Goal: Transaction & Acquisition: Purchase product/service

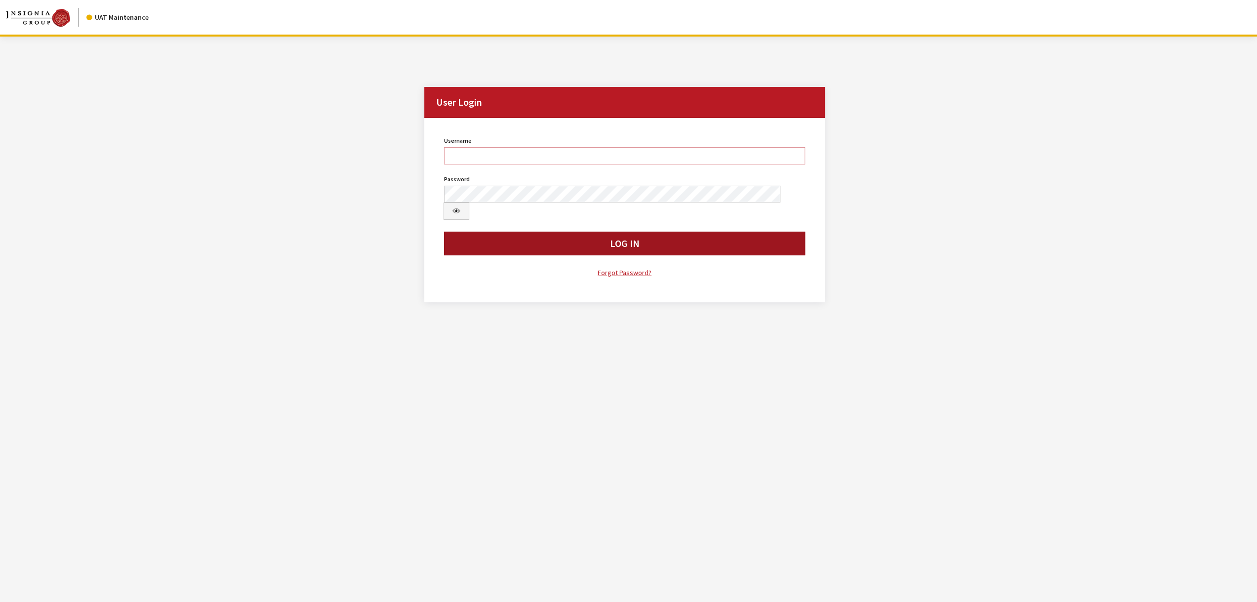
type input "jswartwout"
click at [561, 236] on button "Log In" at bounding box center [624, 244] width 361 height 24
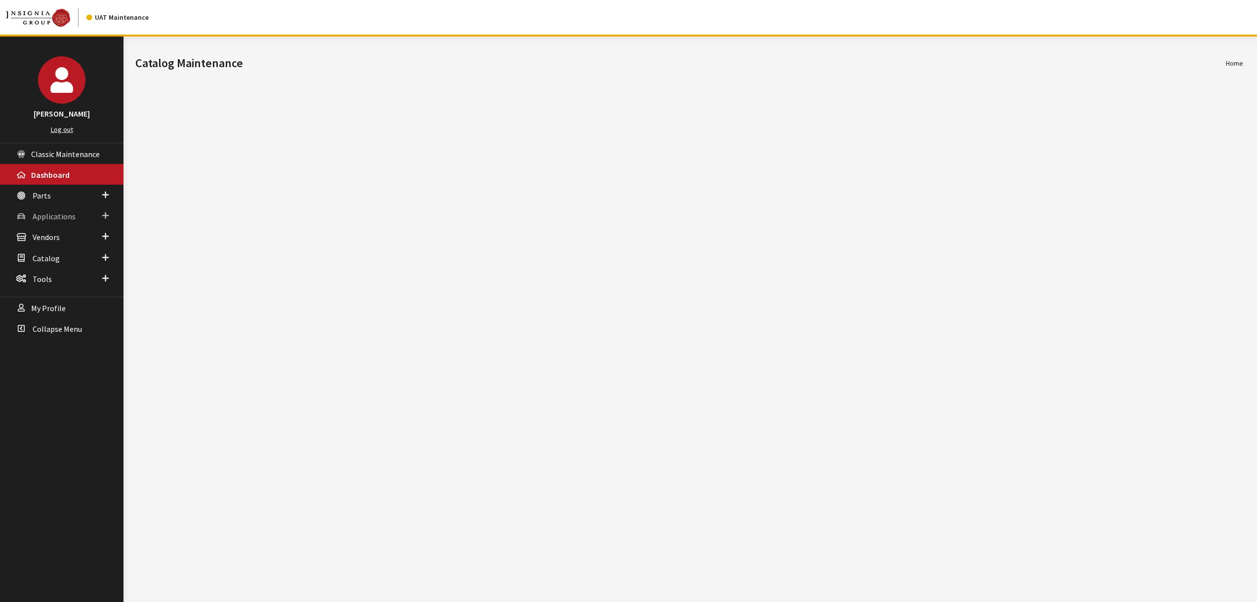
click at [40, 211] on span "Applications" at bounding box center [54, 216] width 43 height 10
click at [48, 252] on link "Application Search" at bounding box center [61, 254] width 123 height 18
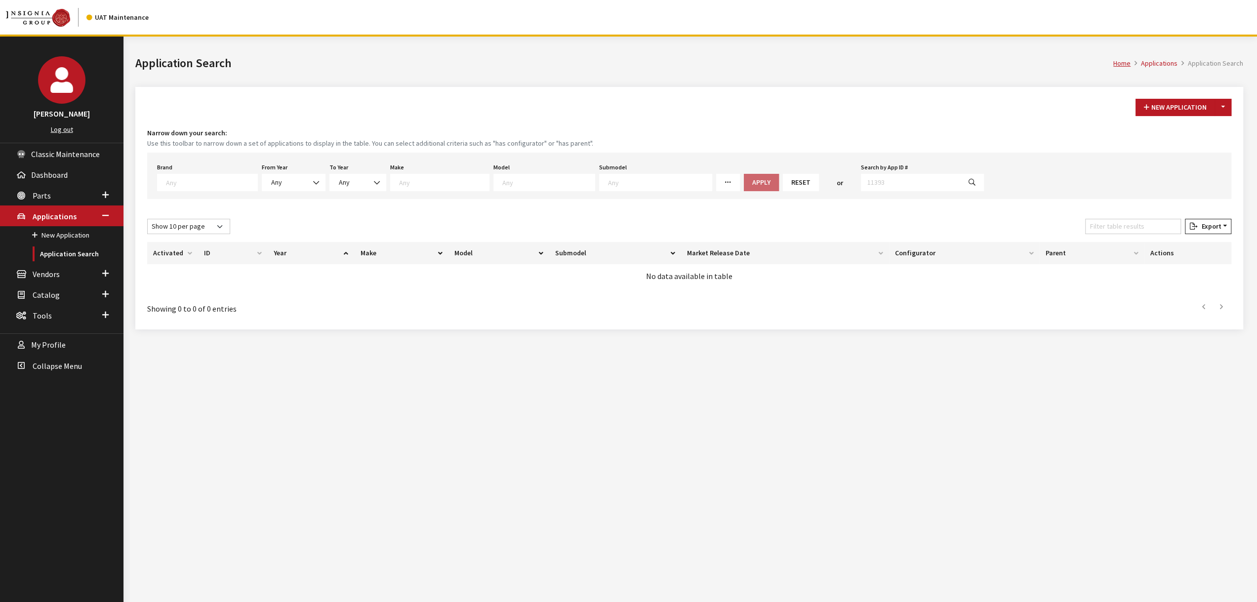
click at [205, 175] on span at bounding box center [207, 182] width 101 height 17
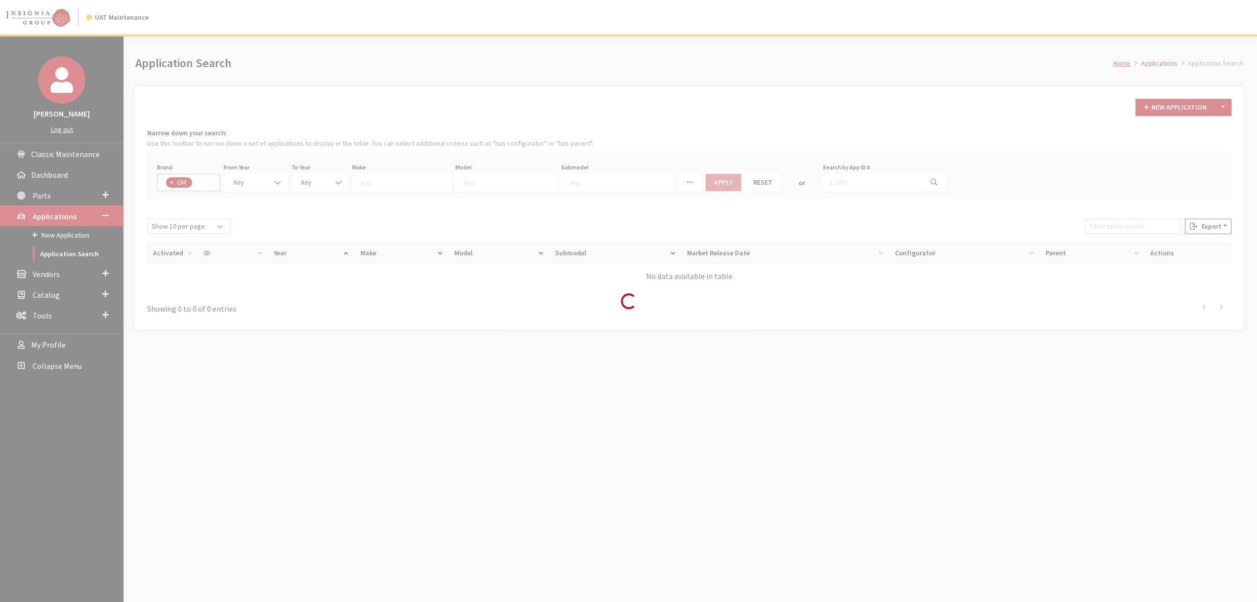
select select "1"
select select
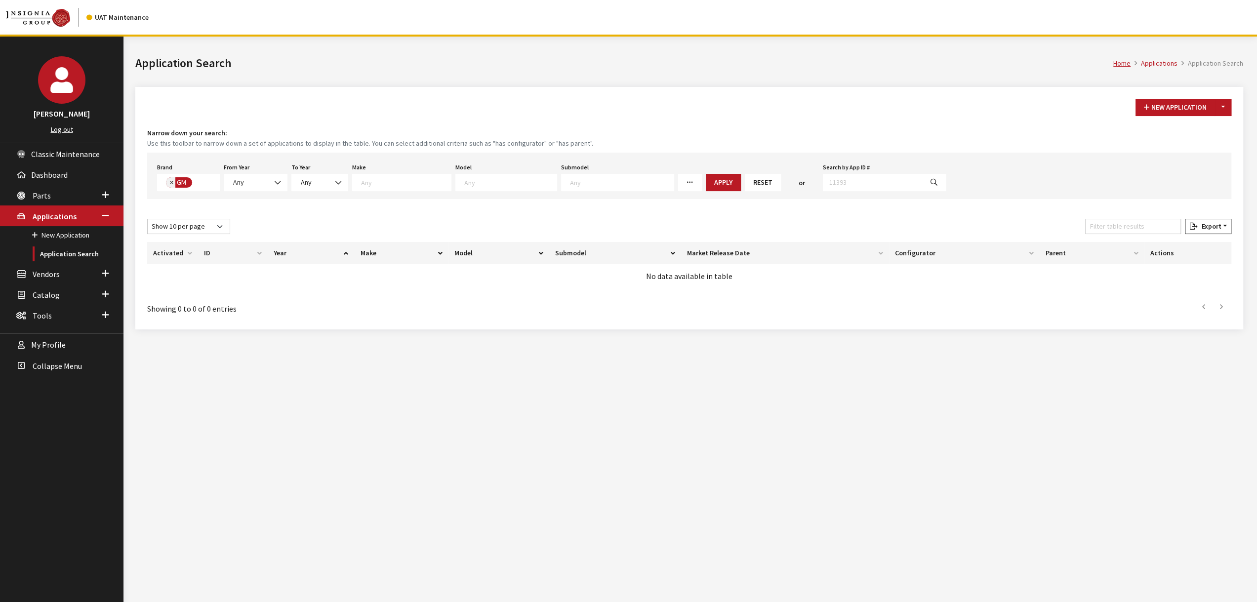
click at [170, 181] on span "×" at bounding box center [171, 182] width 3 height 9
select select
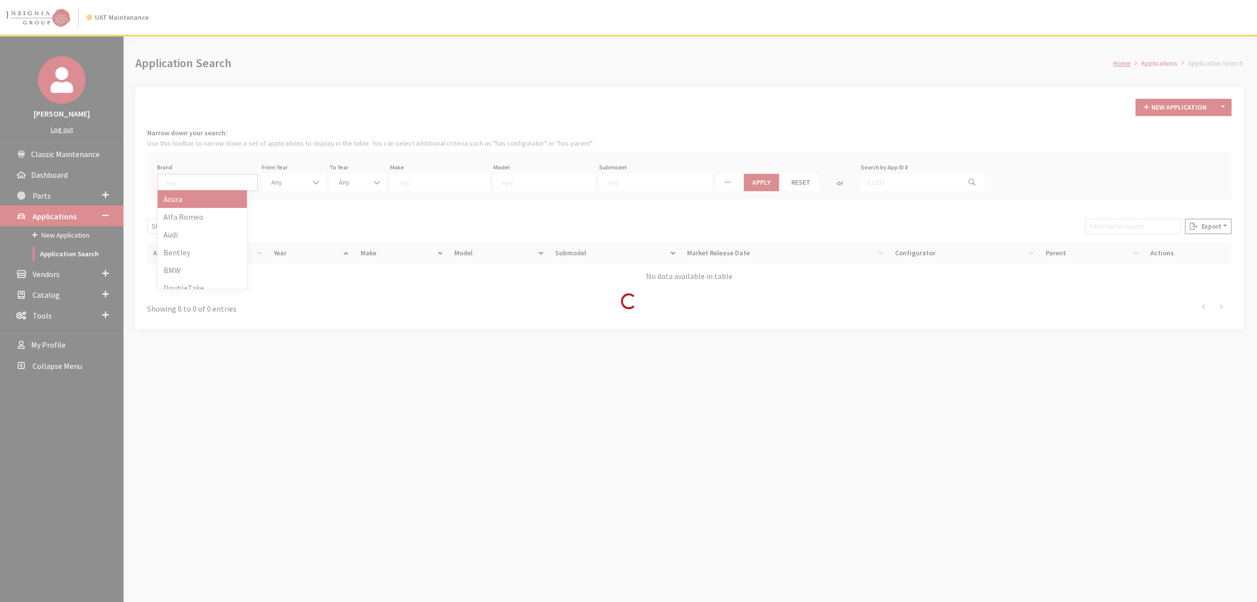
scroll to position [0, 0]
click at [181, 179] on div "Loading..." at bounding box center [628, 301] width 1257 height 602
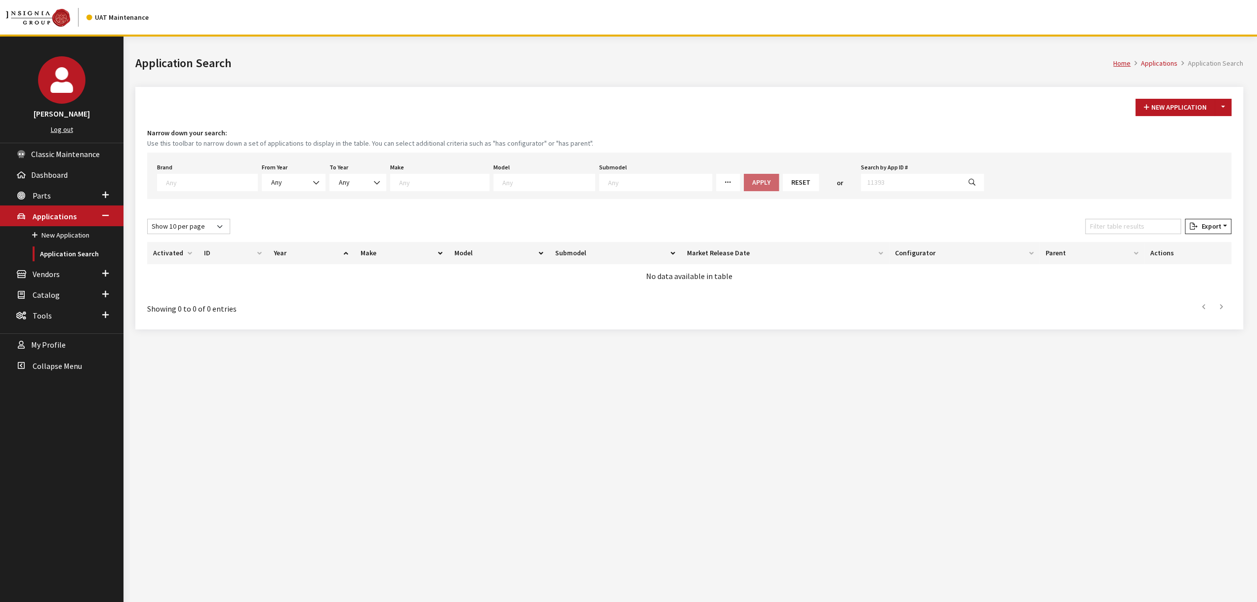
click at [220, 185] on textarea "Search" at bounding box center [211, 182] width 91 height 9
click at [552, 75] on div "Home Applications Application Search Application Search" at bounding box center [689, 62] width 1120 height 50
drag, startPoint x: 241, startPoint y: 178, endPoint x: 235, endPoint y: 184, distance: 8.4
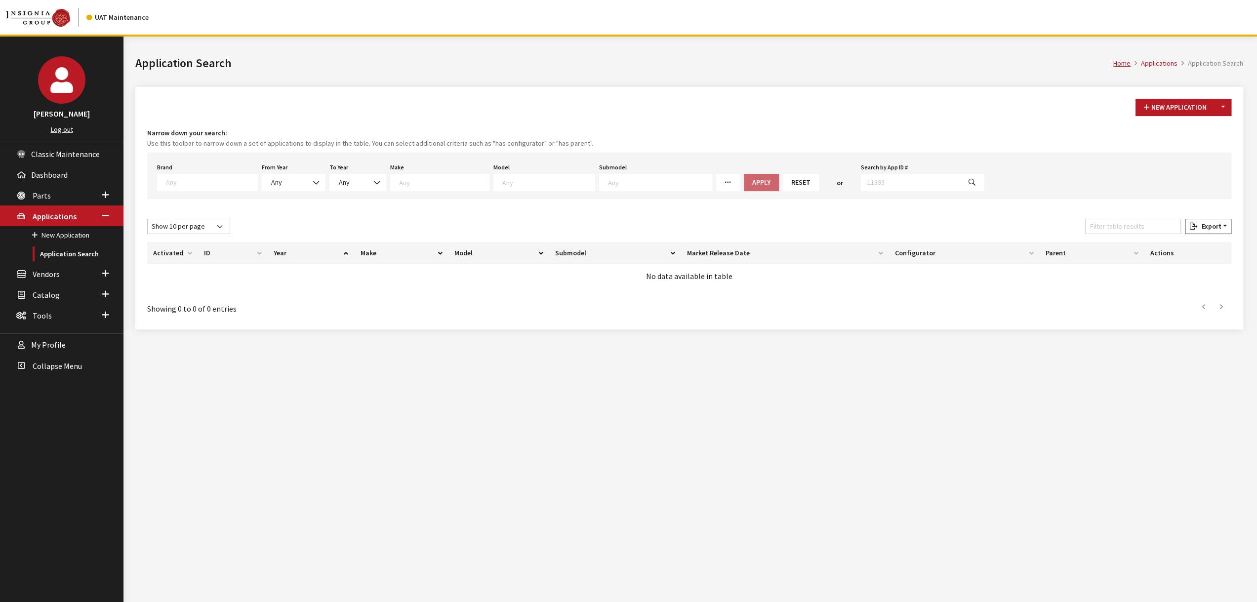
click at [241, 178] on textarea "Search" at bounding box center [211, 182] width 91 height 9
select select "550"
select select
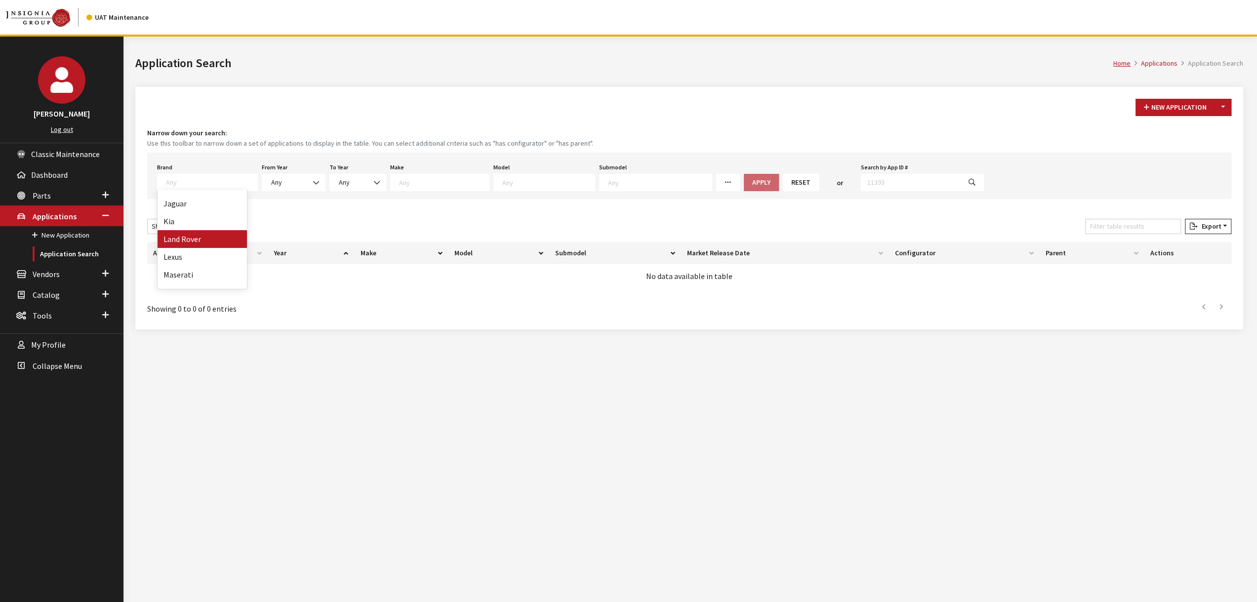
select select
click at [290, 185] on span "Any" at bounding box center [279, 182] width 51 height 10
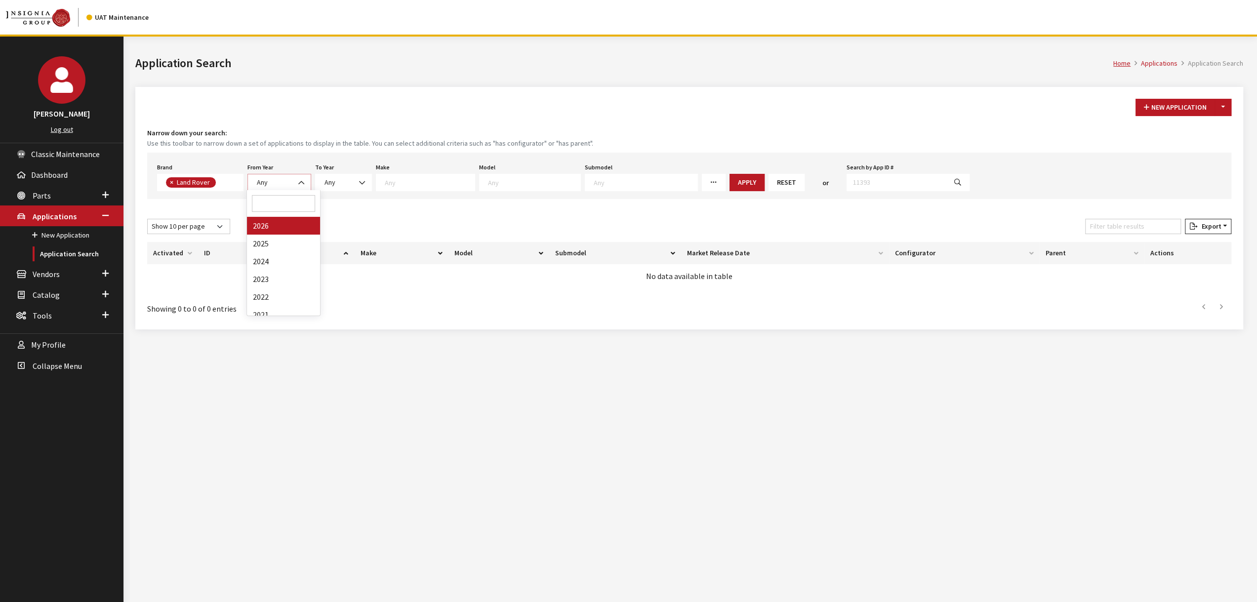
select select "2026"
select select
drag, startPoint x: 352, startPoint y: 186, endPoint x: 364, endPoint y: 187, distance: 12.9
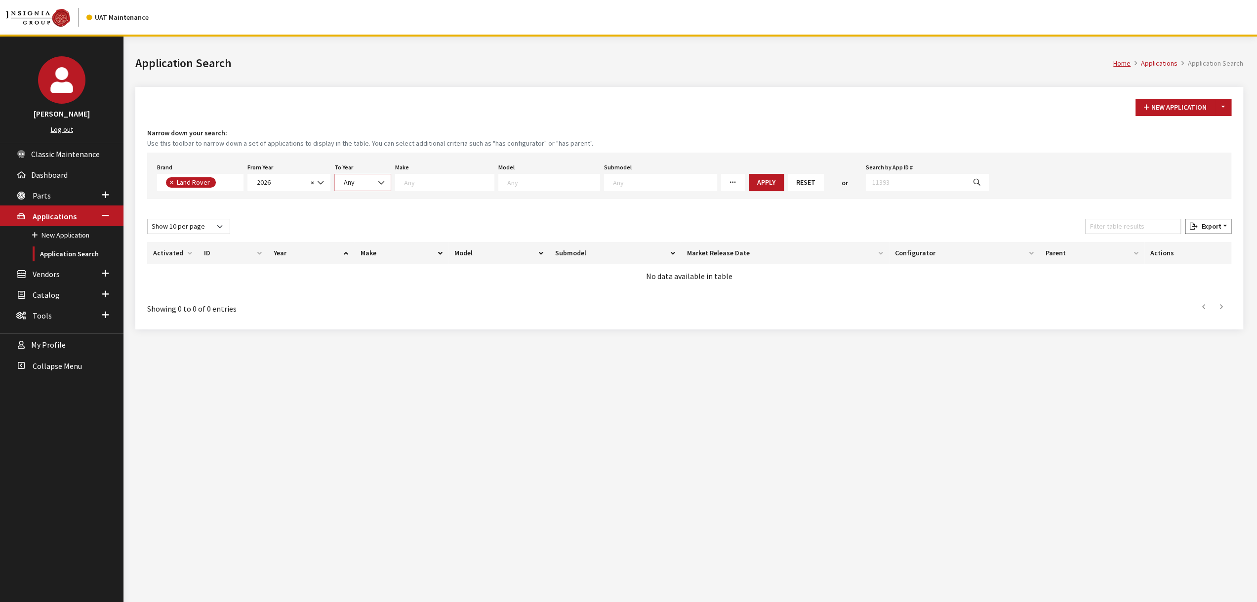
click at [356, 186] on span "Any" at bounding box center [363, 182] width 44 height 10
click at [433, 188] on span at bounding box center [444, 182] width 99 height 17
select select "65"
select select
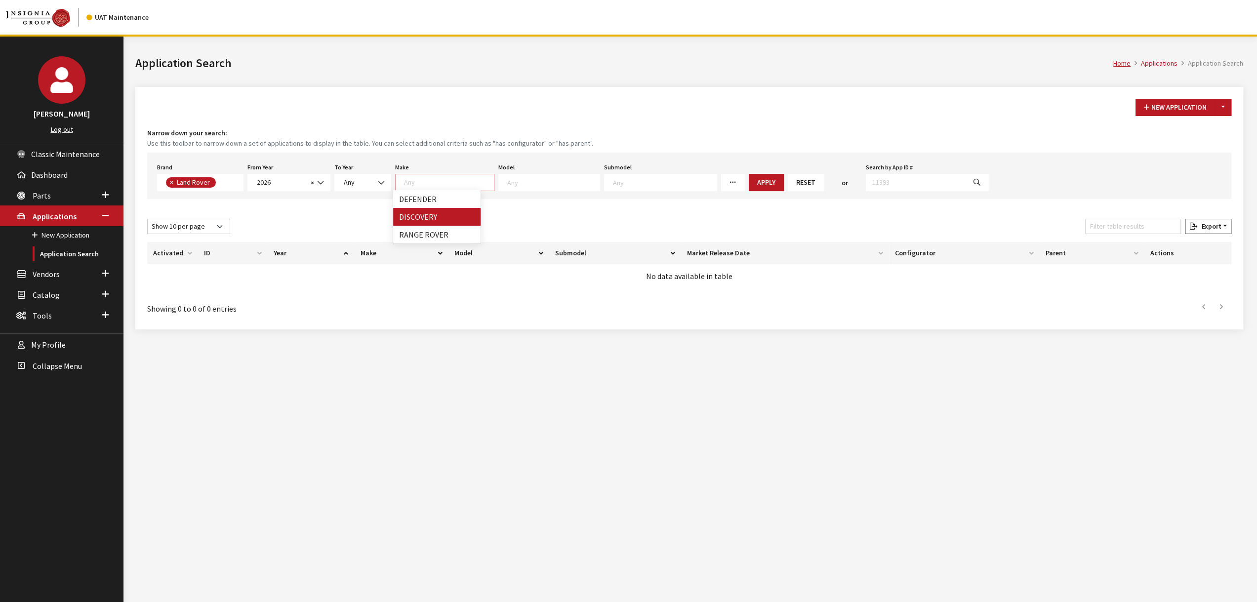
select select
click at [561, 178] on textarea "Search" at bounding box center [538, 182] width 92 height 9
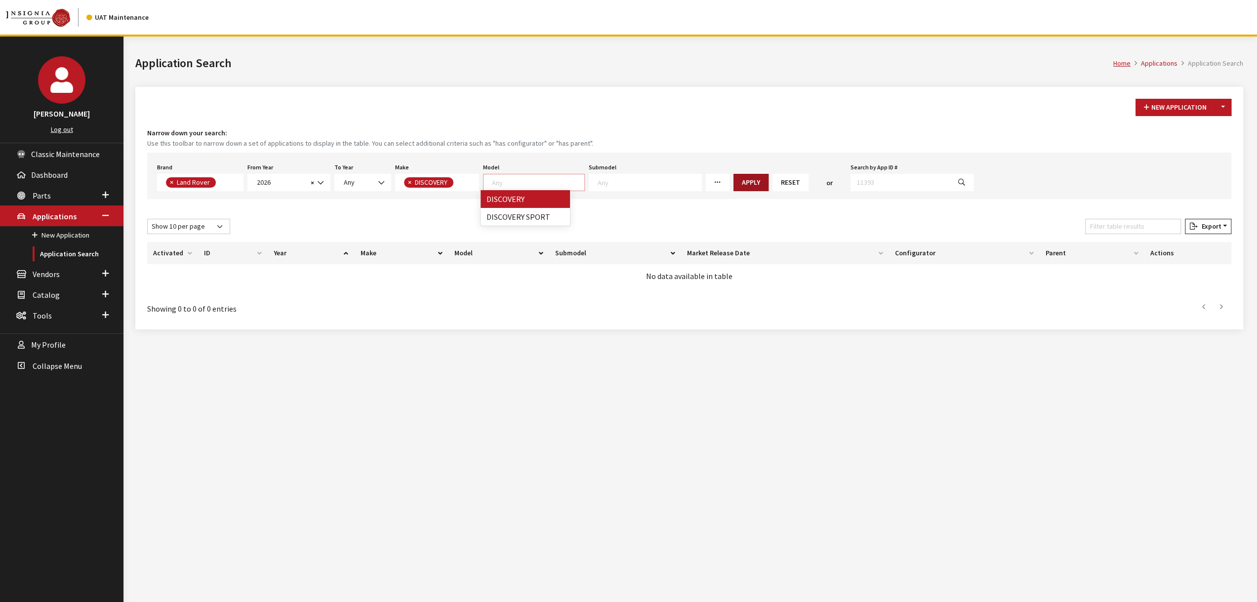
click at [733, 180] on button "Apply" at bounding box center [750, 182] width 35 height 17
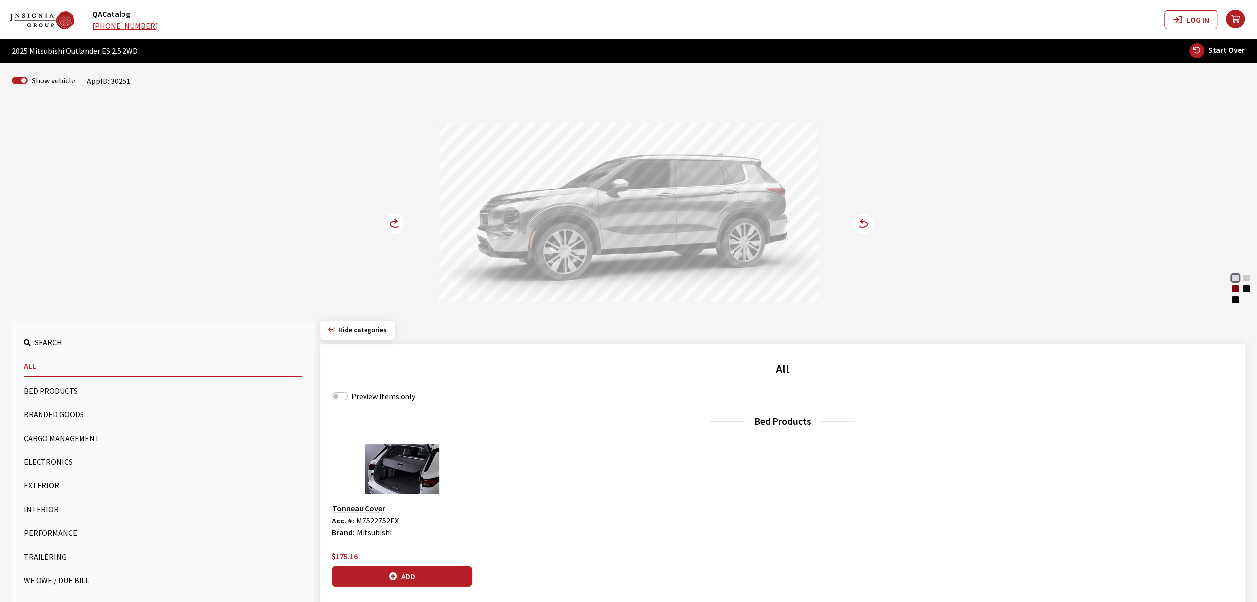
click at [395, 218] on circle at bounding box center [394, 224] width 20 height 20
click at [398, 222] on icon at bounding box center [400, 224] width 7 height 8
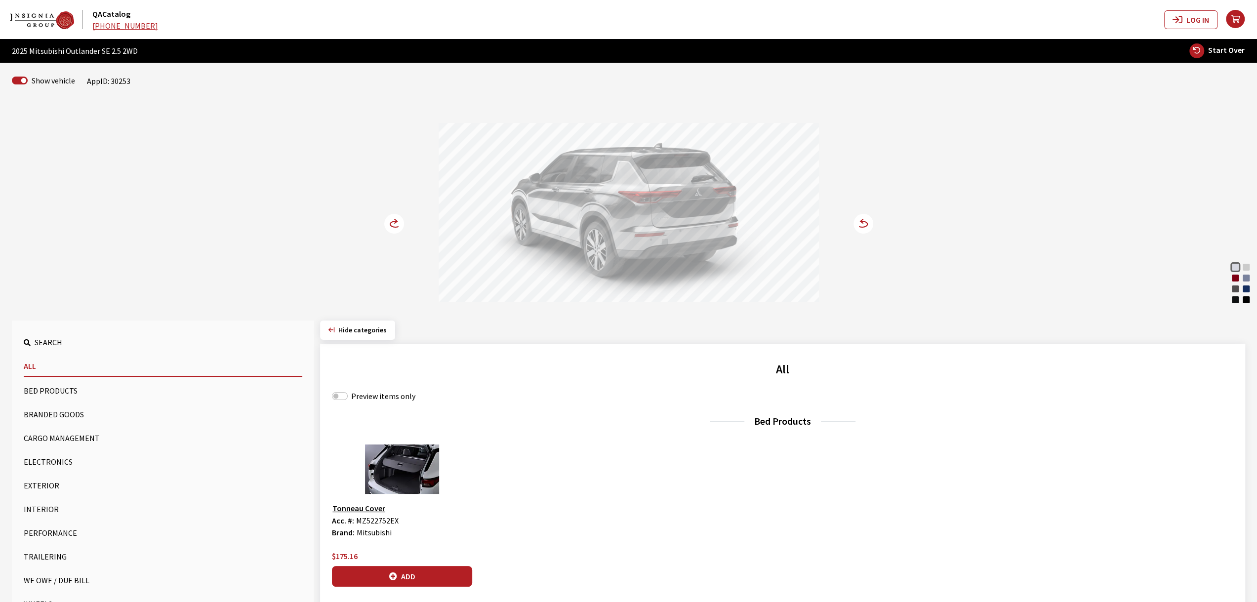
click at [393, 217] on circle at bounding box center [394, 224] width 20 height 20
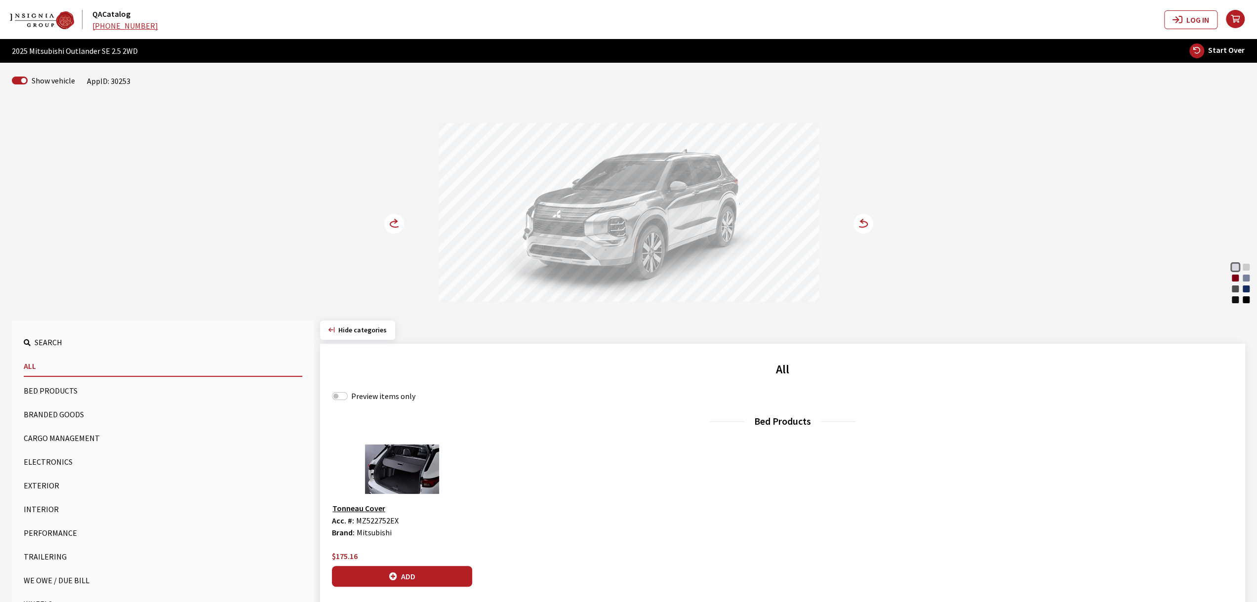
click at [393, 217] on circle at bounding box center [394, 224] width 20 height 20
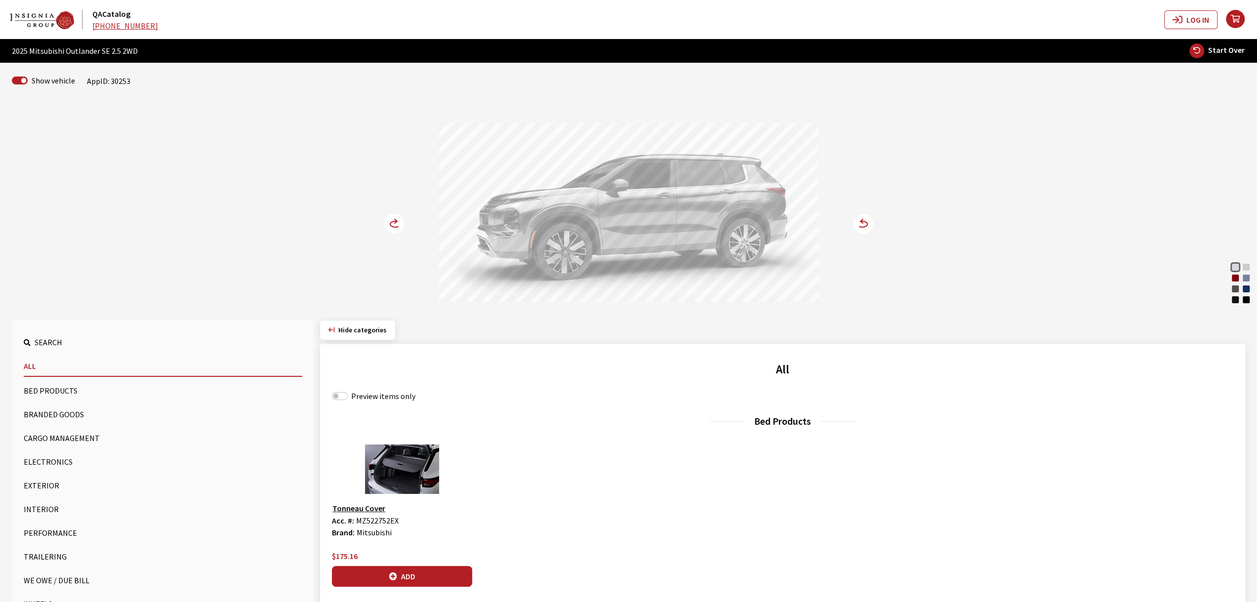
click at [393, 217] on circle at bounding box center [394, 224] width 20 height 20
click at [390, 218] on circle at bounding box center [394, 224] width 20 height 20
click at [391, 226] on circle at bounding box center [394, 224] width 20 height 20
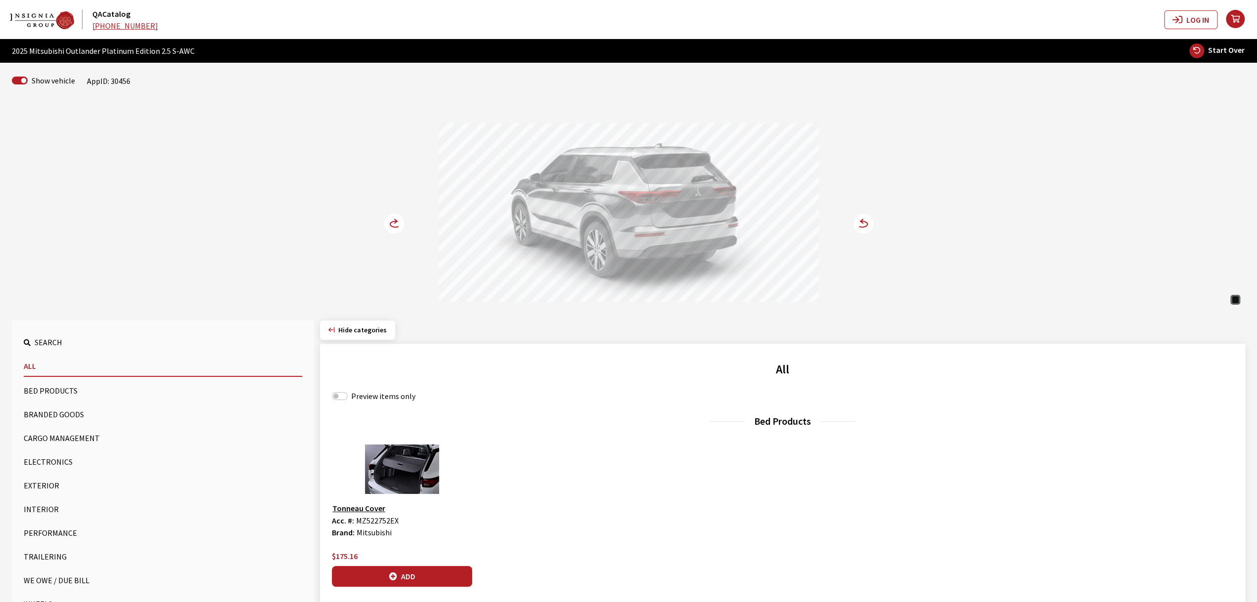
click at [392, 226] on icon at bounding box center [395, 224] width 10 height 6
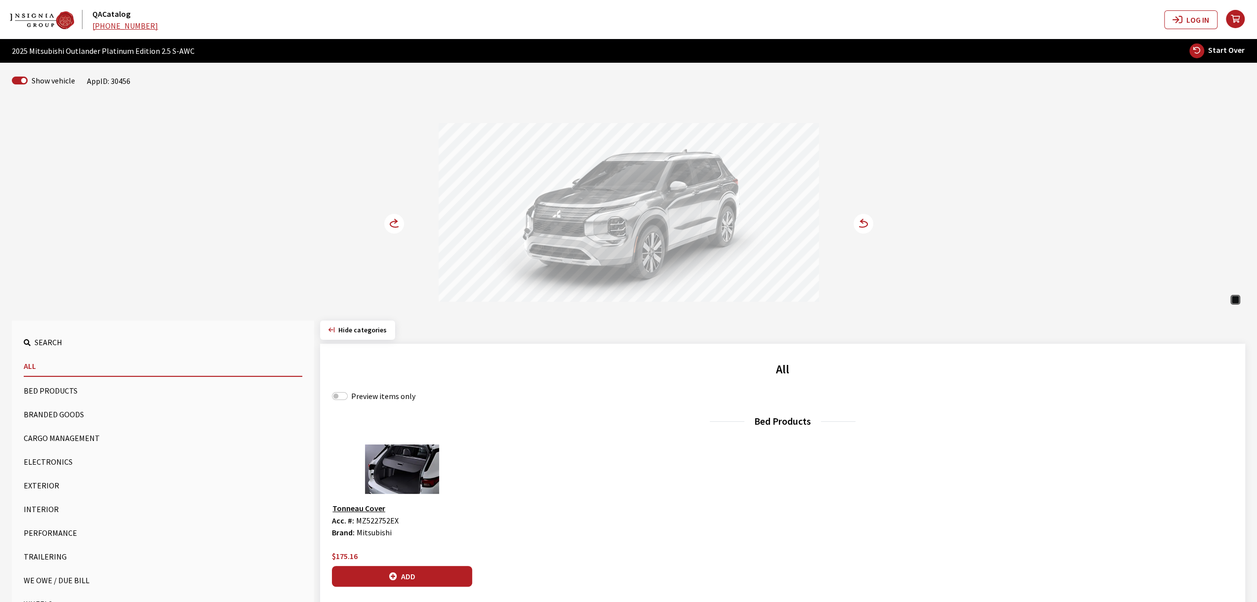
click at [392, 226] on icon at bounding box center [395, 224] width 10 height 6
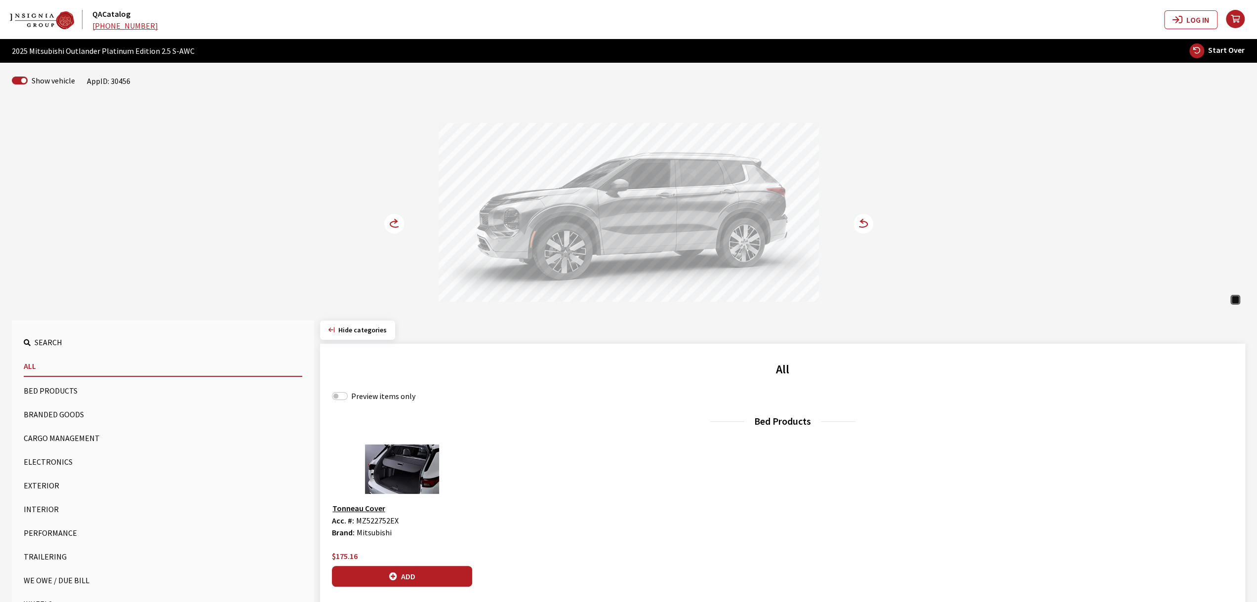
click at [392, 209] on div "Black Diamond Black Diamond Black Diamond" at bounding box center [629, 204] width 652 height 202
click at [393, 213] on div "Black Diamond Black Diamond Black Diamond" at bounding box center [629, 204] width 652 height 202
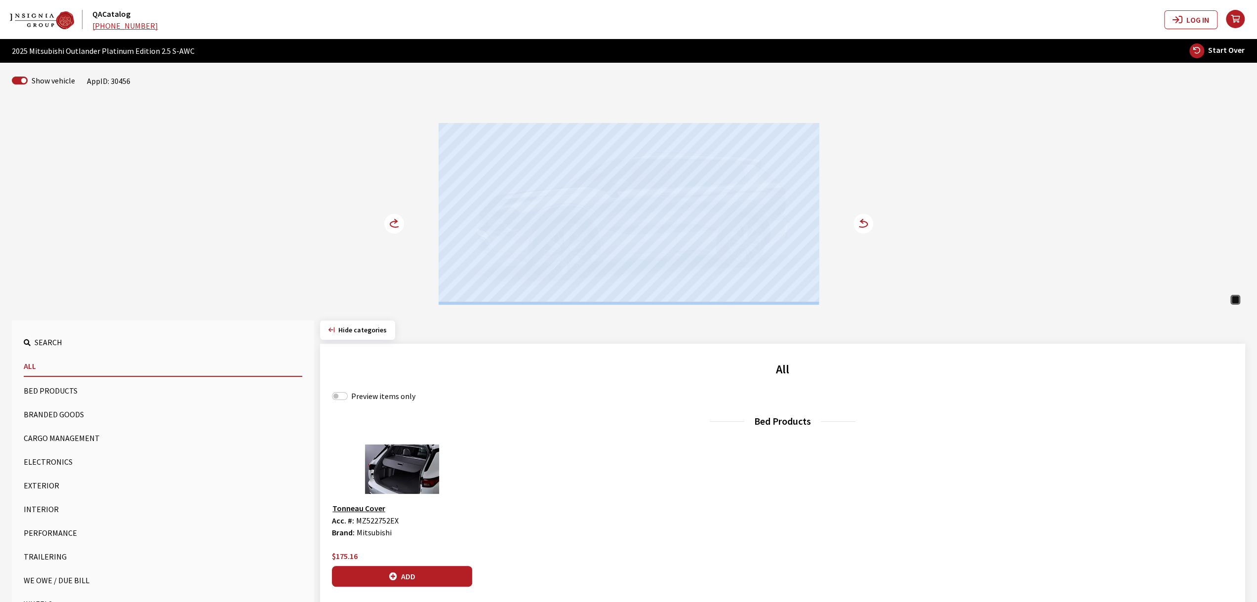
click at [394, 218] on circle at bounding box center [394, 224] width 20 height 20
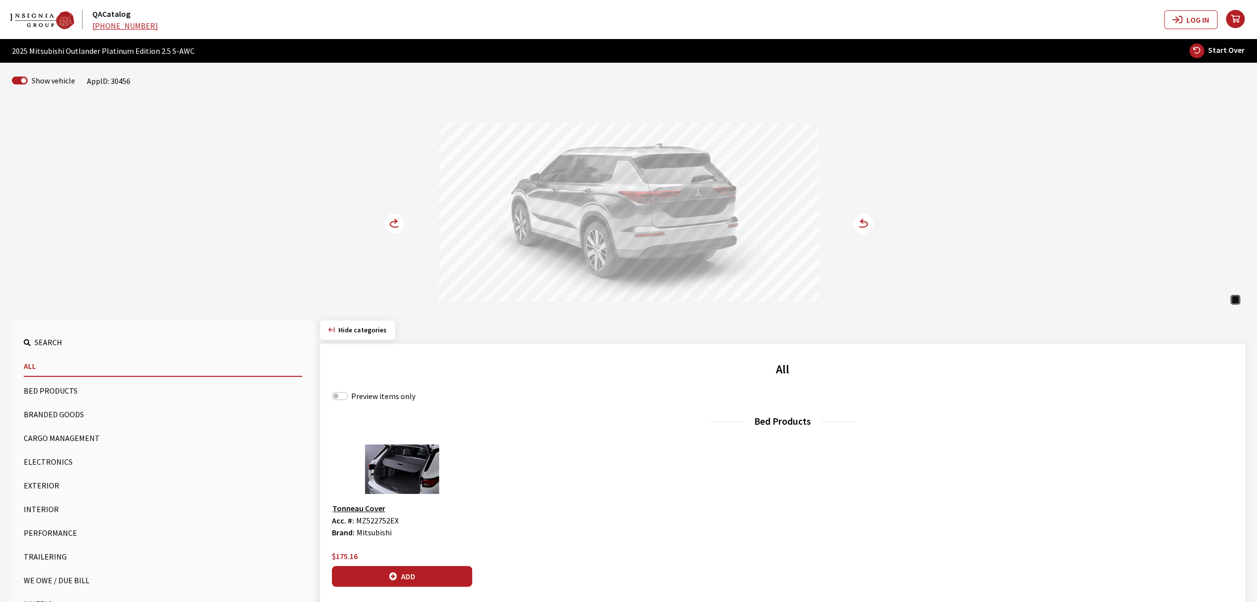
click at [394, 218] on circle at bounding box center [394, 224] width 20 height 20
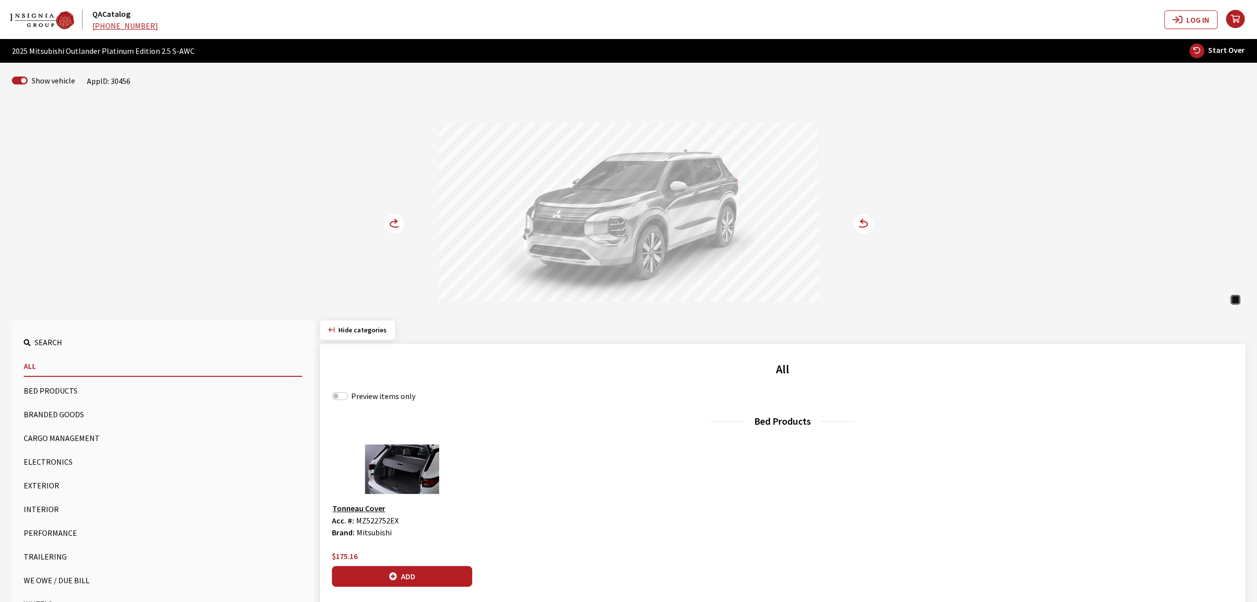
click at [394, 218] on circle at bounding box center [394, 224] width 20 height 20
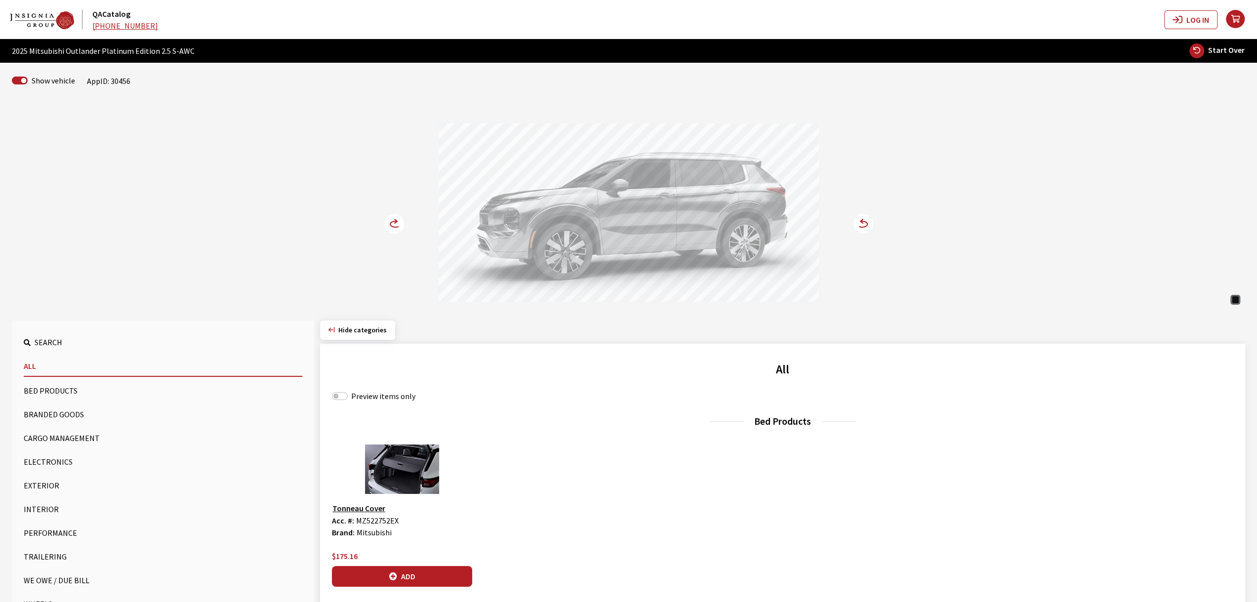
click at [399, 230] on circle at bounding box center [394, 224] width 20 height 20
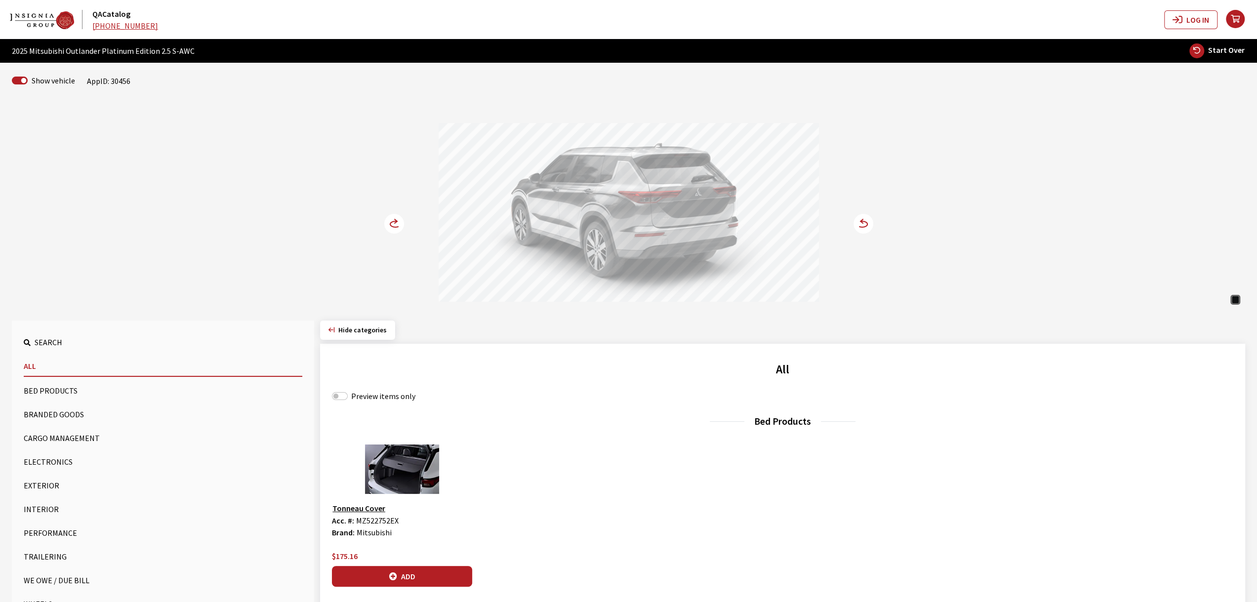
click at [399, 230] on circle at bounding box center [394, 224] width 20 height 20
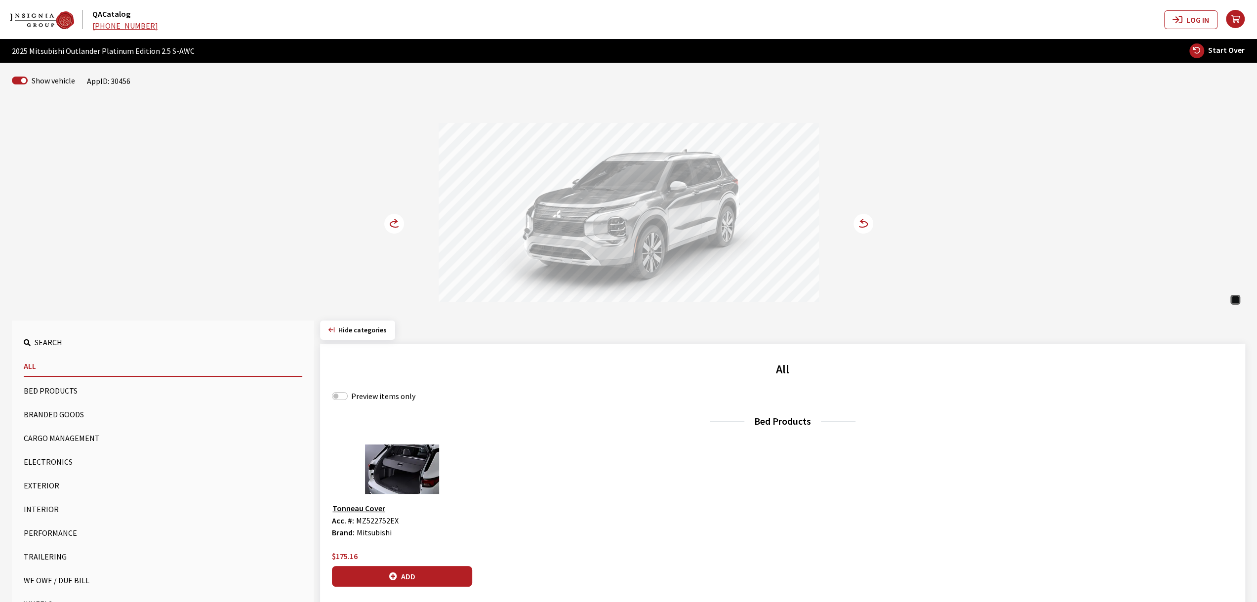
drag, startPoint x: 654, startPoint y: 240, endPoint x: 586, endPoint y: 245, distance: 67.9
click at [591, 245] on div at bounding box center [629, 214] width 380 height 182
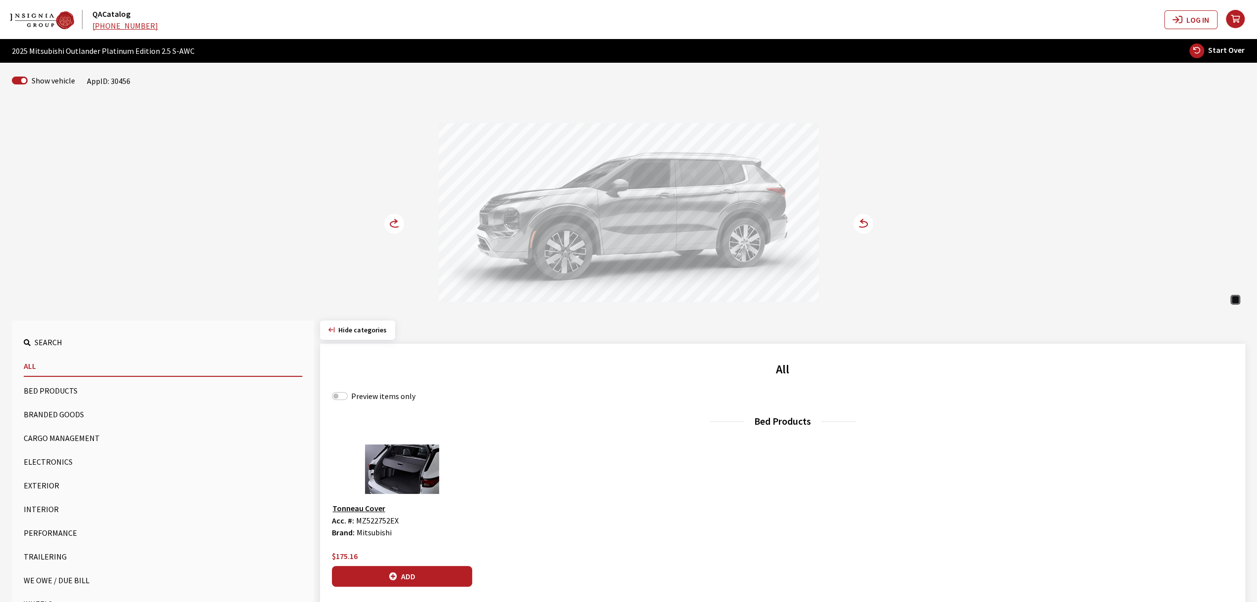
drag, startPoint x: 568, startPoint y: 241, endPoint x: 619, endPoint y: 242, distance: 50.9
click at [619, 242] on div at bounding box center [629, 214] width 380 height 182
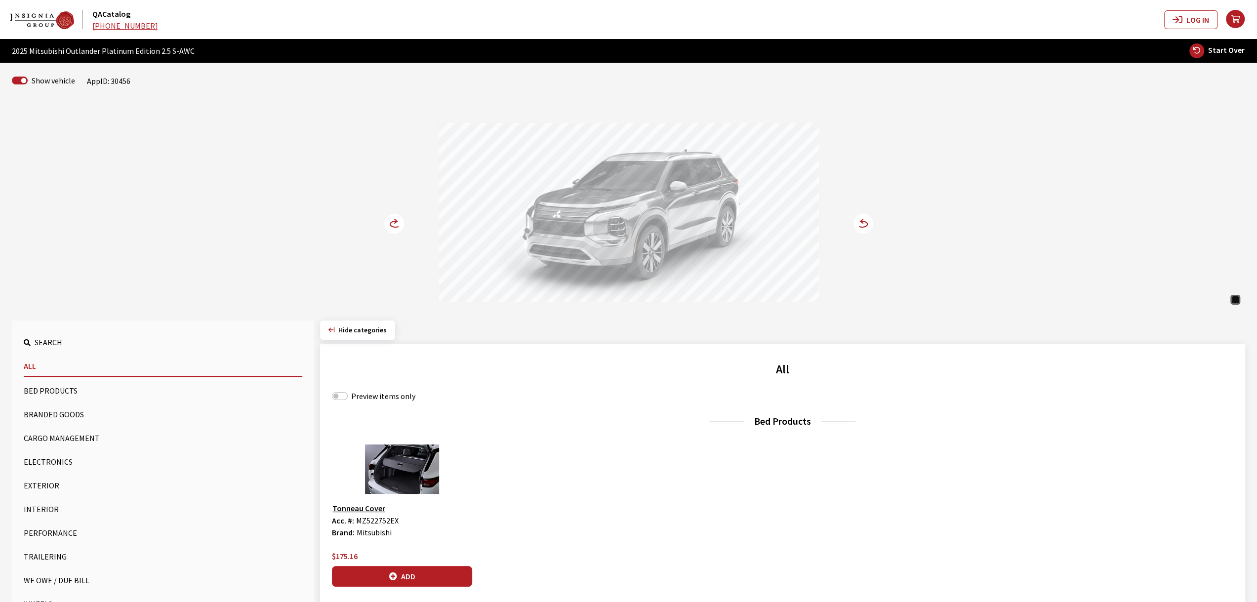
drag, startPoint x: 598, startPoint y: 208, endPoint x: 578, endPoint y: 208, distance: 19.3
click at [583, 208] on div at bounding box center [629, 214] width 380 height 182
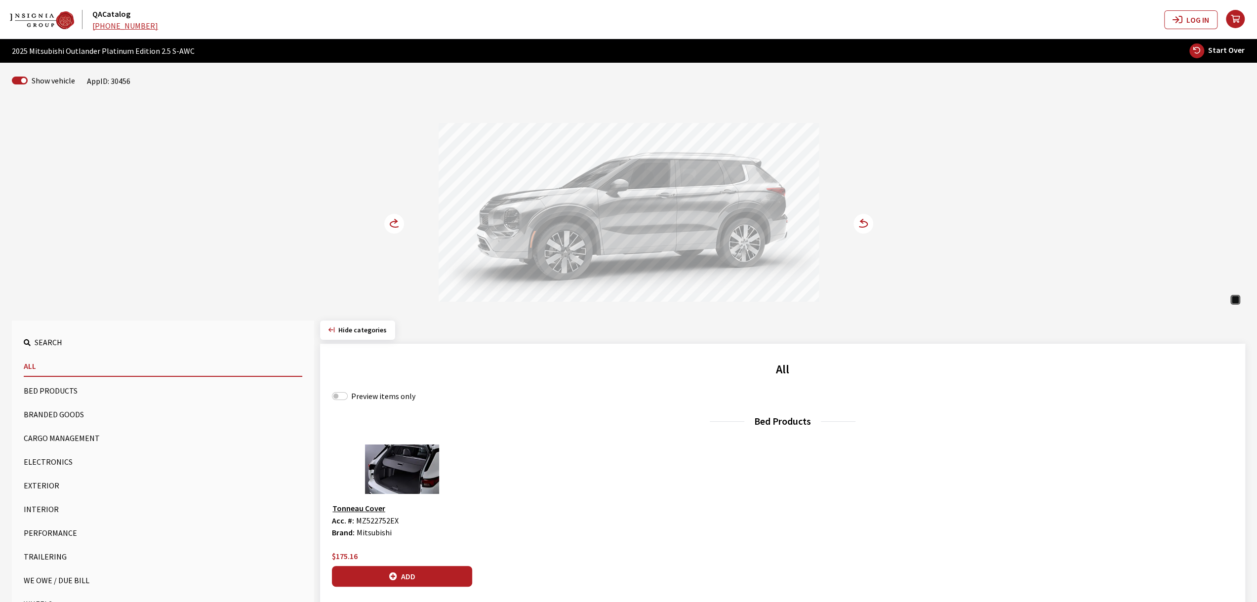
drag, startPoint x: 616, startPoint y: 208, endPoint x: 528, endPoint y: 201, distance: 87.7
click at [575, 207] on div at bounding box center [629, 214] width 380 height 182
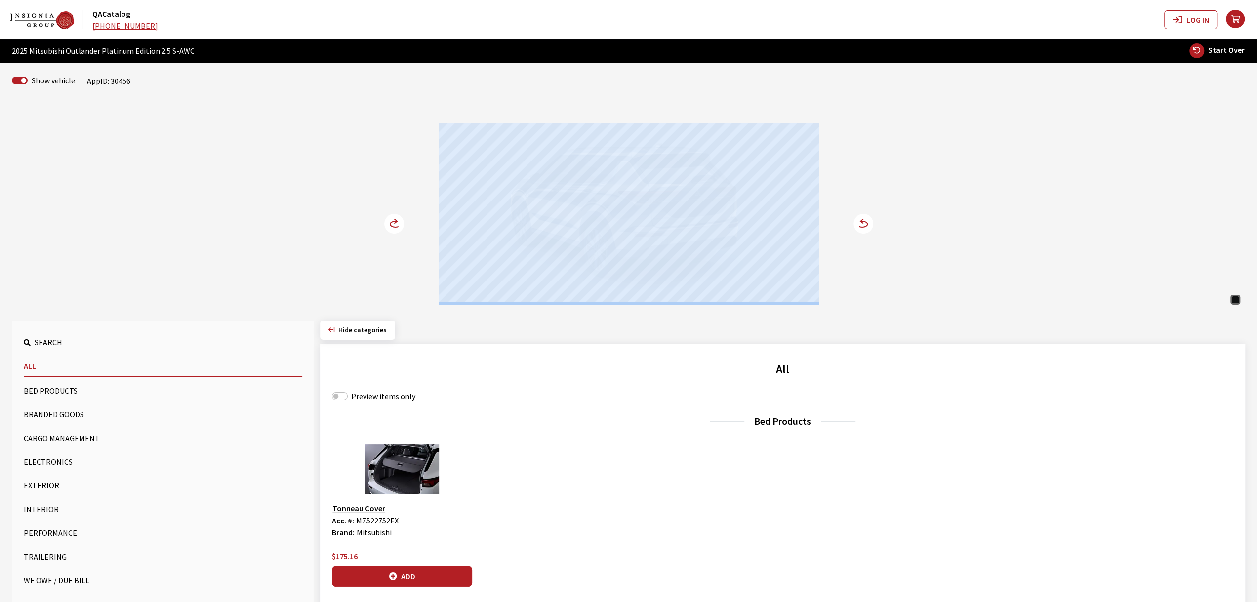
click at [384, 226] on div "Black Diamond Black Diamond Black Diamond" at bounding box center [629, 204] width 652 height 202
click at [389, 225] on circle at bounding box center [394, 224] width 20 height 20
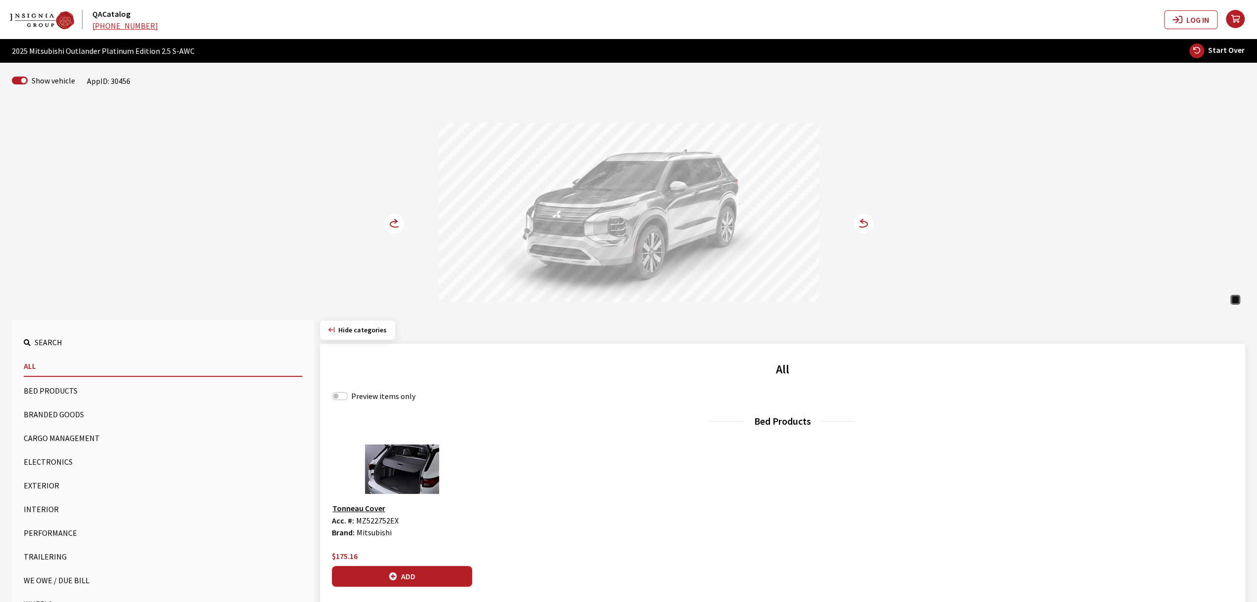
click at [389, 225] on circle at bounding box center [394, 224] width 20 height 20
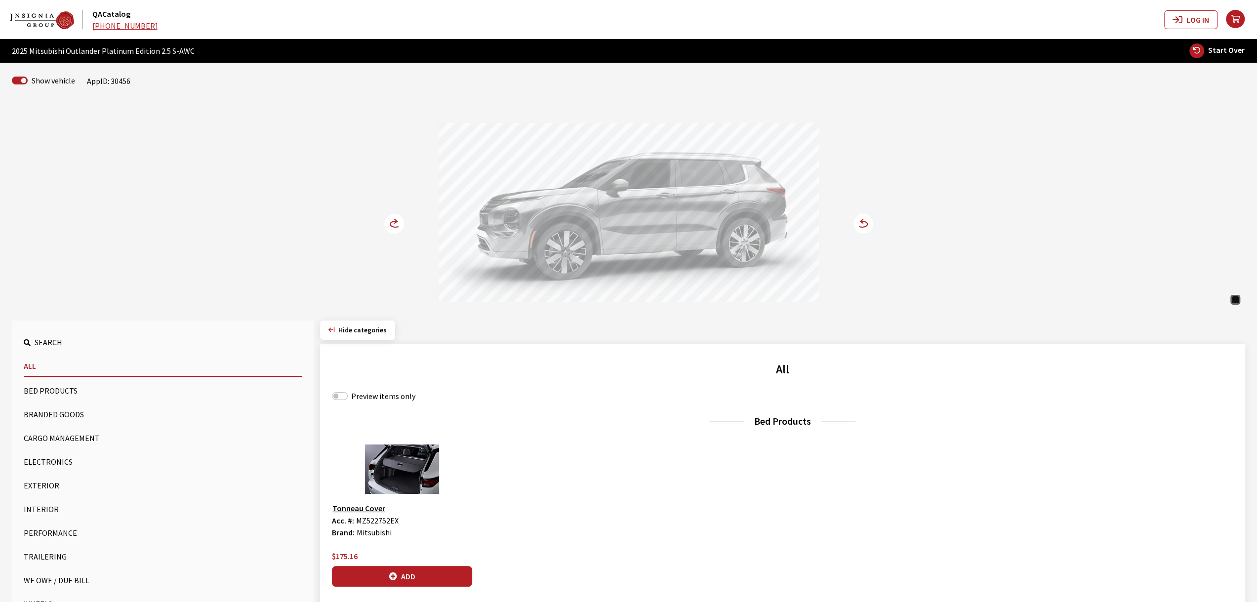
click at [394, 264] on div "Black Diamond Black Diamond Black Diamond" at bounding box center [629, 204] width 652 height 202
drag, startPoint x: 575, startPoint y: 194, endPoint x: 494, endPoint y: 194, distance: 81.5
click at [508, 194] on div at bounding box center [629, 214] width 380 height 182
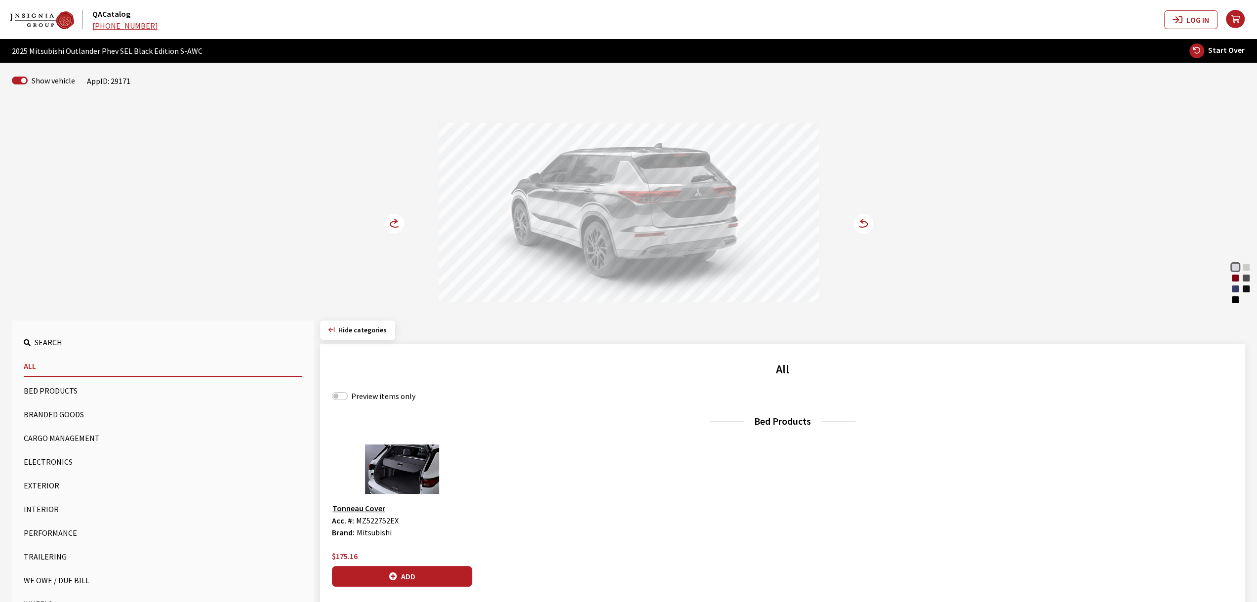
drag, startPoint x: 709, startPoint y: 237, endPoint x: 731, endPoint y: 239, distance: 21.8
click at [730, 239] on div at bounding box center [629, 214] width 380 height 182
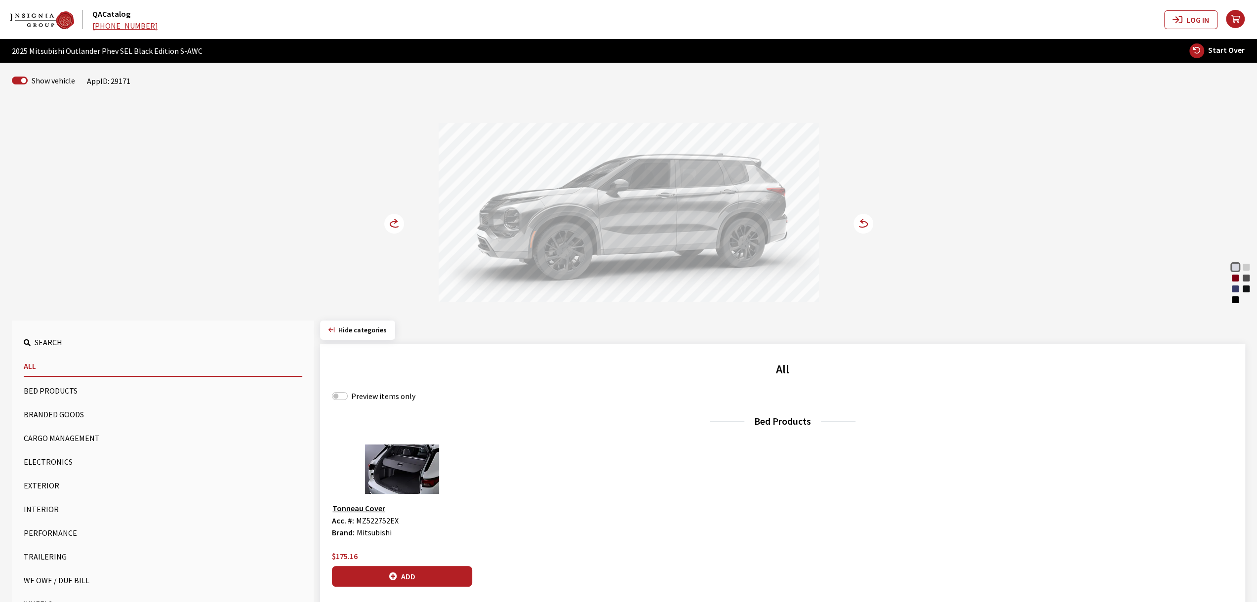
click at [1243, 290] on div "Black Diamond" at bounding box center [1246, 289] width 10 height 10
click at [1237, 289] on div "Cosmic Blue Metallic" at bounding box center [1235, 289] width 10 height 10
click at [1237, 281] on div "Red Diamond" at bounding box center [1235, 278] width 10 height 10
click at [1247, 269] on div "Alloy Silver Metallic" at bounding box center [1246, 267] width 10 height 10
click at [1247, 267] on div "Alloy Silver Metallic" at bounding box center [1246, 267] width 10 height 10
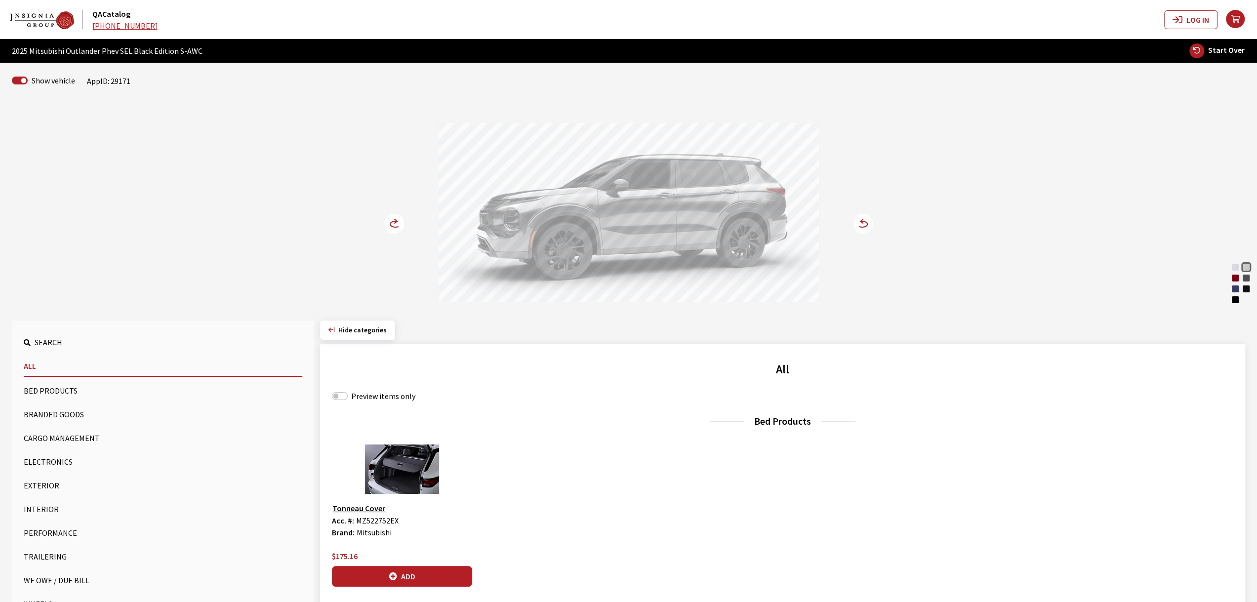
drag, startPoint x: 620, startPoint y: 148, endPoint x: 678, endPoint y: 150, distance: 57.8
click at [677, 150] on div at bounding box center [629, 214] width 380 height 182
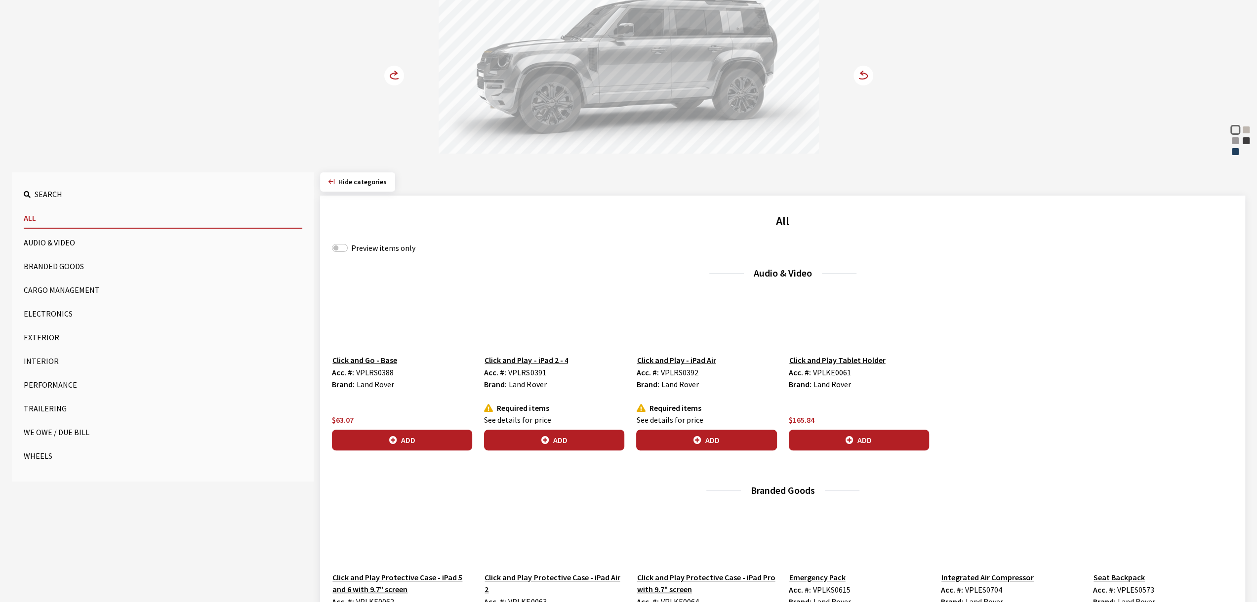
scroll to position [148, 0]
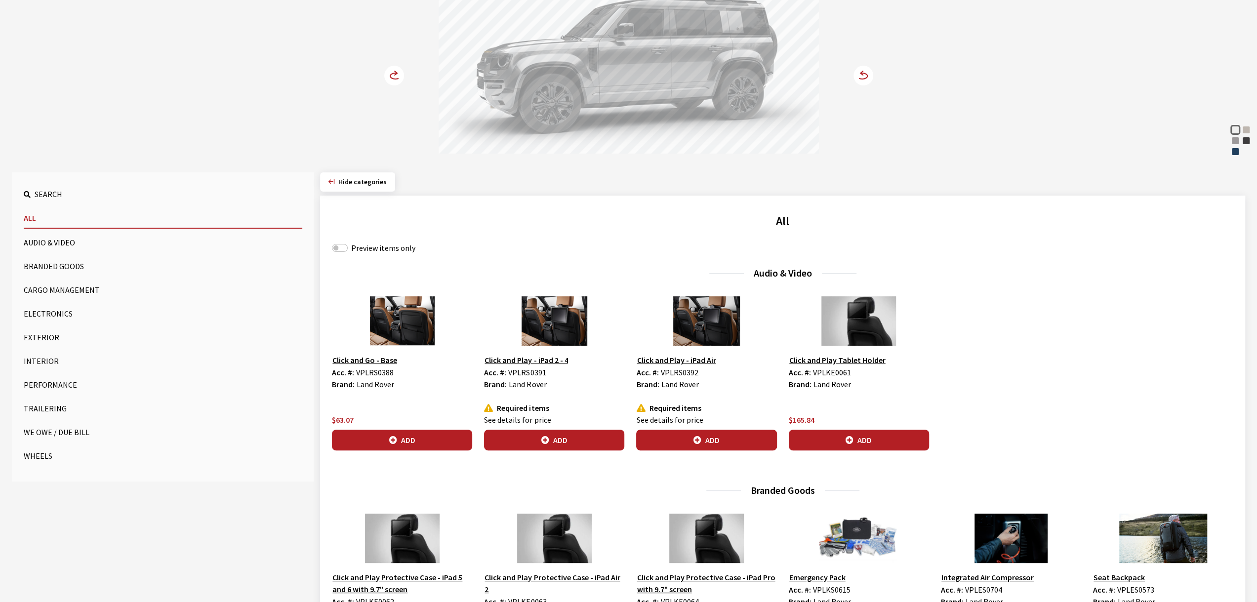
click at [58, 291] on button "Cargo Management" at bounding box center [163, 290] width 279 height 20
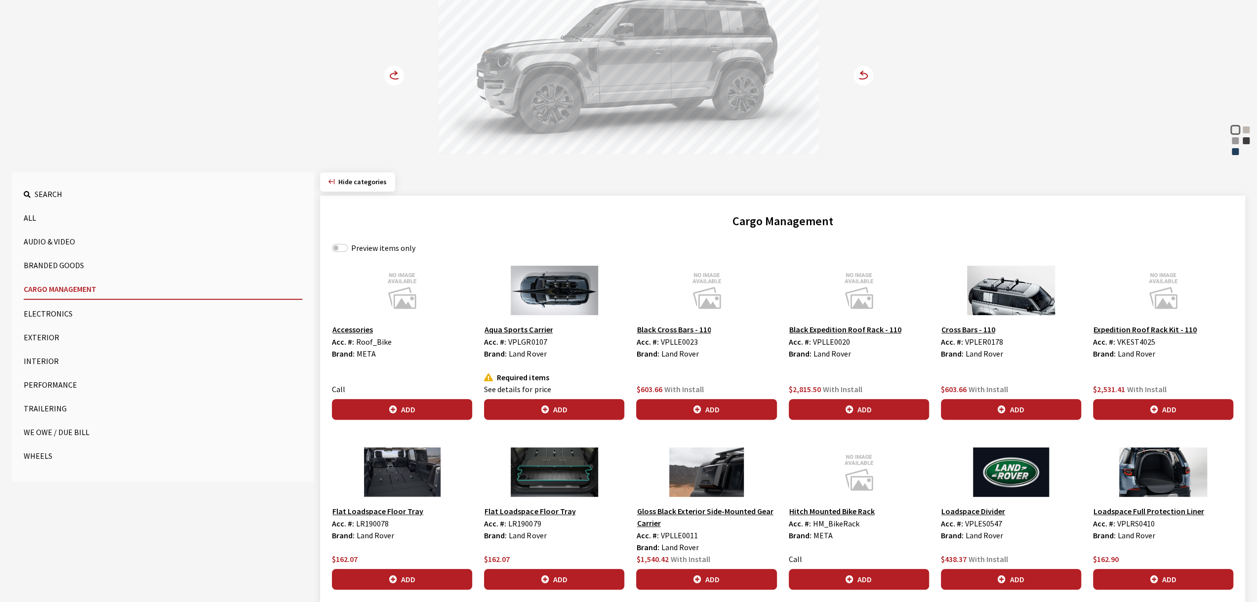
click at [56, 266] on button "Branded Goods" at bounding box center [163, 265] width 279 height 20
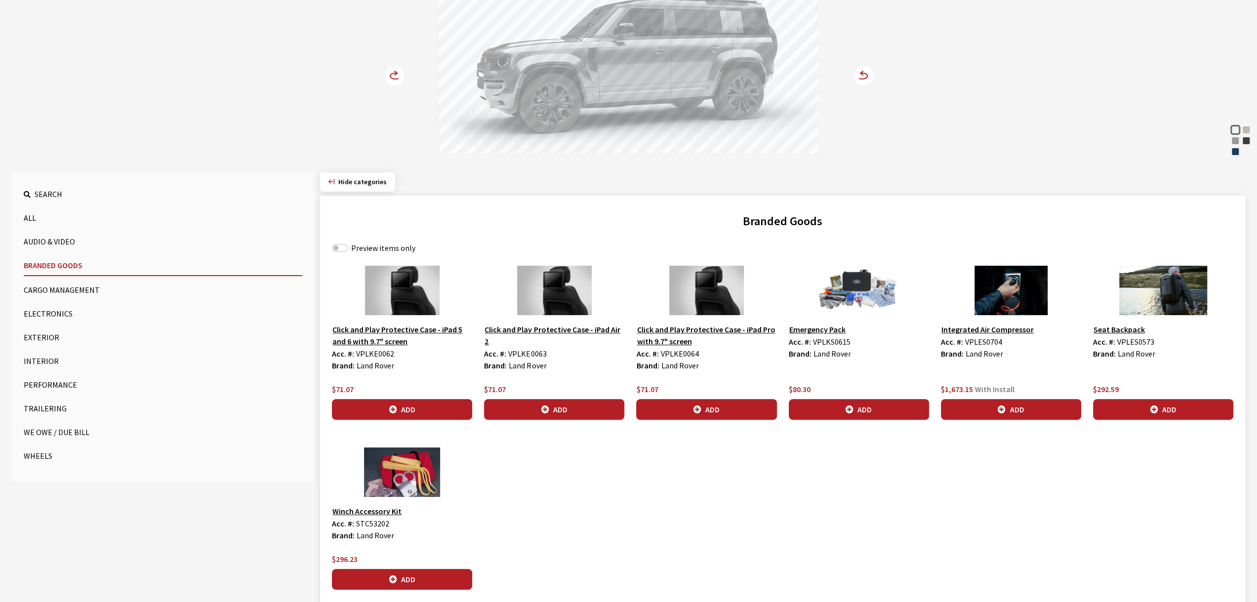
click at [62, 288] on button "Cargo Management" at bounding box center [163, 290] width 279 height 20
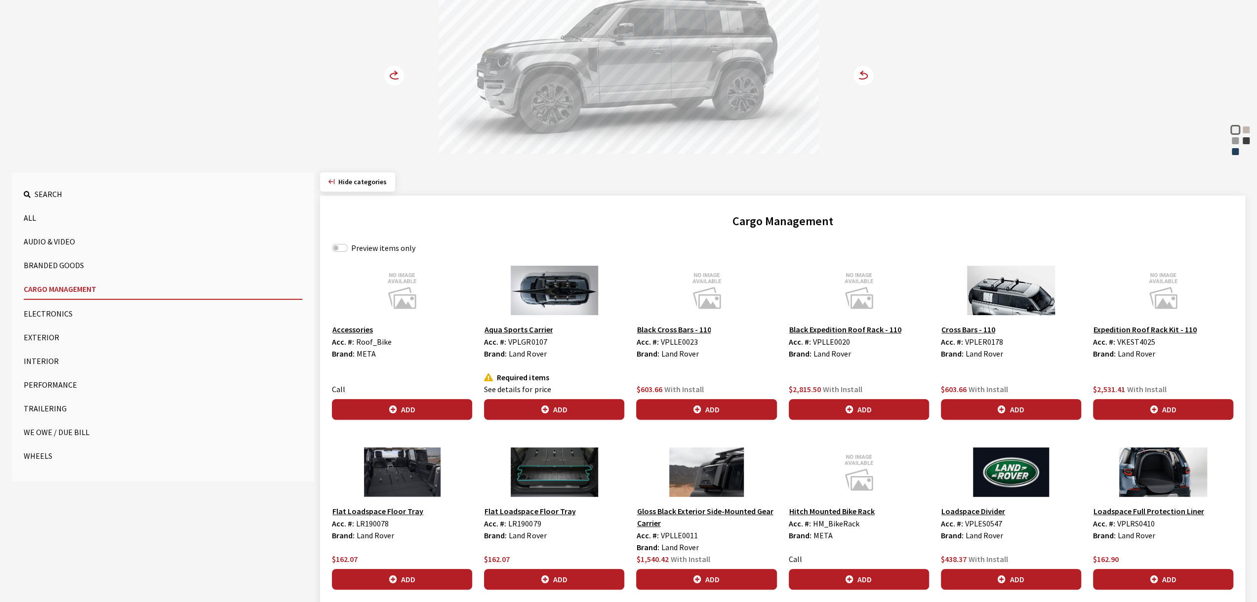
click at [530, 289] on img at bounding box center [554, 290] width 140 height 49
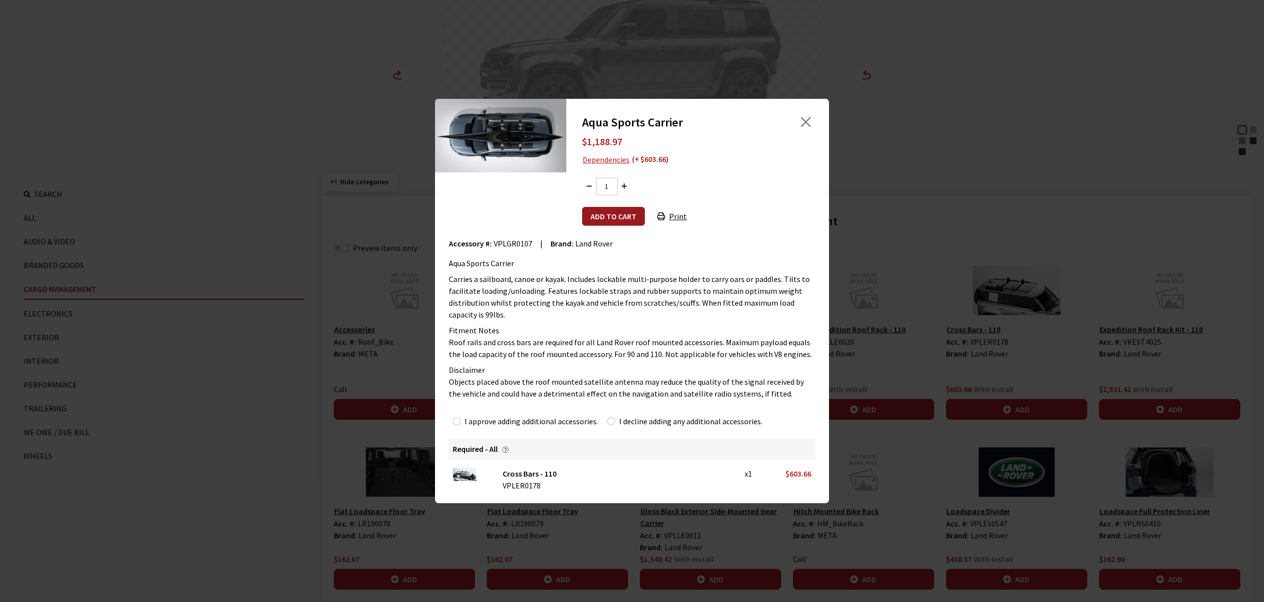
click at [618, 222] on button "Add to cart" at bounding box center [613, 216] width 63 height 19
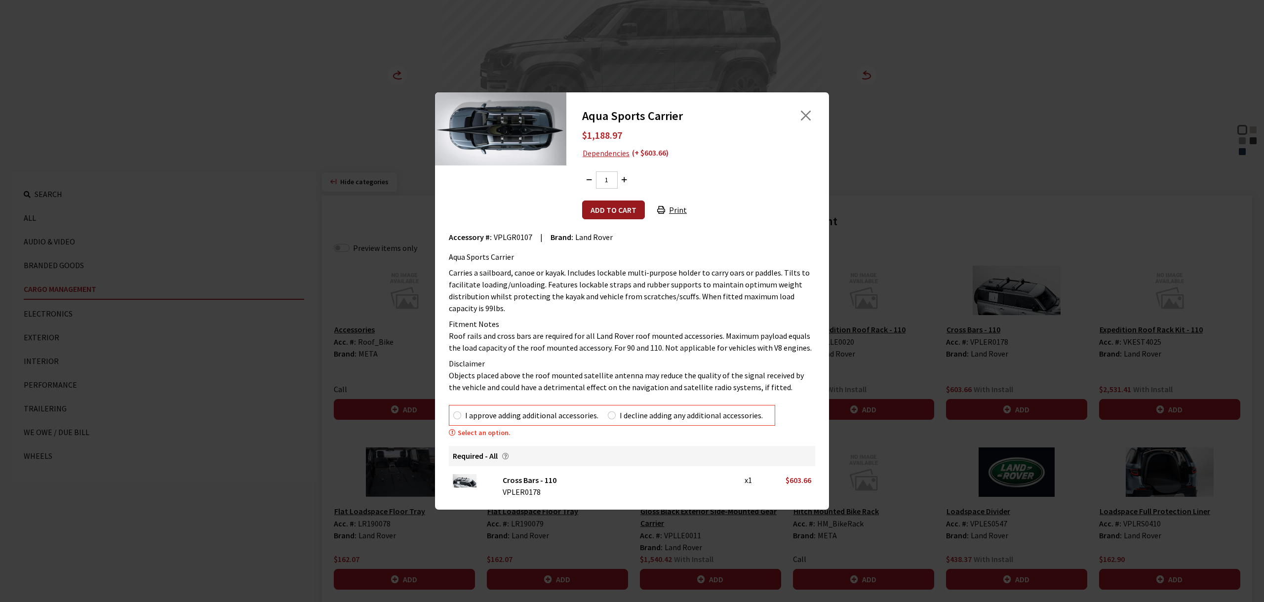
click at [621, 215] on button "Add to cart" at bounding box center [613, 210] width 63 height 19
click at [601, 215] on button "Add to cart" at bounding box center [613, 210] width 63 height 19
click at [806, 117] on button "Close" at bounding box center [806, 115] width 15 height 15
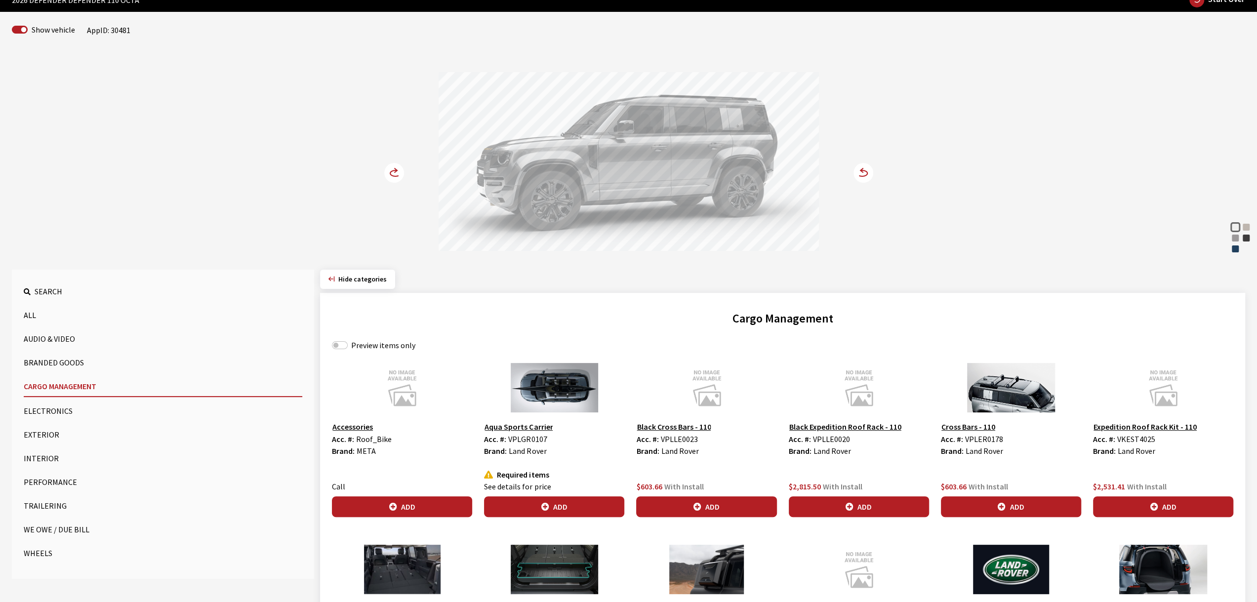
scroll to position [49, 0]
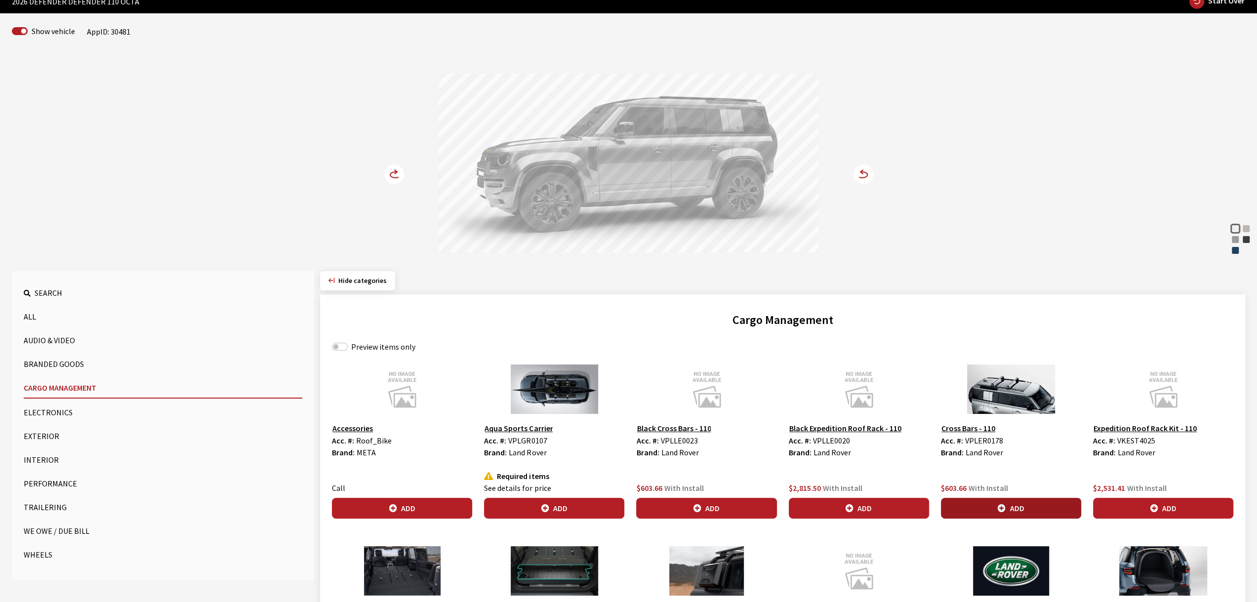
click at [994, 504] on button "Add" at bounding box center [1011, 508] width 140 height 21
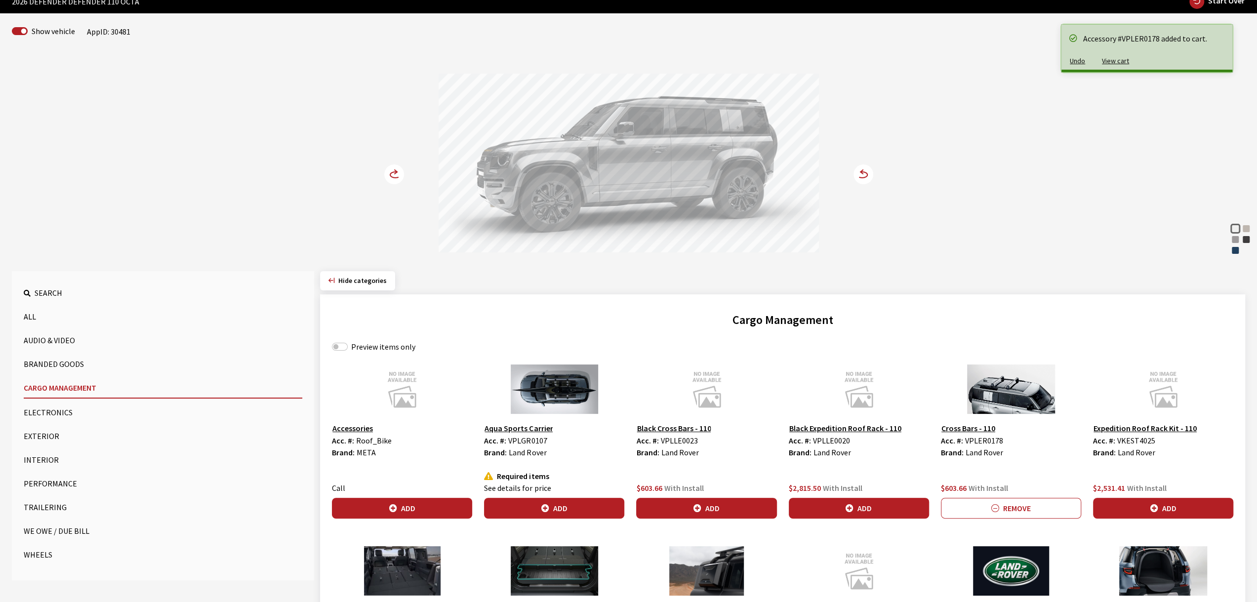
click at [399, 168] on circle at bounding box center [394, 174] width 20 height 20
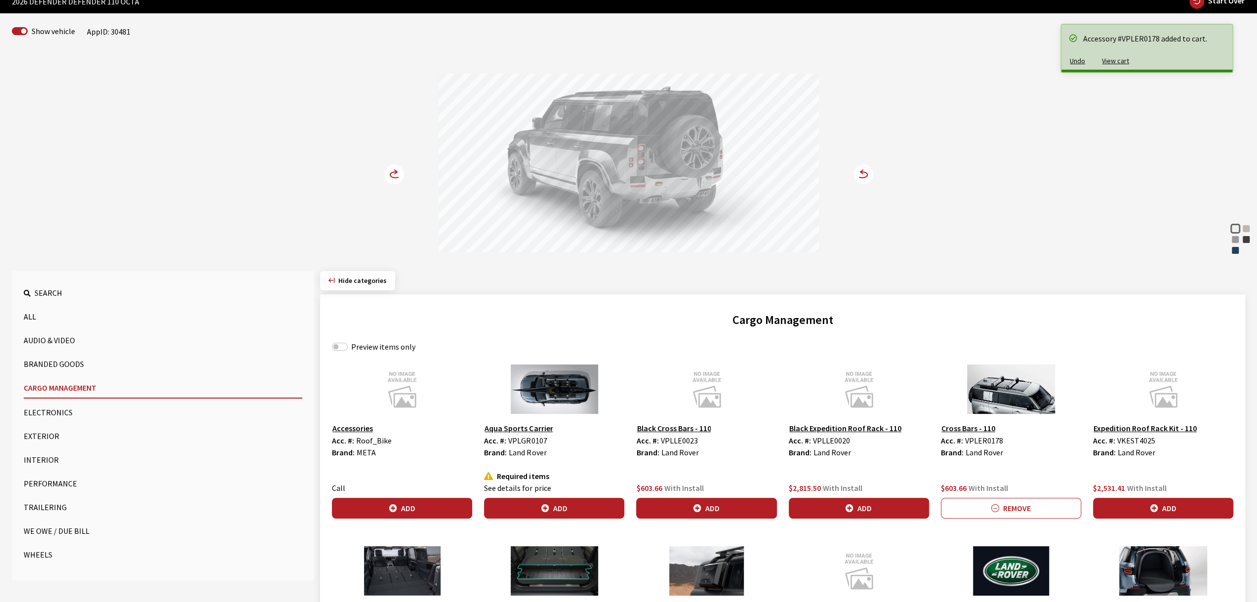
click at [399, 168] on circle at bounding box center [394, 174] width 20 height 20
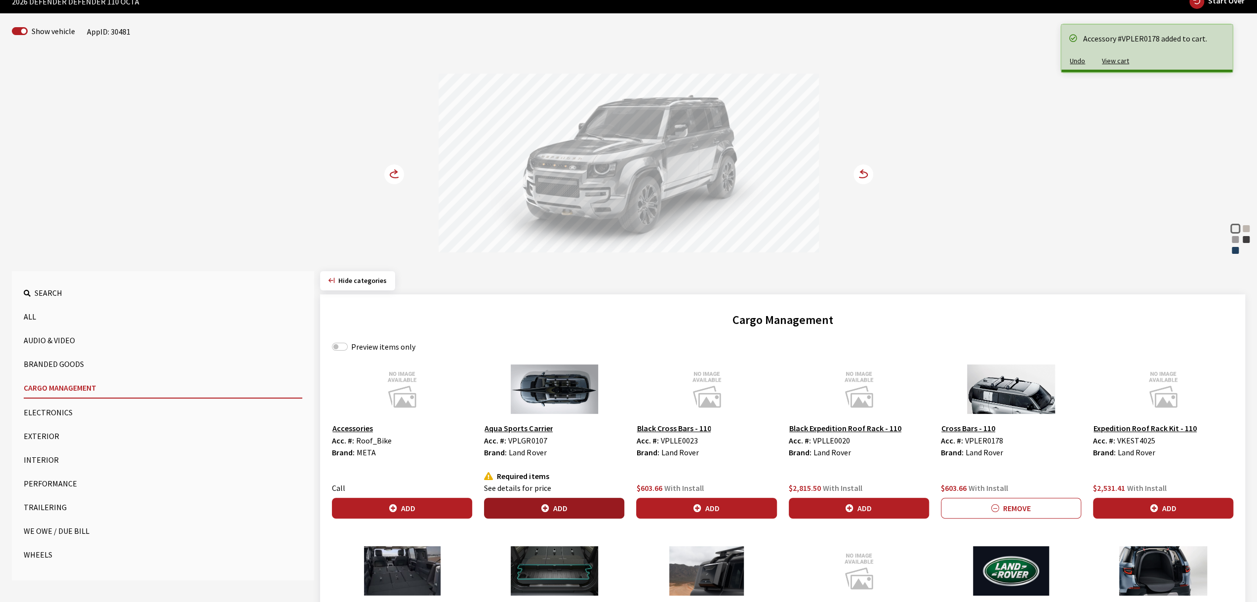
click at [595, 507] on button "Add" at bounding box center [554, 508] width 140 height 21
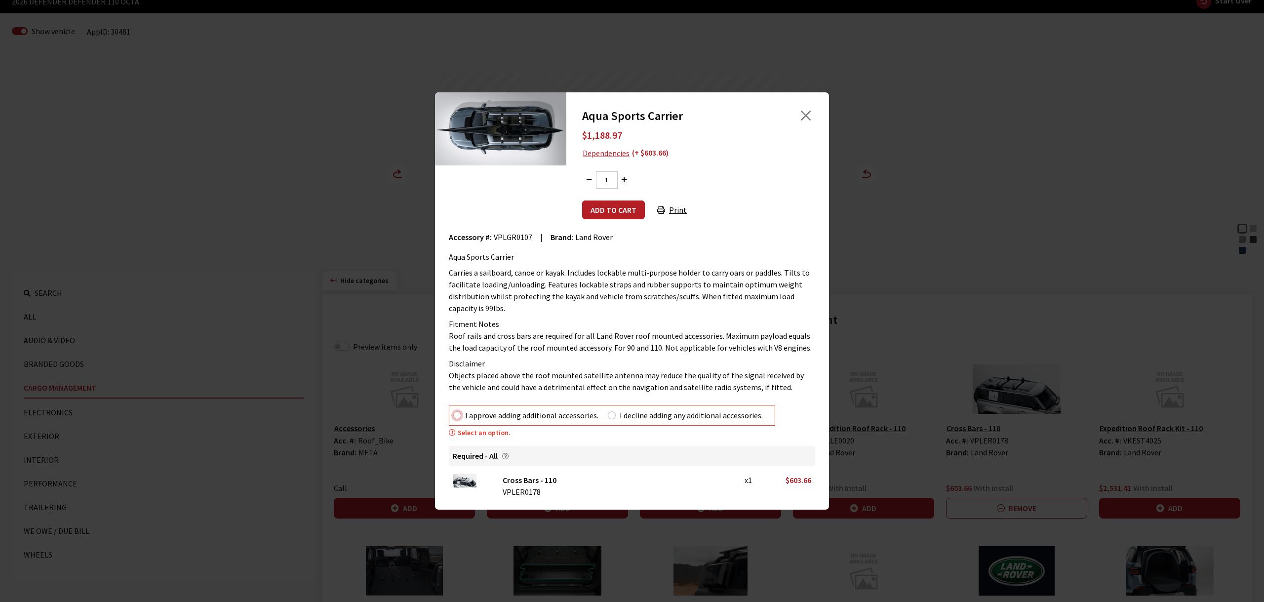
click at [454, 416] on input "I approve adding additional accessories." at bounding box center [457, 415] width 8 height 8
radio input "true"
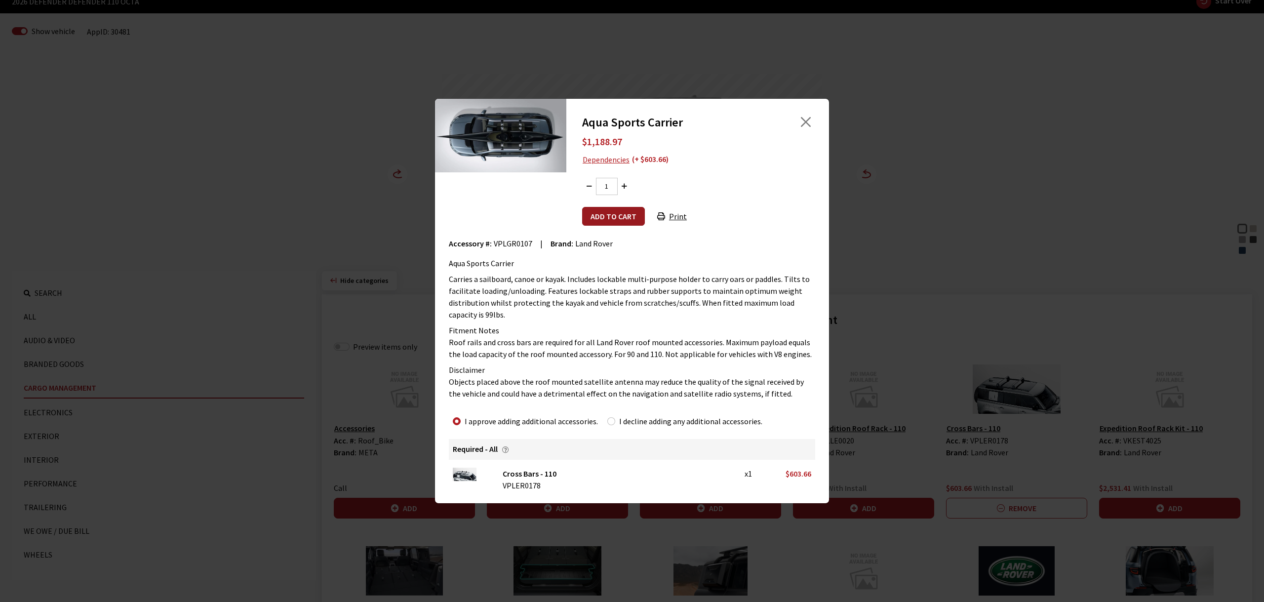
click at [616, 220] on button "Add to cart" at bounding box center [613, 216] width 63 height 19
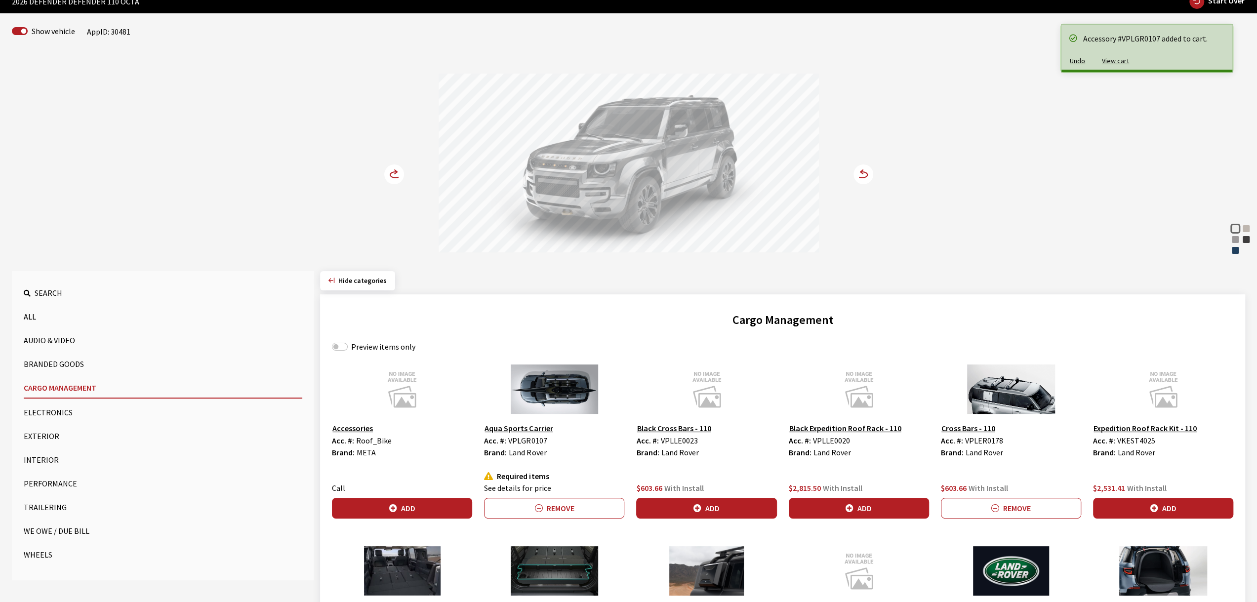
click at [392, 172] on icon at bounding box center [395, 175] width 10 height 6
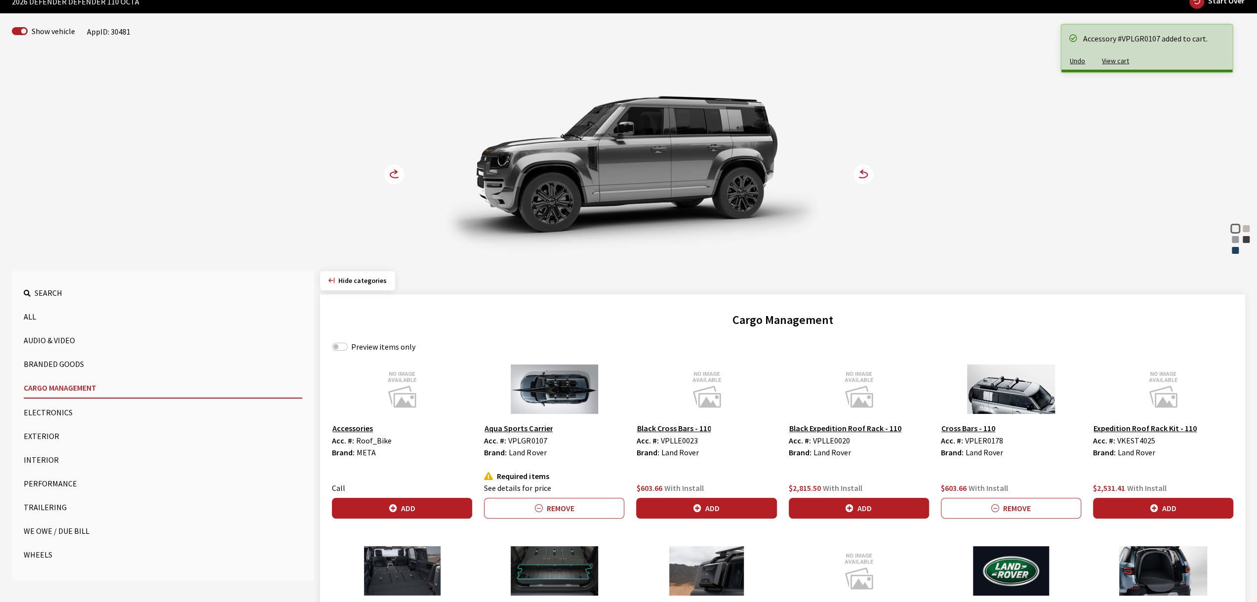
click at [392, 172] on icon at bounding box center [395, 175] width 10 height 6
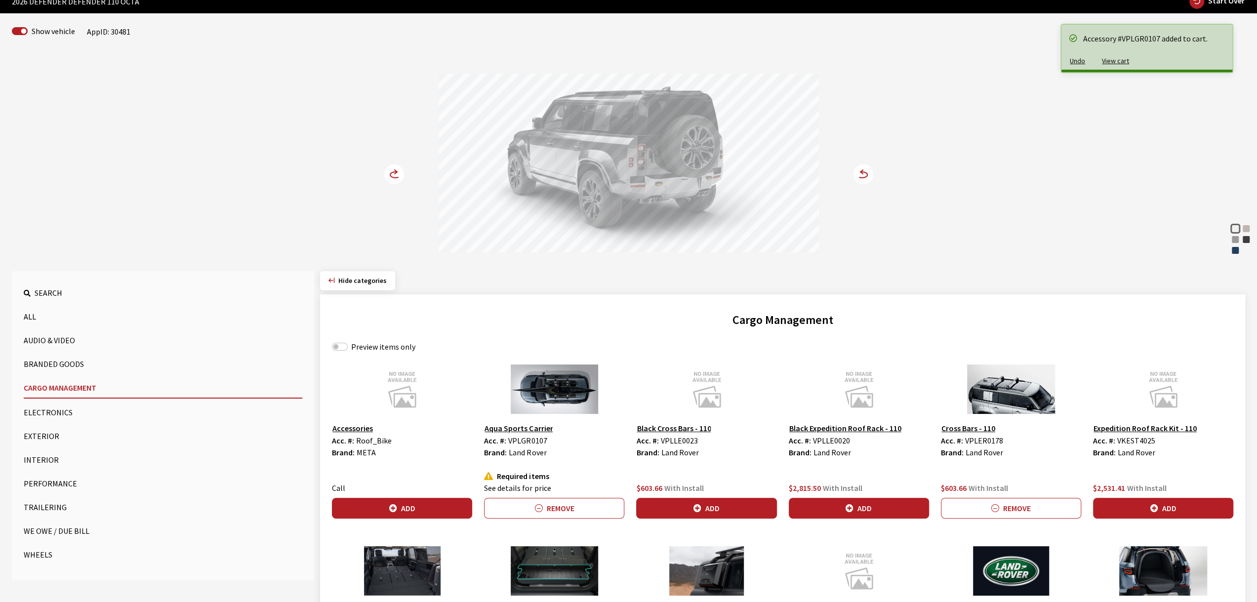
click at [392, 172] on icon at bounding box center [395, 175] width 10 height 6
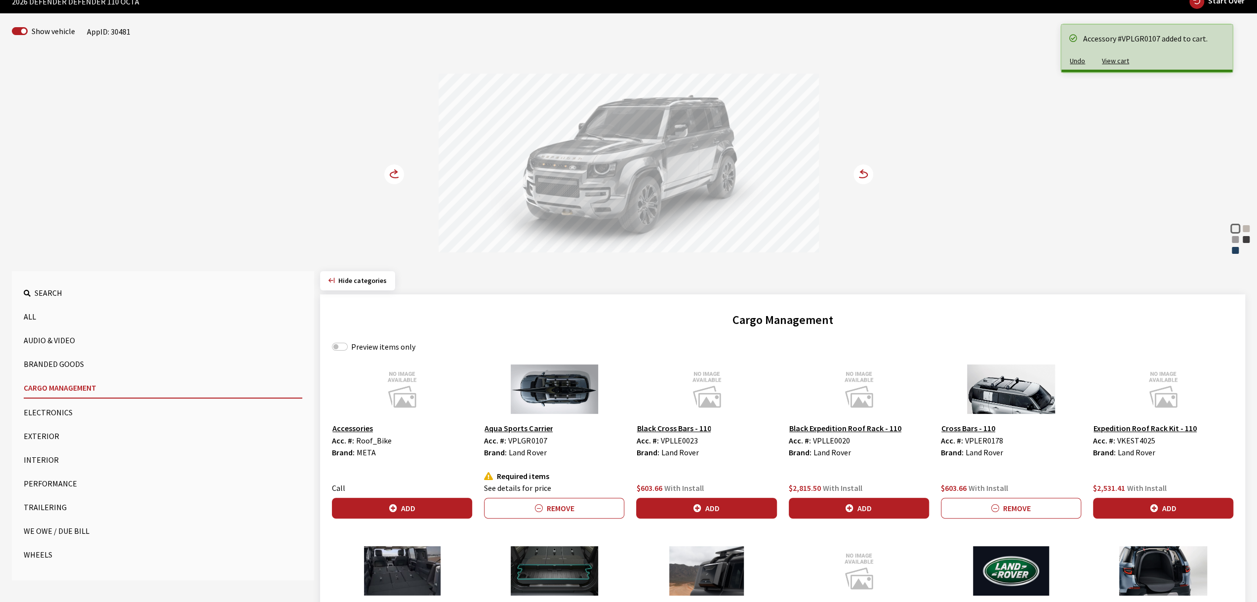
click at [392, 172] on icon at bounding box center [395, 175] width 10 height 6
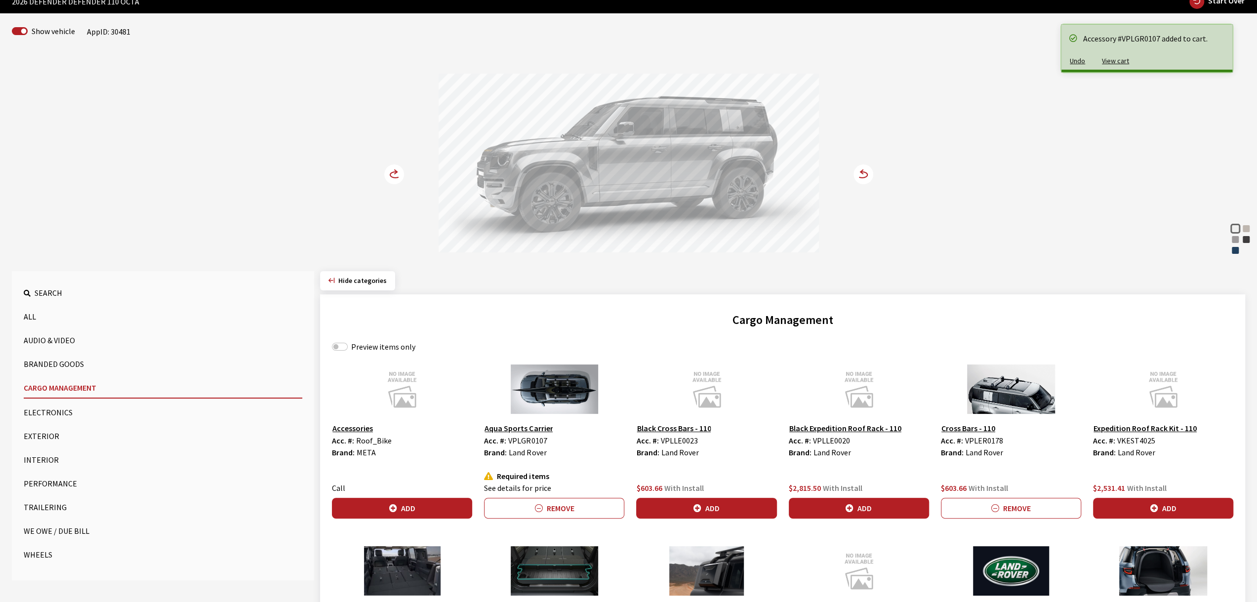
click at [392, 172] on icon at bounding box center [395, 175] width 10 height 6
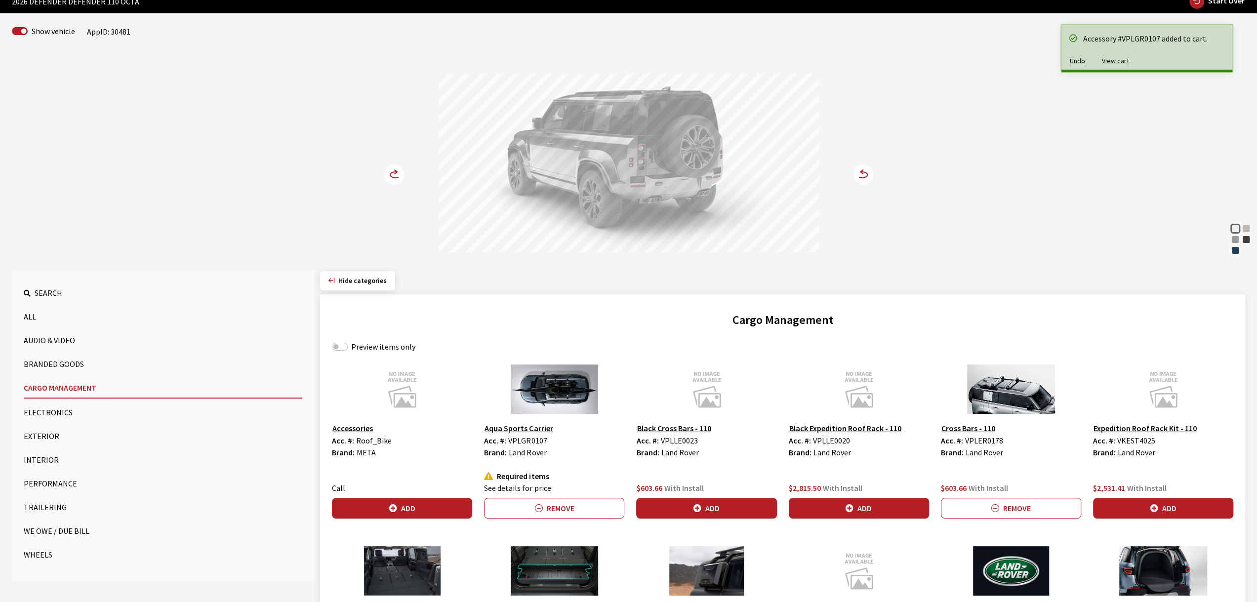
click at [392, 172] on icon at bounding box center [395, 175] width 10 height 6
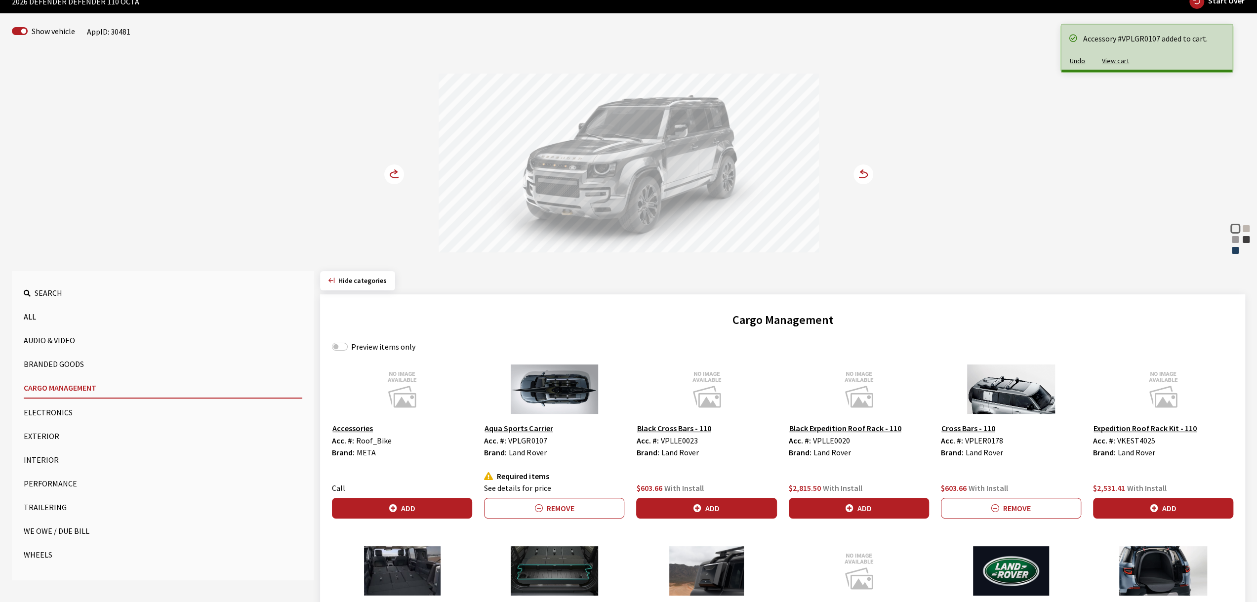
click at [392, 172] on icon at bounding box center [395, 175] width 10 height 6
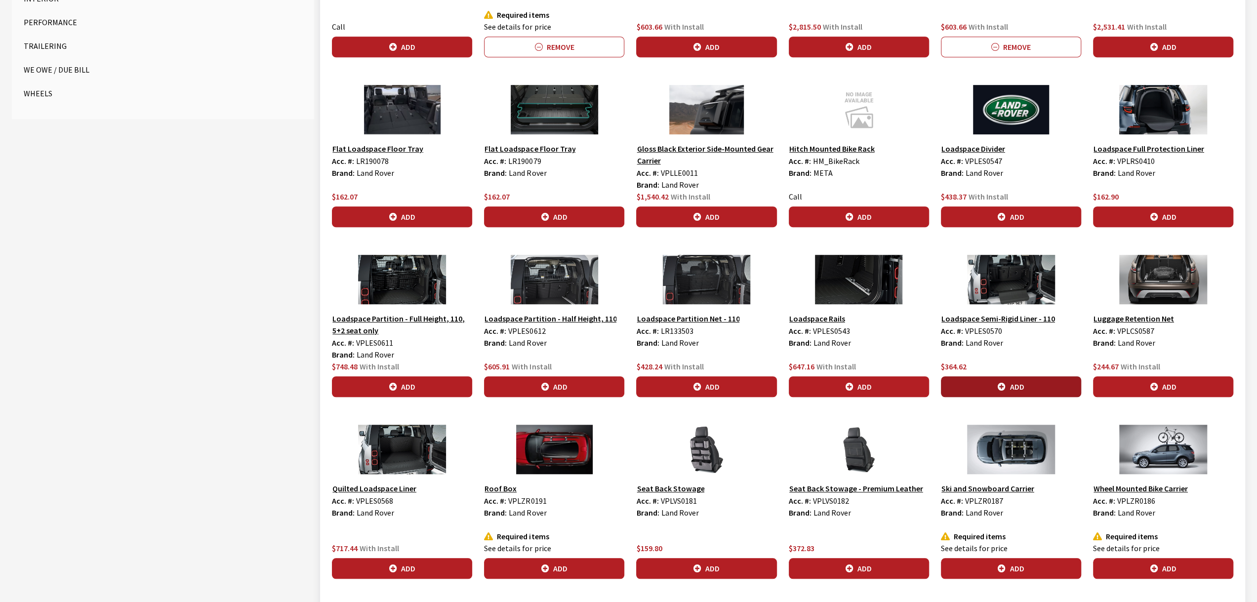
scroll to position [494, 0]
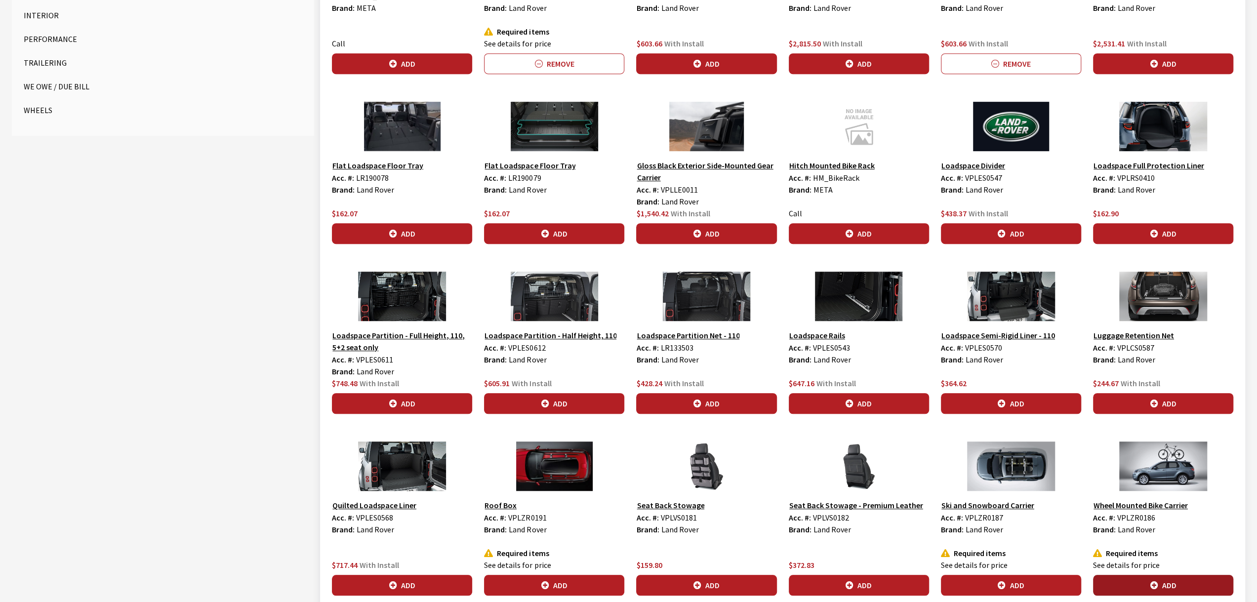
click at [1142, 577] on button "Add" at bounding box center [1163, 585] width 140 height 21
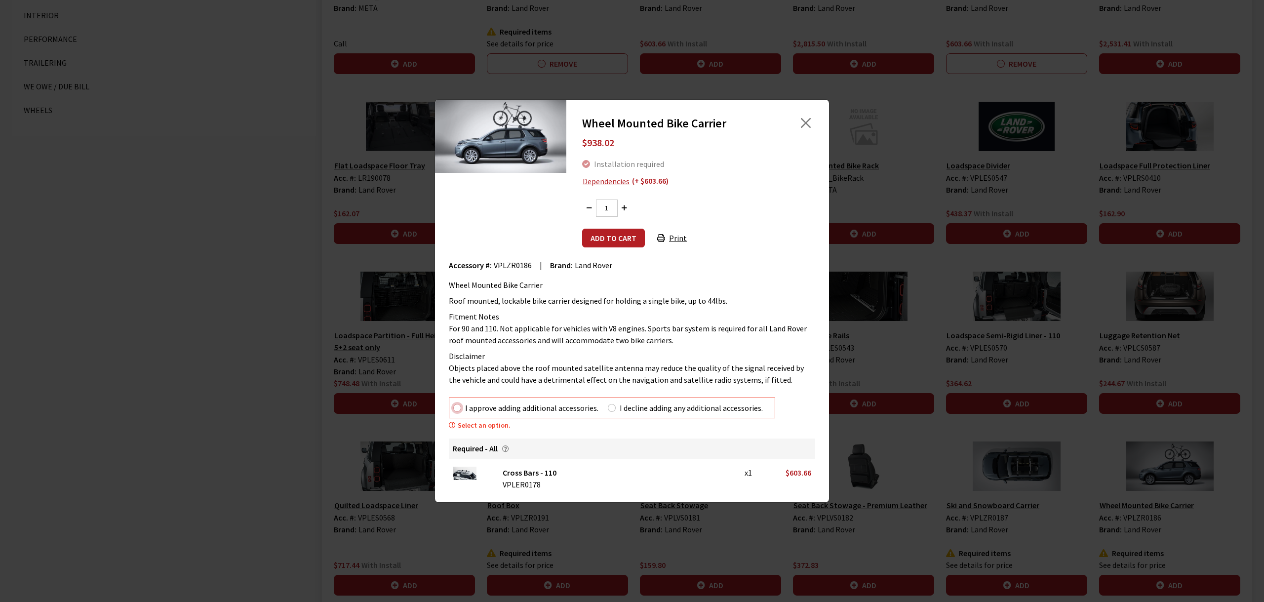
click at [457, 406] on input "I approve adding additional accessories." at bounding box center [457, 408] width 8 height 8
radio input "true"
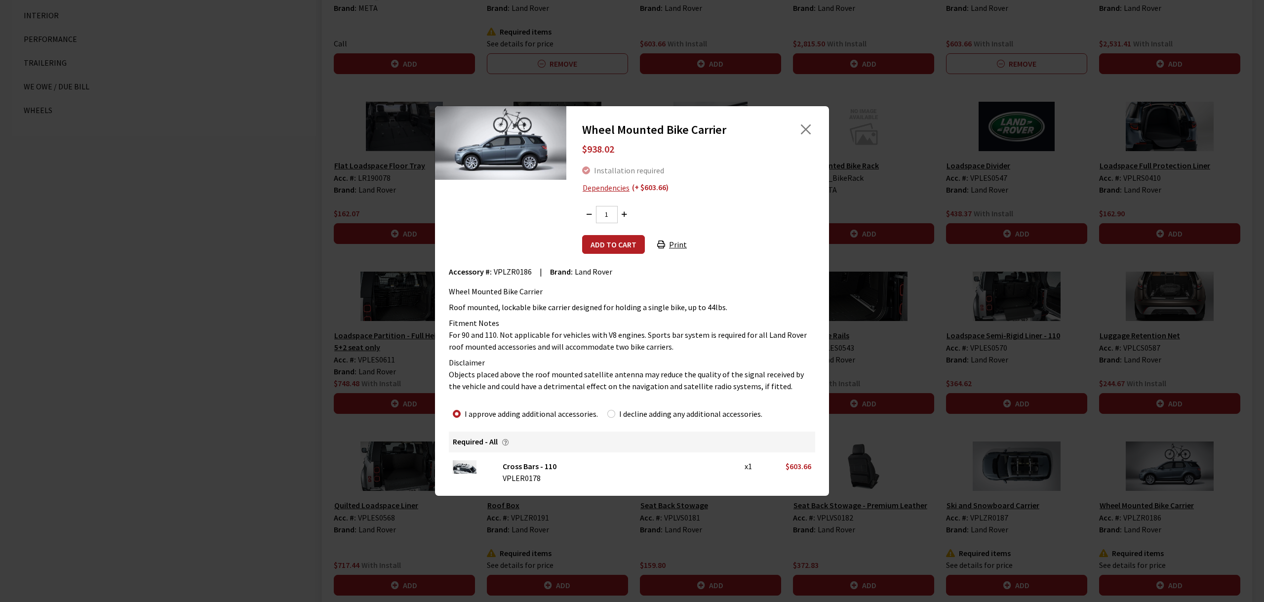
click at [605, 234] on div "Wheel Mounted Bike Carrier $938.02 Installation required Dependencies (+ $603.6…" at bounding box center [697, 188] width 263 height 132
click at [606, 235] on button "Add to cart" at bounding box center [613, 244] width 63 height 19
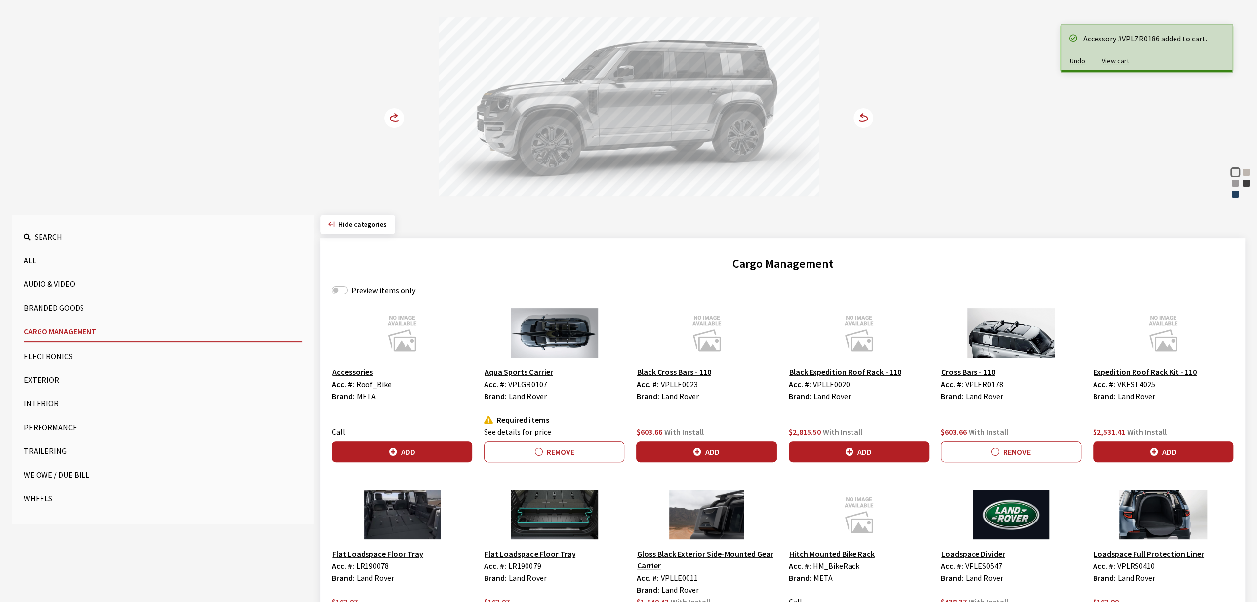
scroll to position [0, 0]
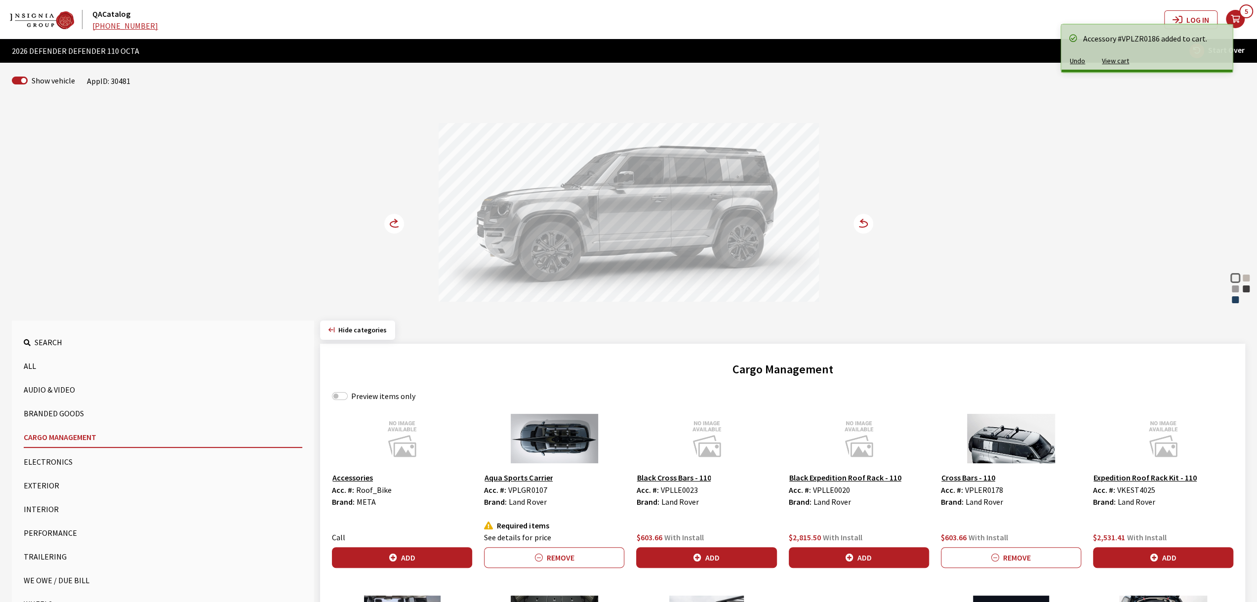
click at [1235, 17] on icon "your cart" at bounding box center [1235, 19] width 19 height 8
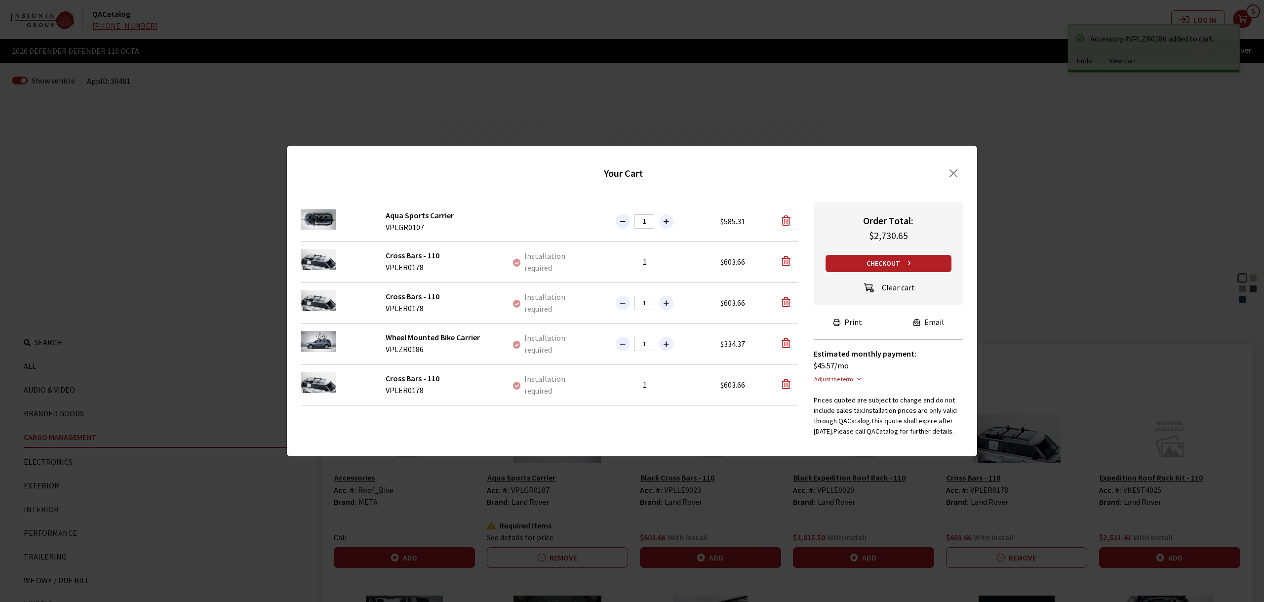
click at [901, 289] on button "Clear cart" at bounding box center [889, 288] width 70 height 17
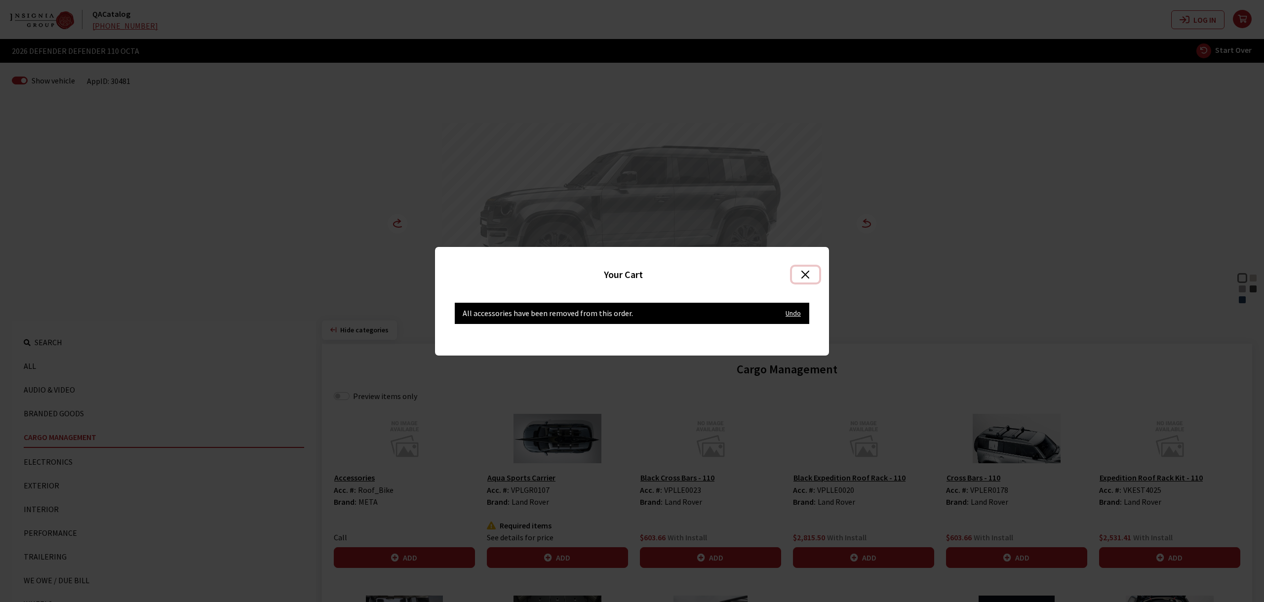
click at [803, 271] on button "Close" at bounding box center [805, 275] width 27 height 16
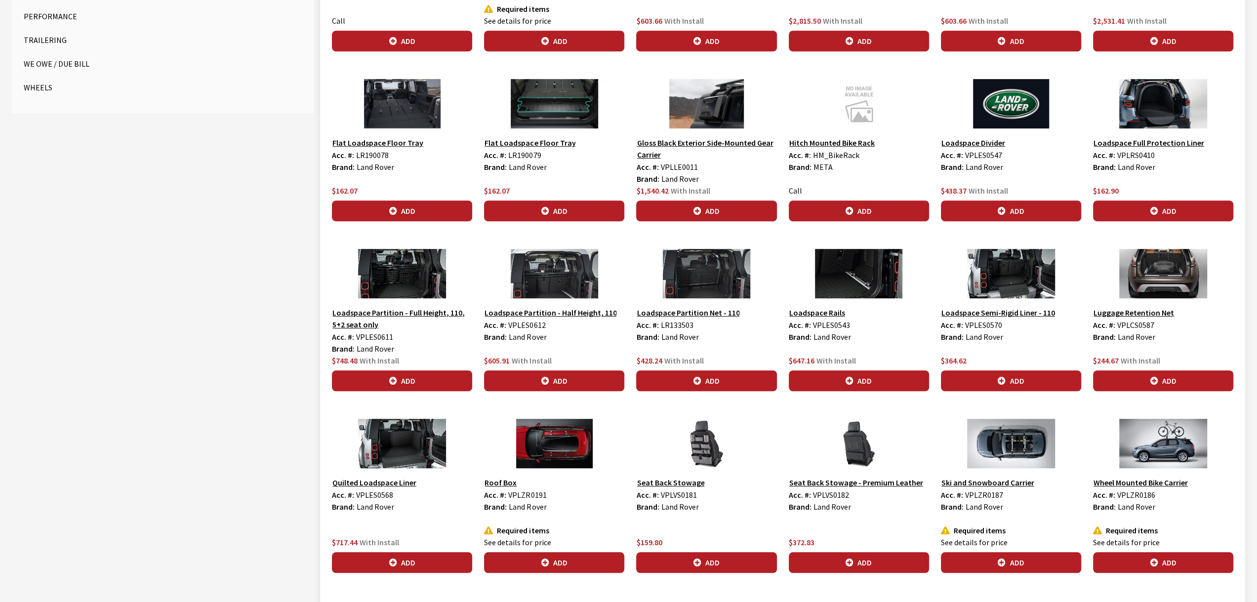
scroll to position [551, 0]
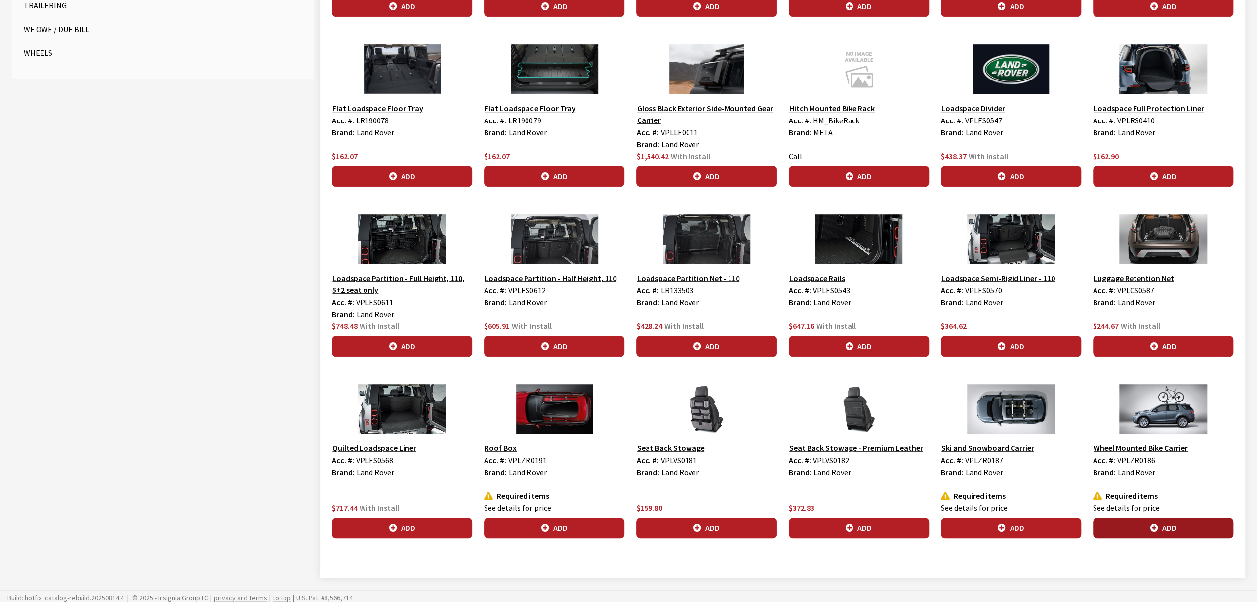
click at [1185, 524] on button "Add" at bounding box center [1163, 528] width 140 height 21
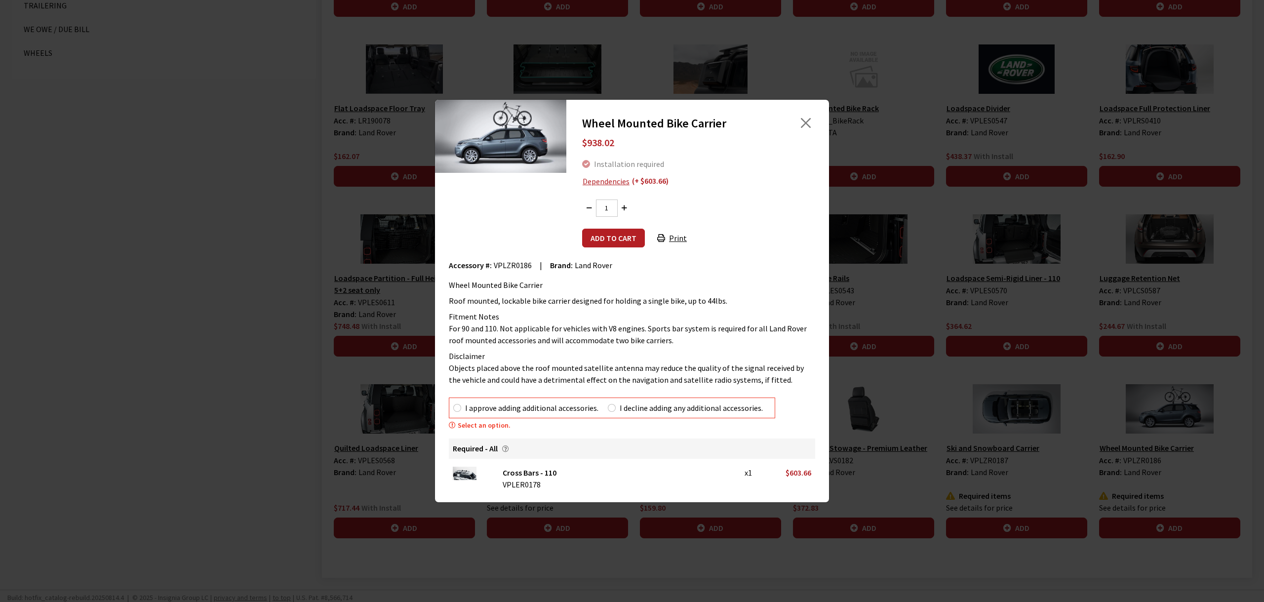
click at [461, 412] on div "I approve adding additional accessories." at bounding box center [525, 408] width 145 height 12
click at [457, 410] on input "I approve adding additional accessories." at bounding box center [457, 408] width 8 height 8
radio input "true"
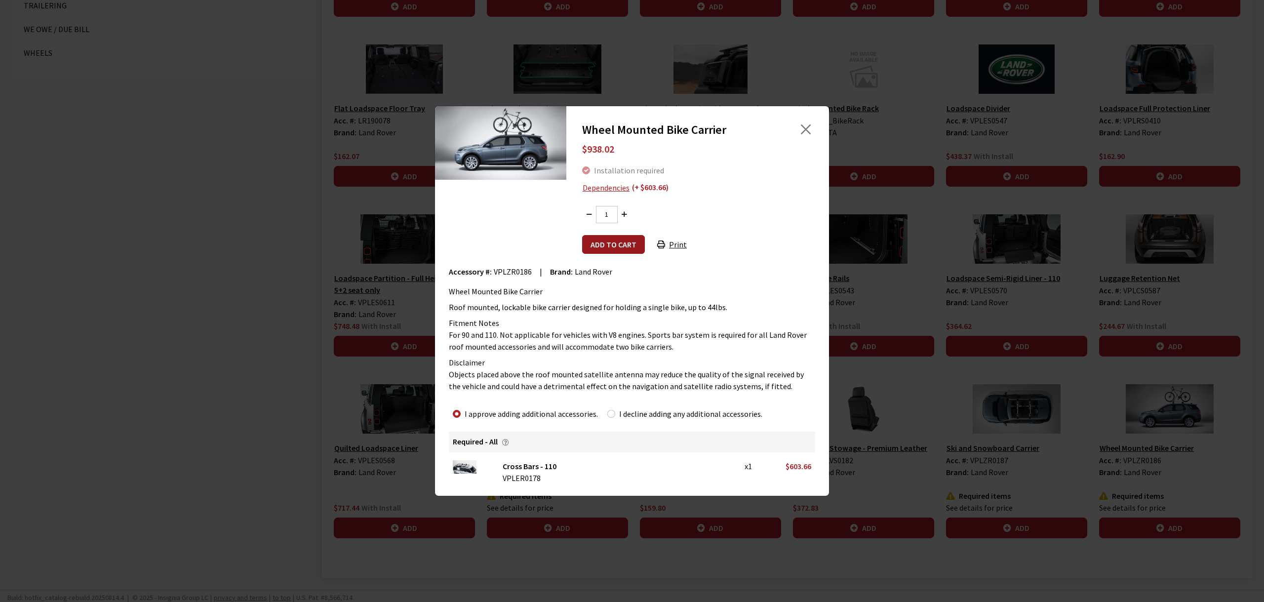
click at [594, 238] on button "Add to cart" at bounding box center [613, 244] width 63 height 19
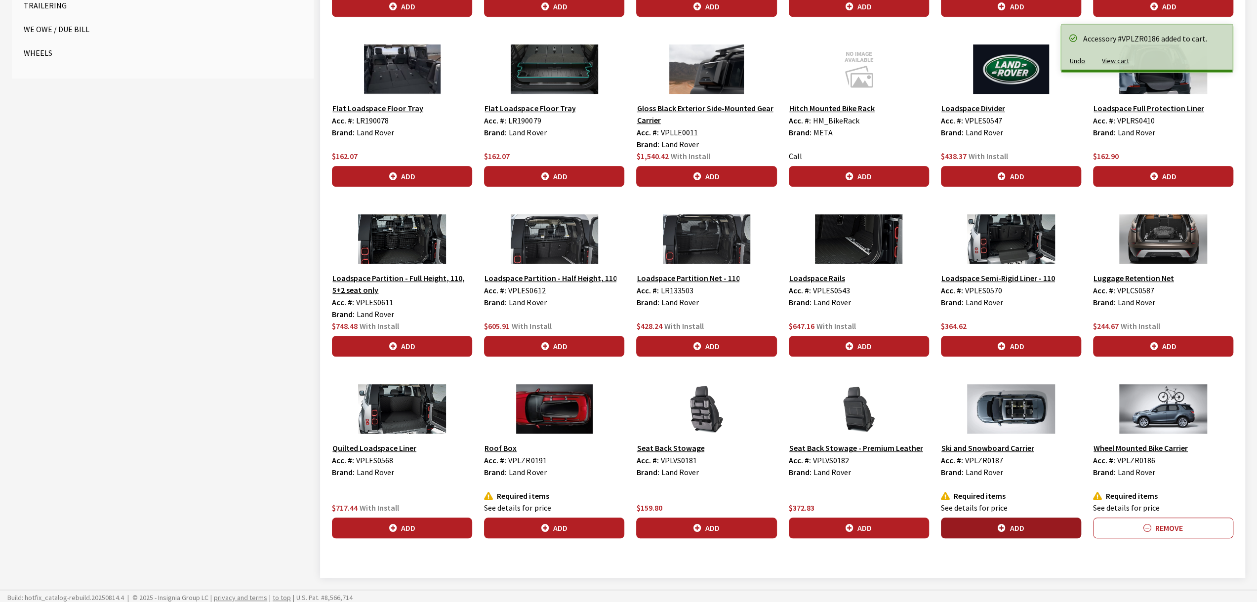
click at [1013, 524] on button "Add" at bounding box center [1011, 528] width 140 height 21
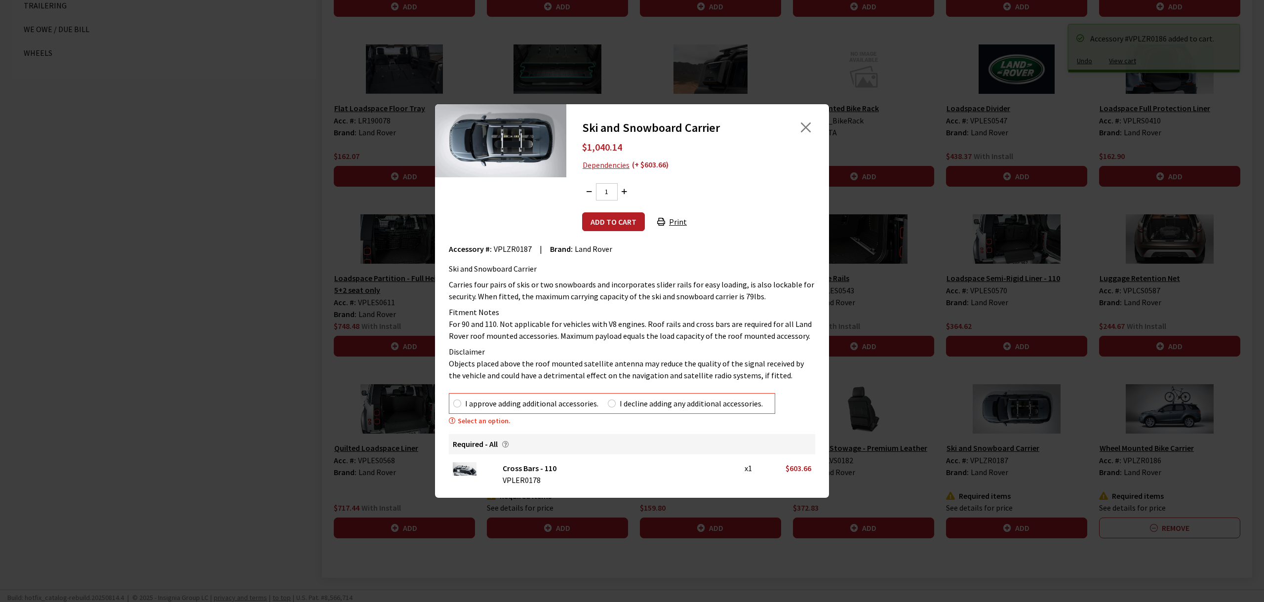
click at [470, 404] on label "I approve adding additional accessories." at bounding box center [531, 404] width 133 height 12
click at [461, 404] on input "I approve adding additional accessories." at bounding box center [457, 404] width 8 height 8
radio input "true"
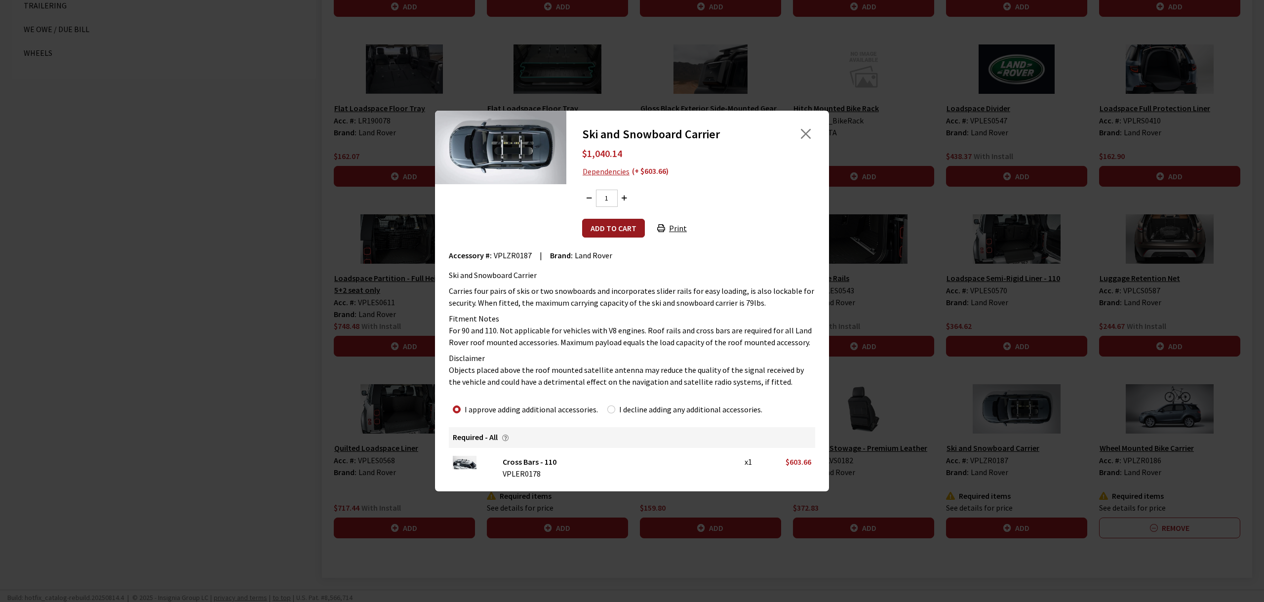
click at [609, 227] on button "Add to cart" at bounding box center [613, 228] width 63 height 19
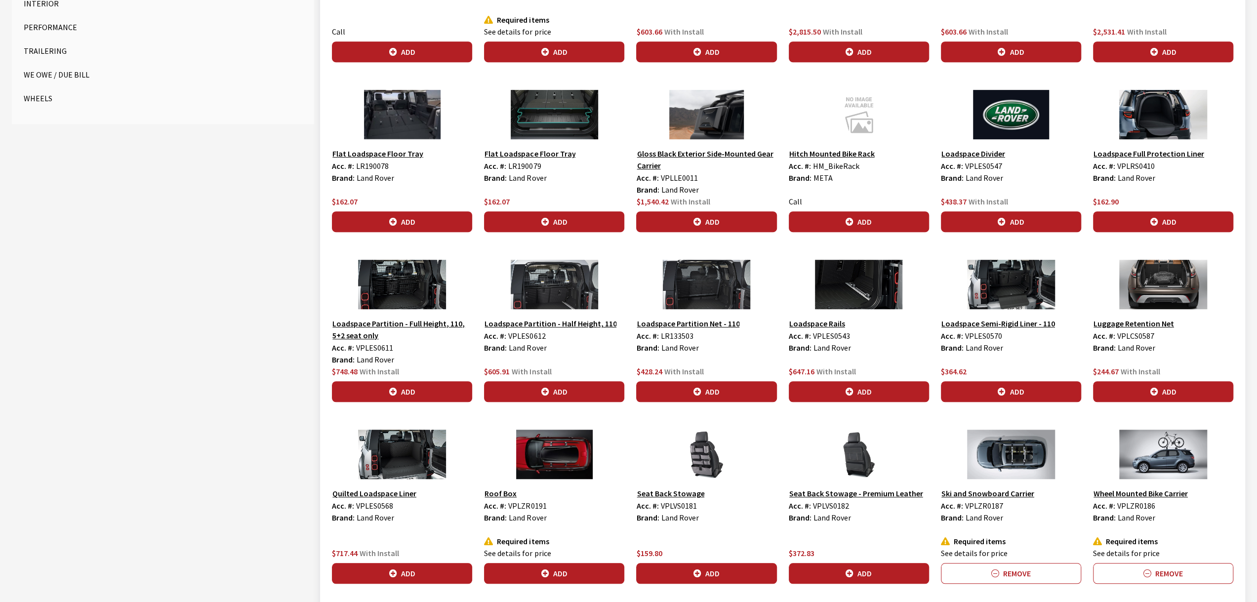
scroll to position [542, 0]
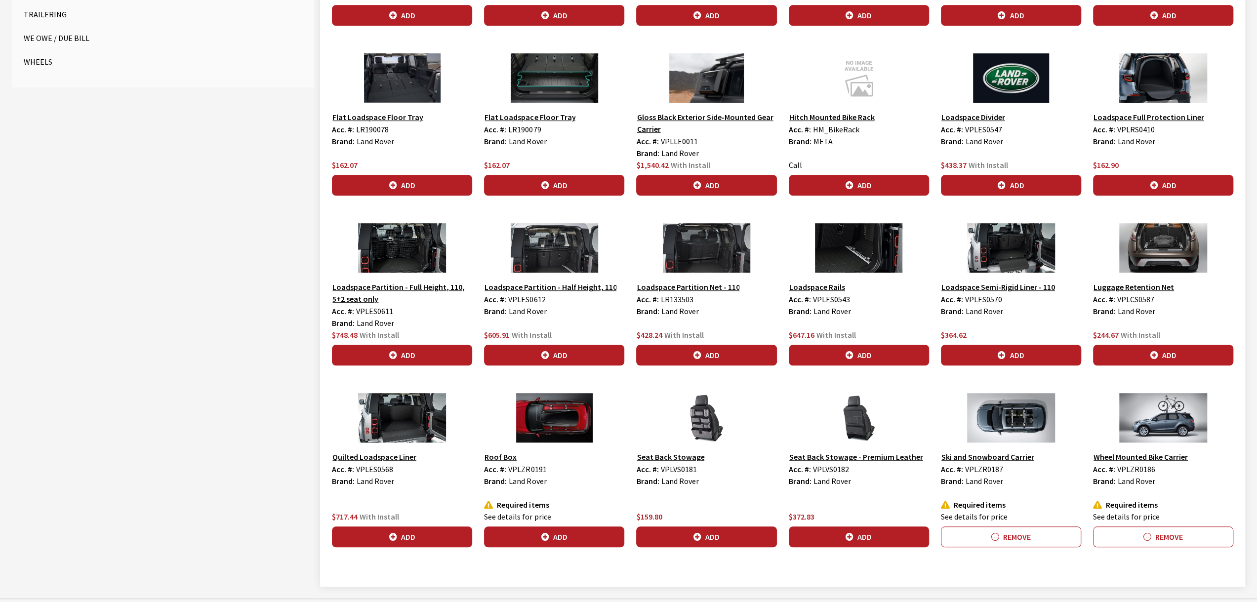
click at [553, 538] on button "Add" at bounding box center [554, 536] width 140 height 21
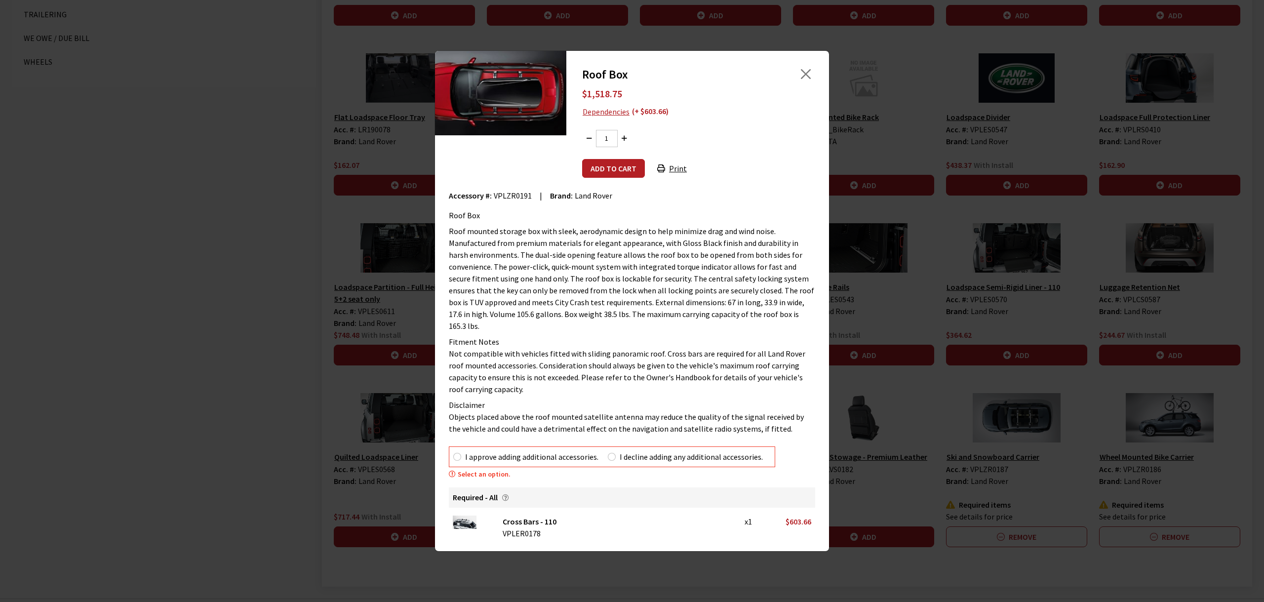
click at [465, 454] on label "I approve adding additional accessories." at bounding box center [531, 457] width 133 height 12
click at [461, 454] on input "I approve adding additional accessories." at bounding box center [457, 457] width 8 height 8
radio input "true"
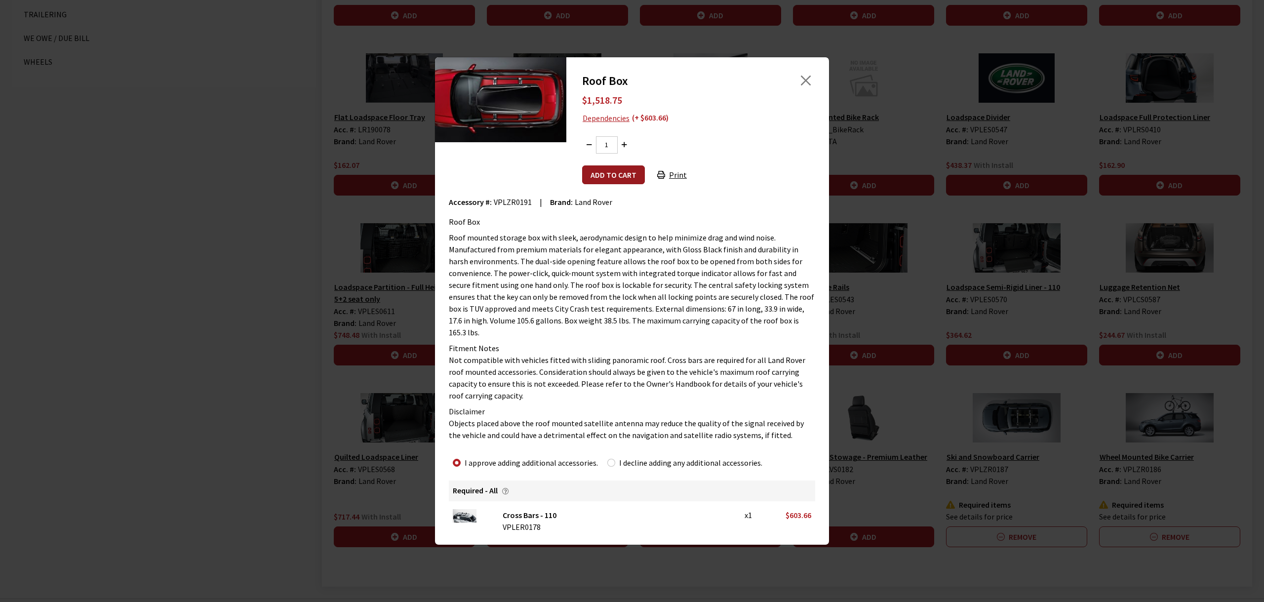
click at [621, 180] on button "Add to cart" at bounding box center [613, 174] width 63 height 19
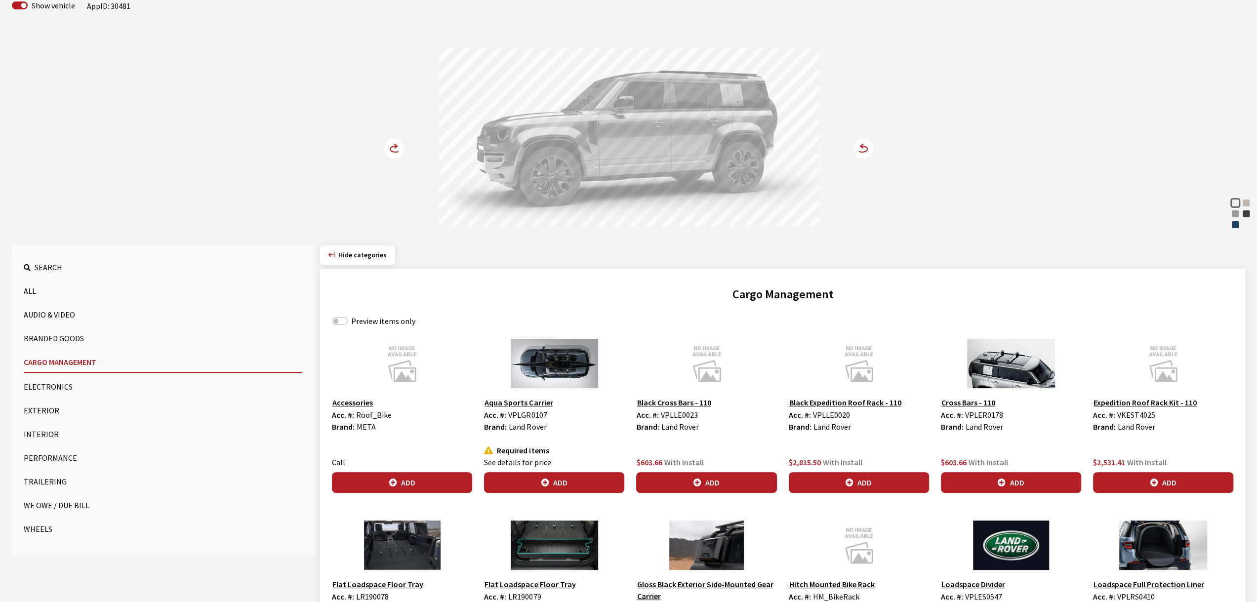
scroll to position [66, 0]
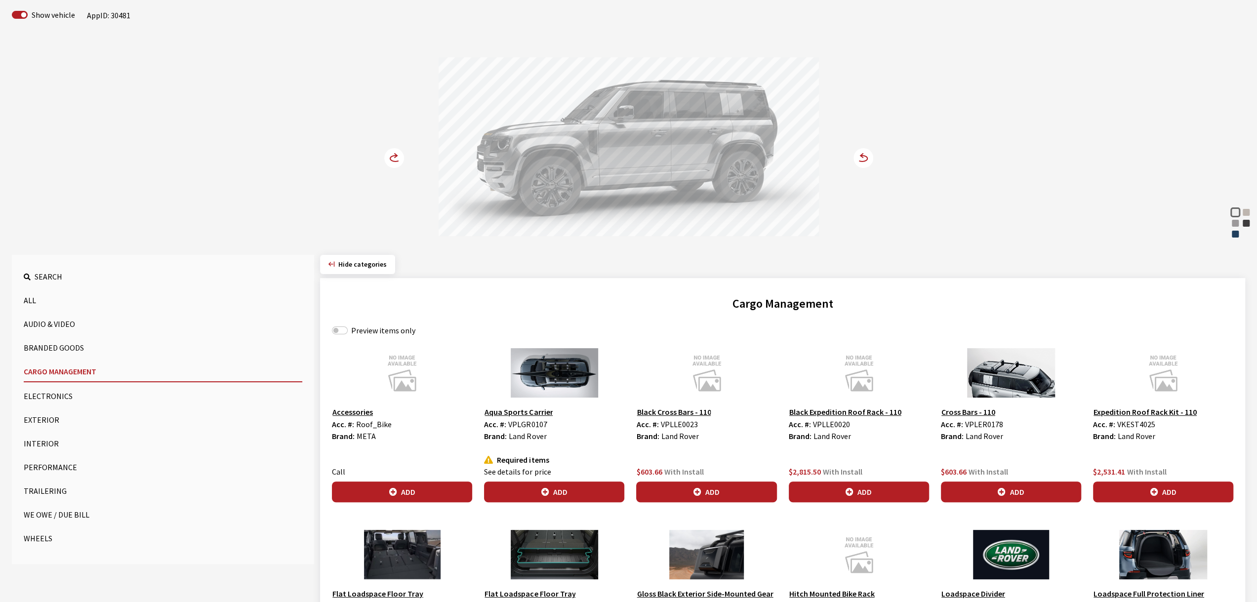
click at [45, 416] on button "Exterior" at bounding box center [163, 420] width 279 height 20
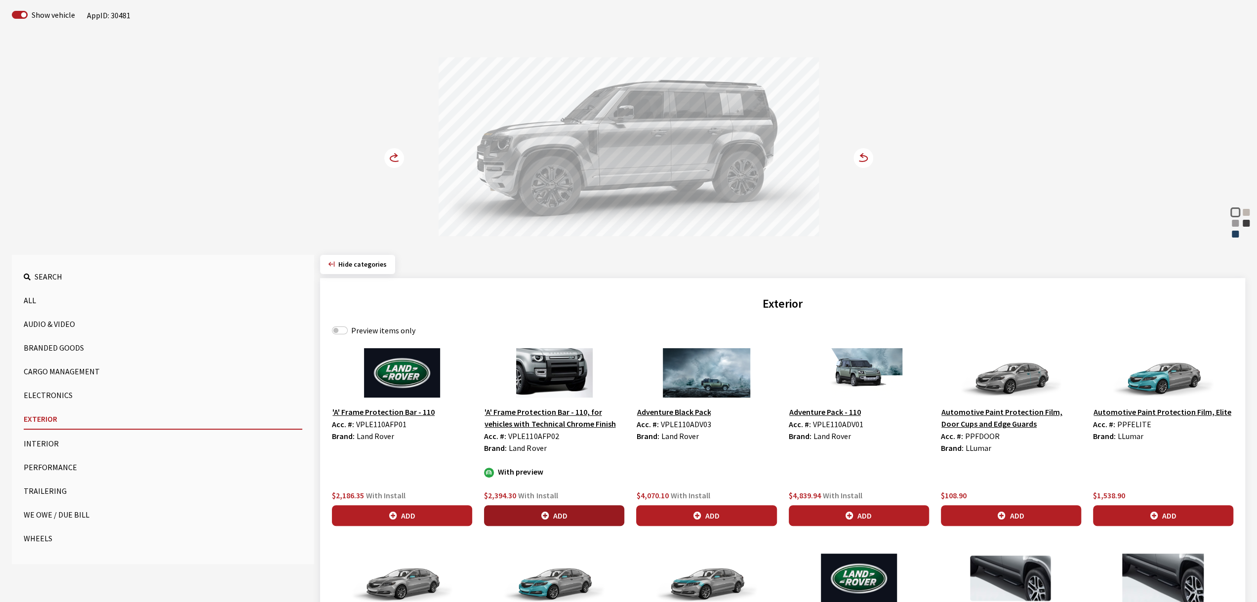
click at [561, 515] on button "Add" at bounding box center [554, 515] width 140 height 21
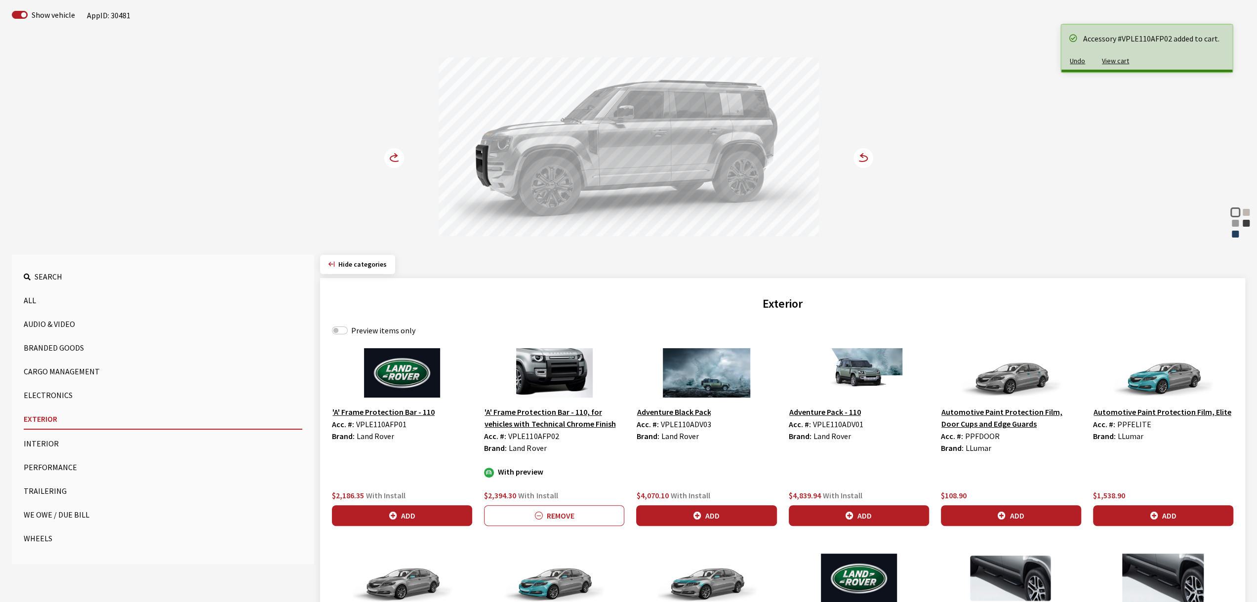
click at [398, 155] on icon at bounding box center [400, 159] width 7 height 8
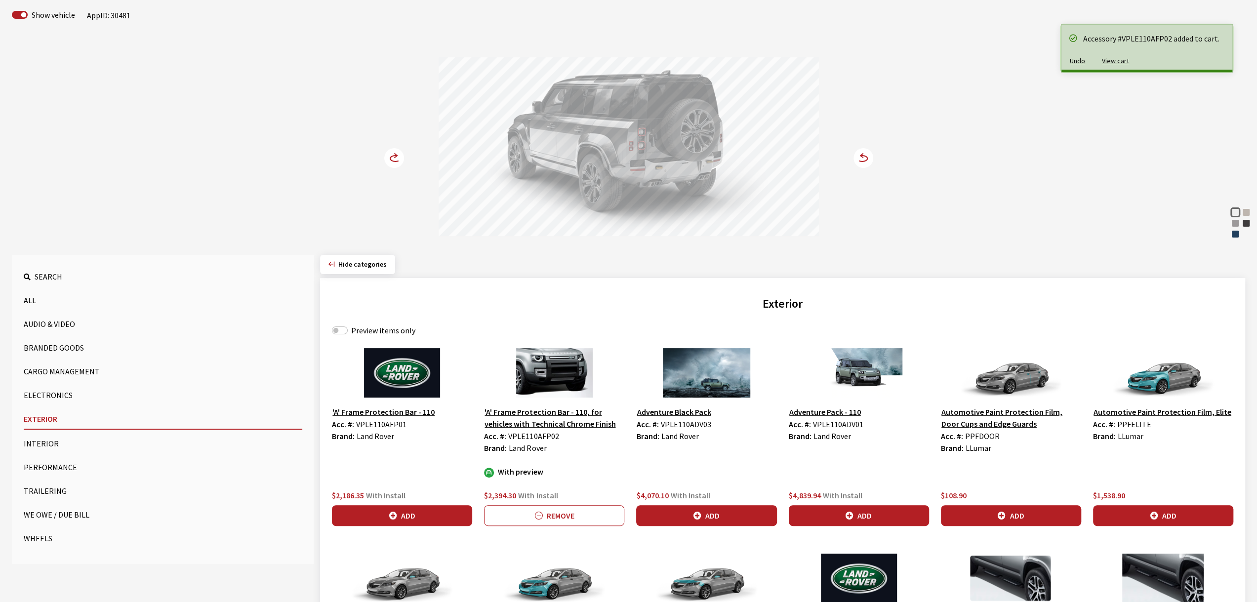
click at [398, 155] on icon at bounding box center [400, 159] width 7 height 8
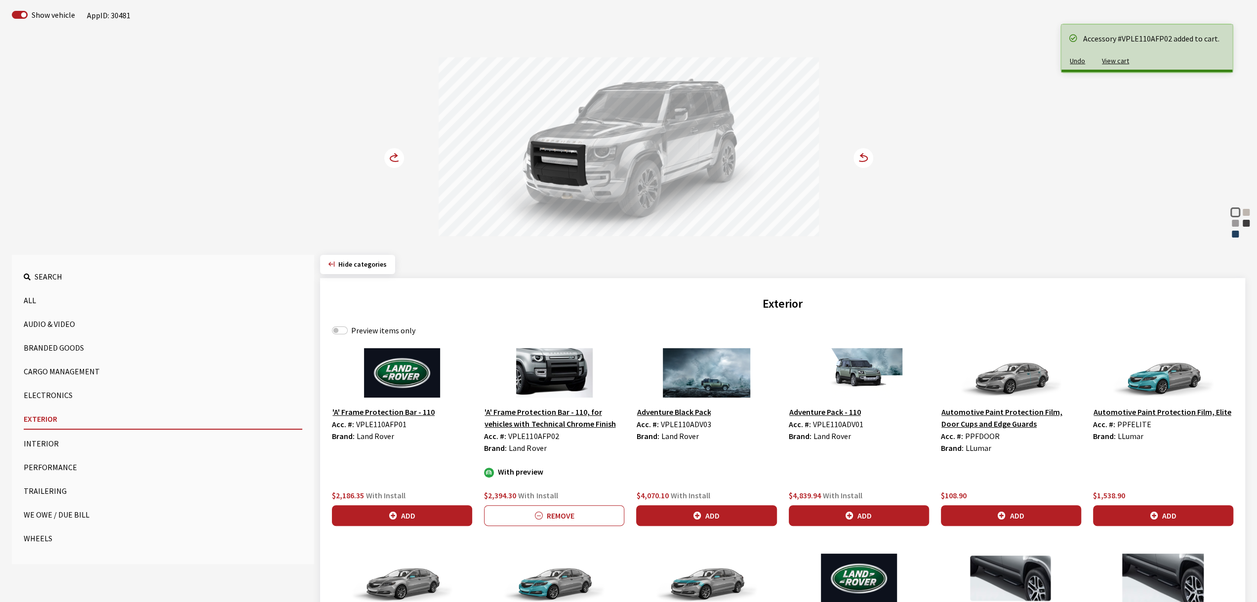
click at [398, 155] on icon at bounding box center [400, 159] width 7 height 8
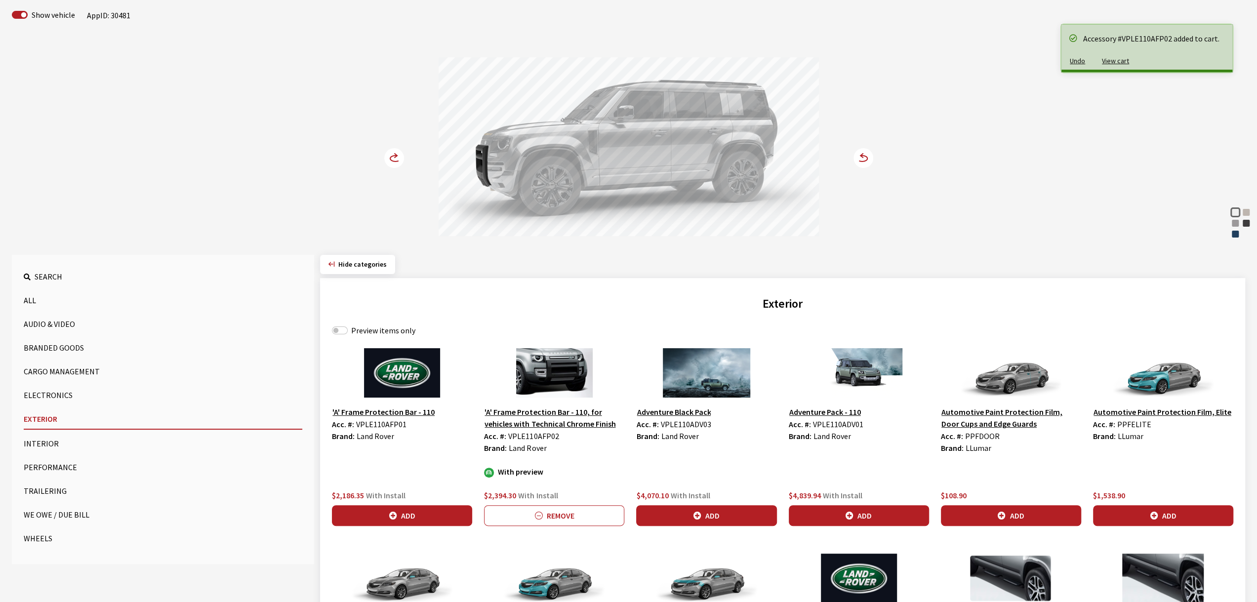
click at [398, 155] on icon at bounding box center [400, 159] width 7 height 8
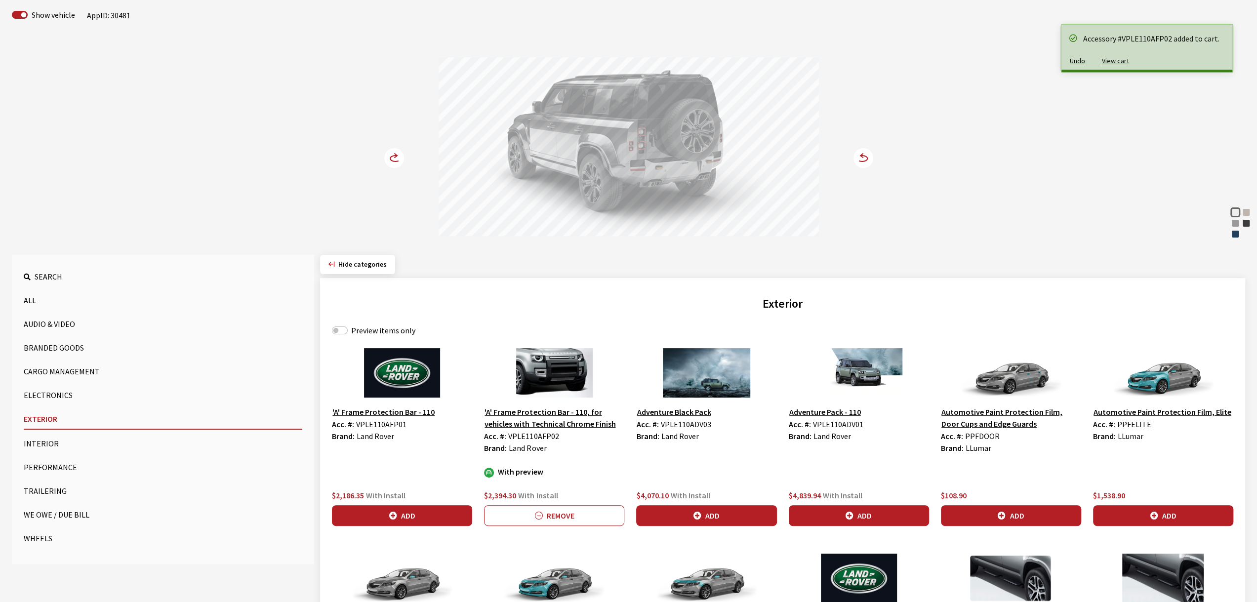
click at [398, 155] on icon at bounding box center [400, 159] width 7 height 8
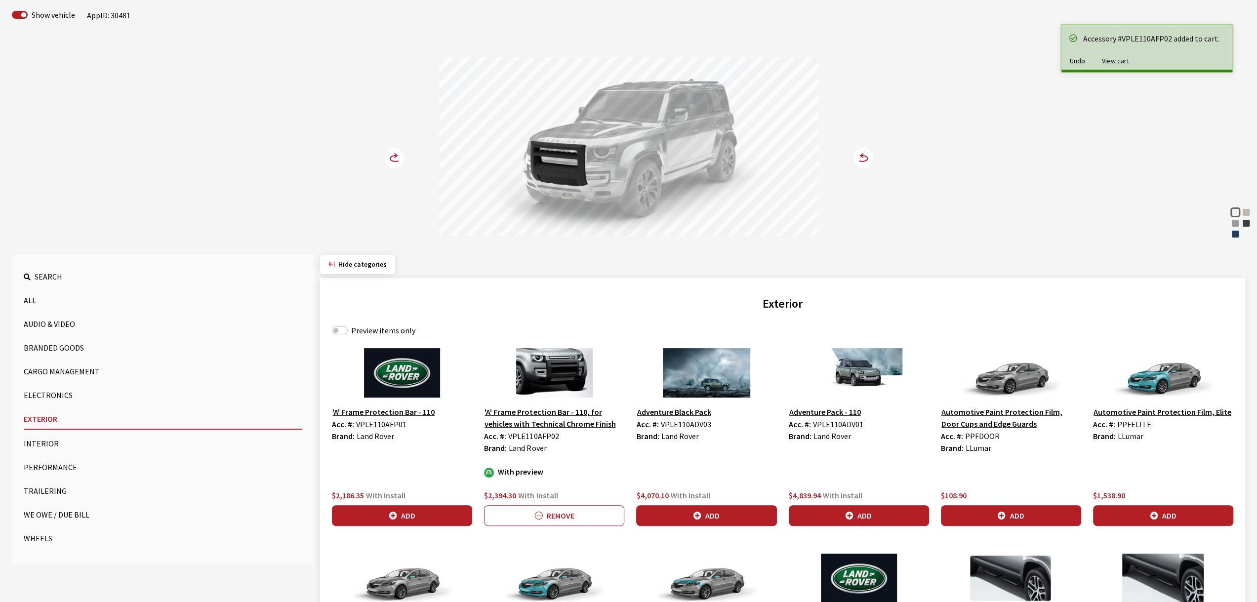
click at [398, 155] on icon at bounding box center [400, 159] width 7 height 8
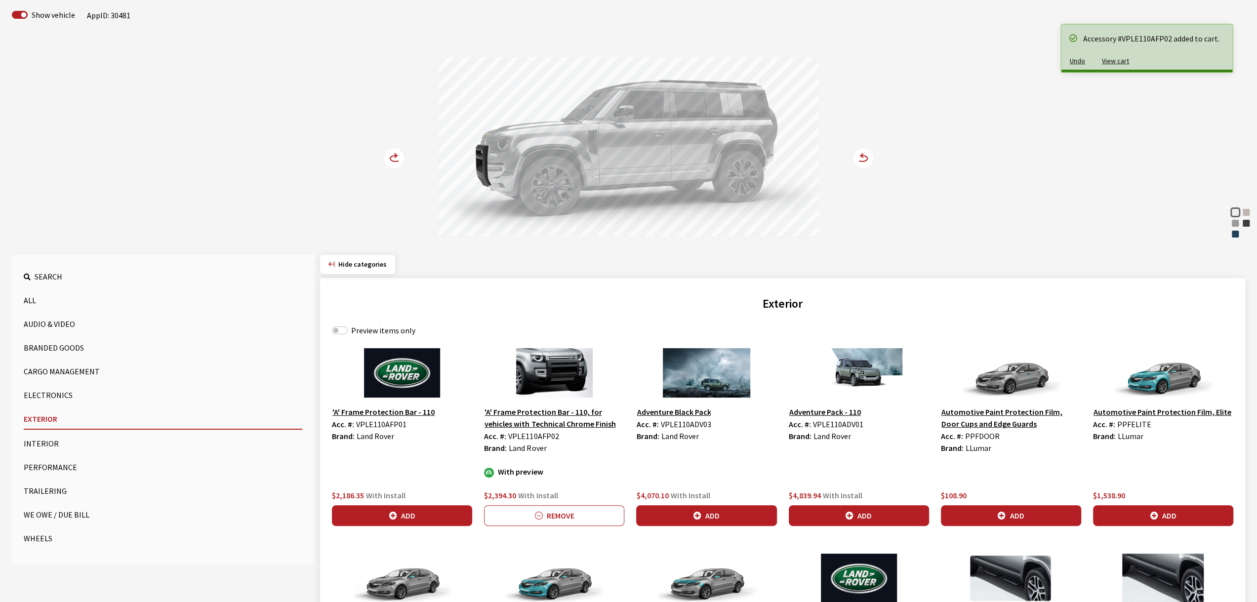
click at [398, 155] on icon at bounding box center [400, 159] width 7 height 8
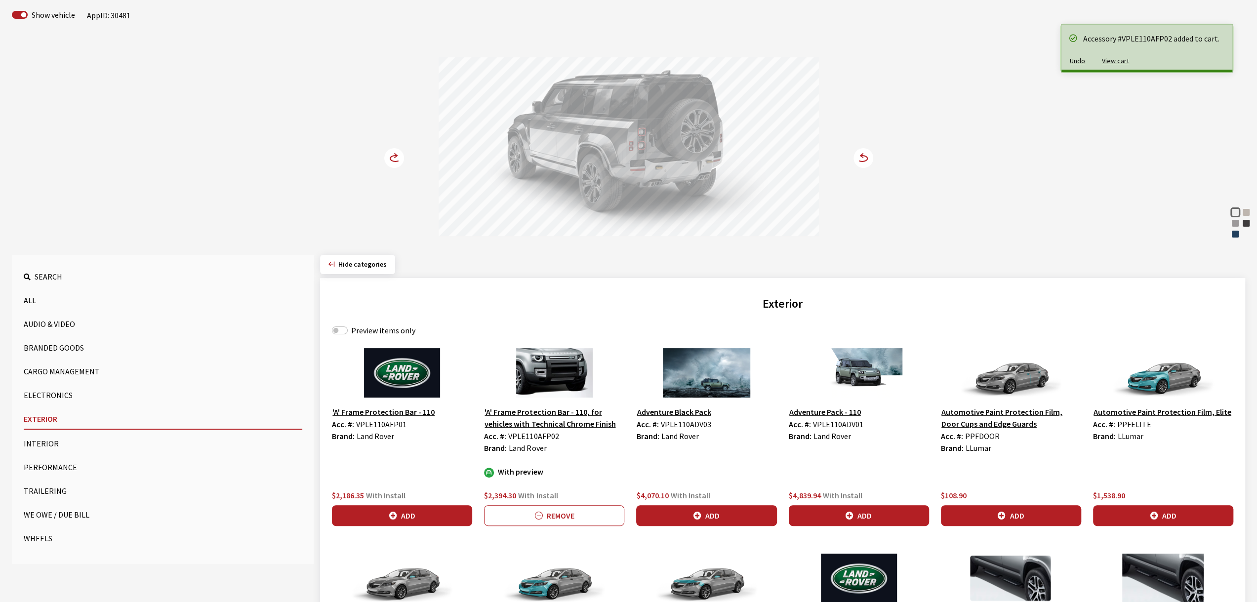
click at [398, 155] on icon at bounding box center [400, 159] width 7 height 8
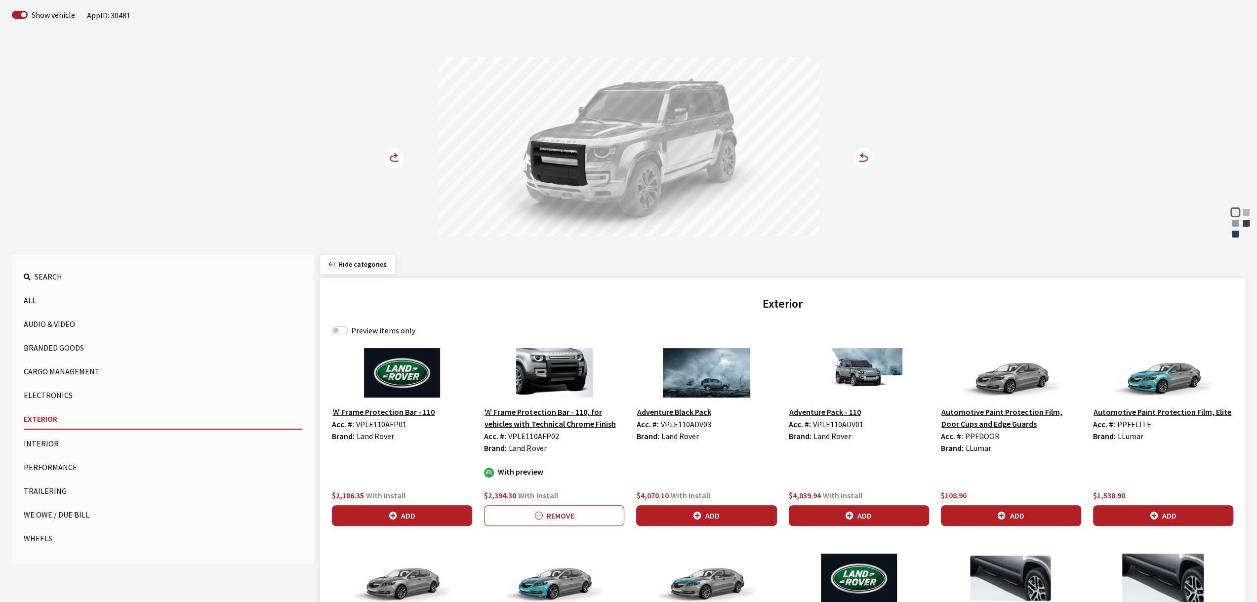
click at [398, 155] on icon at bounding box center [400, 159] width 7 height 8
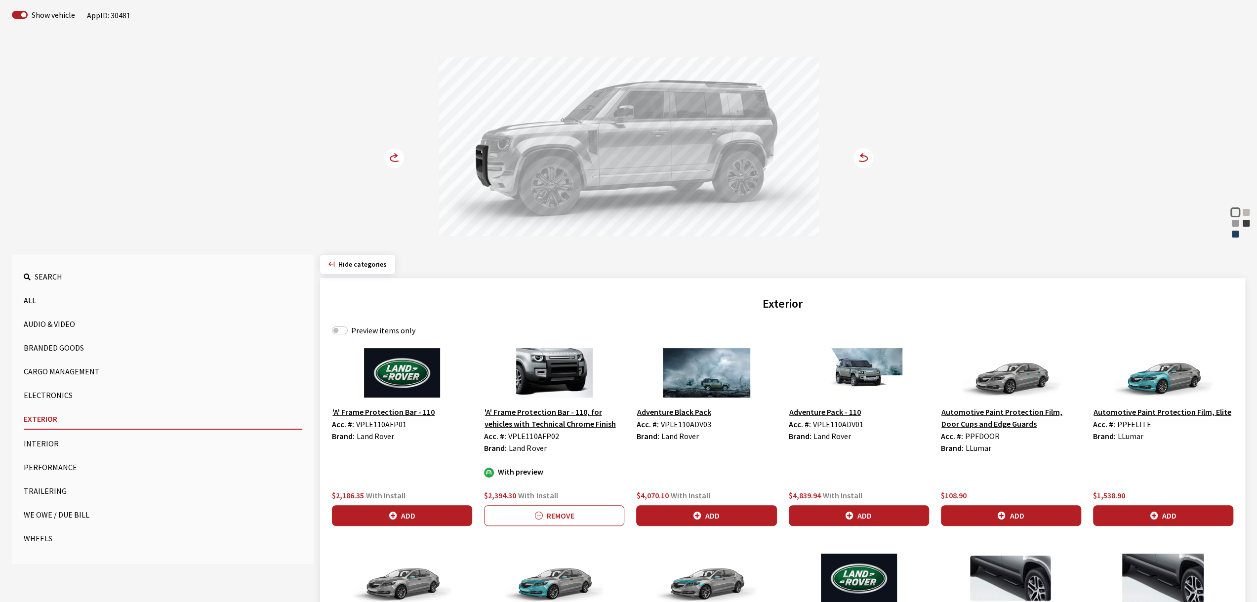
click at [398, 155] on icon at bounding box center [400, 159] width 7 height 8
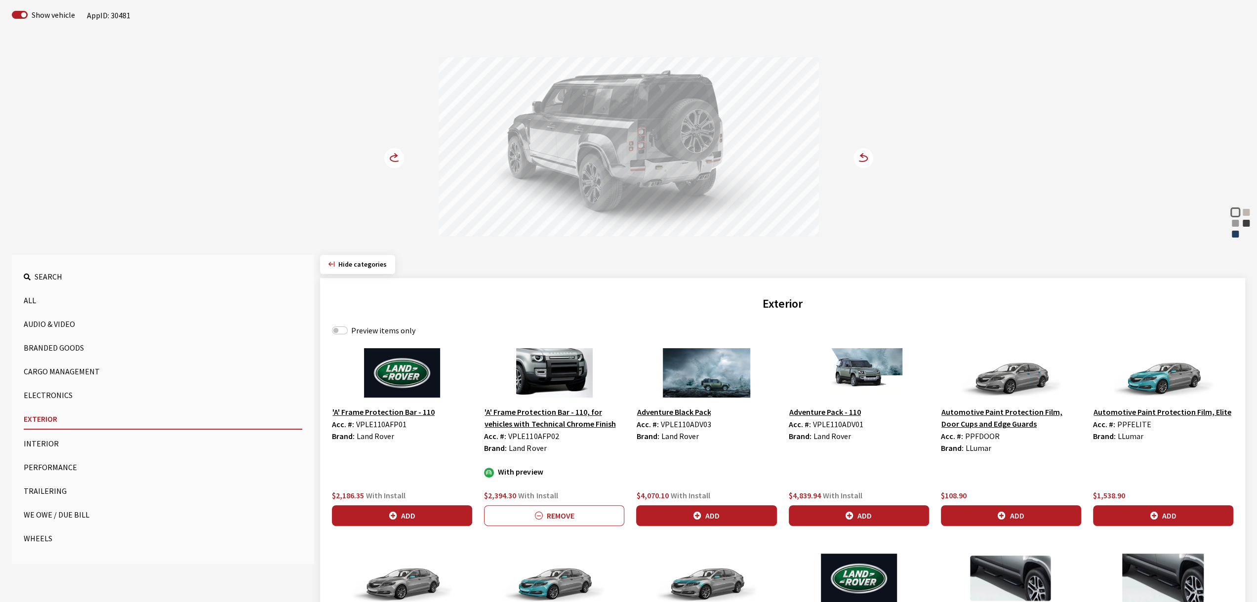
click at [398, 155] on icon at bounding box center [400, 159] width 7 height 8
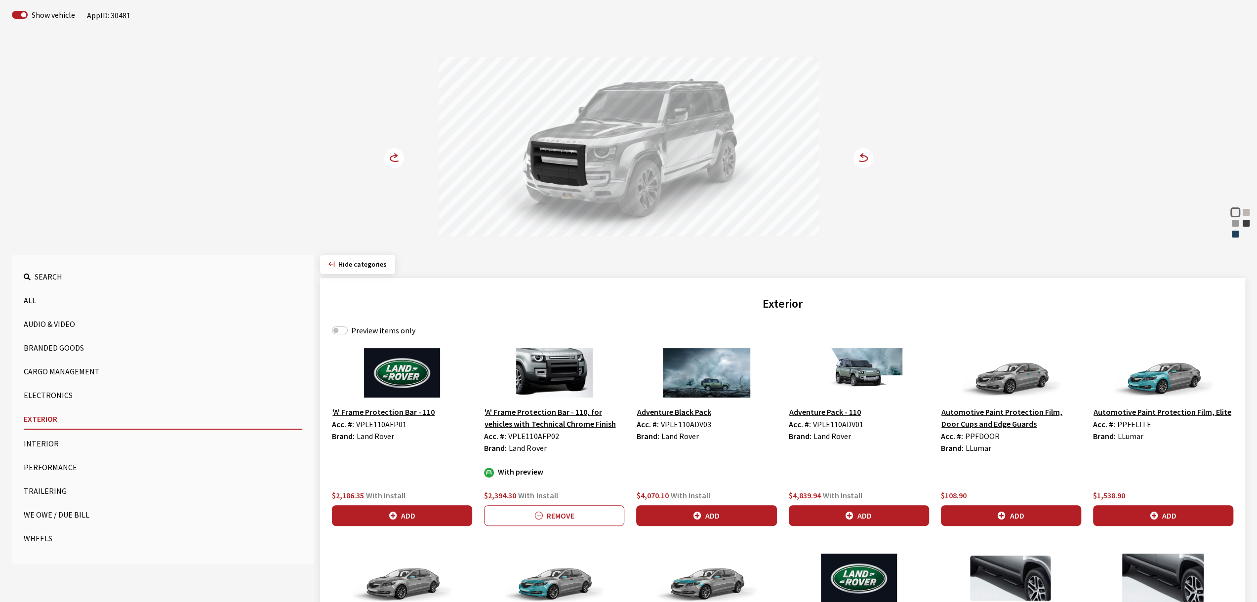
click at [398, 155] on icon at bounding box center [400, 159] width 7 height 8
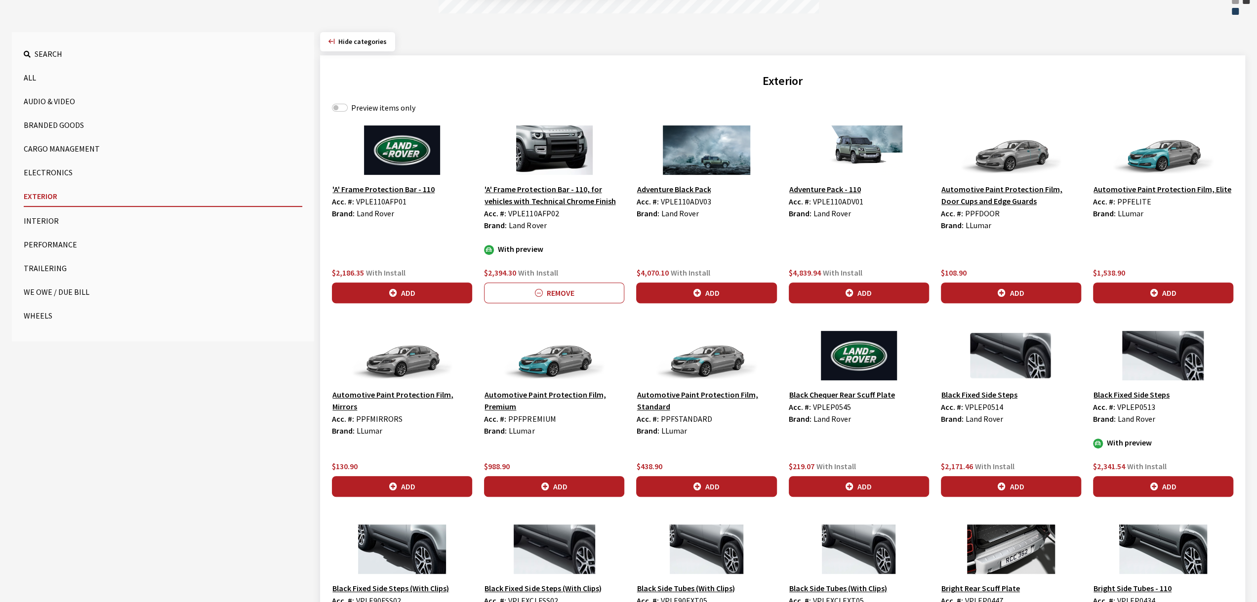
scroll to position [313, 0]
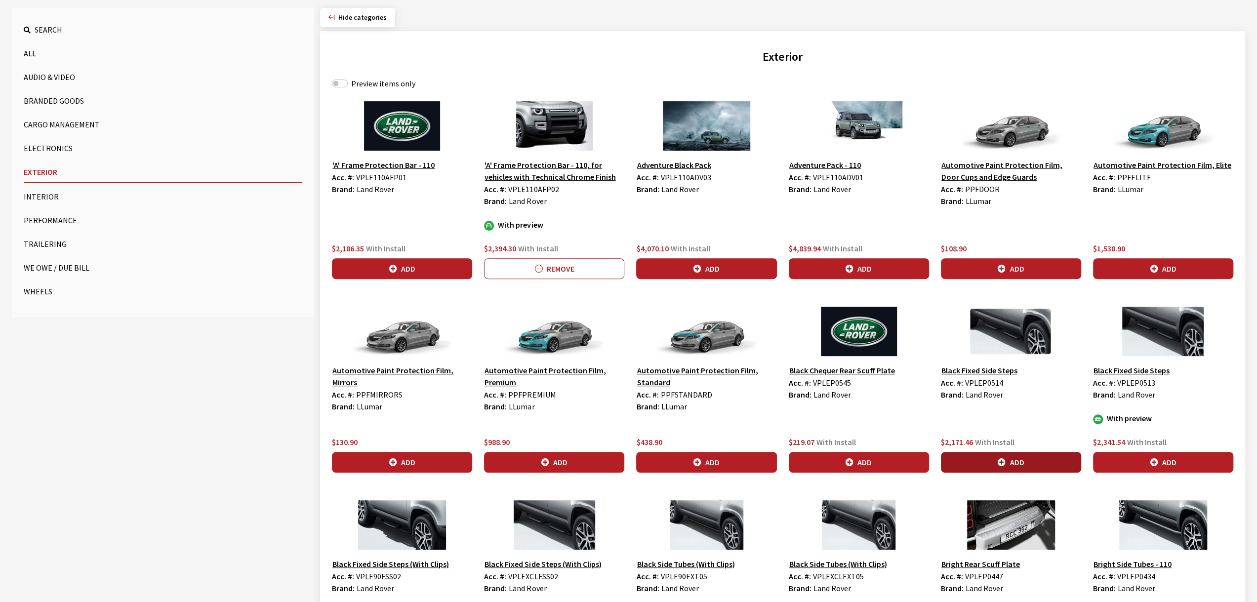
click at [992, 454] on button "Add" at bounding box center [1011, 462] width 140 height 21
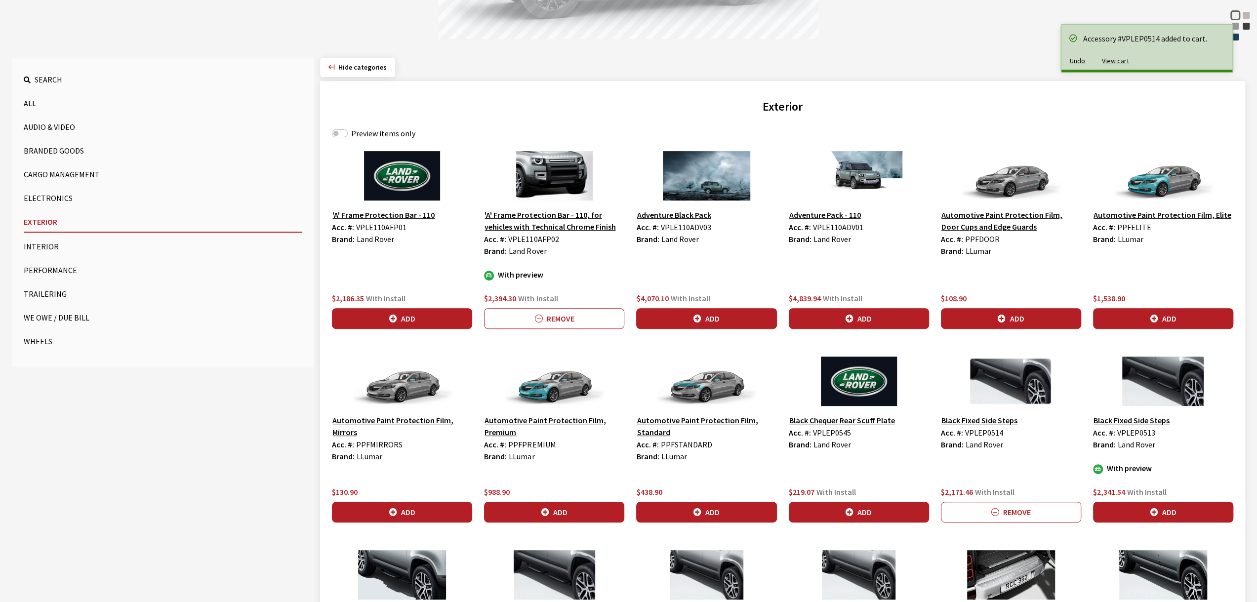
scroll to position [263, 0]
click at [1139, 510] on button "Add" at bounding box center [1163, 511] width 140 height 21
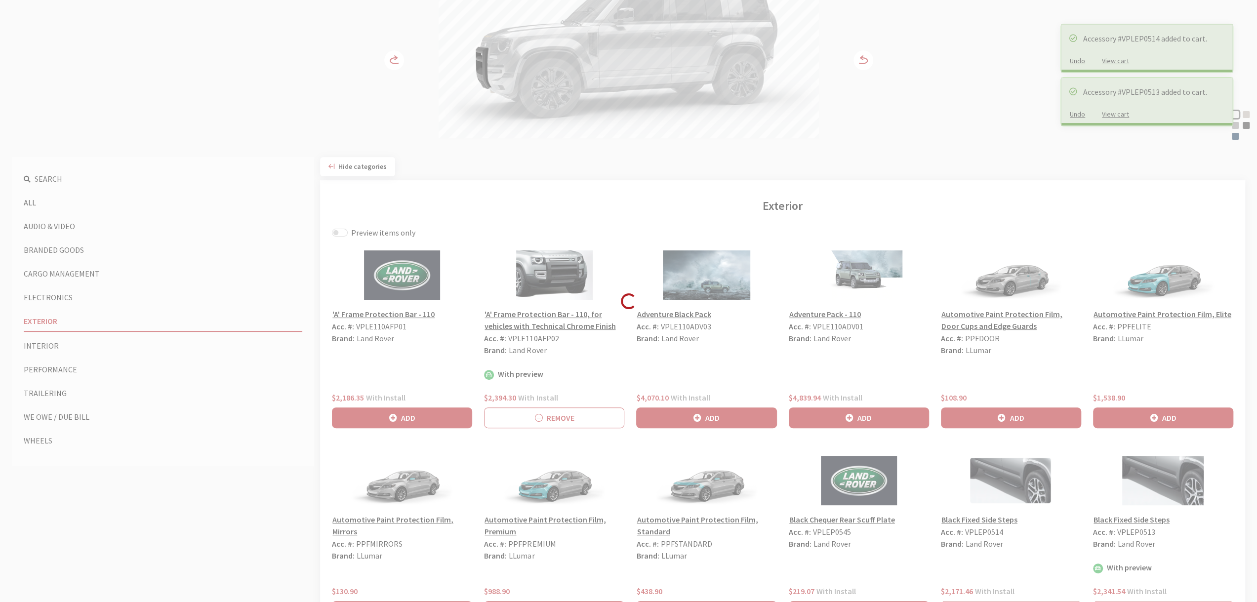
scroll to position [115, 0]
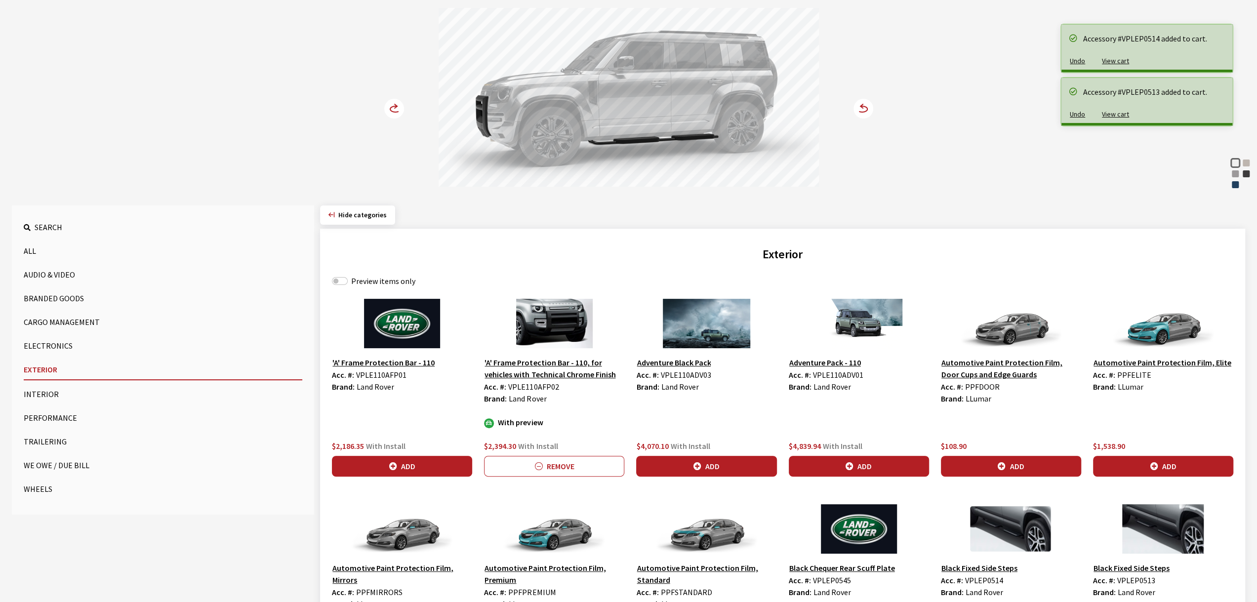
click at [403, 105] on circle at bounding box center [394, 109] width 20 height 20
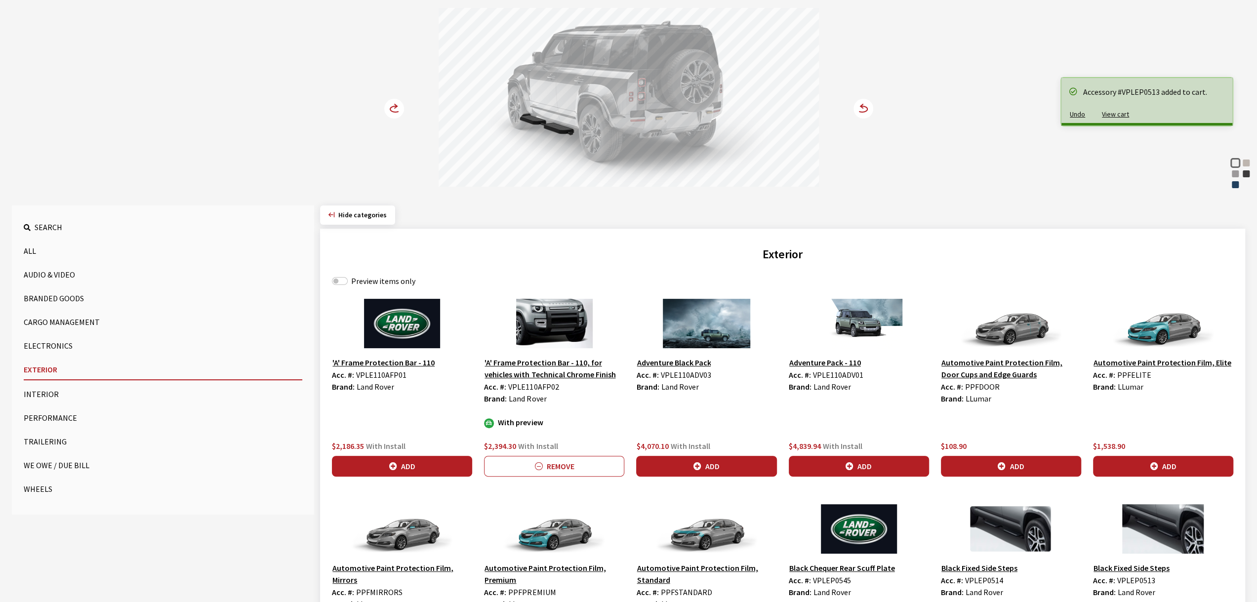
click at [400, 105] on icon at bounding box center [400, 109] width 7 height 8
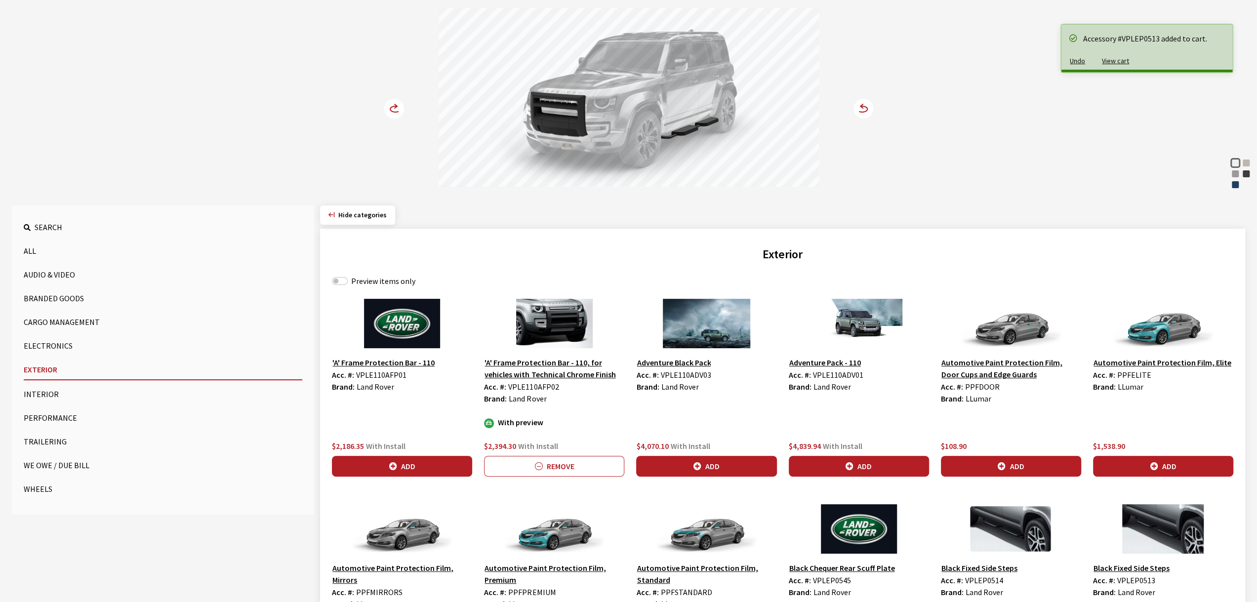
click at [399, 105] on icon at bounding box center [400, 109] width 7 height 8
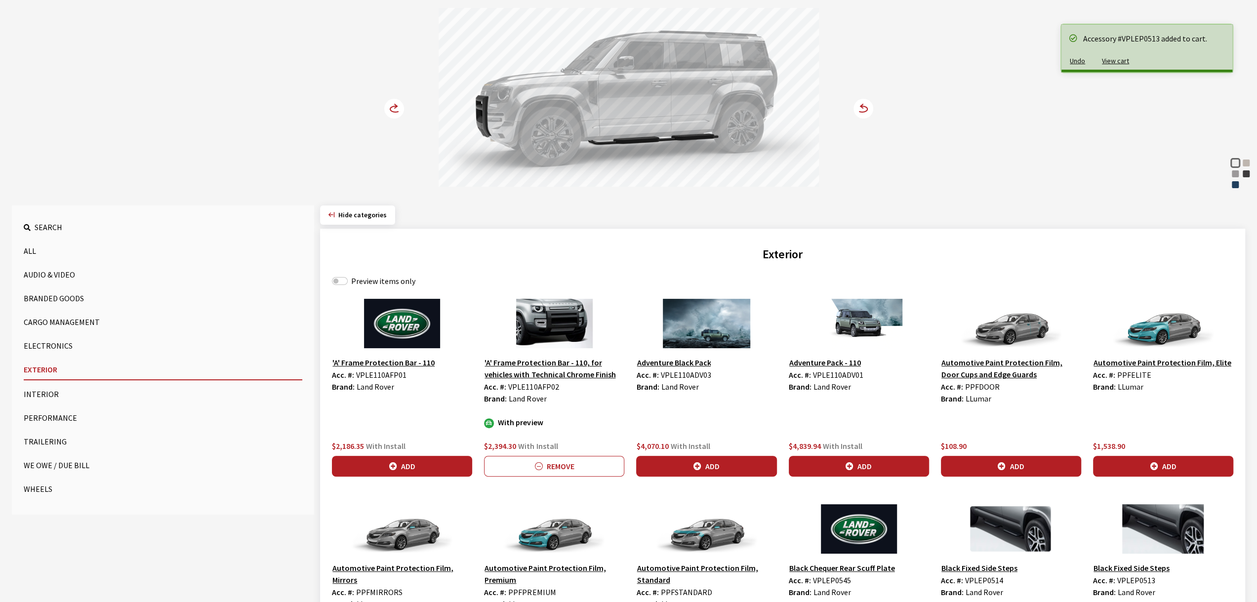
click at [399, 105] on icon at bounding box center [400, 109] width 7 height 8
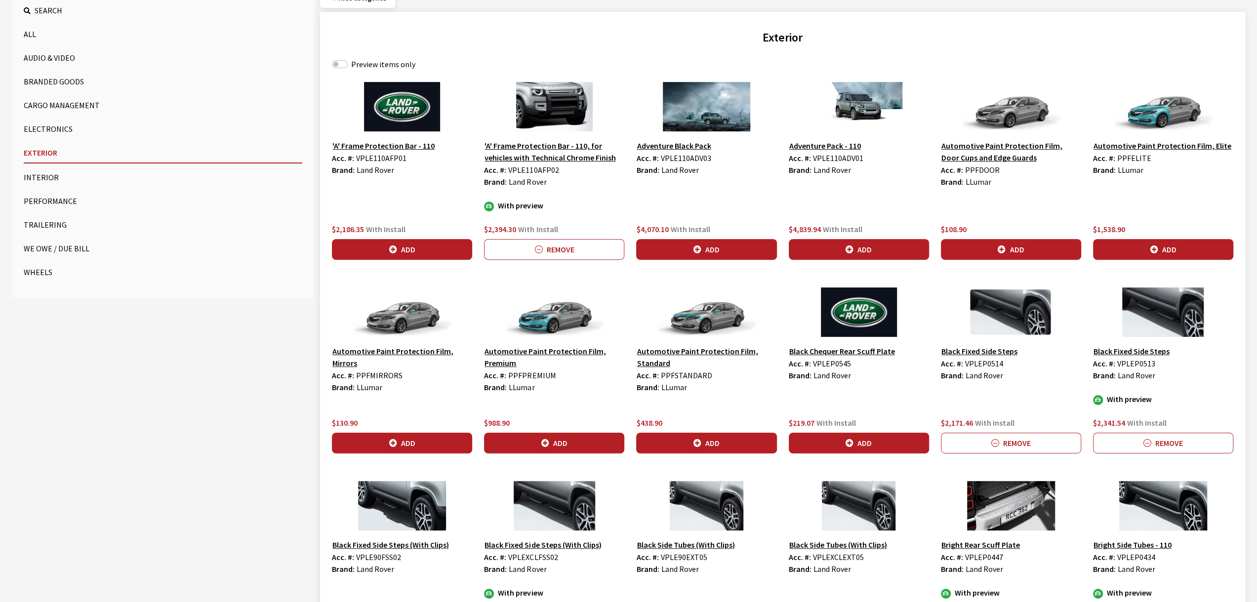
scroll to position [362, 0]
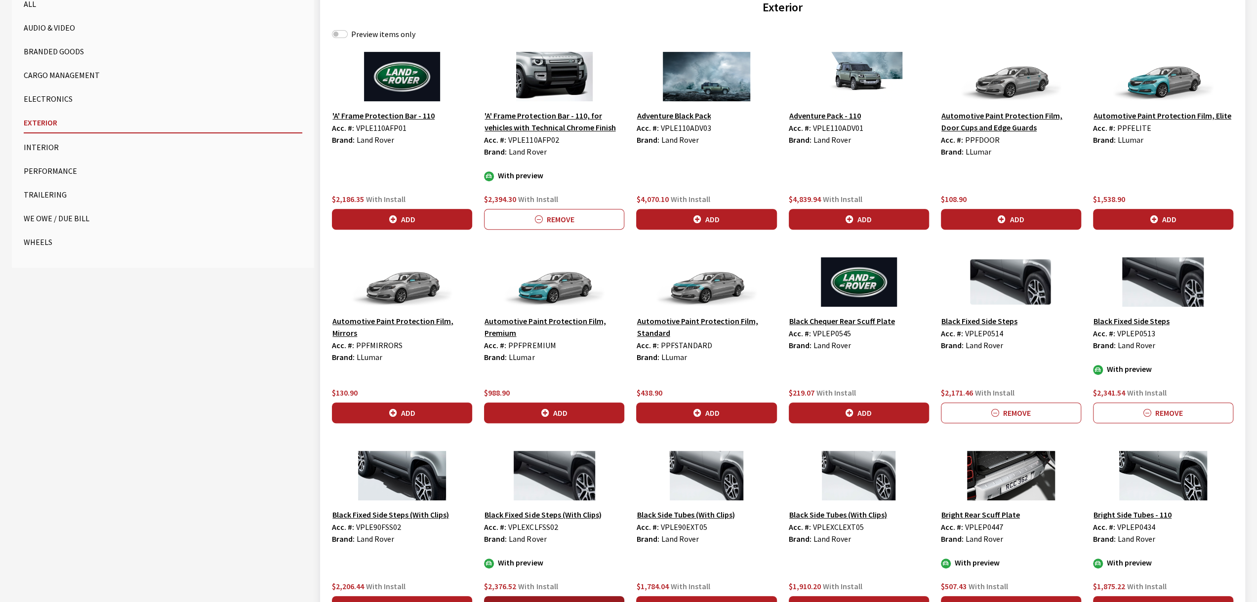
click at [570, 598] on button "Add" at bounding box center [554, 606] width 140 height 21
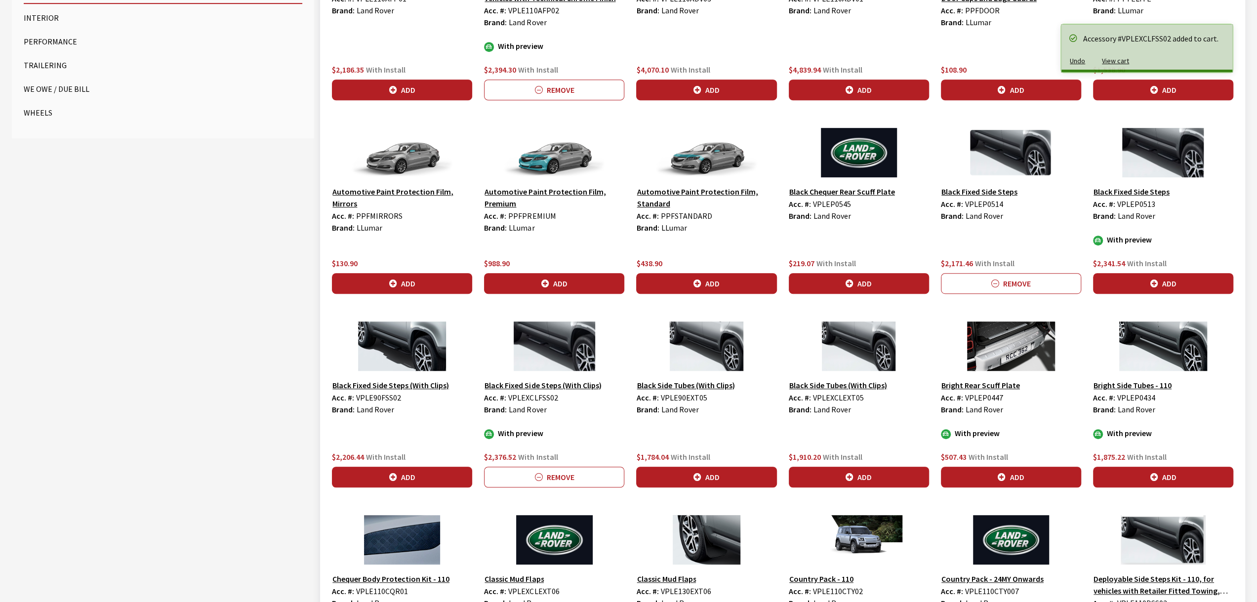
scroll to position [508, 0]
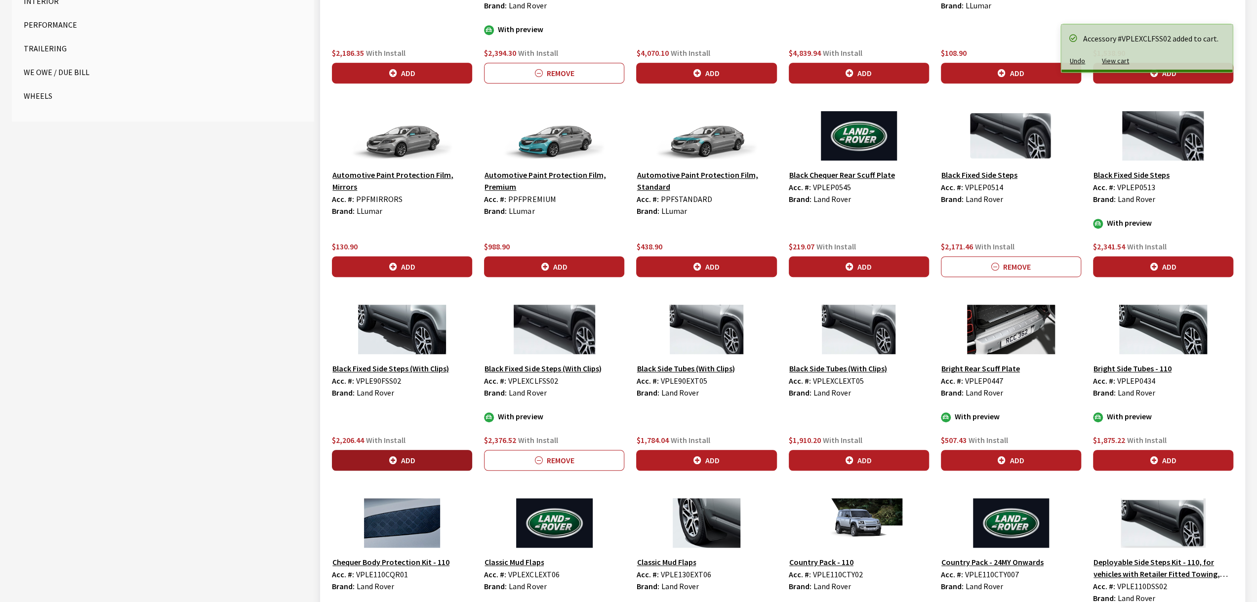
click at [389, 451] on button "Add" at bounding box center [402, 460] width 140 height 21
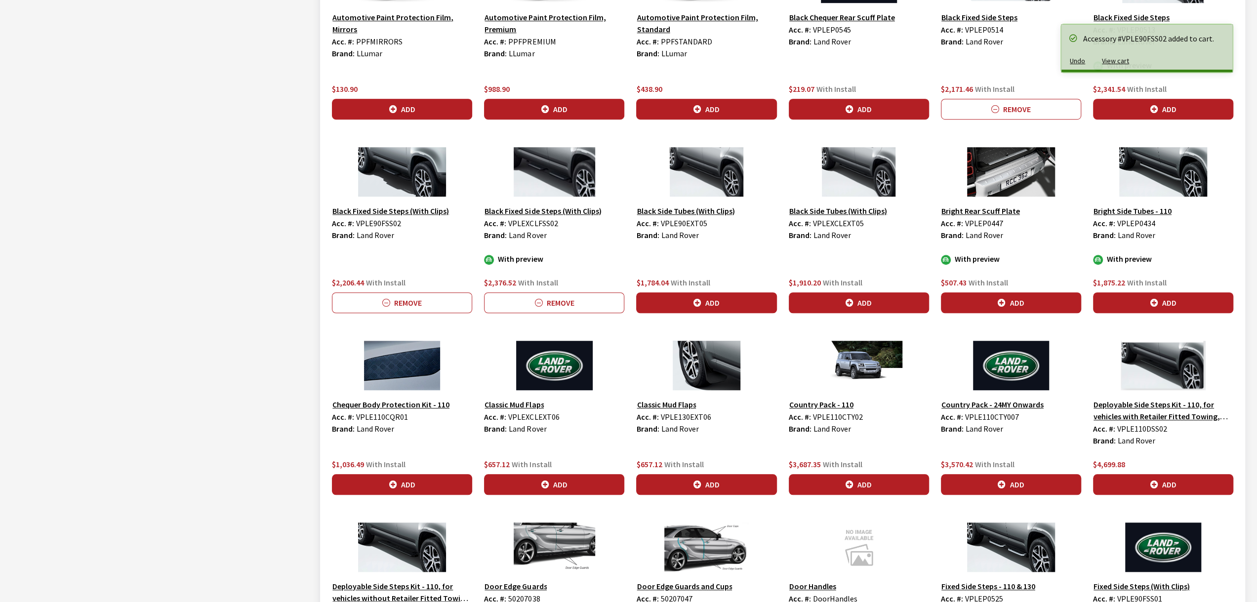
scroll to position [661, 0]
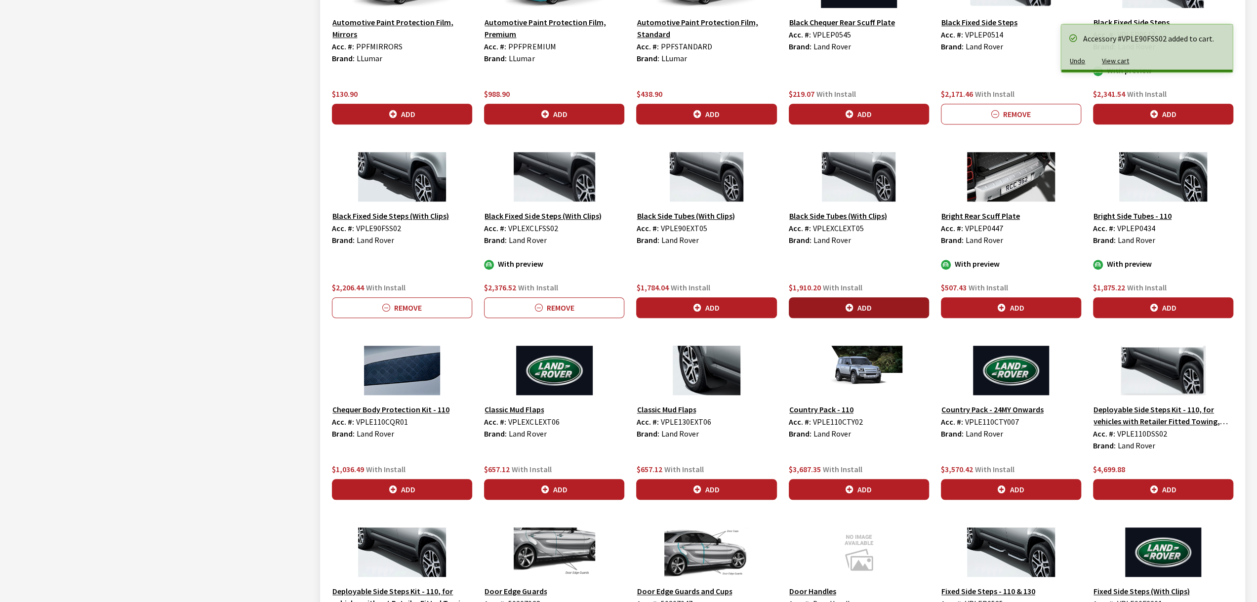
click at [842, 310] on button "Add" at bounding box center [859, 307] width 140 height 21
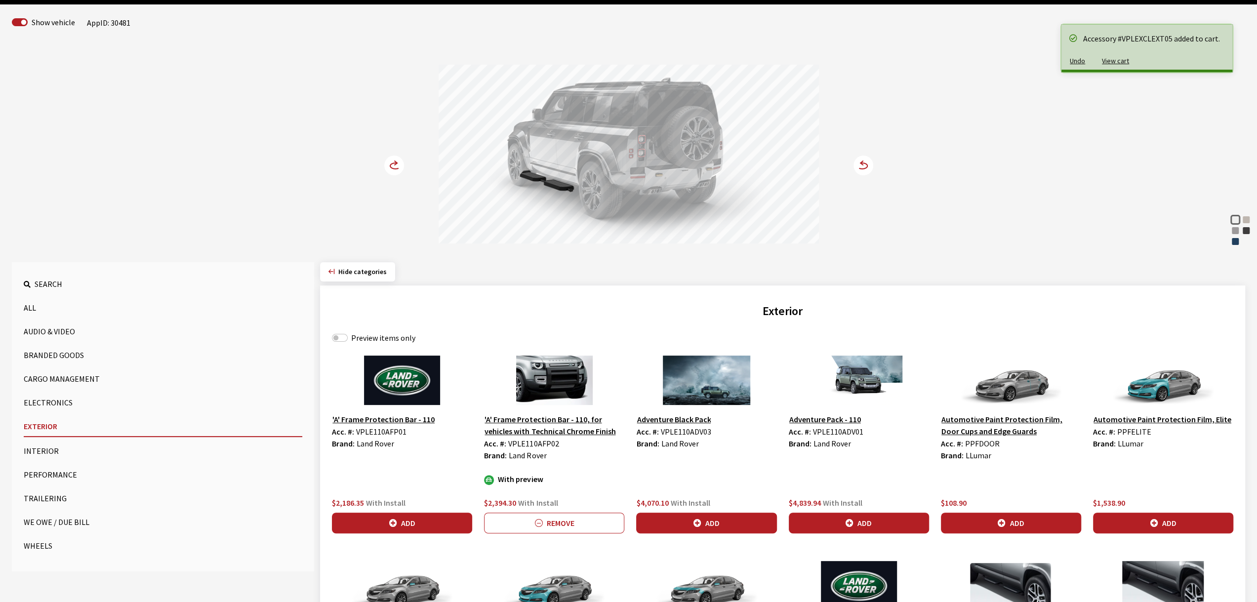
scroll to position [0, 0]
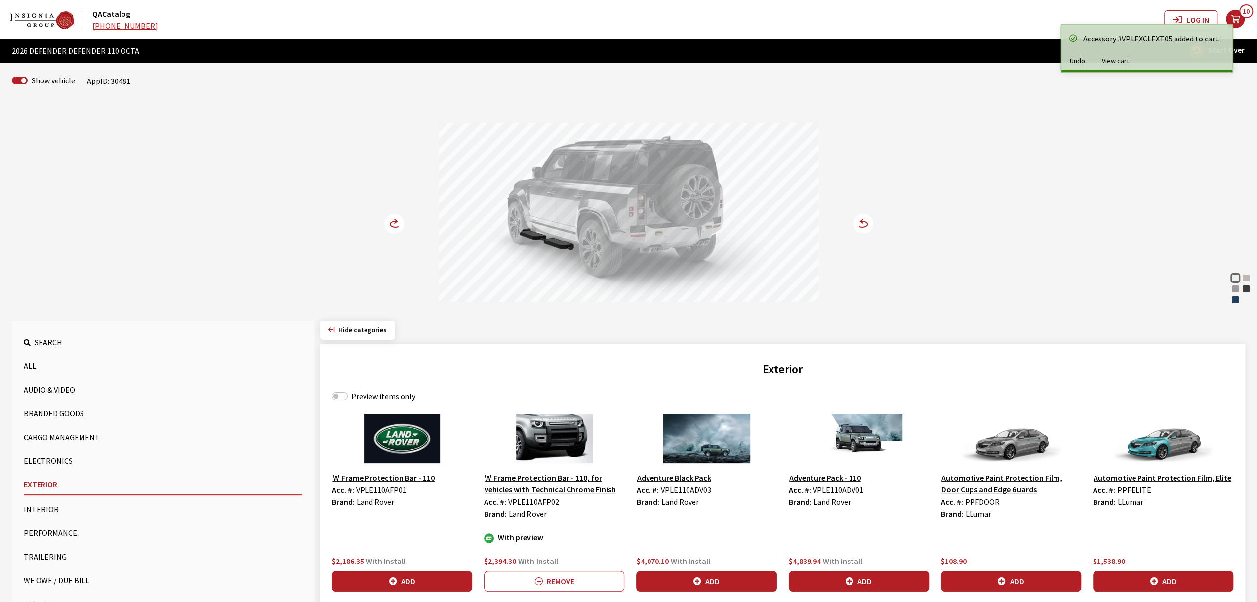
click at [1243, 16] on span "10" at bounding box center [1246, 11] width 14 height 14
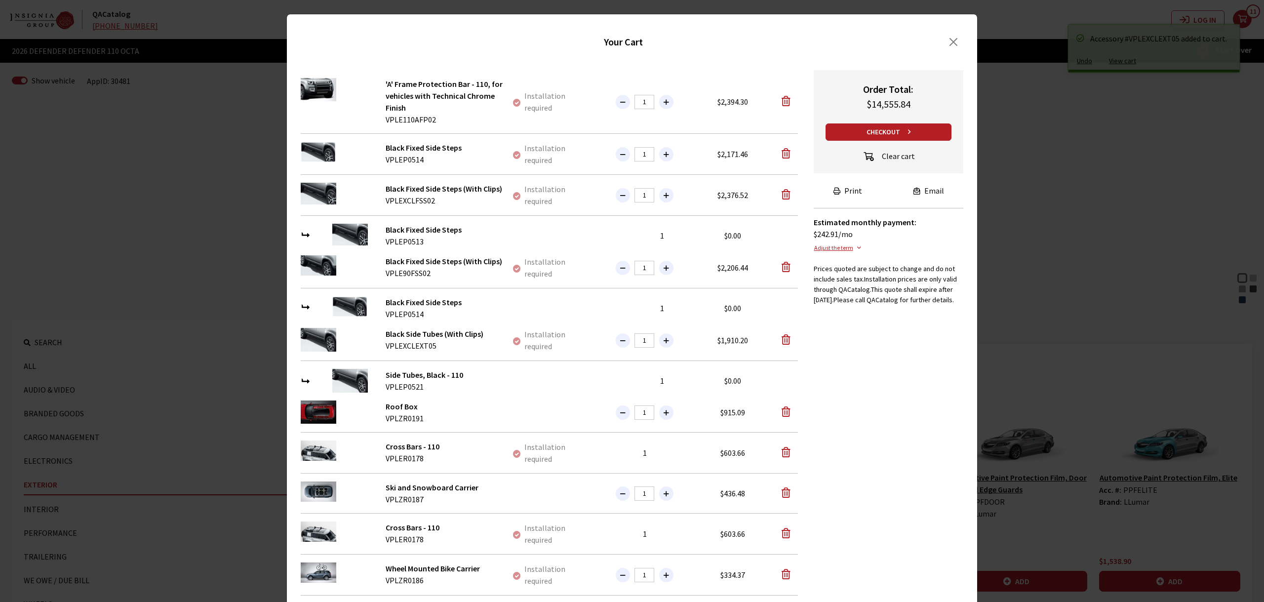
click at [879, 158] on button "Clear cart" at bounding box center [889, 157] width 70 height 17
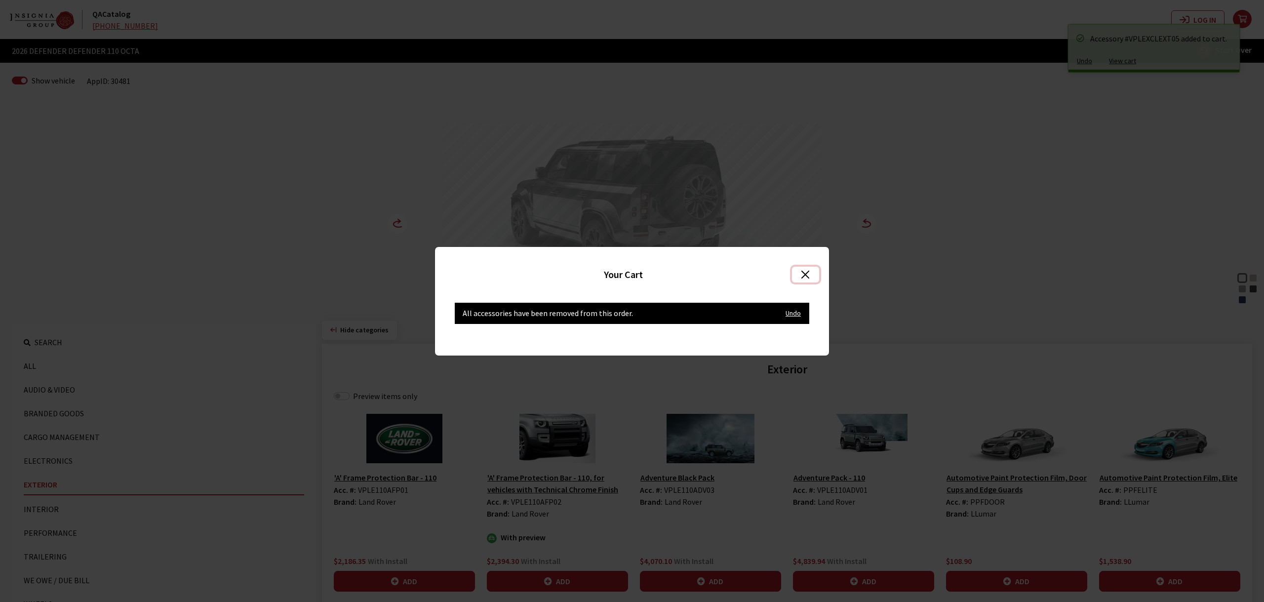
click at [804, 278] on button "Close" at bounding box center [805, 275] width 27 height 16
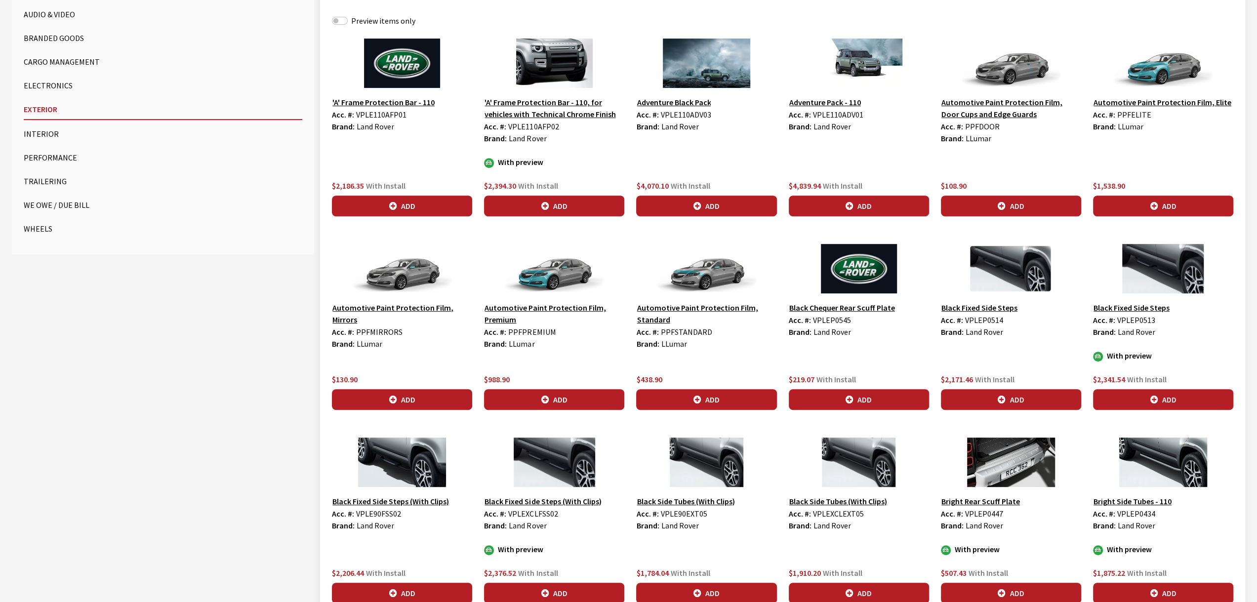
scroll to position [406, 0]
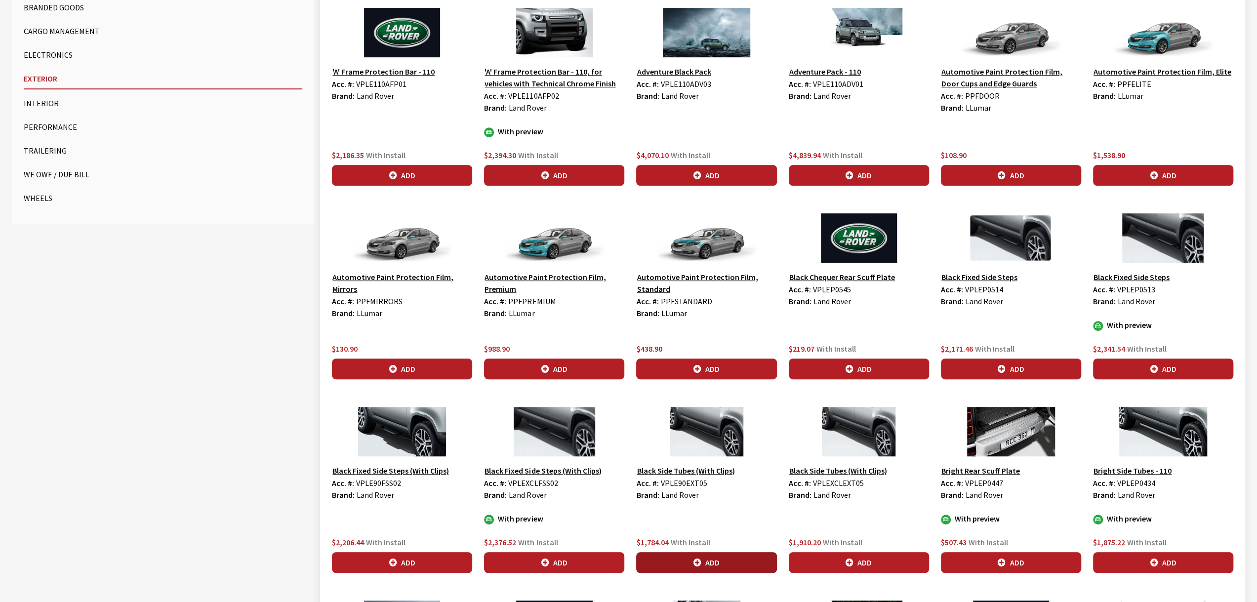
click at [687, 557] on button "Add" at bounding box center [706, 562] width 140 height 21
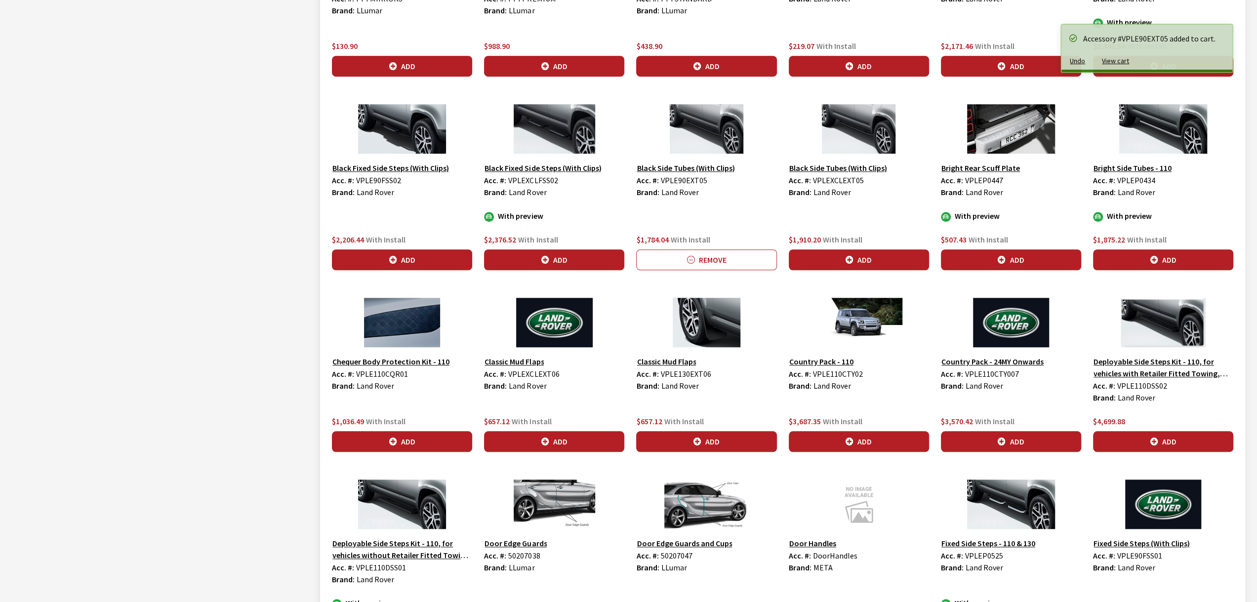
scroll to position [689, 0]
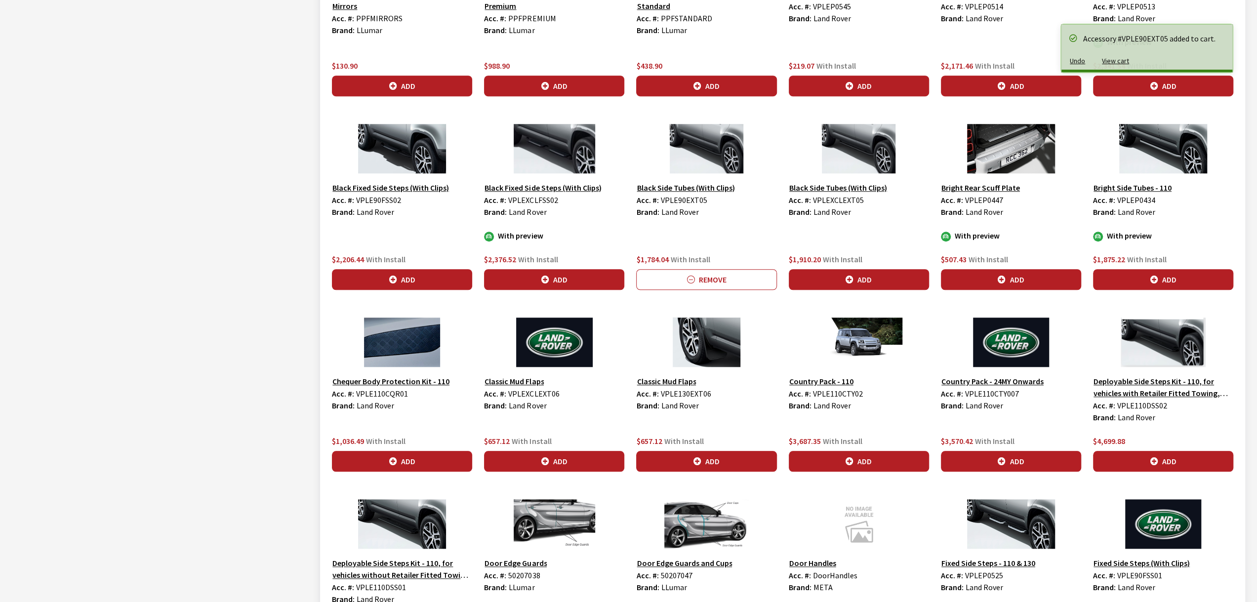
click at [849, 280] on icon "button" at bounding box center [850, 280] width 8 height 8
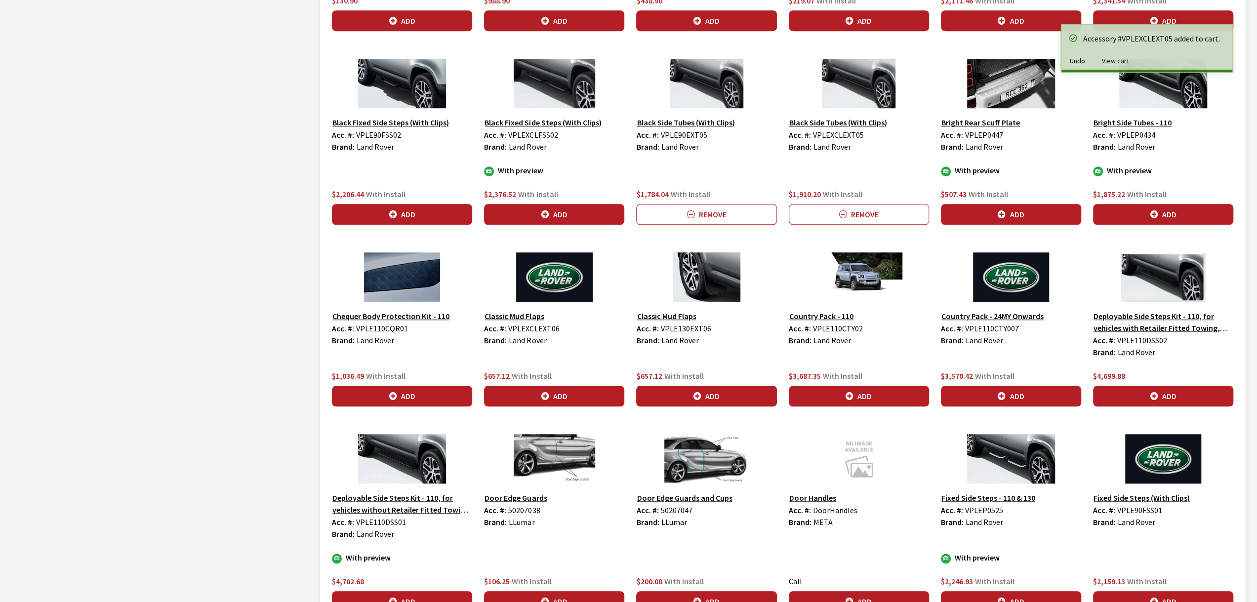
scroll to position [743, 0]
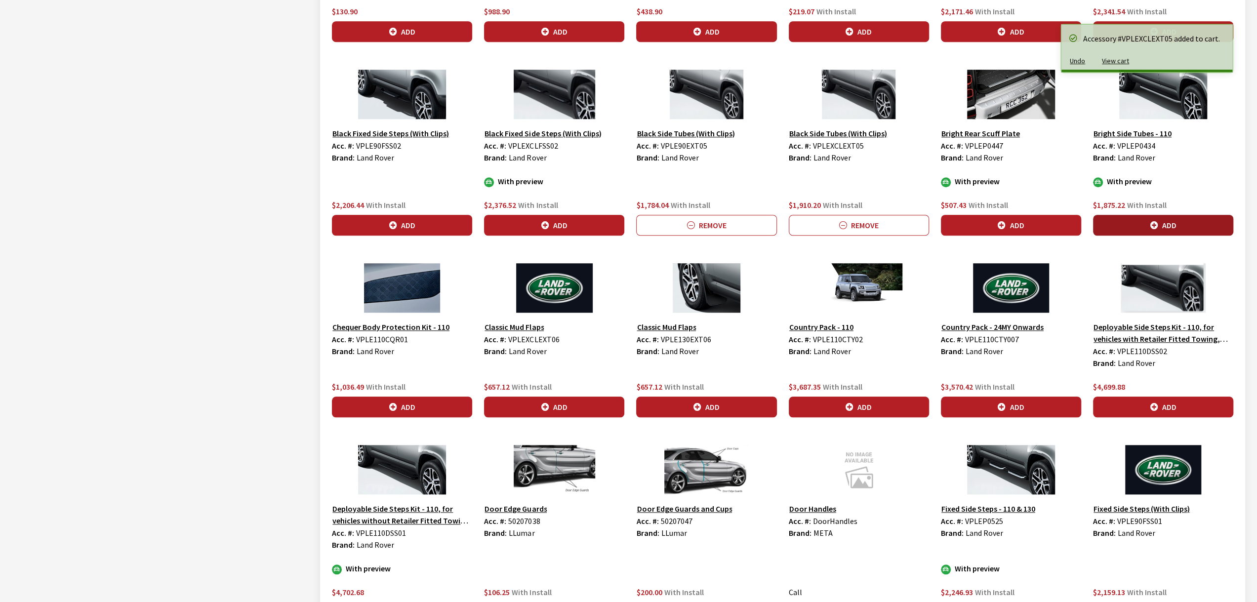
click at [1133, 221] on button "Add" at bounding box center [1163, 225] width 140 height 21
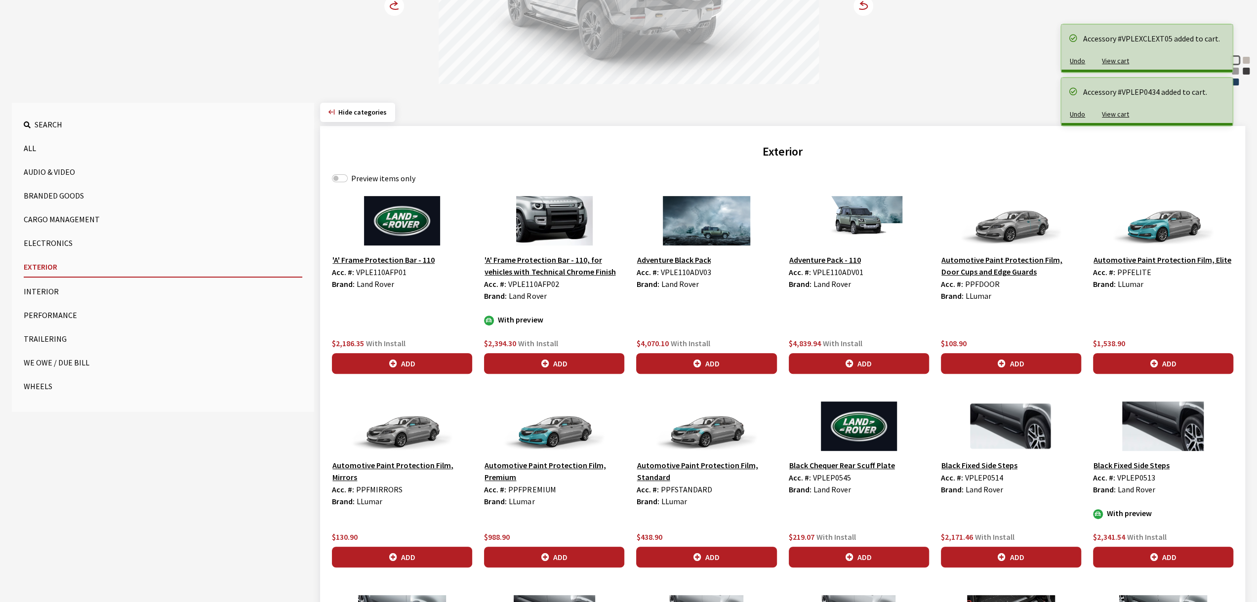
scroll to position [0, 0]
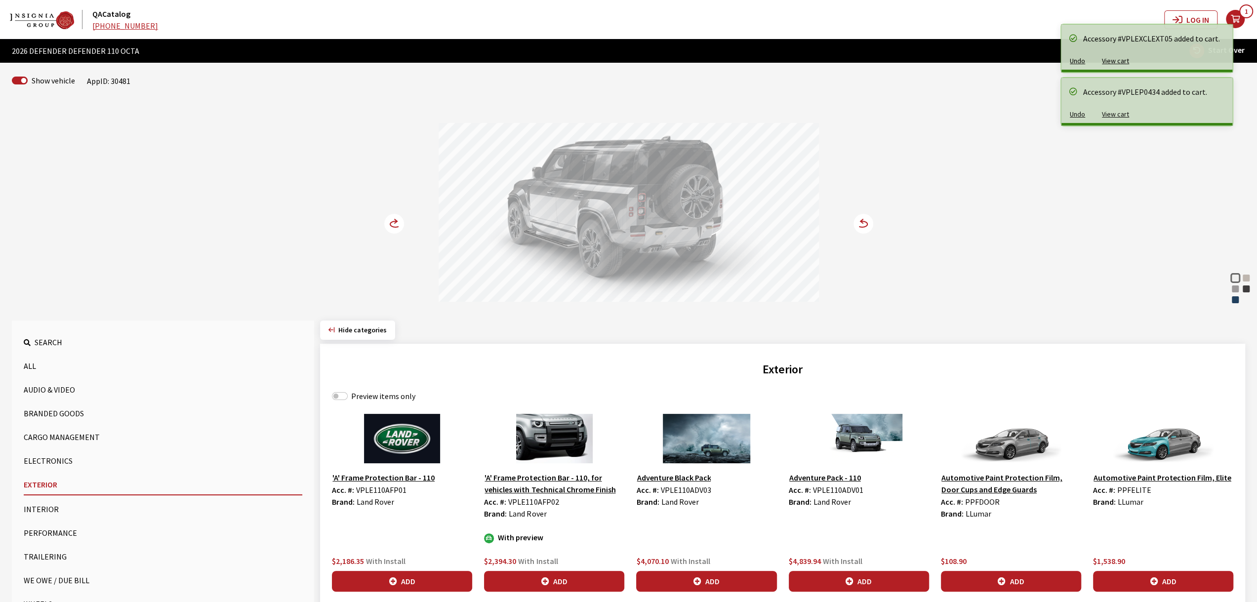
click at [393, 221] on icon at bounding box center [395, 224] width 10 height 6
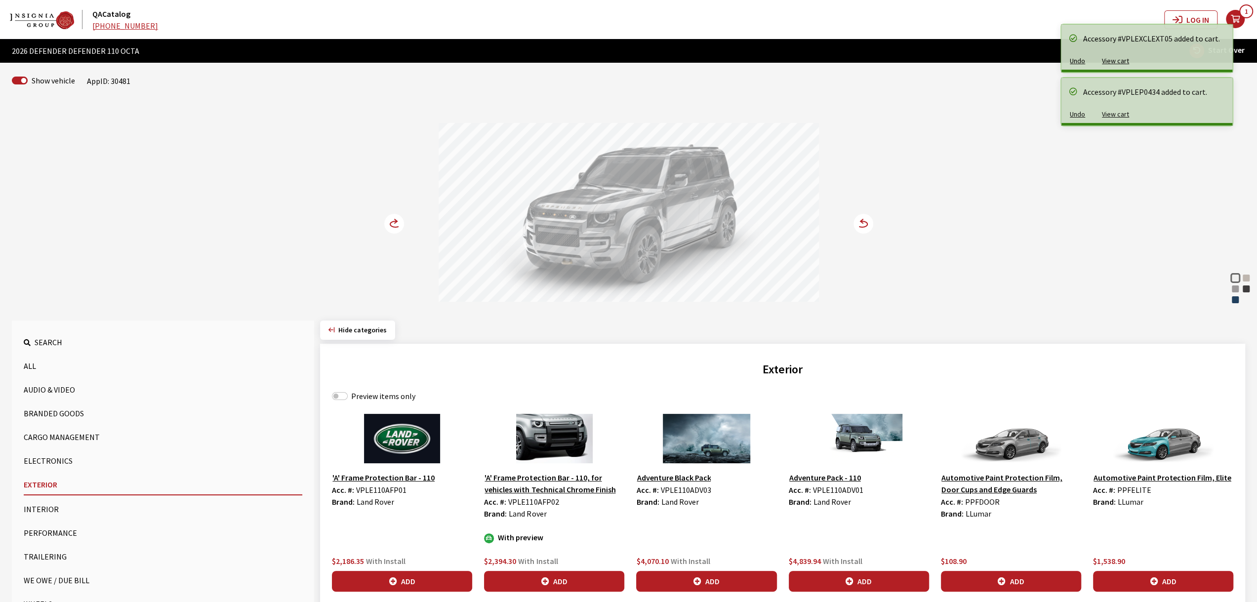
click at [393, 220] on circle at bounding box center [394, 224] width 20 height 20
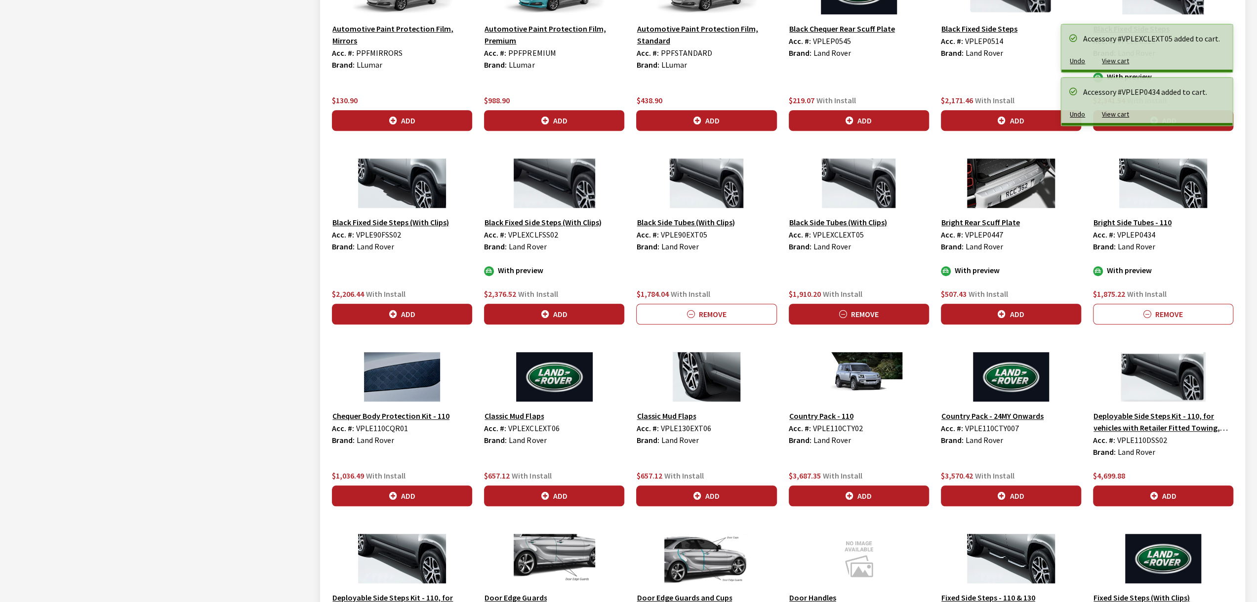
scroll to position [659, 0]
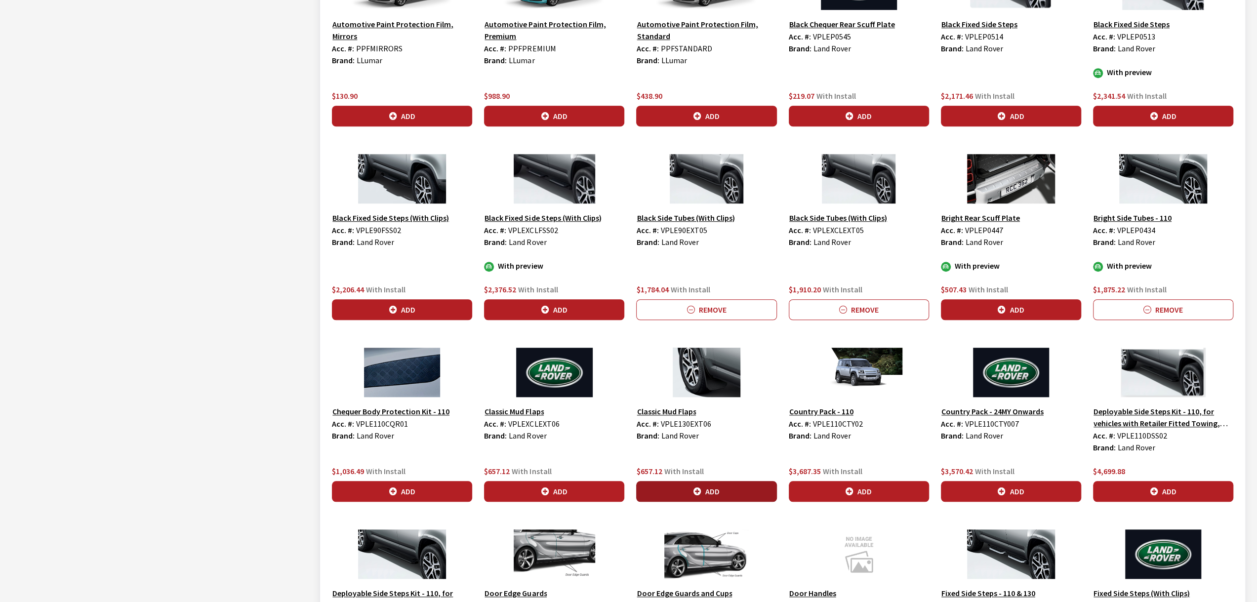
click at [745, 481] on button "Add" at bounding box center [706, 491] width 140 height 21
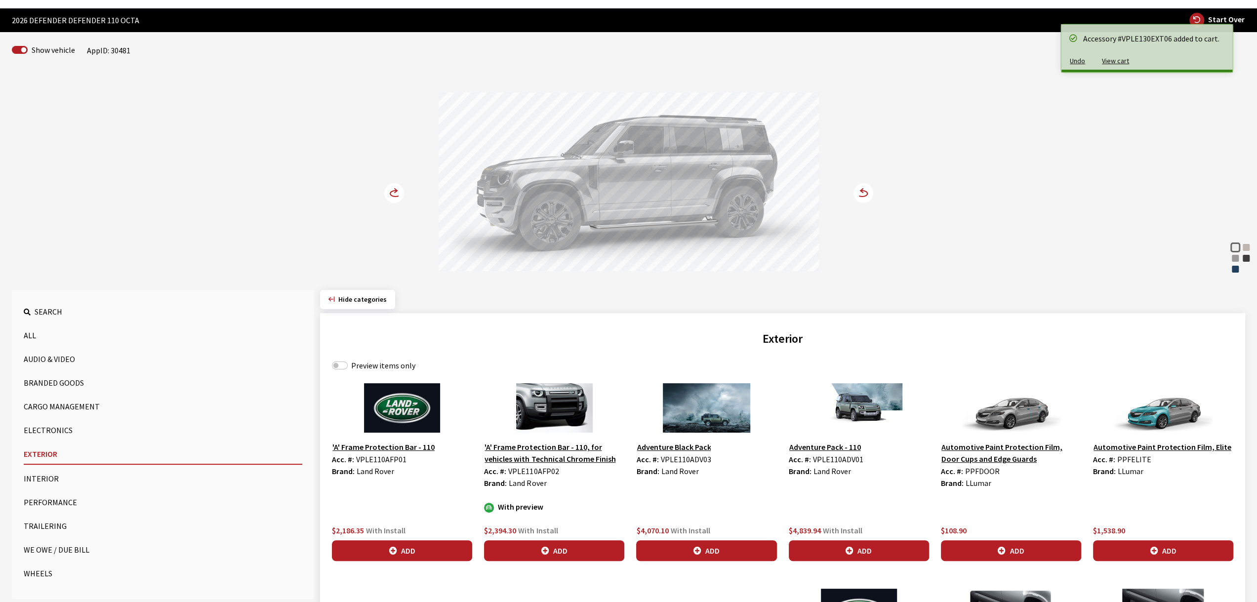
scroll to position [0, 0]
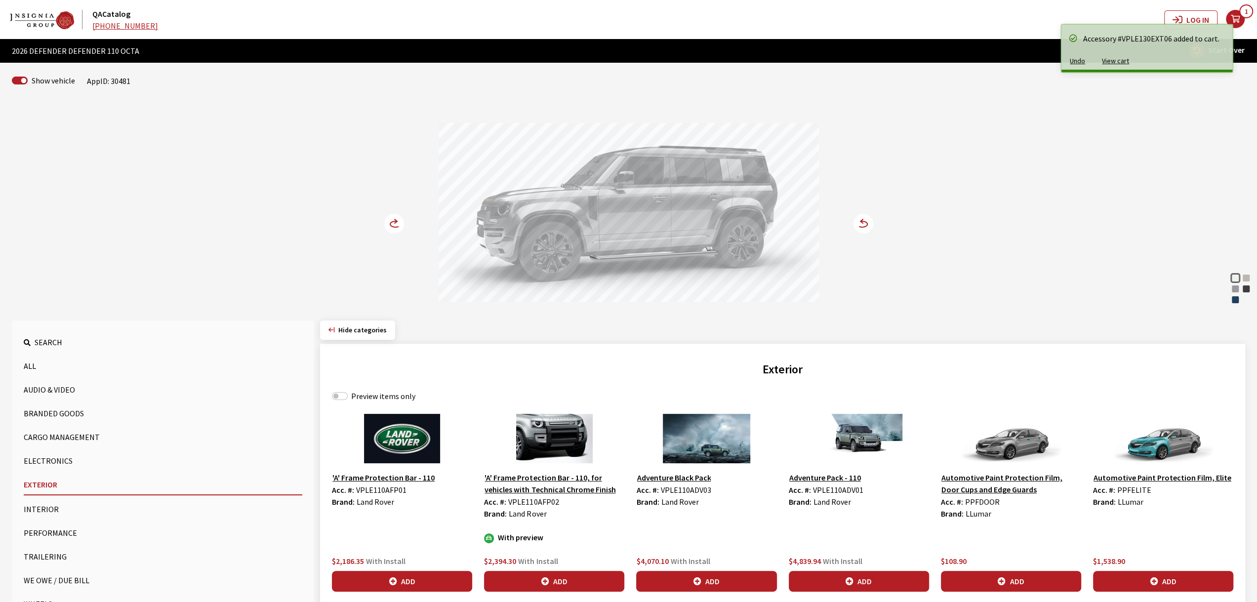
click at [401, 223] on icon at bounding box center [400, 224] width 7 height 8
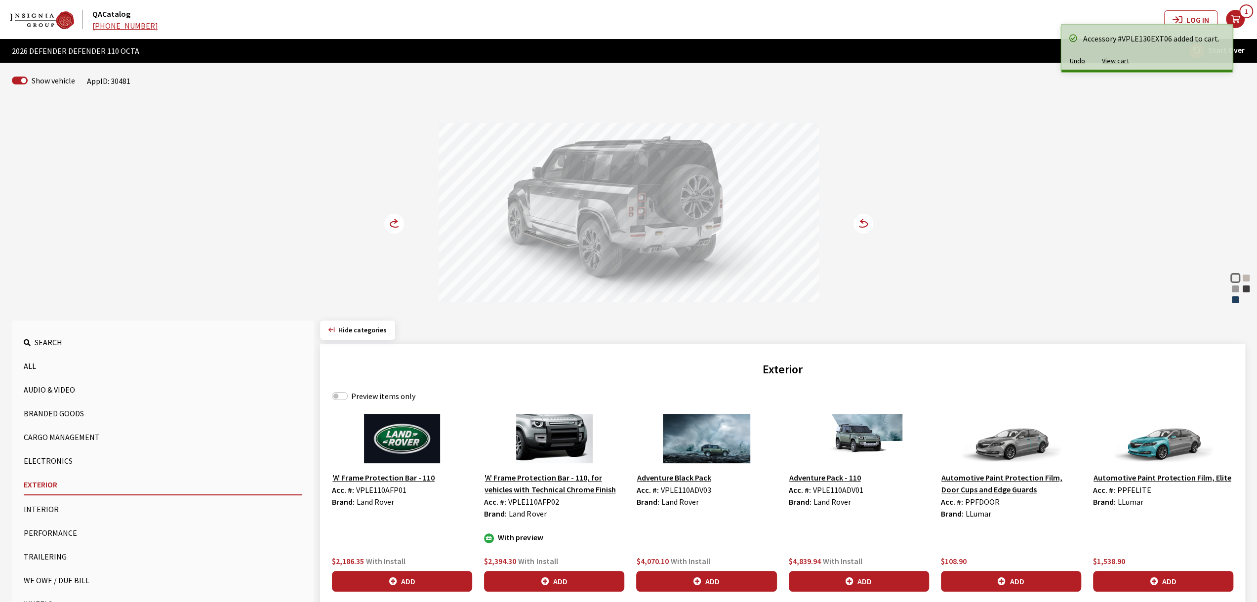
click at [401, 223] on icon at bounding box center [400, 224] width 7 height 8
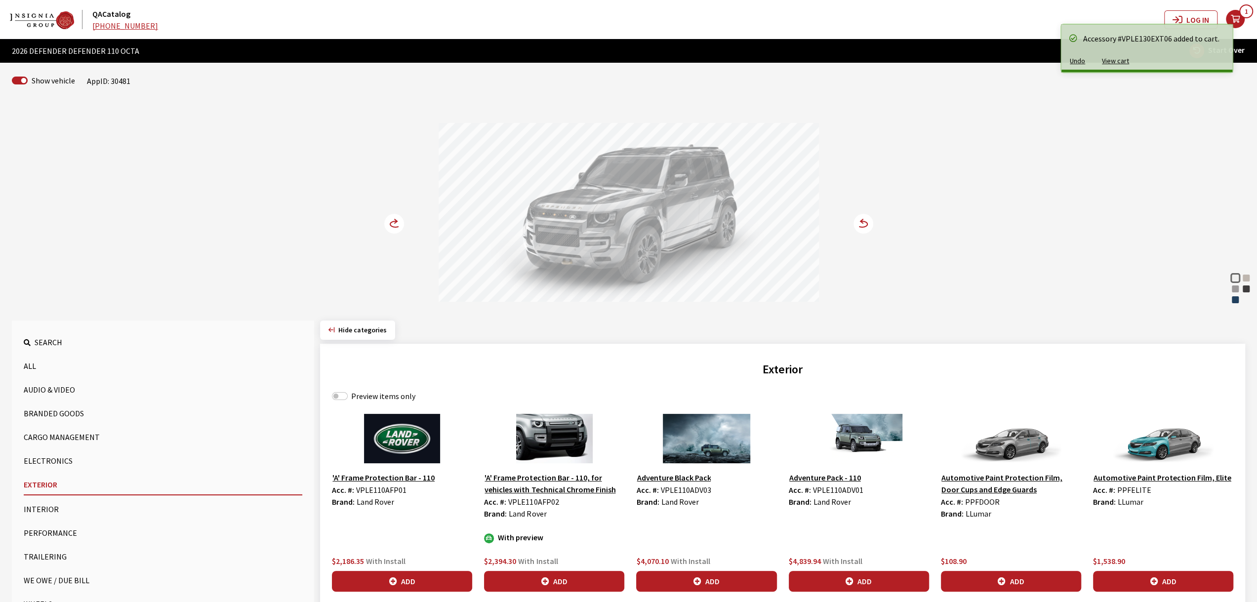
click at [401, 223] on icon at bounding box center [400, 224] width 7 height 8
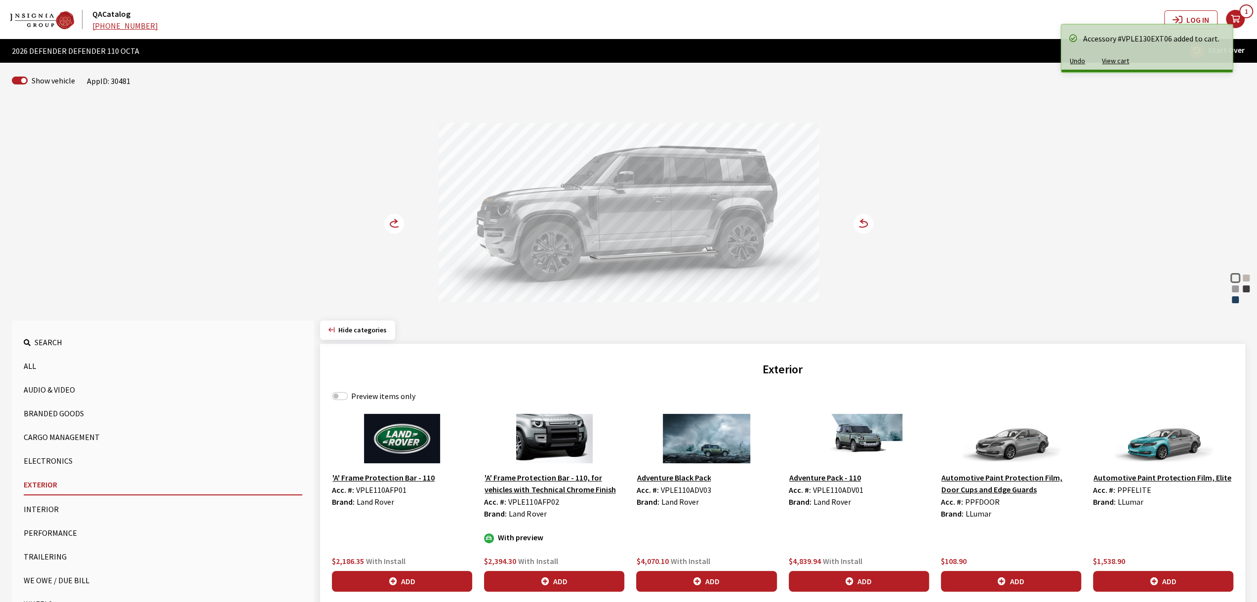
click at [1242, 23] on icon "your cart" at bounding box center [1235, 19] width 19 height 8
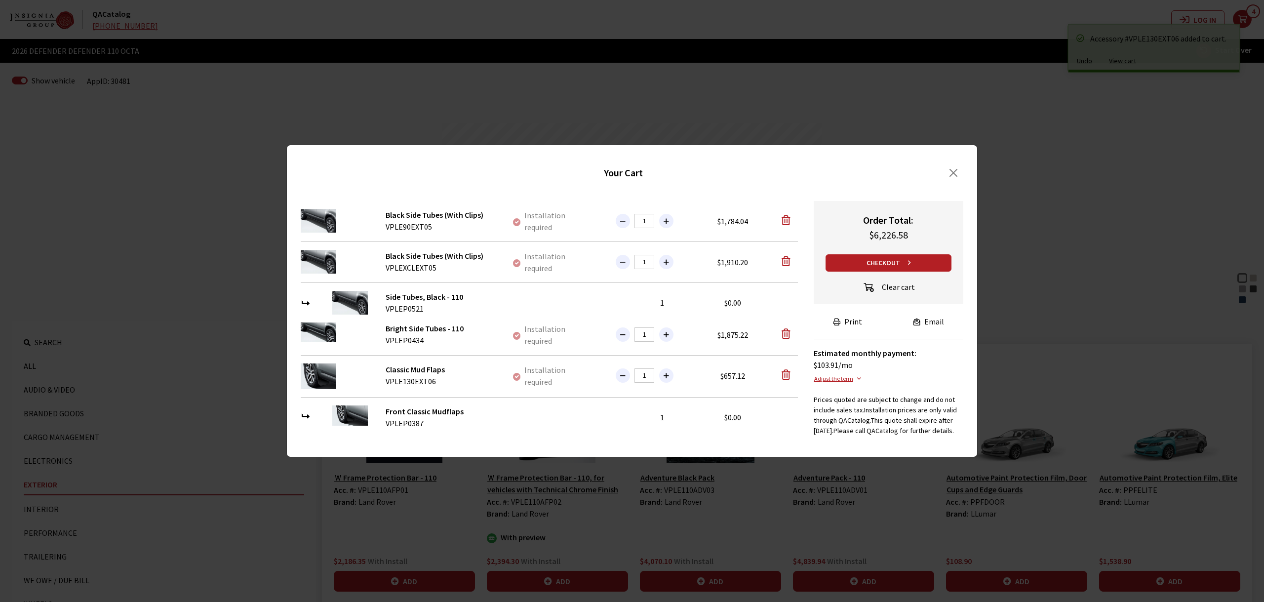
click at [895, 281] on button "Clear cart" at bounding box center [889, 288] width 70 height 17
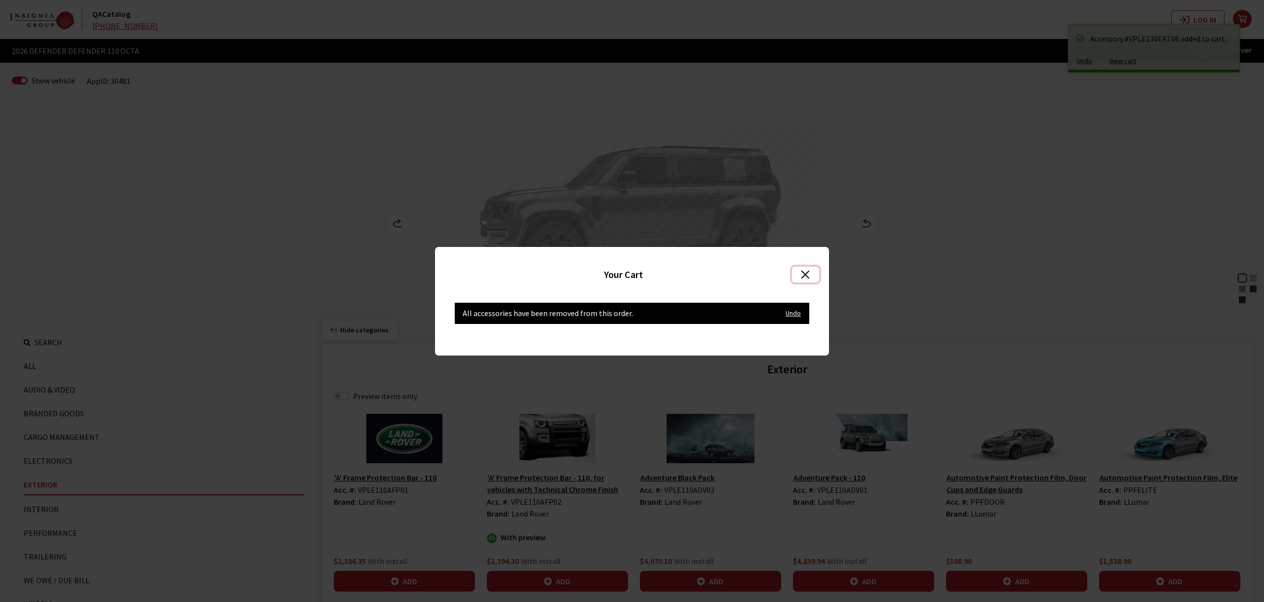
click at [806, 270] on button "Close" at bounding box center [805, 275] width 27 height 16
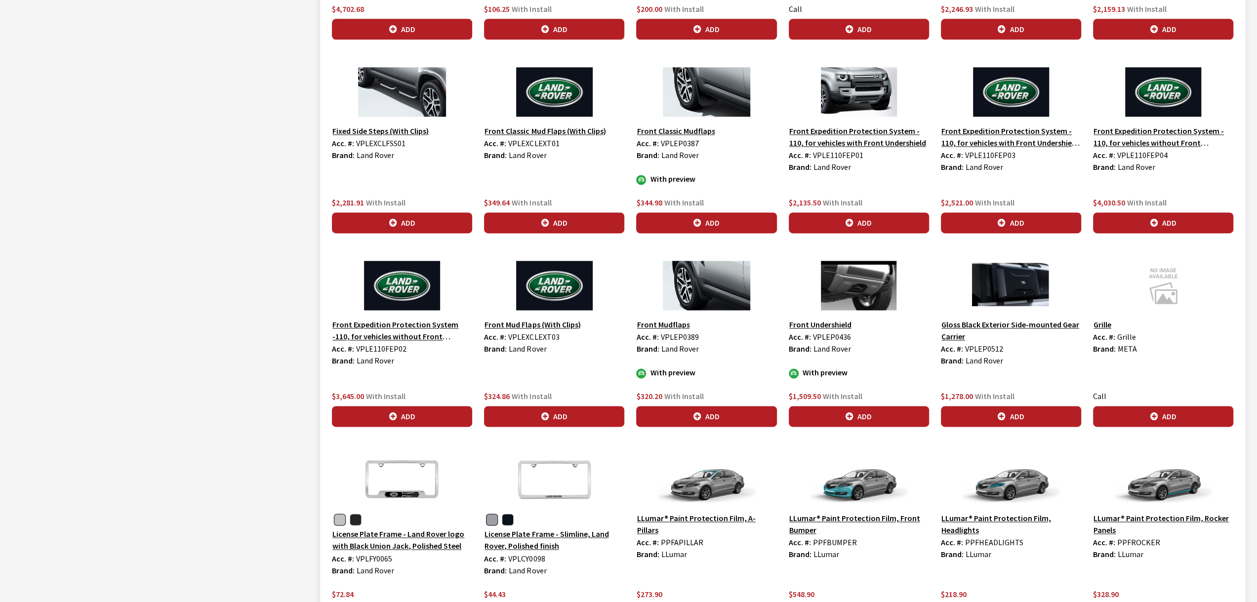
scroll to position [1330, 0]
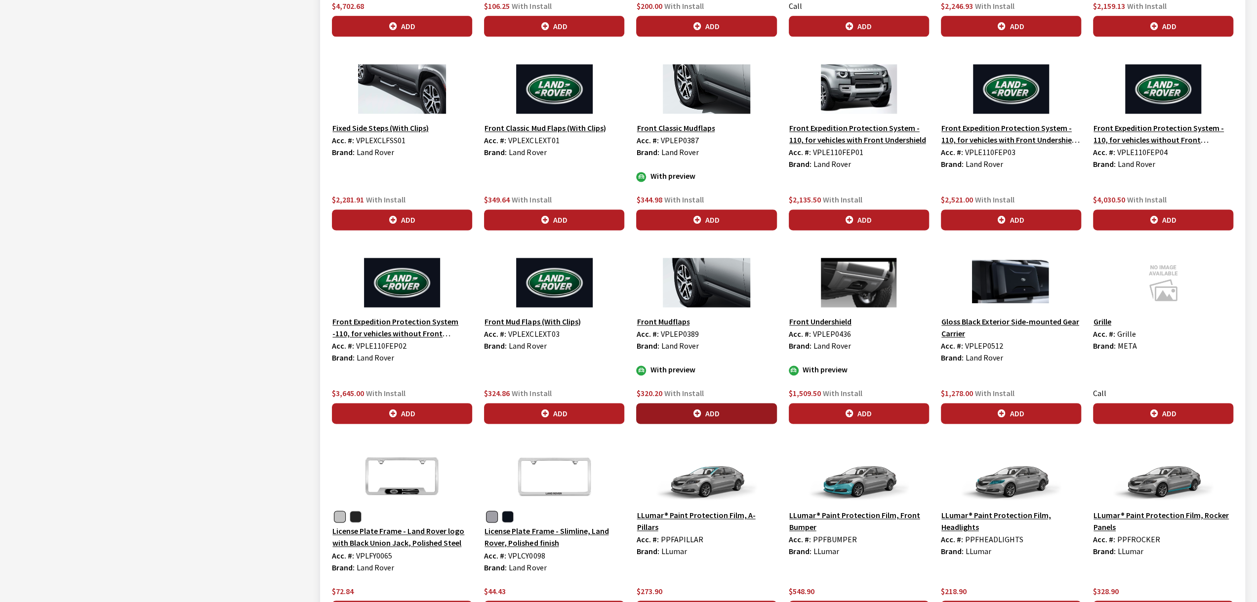
click at [716, 413] on button "Add" at bounding box center [706, 413] width 140 height 21
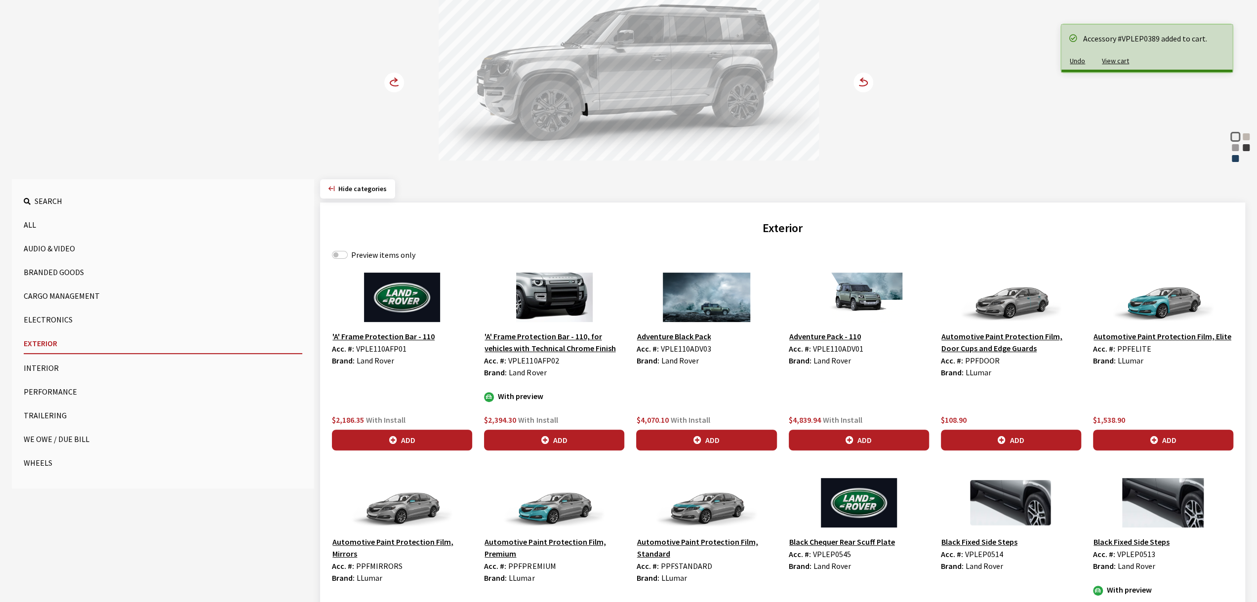
scroll to position [144, 0]
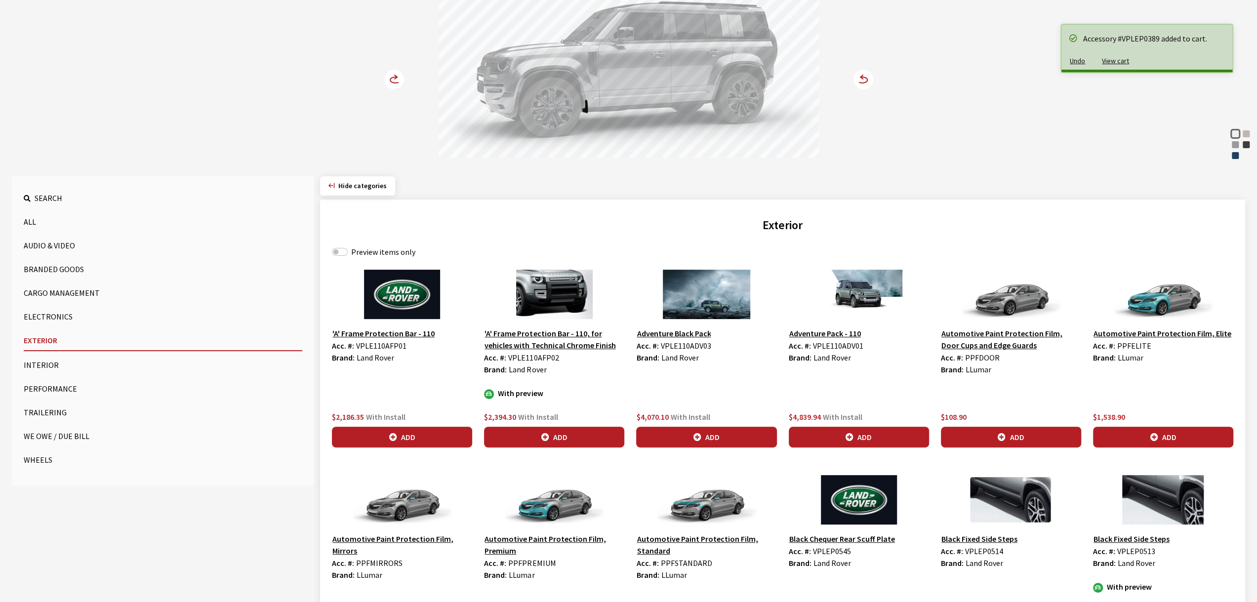
click at [383, 82] on div "Fuji White Petra Copper Borasco Grey Charente Grey Sargasso Blue Fuji White Pet…" at bounding box center [629, 60] width 652 height 202
click at [390, 81] on icon at bounding box center [395, 80] width 10 height 6
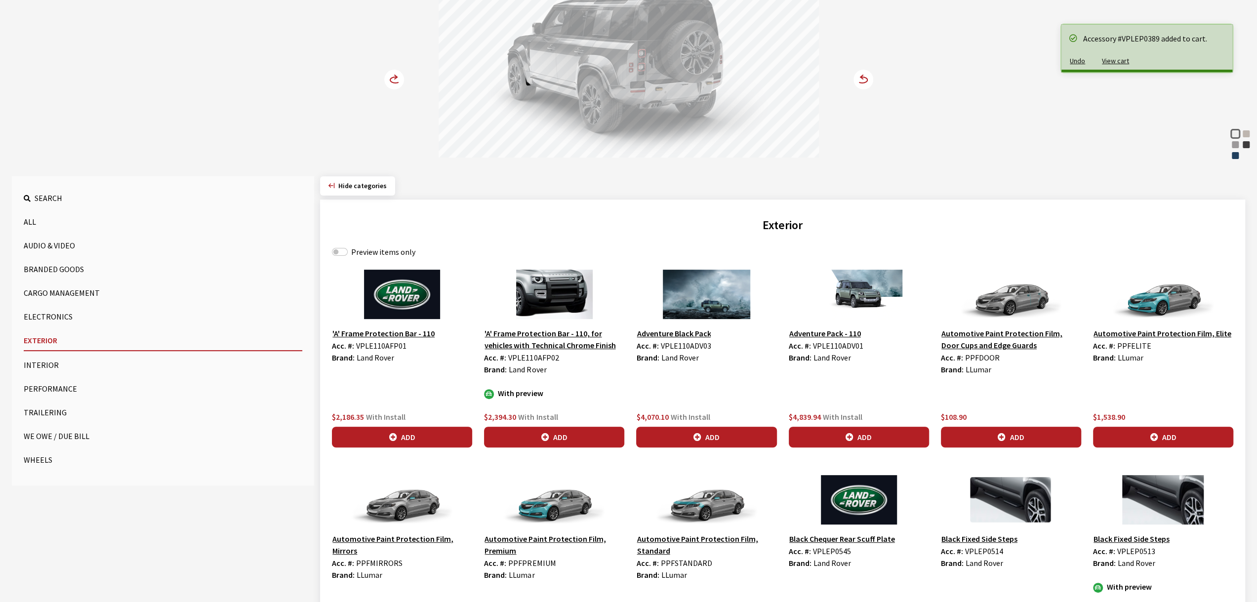
click at [390, 81] on icon at bounding box center [395, 80] width 10 height 6
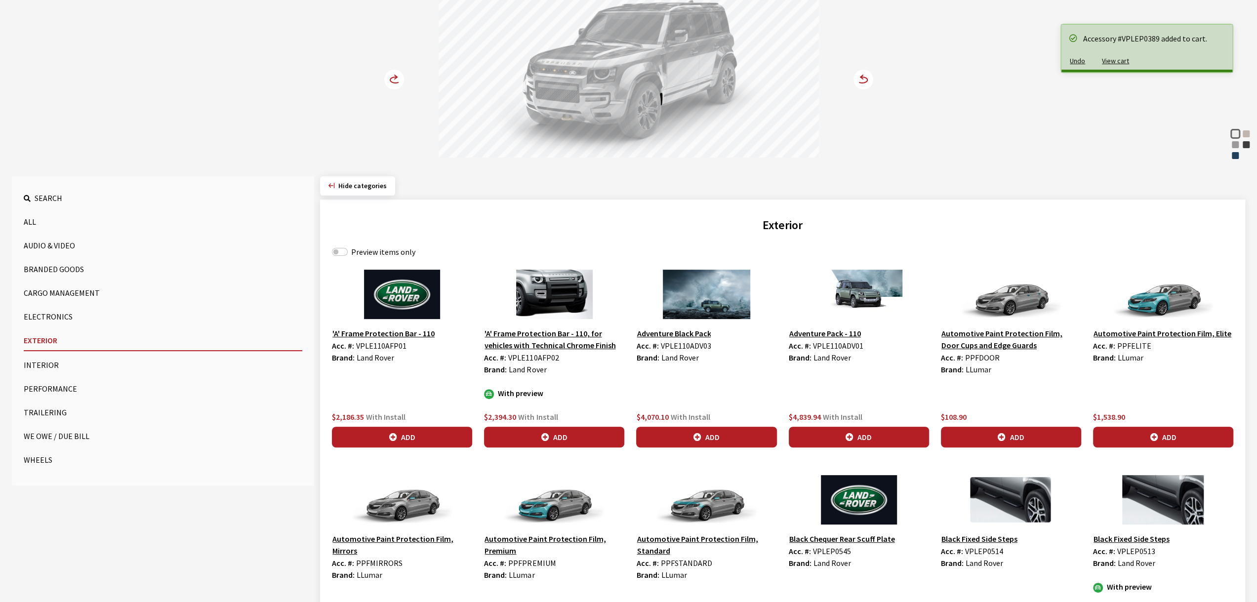
click at [390, 81] on icon at bounding box center [395, 80] width 10 height 6
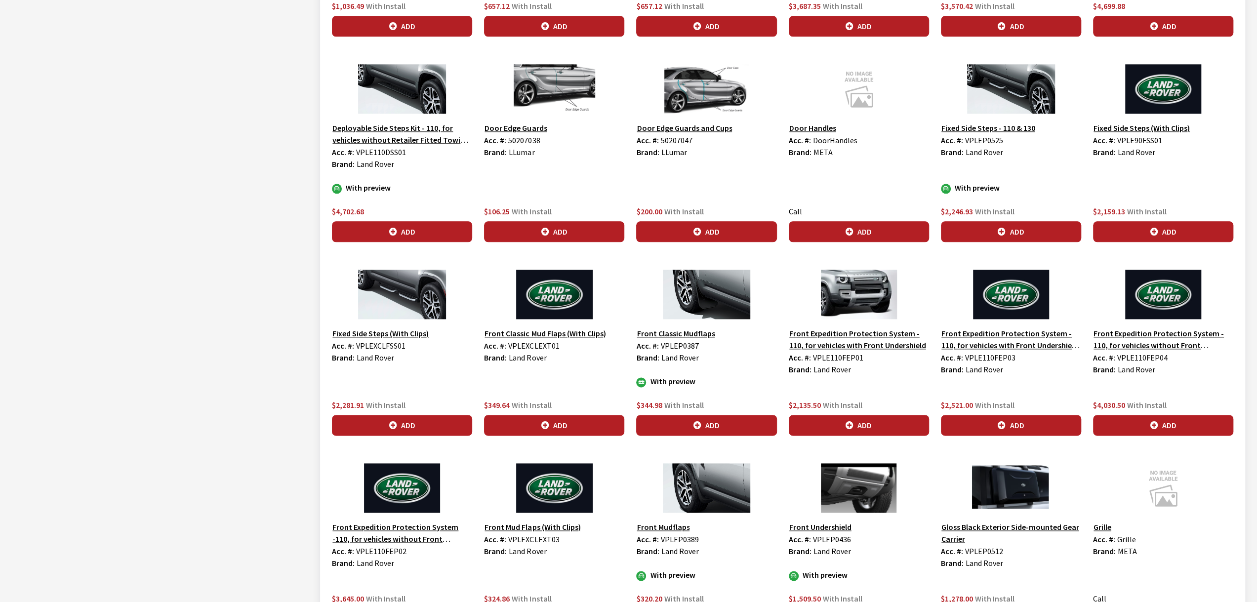
scroll to position [1121, 0]
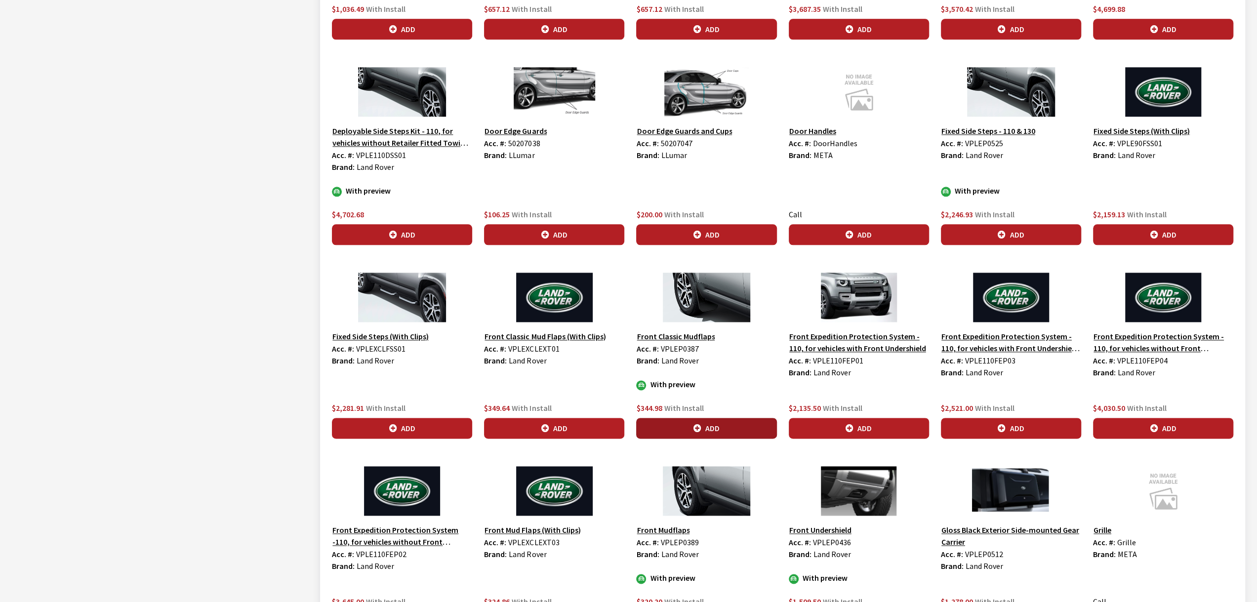
click at [718, 420] on button "Add" at bounding box center [706, 428] width 140 height 21
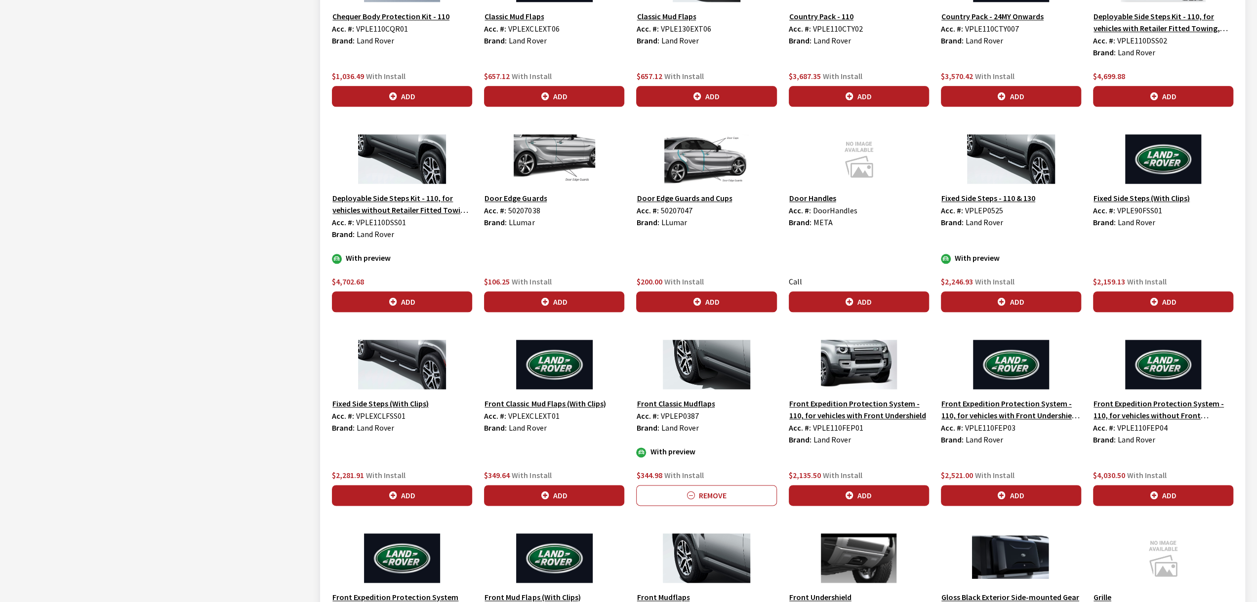
scroll to position [1057, 0]
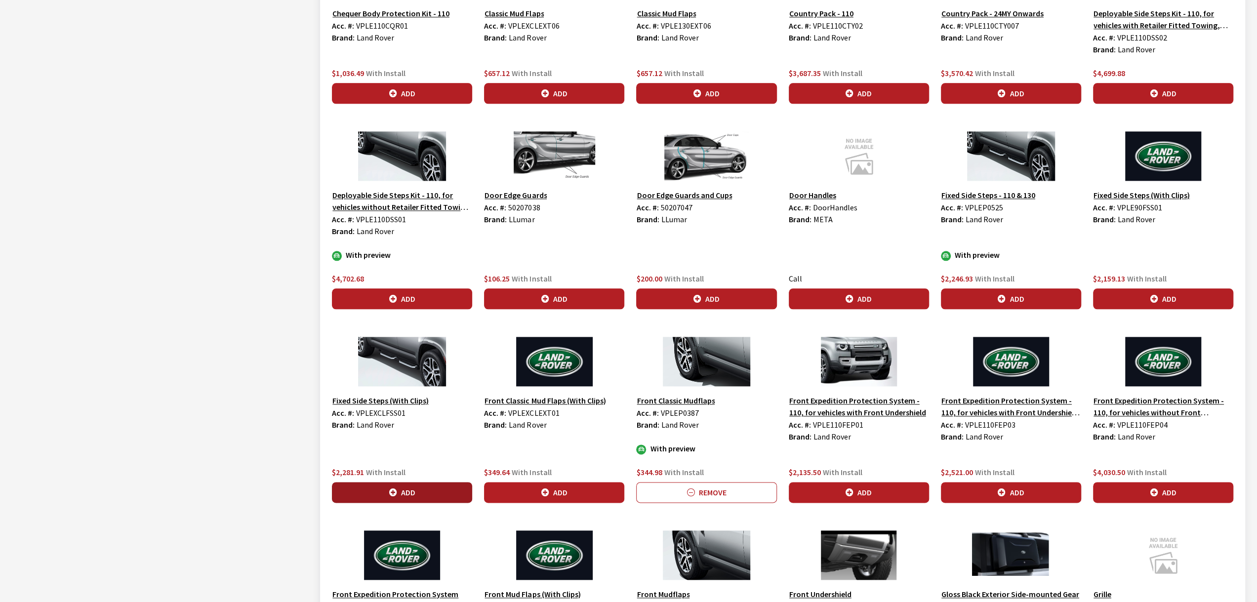
click at [449, 491] on button "Add" at bounding box center [402, 492] width 140 height 21
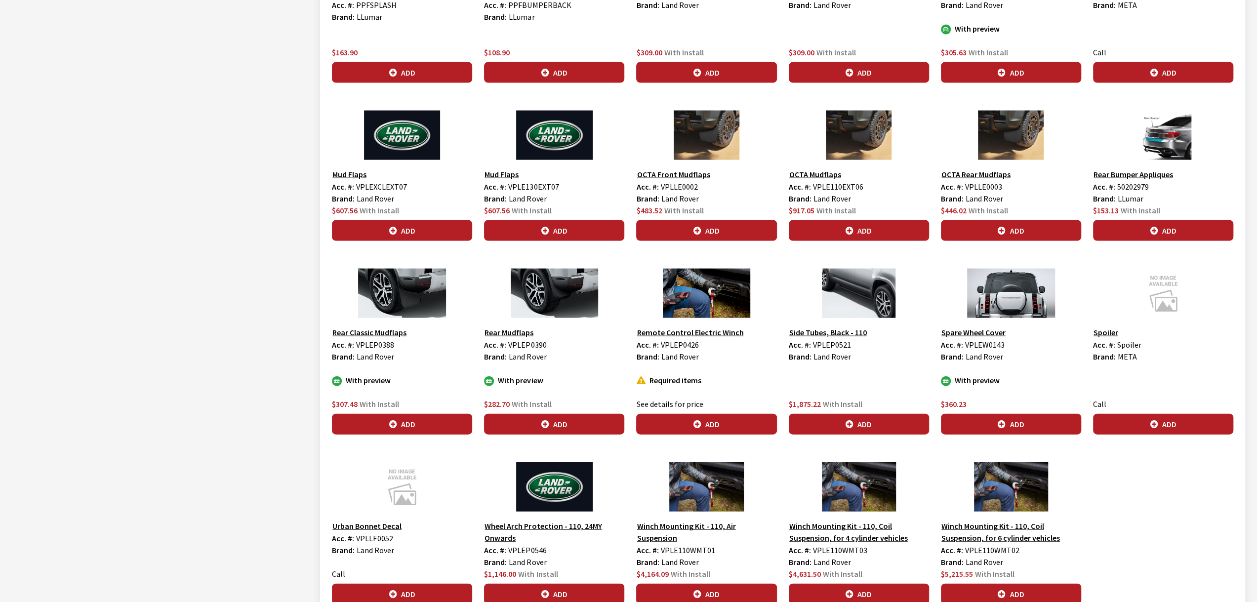
scroll to position [2081, 0]
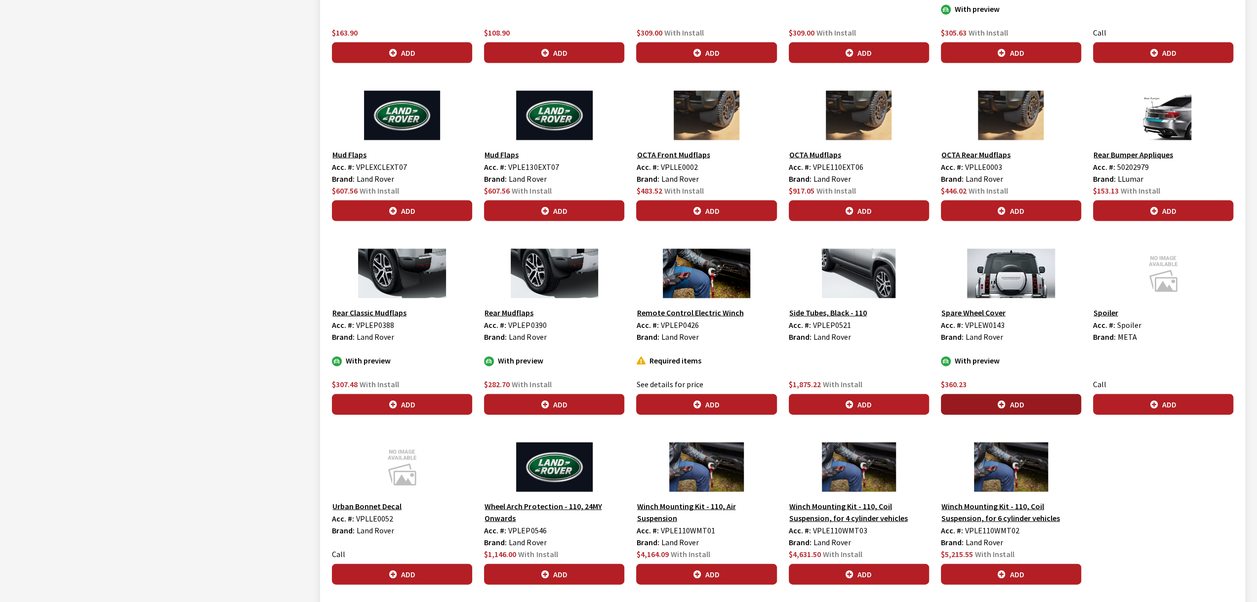
click at [991, 394] on button "Add" at bounding box center [1011, 404] width 140 height 21
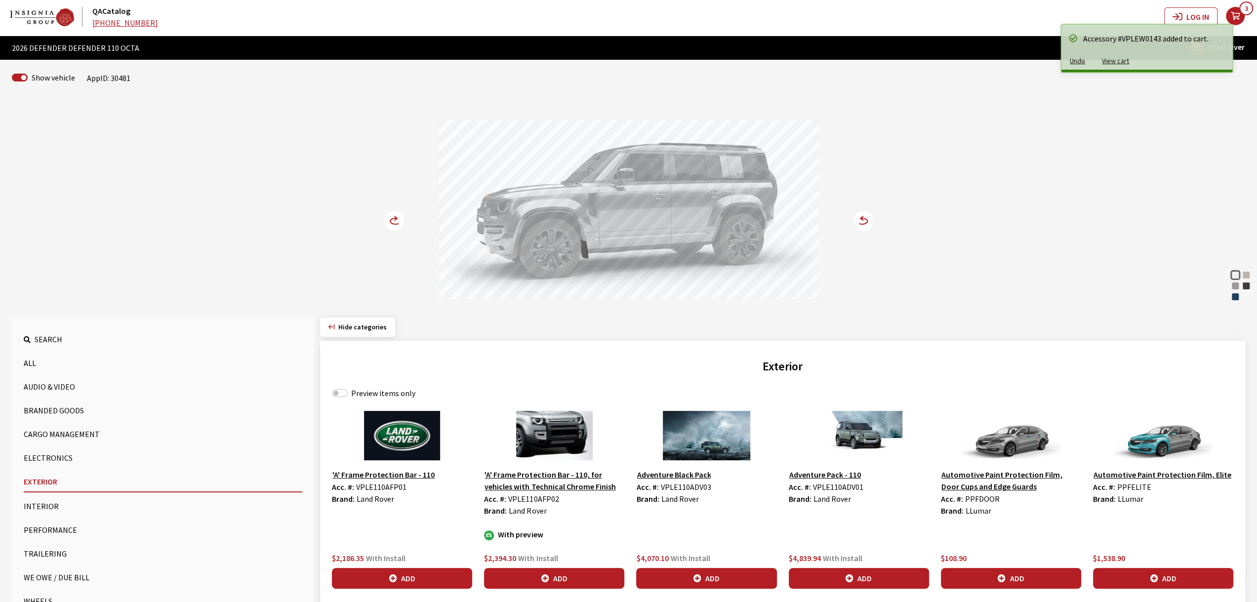
scroll to position [21, 0]
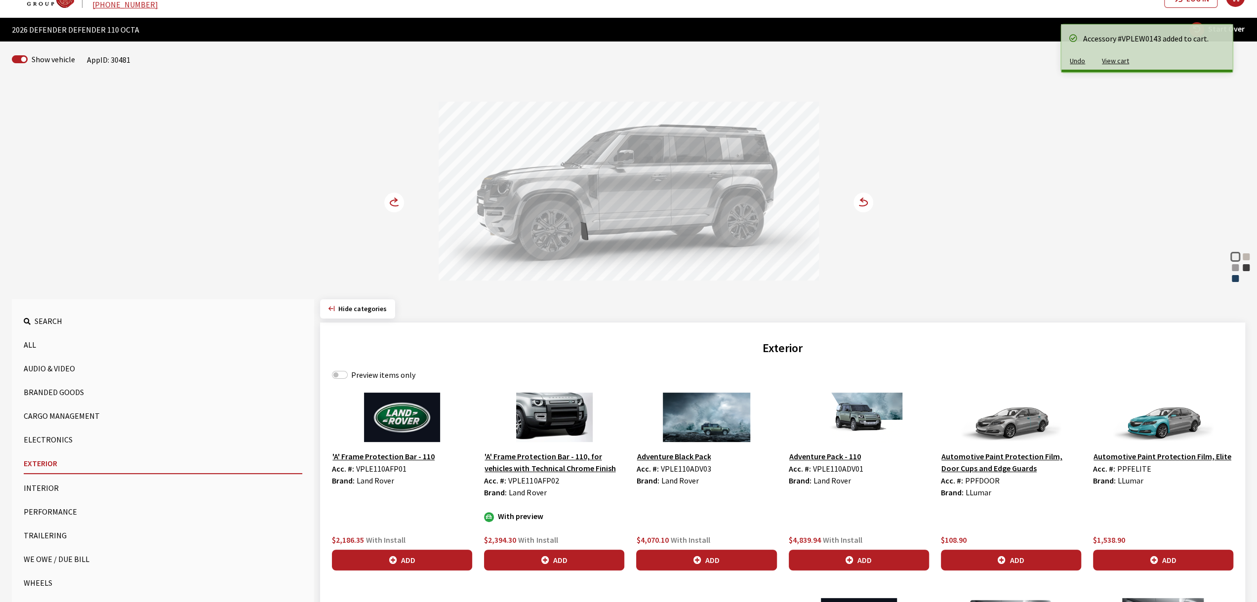
click at [393, 209] on circle at bounding box center [394, 203] width 20 height 20
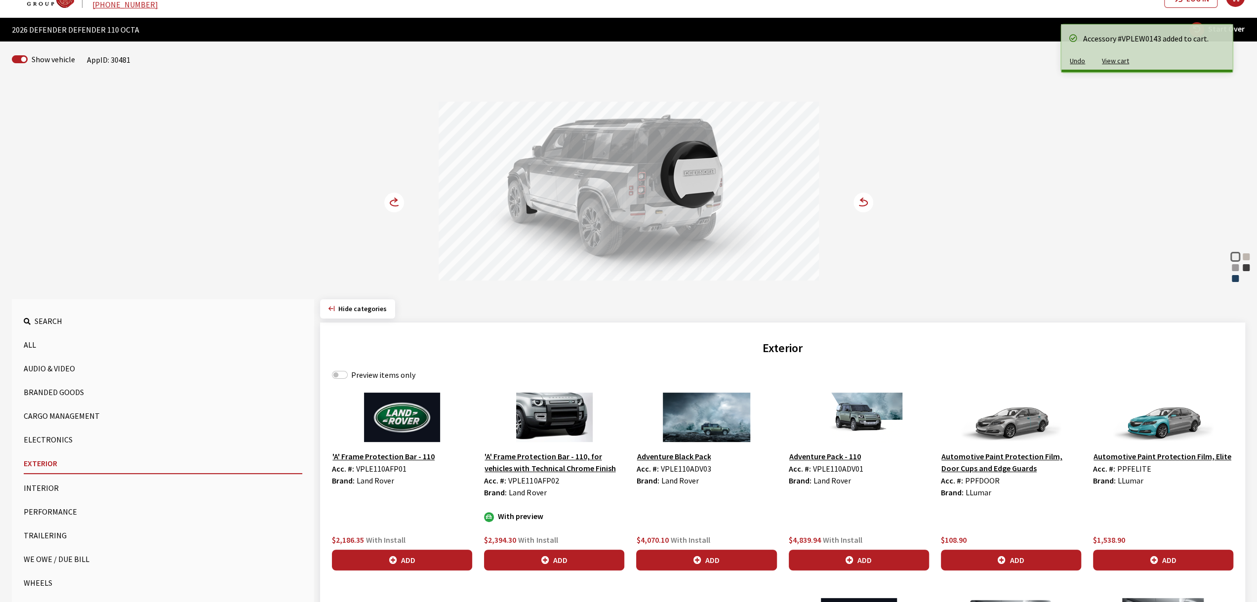
click at [852, 192] on div "Fuji White Petra Copper Borasco Grey Charente Grey Sargasso Blue Fuji White Pet…" at bounding box center [629, 183] width 652 height 202
click at [859, 196] on circle at bounding box center [863, 203] width 20 height 20
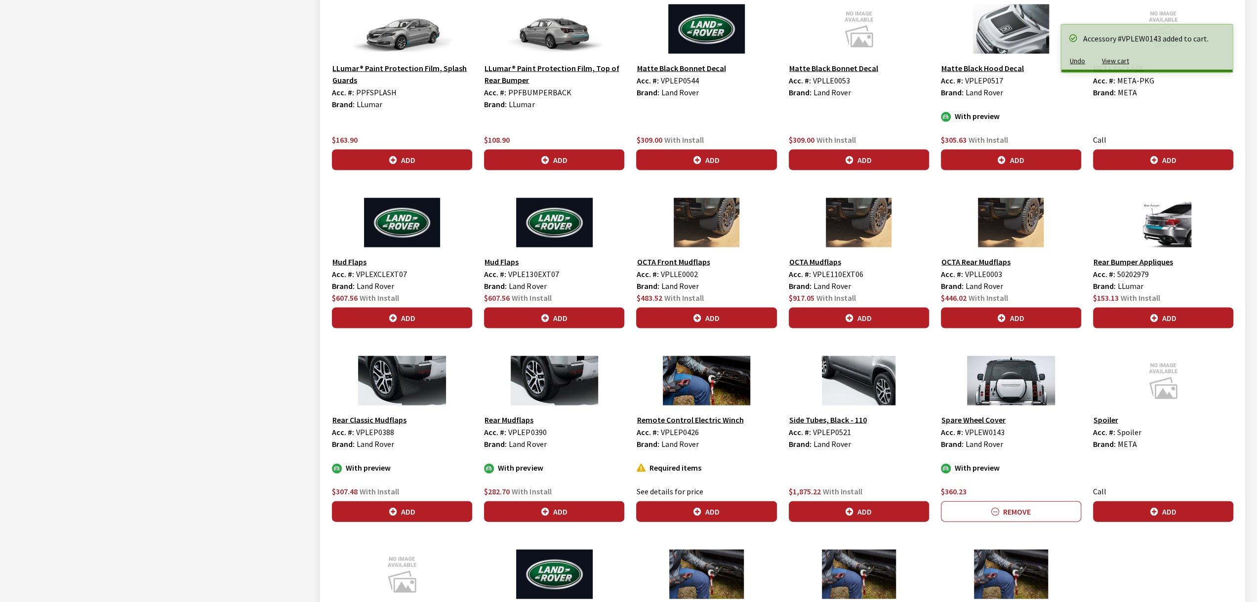
scroll to position [1946, 0]
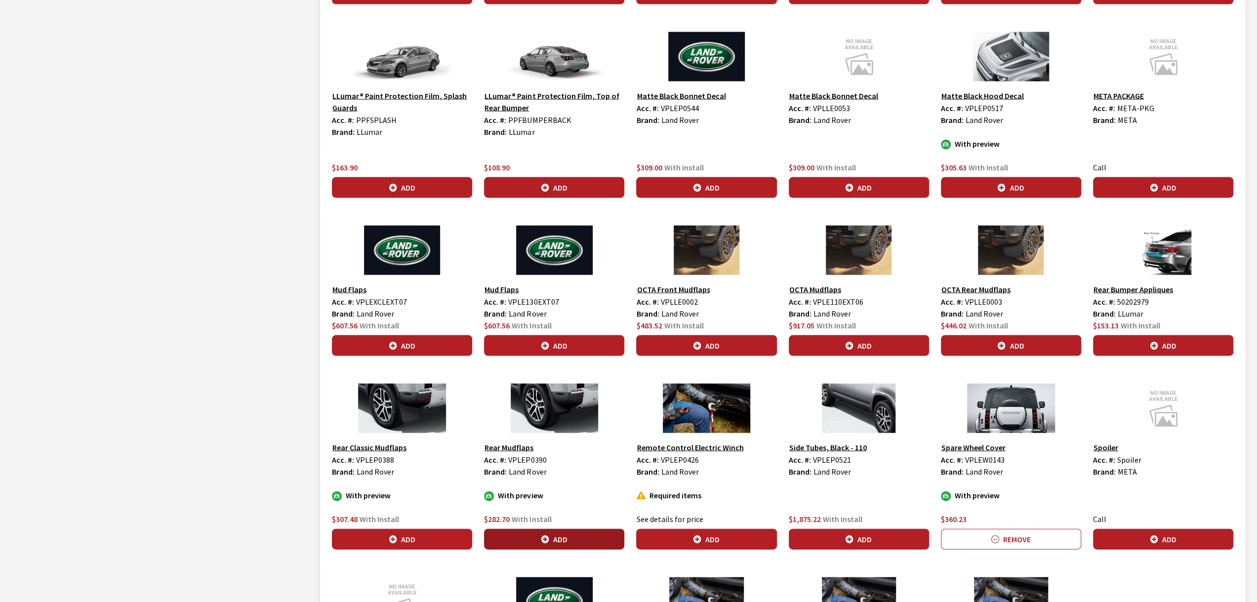
click at [586, 529] on button "Add" at bounding box center [554, 539] width 140 height 21
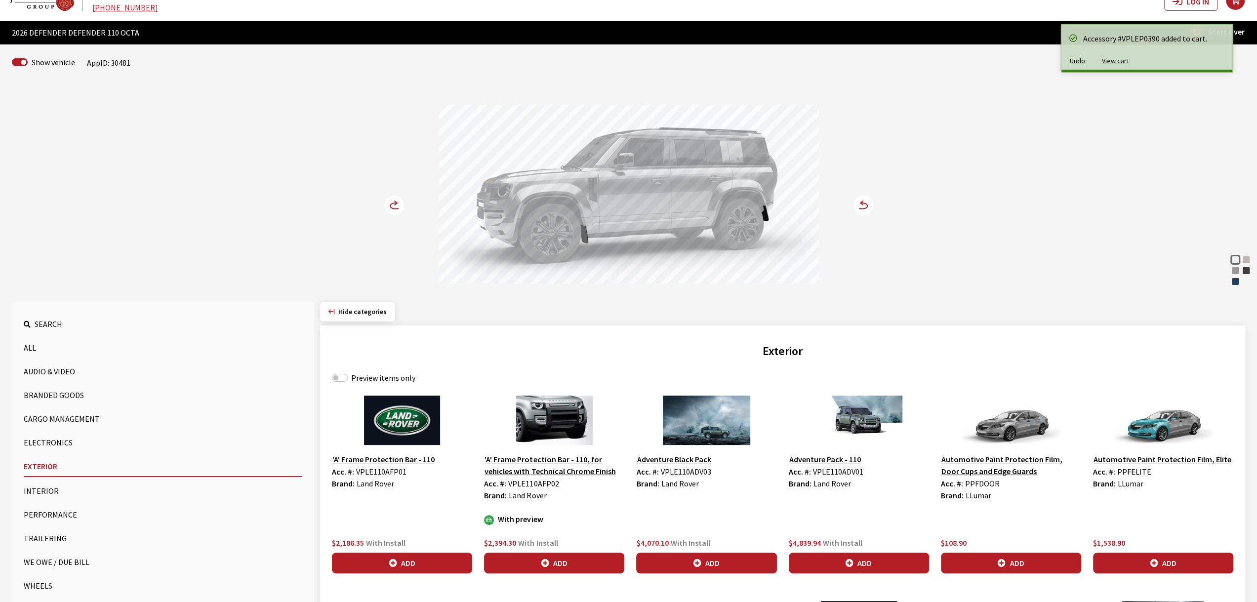
scroll to position [0, 0]
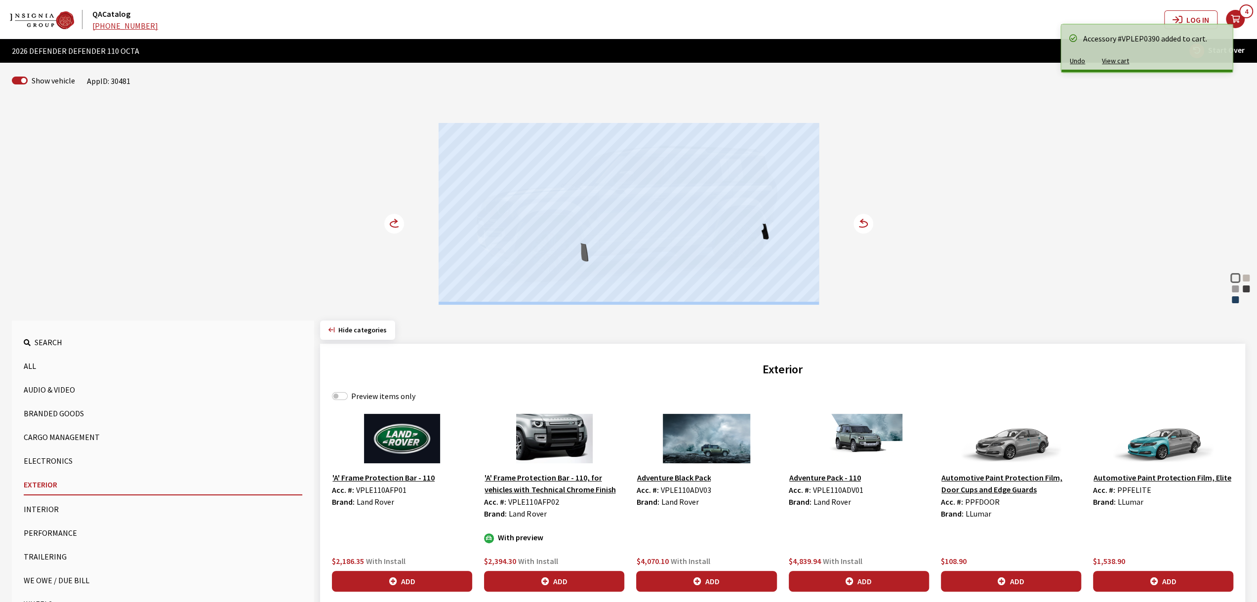
click at [385, 222] on div "Fuji White Petra Copper Borasco Grey Charente Grey Sargasso Blue Fuji White Pet…" at bounding box center [629, 204] width 652 height 202
click at [386, 221] on circle at bounding box center [394, 224] width 20 height 20
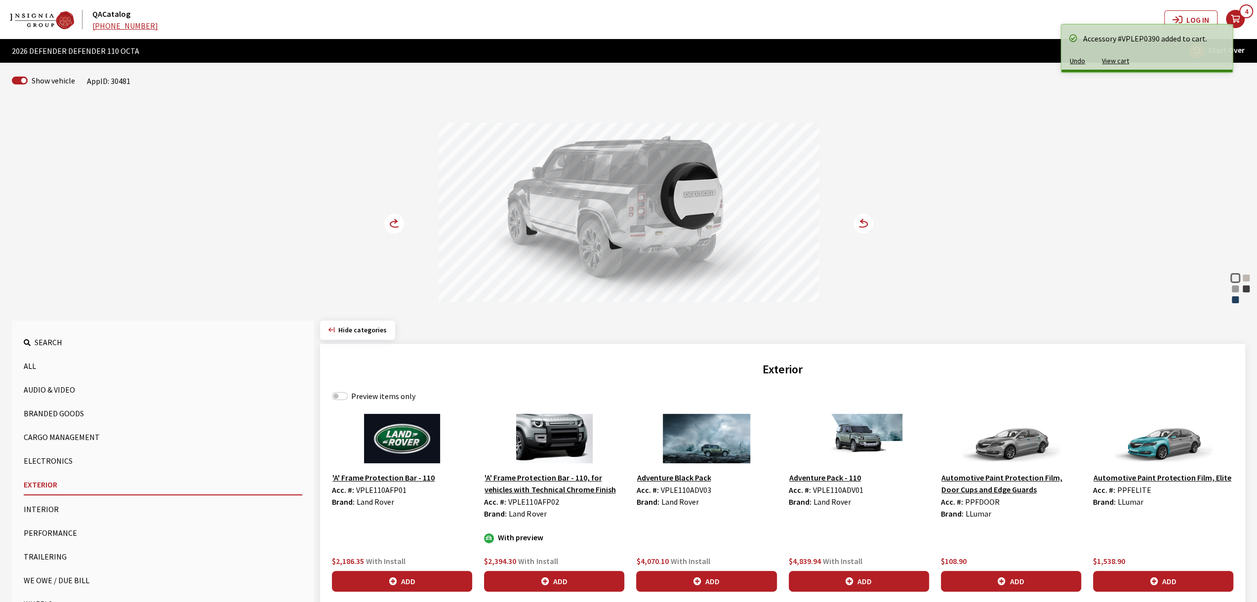
click at [381, 240] on div "Fuji White Petra Copper Borasco Grey Charente Grey Sargasso Blue Fuji White Pet…" at bounding box center [629, 204] width 652 height 202
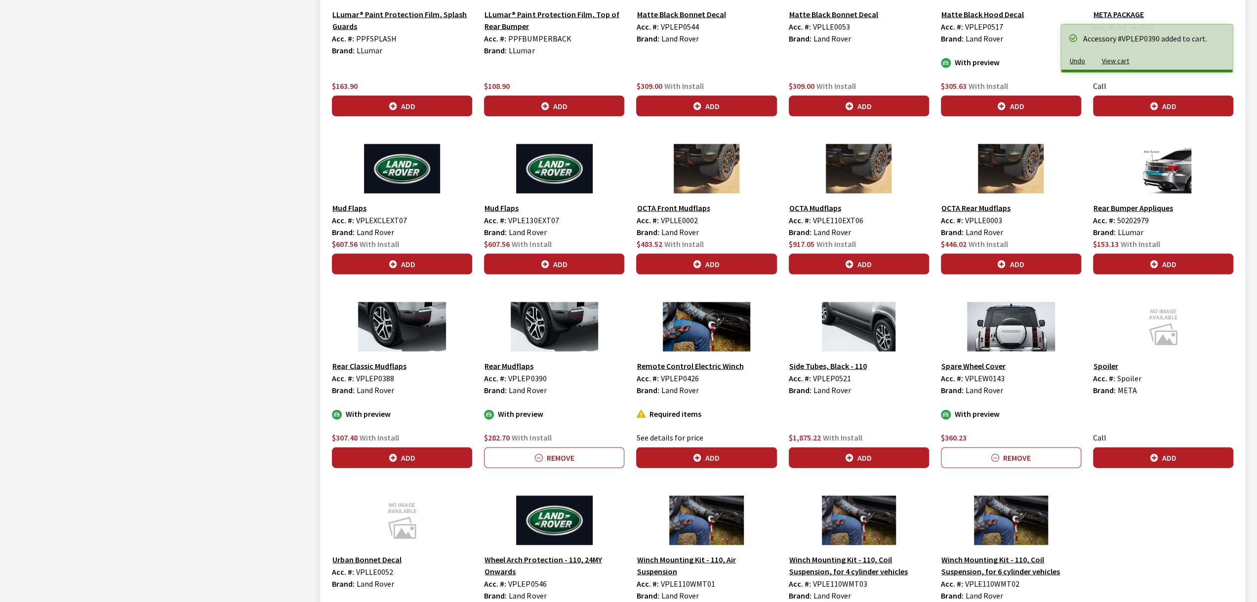
scroll to position [2036, 0]
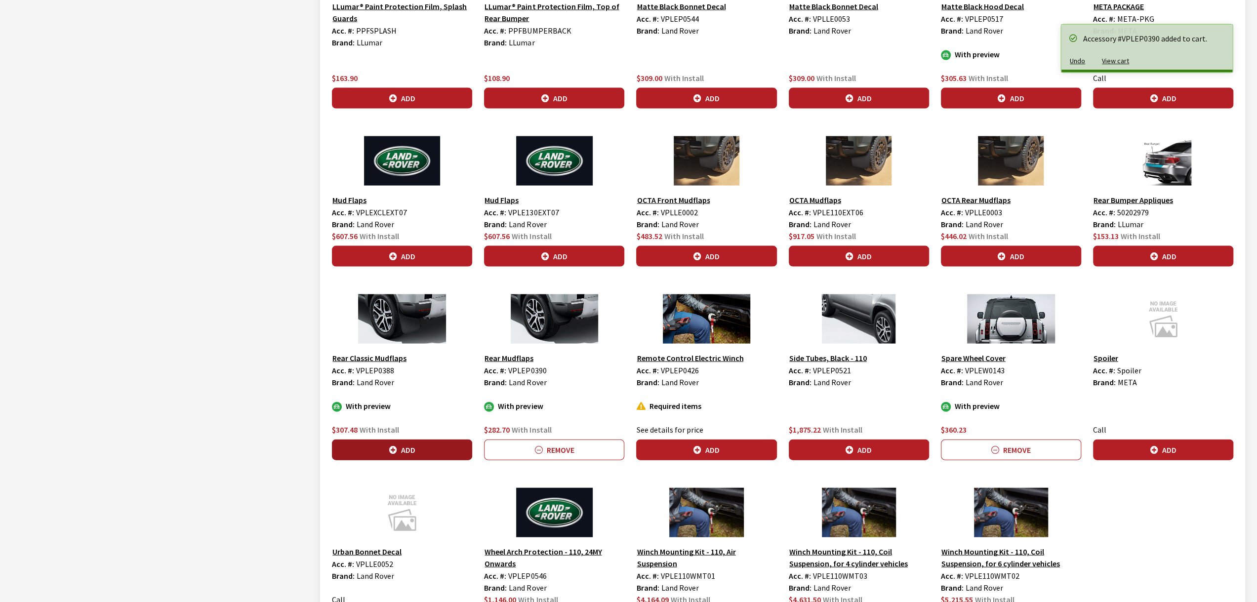
click at [405, 440] on button "Add" at bounding box center [402, 450] width 140 height 21
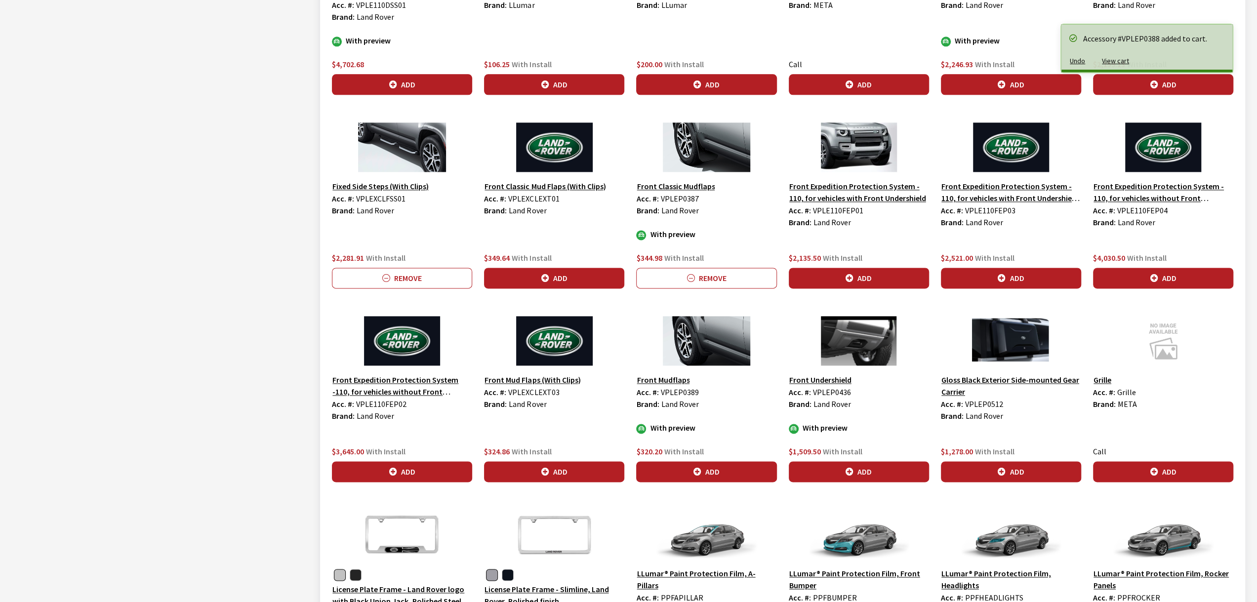
scroll to position [1410, 0]
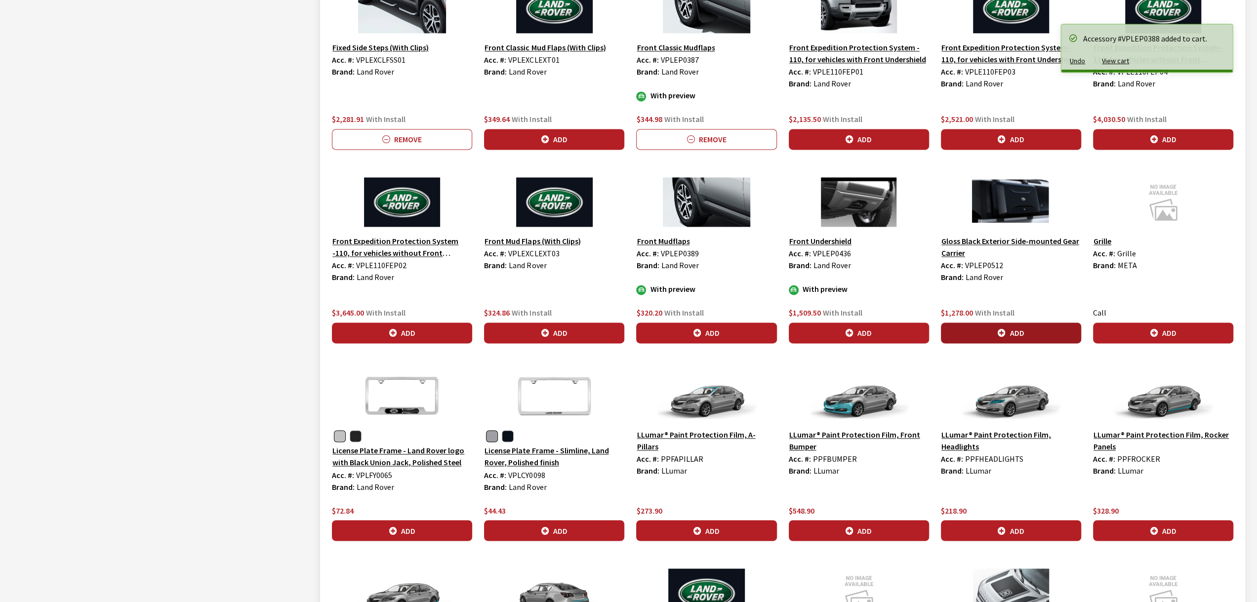
click at [990, 325] on button "Add" at bounding box center [1011, 333] width 140 height 21
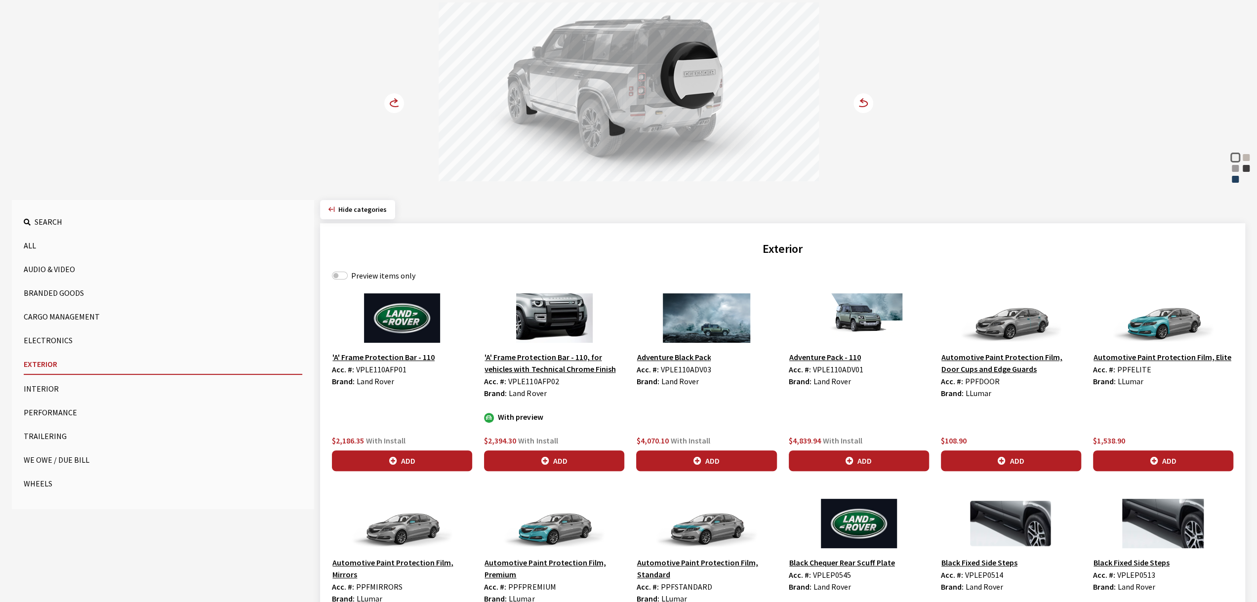
scroll to position [24, 0]
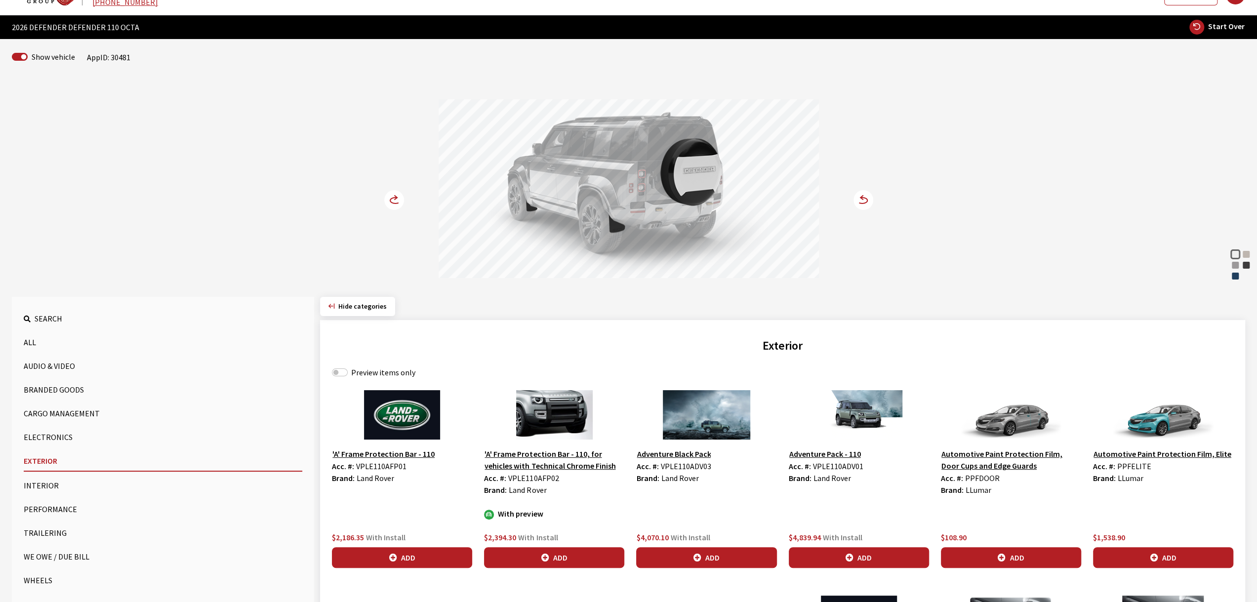
click at [40, 486] on button "Interior" at bounding box center [163, 486] width 279 height 20
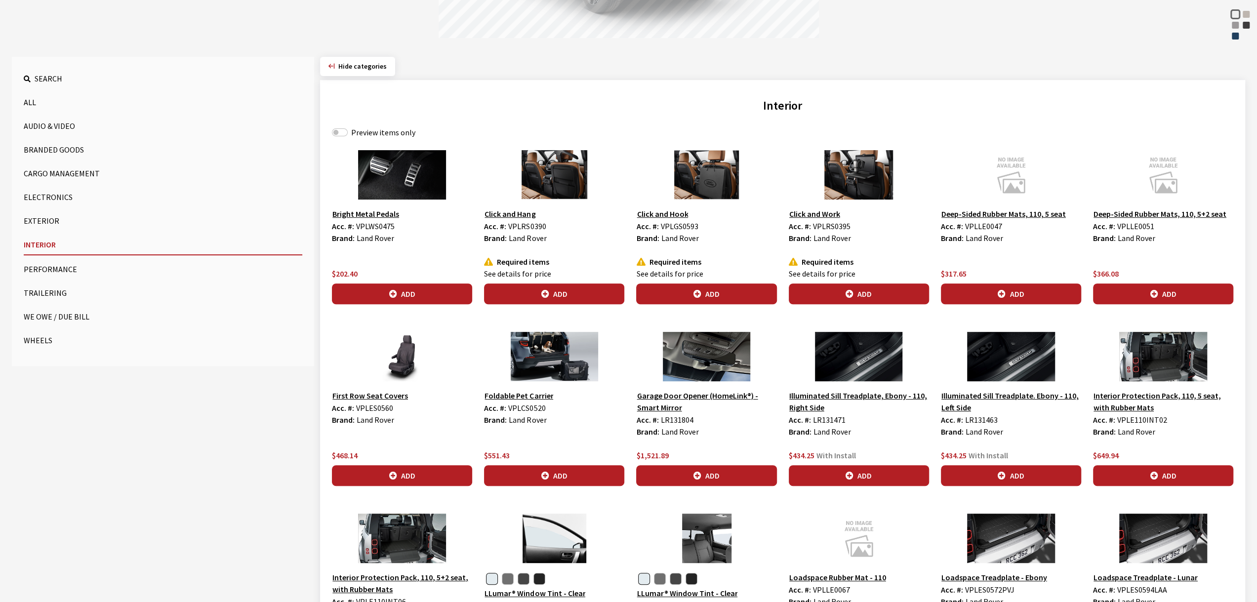
scroll to position [256, 0]
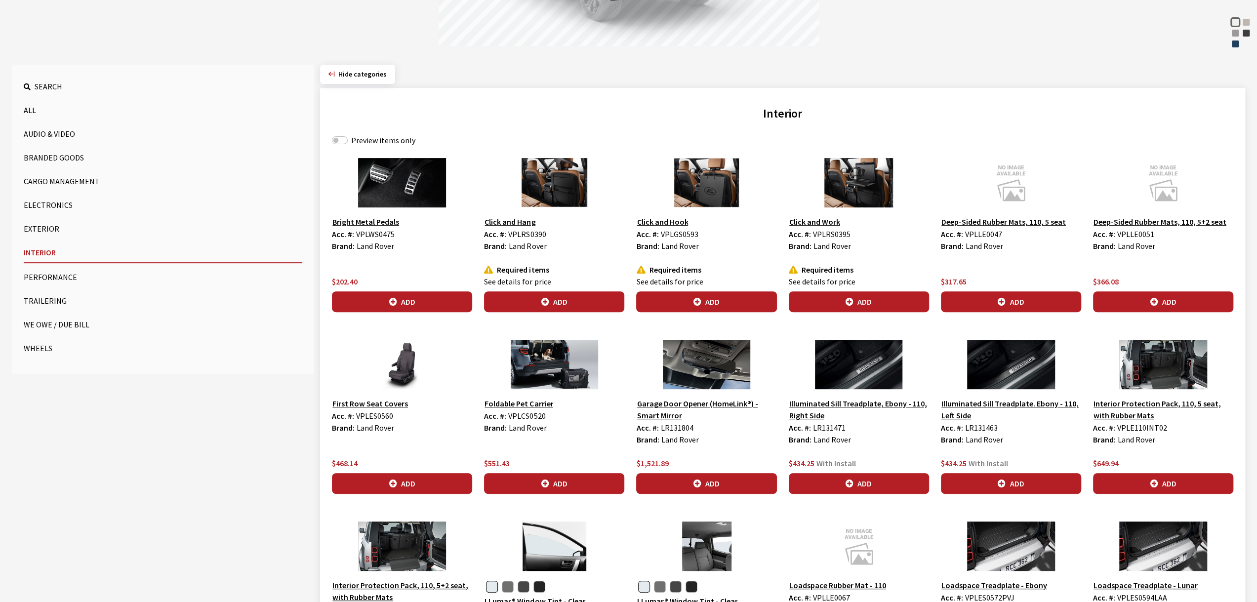
click at [44, 276] on button "Performance" at bounding box center [163, 277] width 279 height 20
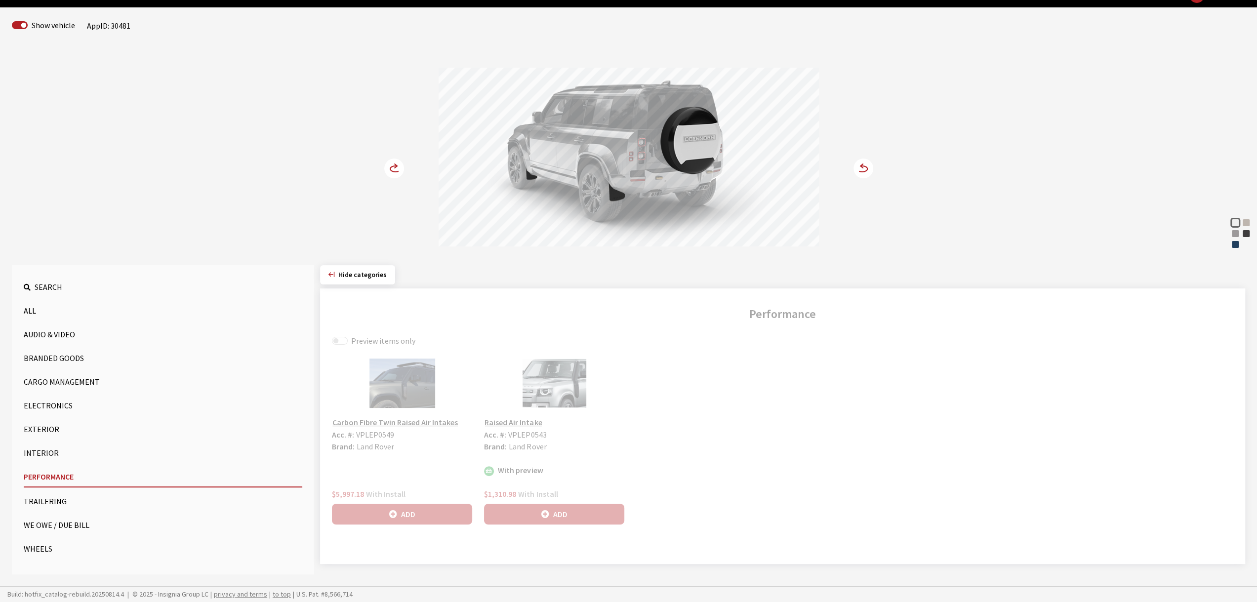
scroll to position [55, 0]
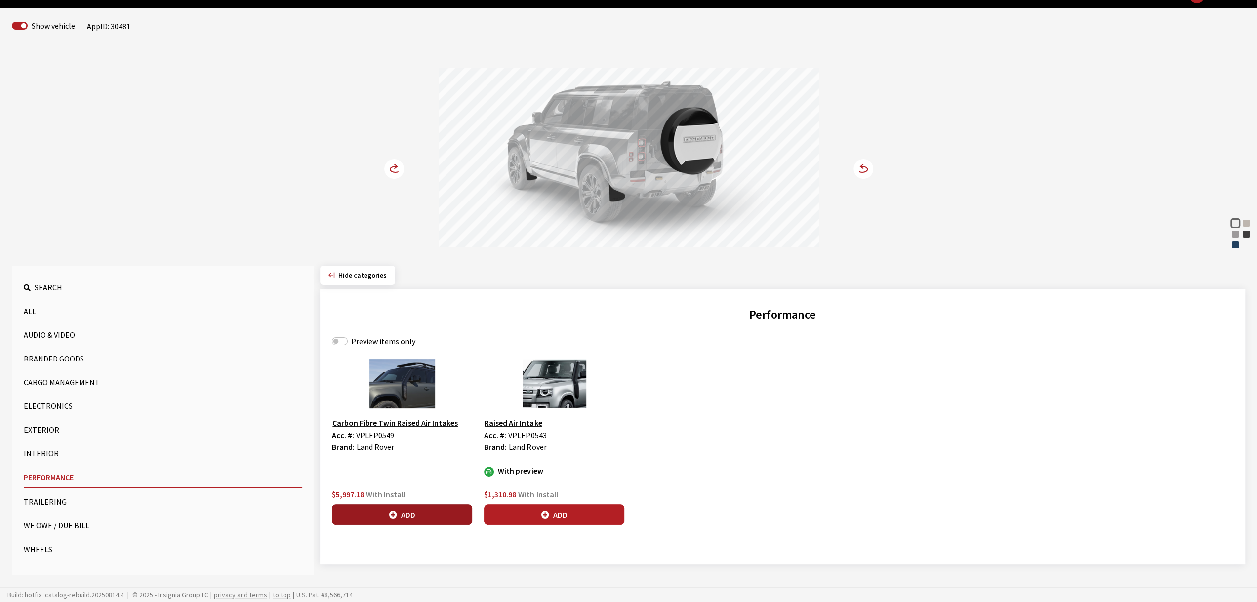
click at [404, 509] on button "Add" at bounding box center [402, 514] width 140 height 21
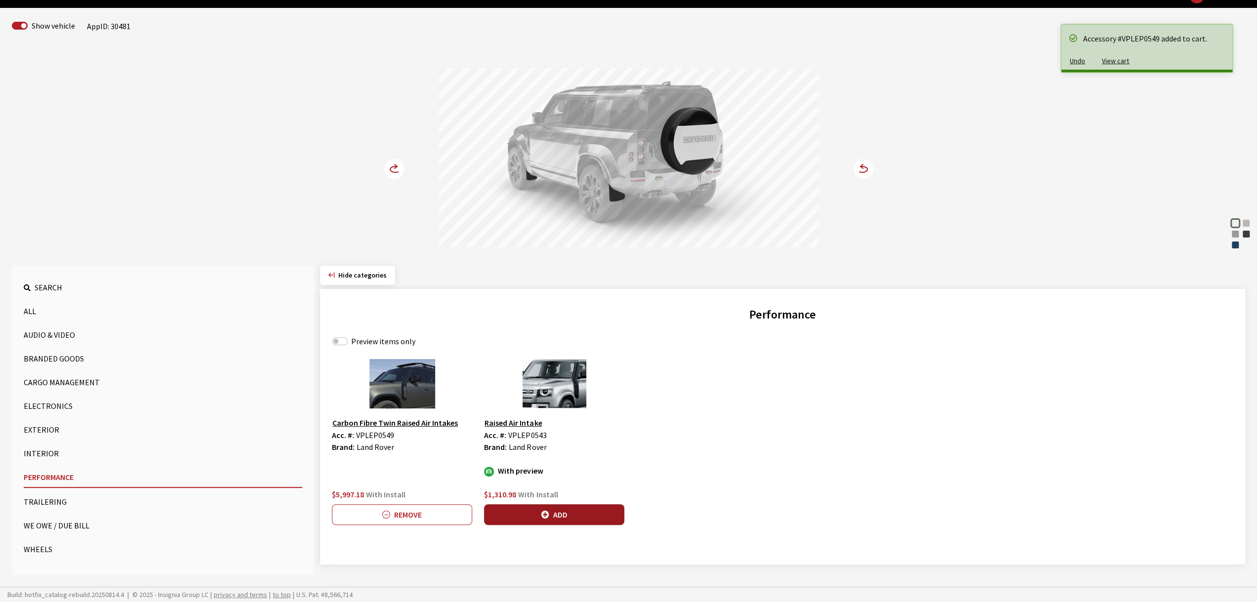
click at [570, 507] on button "Add" at bounding box center [554, 514] width 140 height 21
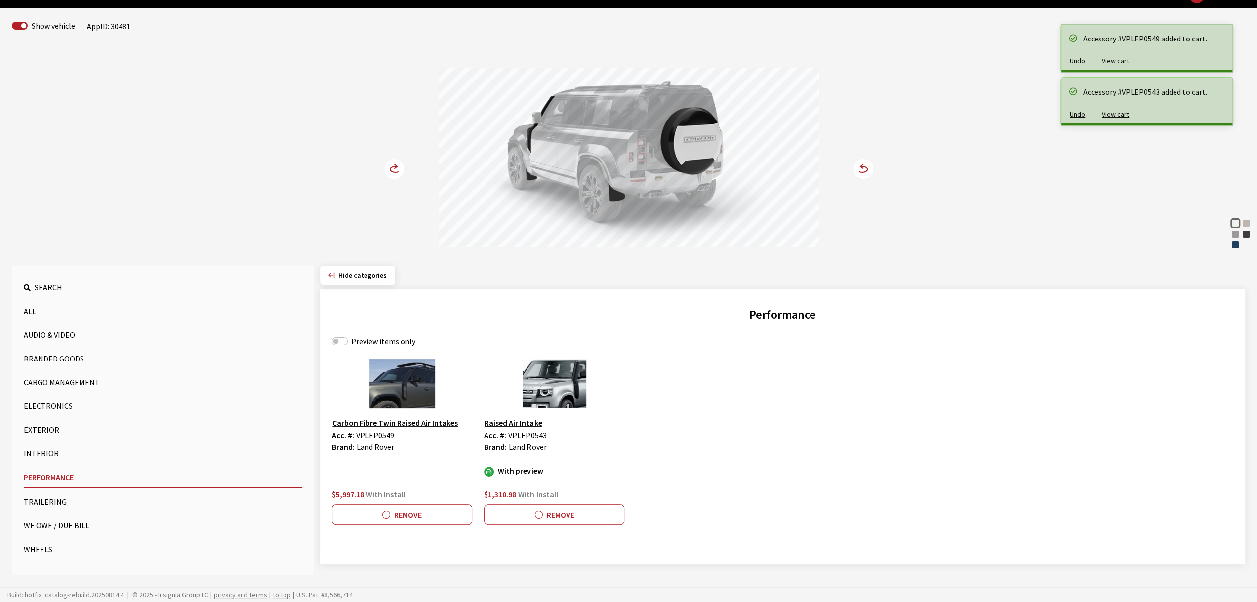
click at [53, 499] on button "Trailering" at bounding box center [163, 502] width 279 height 20
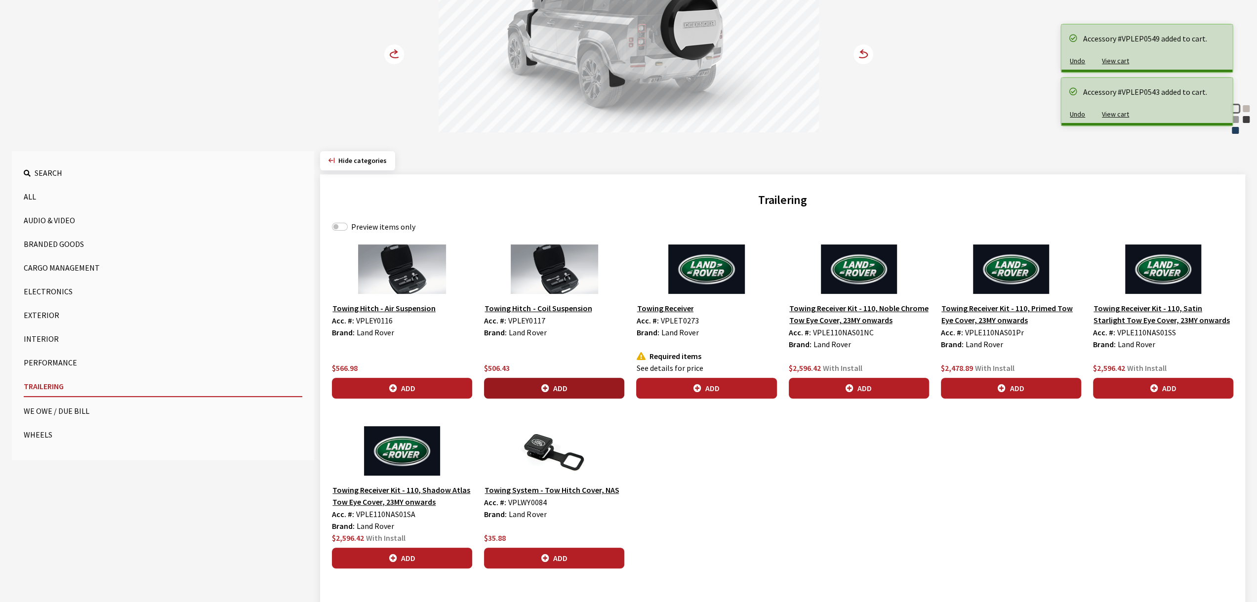
scroll to position [201, 0]
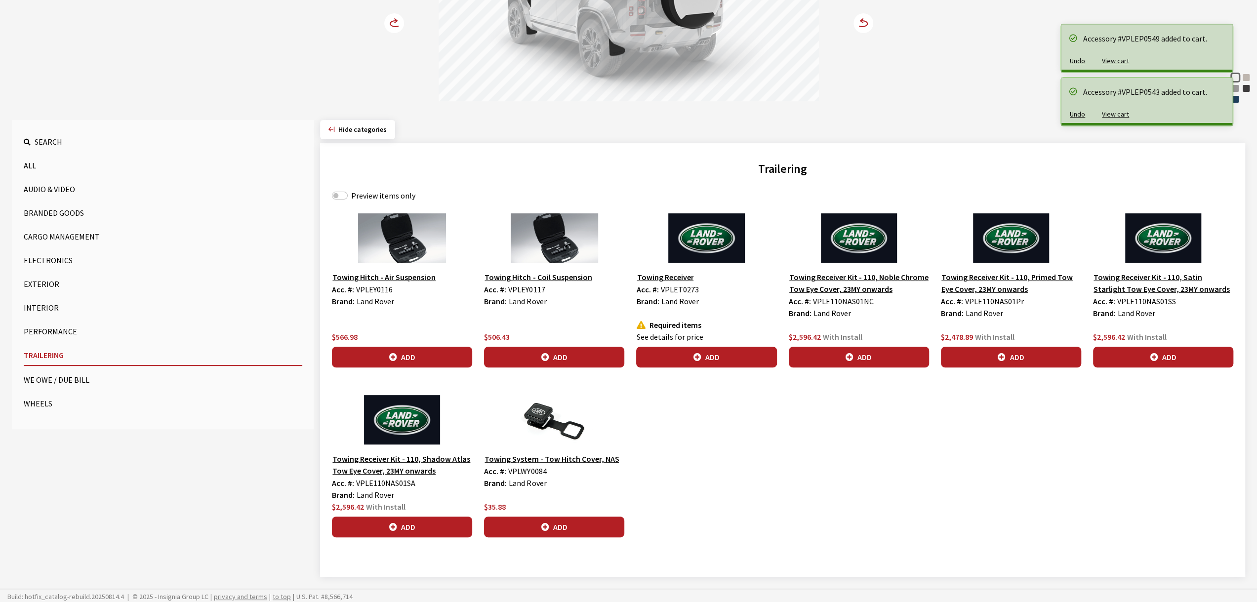
click at [43, 404] on button "Wheels" at bounding box center [163, 404] width 279 height 20
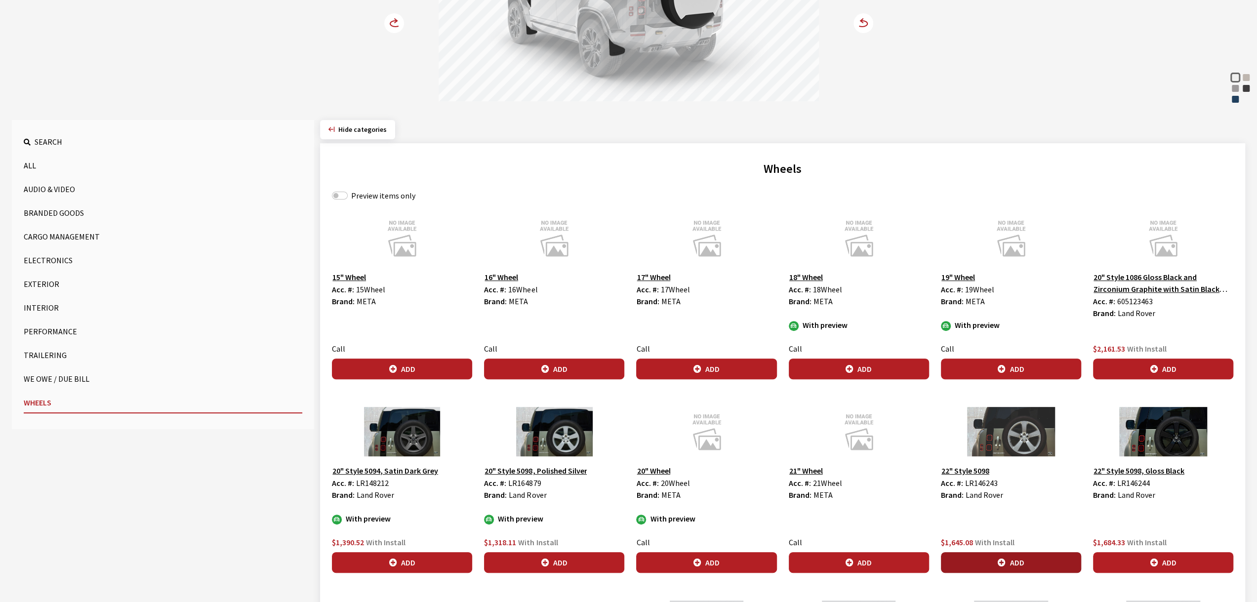
click at [1027, 561] on button "Add" at bounding box center [1011, 562] width 140 height 21
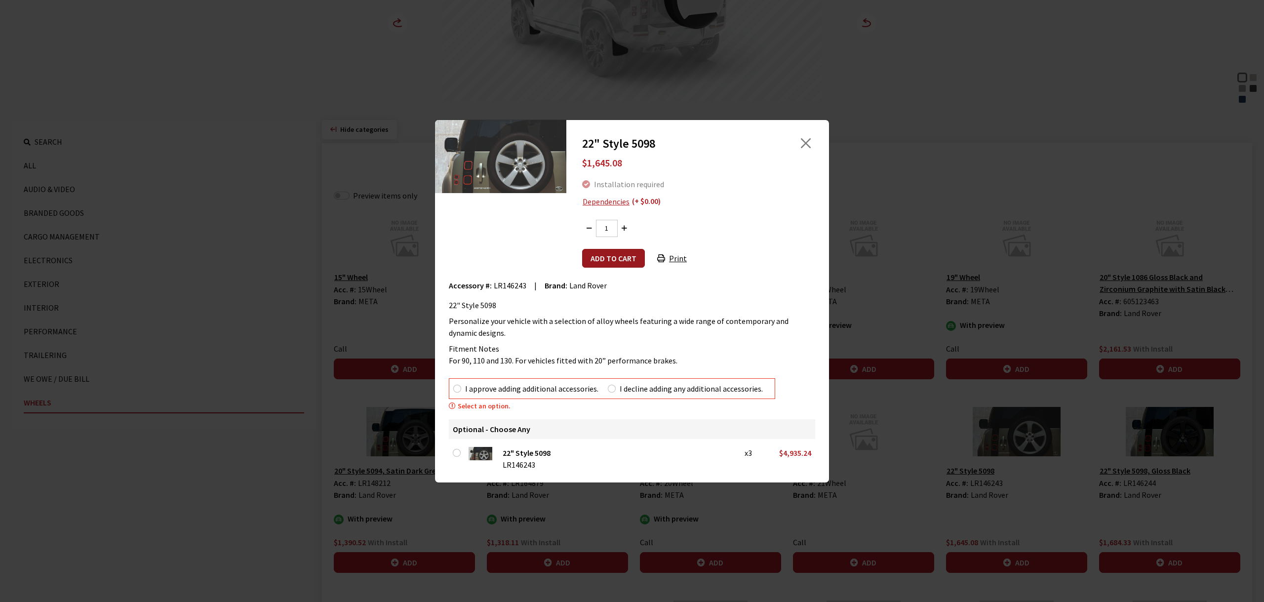
click at [613, 259] on button "Add to cart" at bounding box center [613, 258] width 63 height 19
click at [622, 257] on button "Add to cart" at bounding box center [613, 258] width 63 height 19
click at [803, 146] on button "Close" at bounding box center [806, 143] width 15 height 15
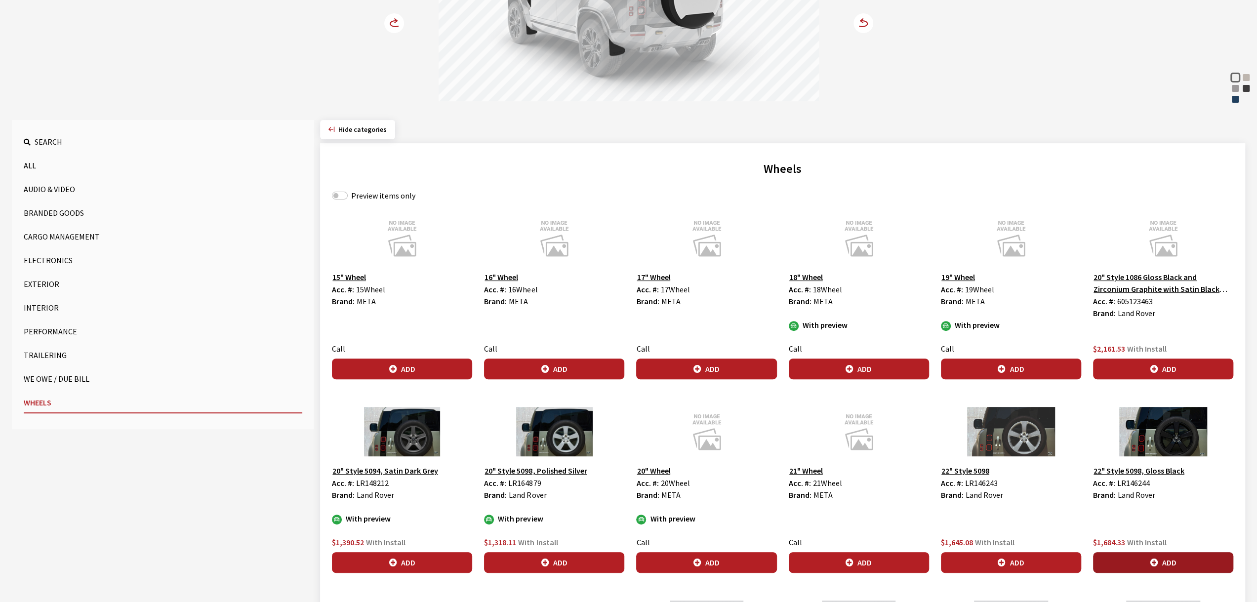
click at [1162, 559] on button "Add" at bounding box center [1163, 562] width 140 height 21
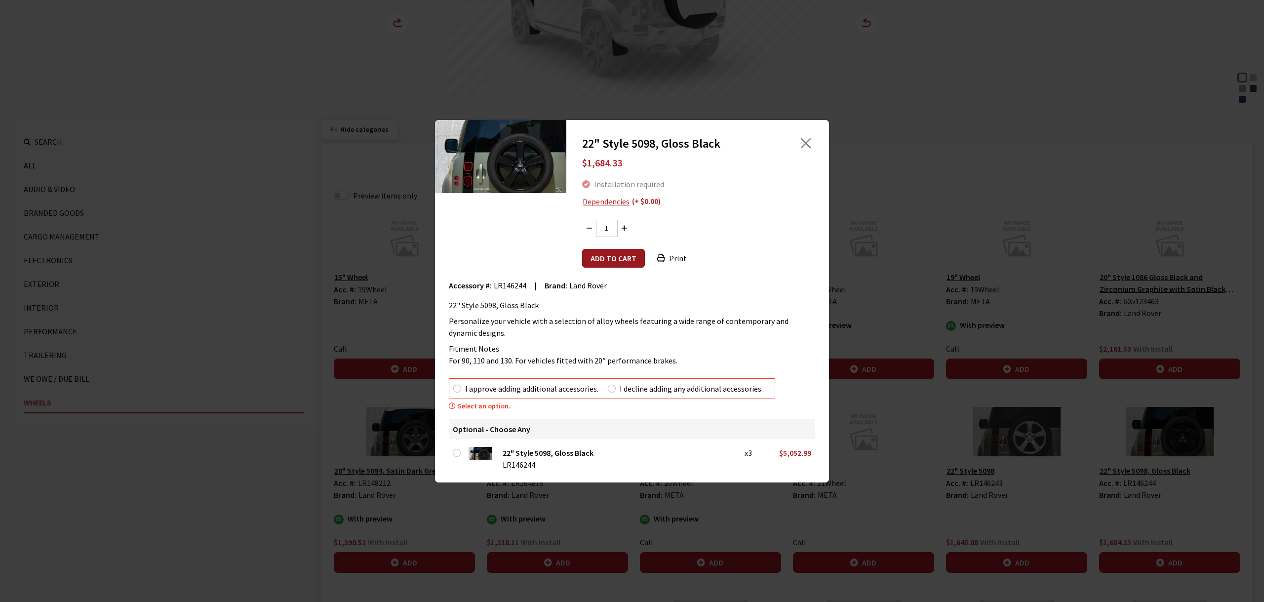
click at [613, 257] on button "Add to cart" at bounding box center [613, 258] width 63 height 19
click at [805, 142] on button "Close" at bounding box center [806, 143] width 15 height 15
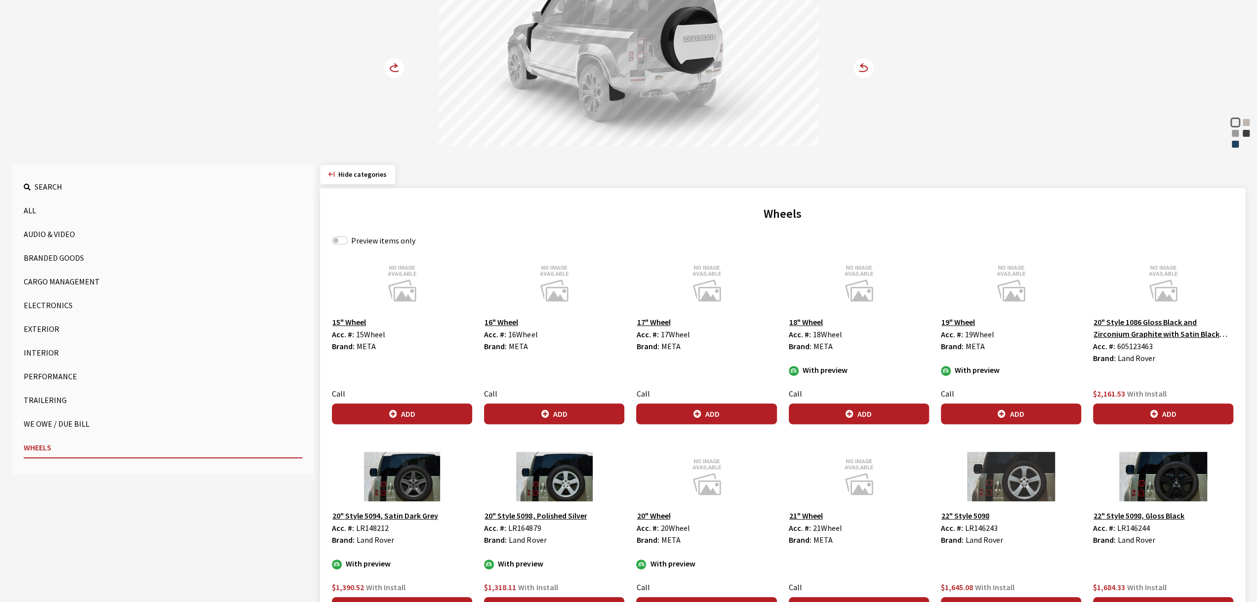
scroll to position [198, 0]
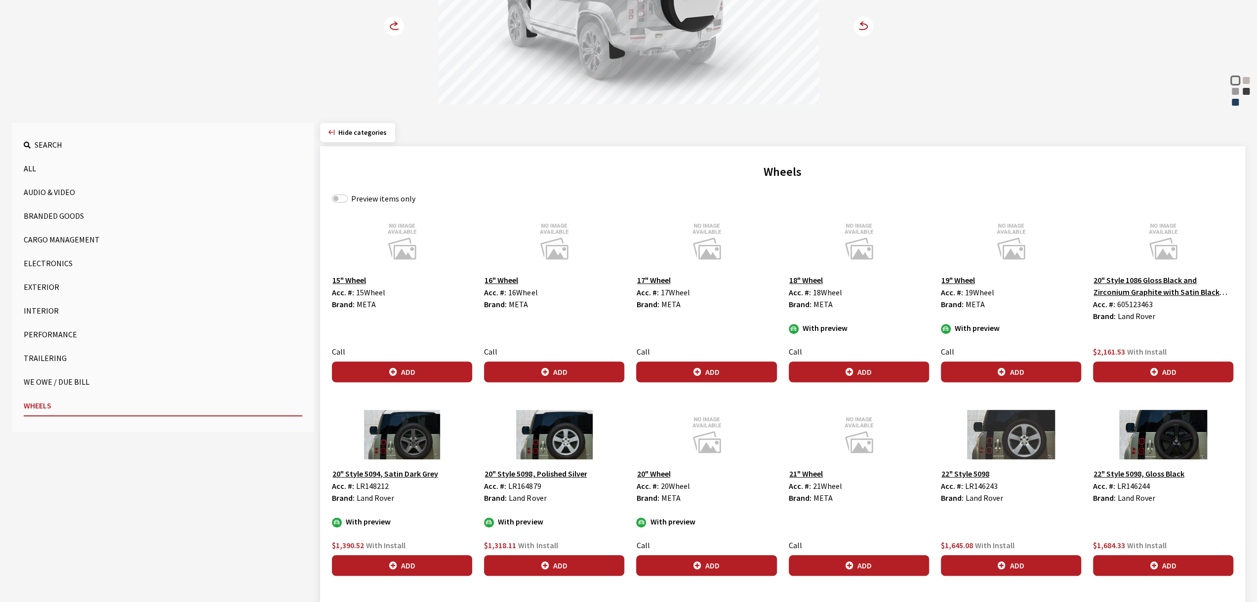
click at [56, 193] on button "Audio & Video" at bounding box center [163, 192] width 279 height 20
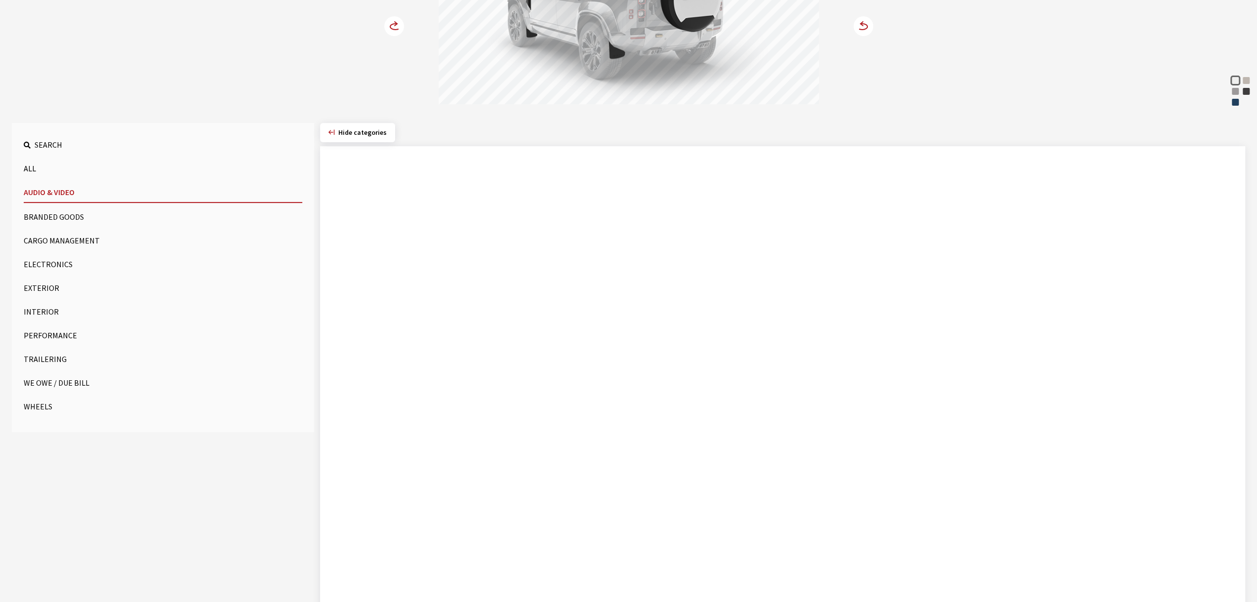
scroll to position [55, 0]
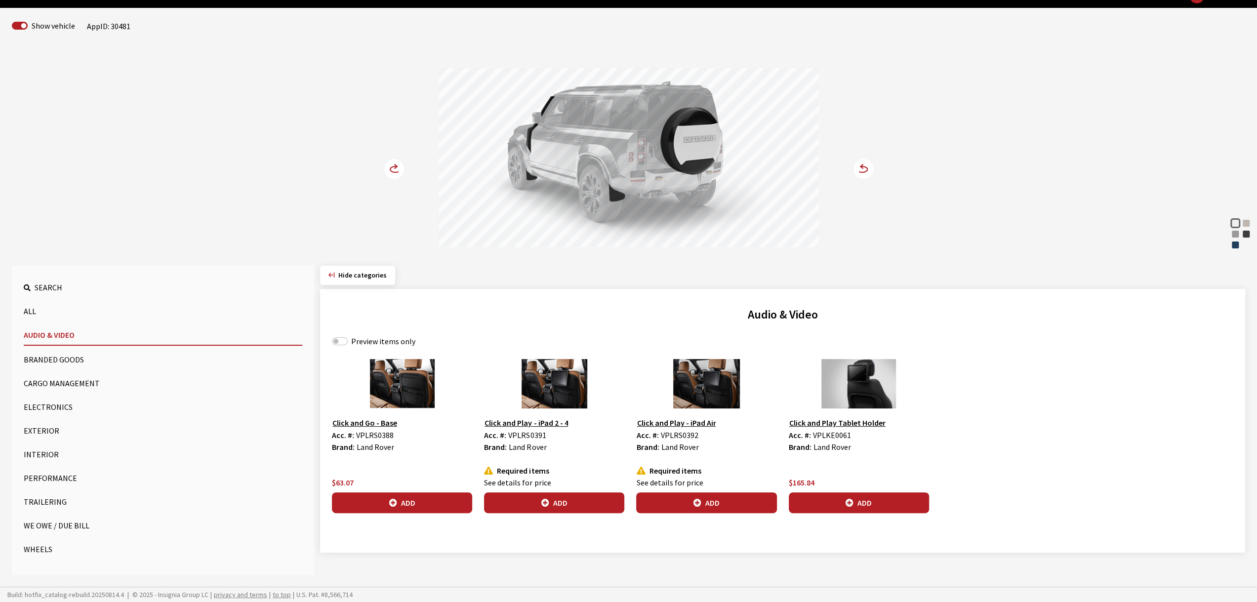
click at [50, 428] on button "Exterior" at bounding box center [163, 431] width 279 height 20
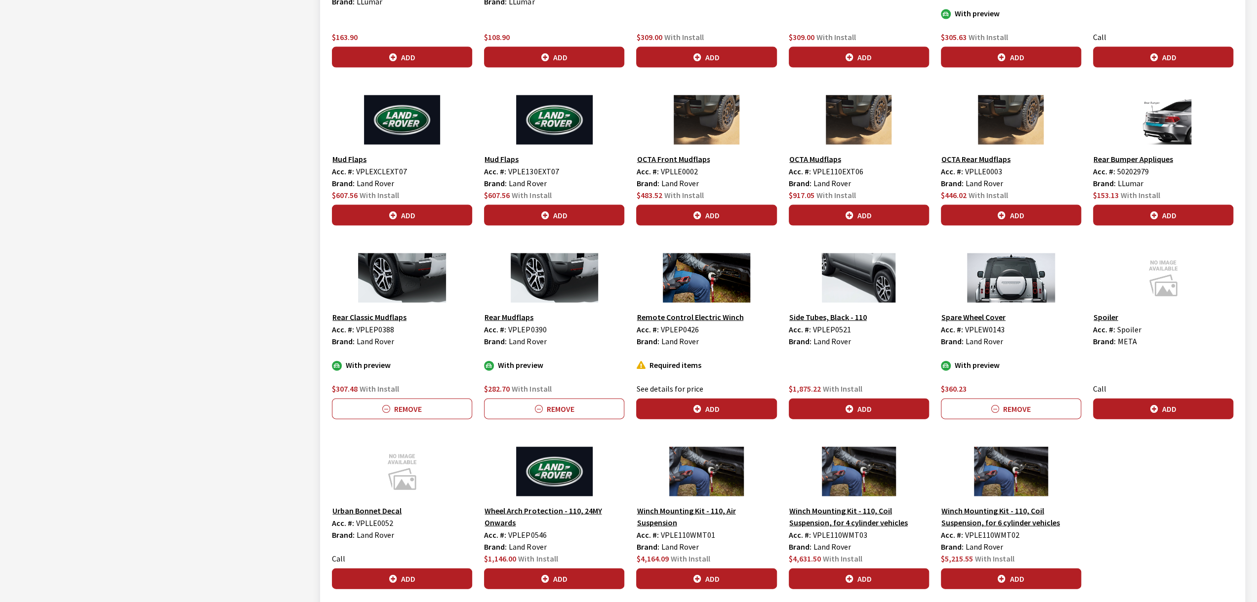
scroll to position [2072, 0]
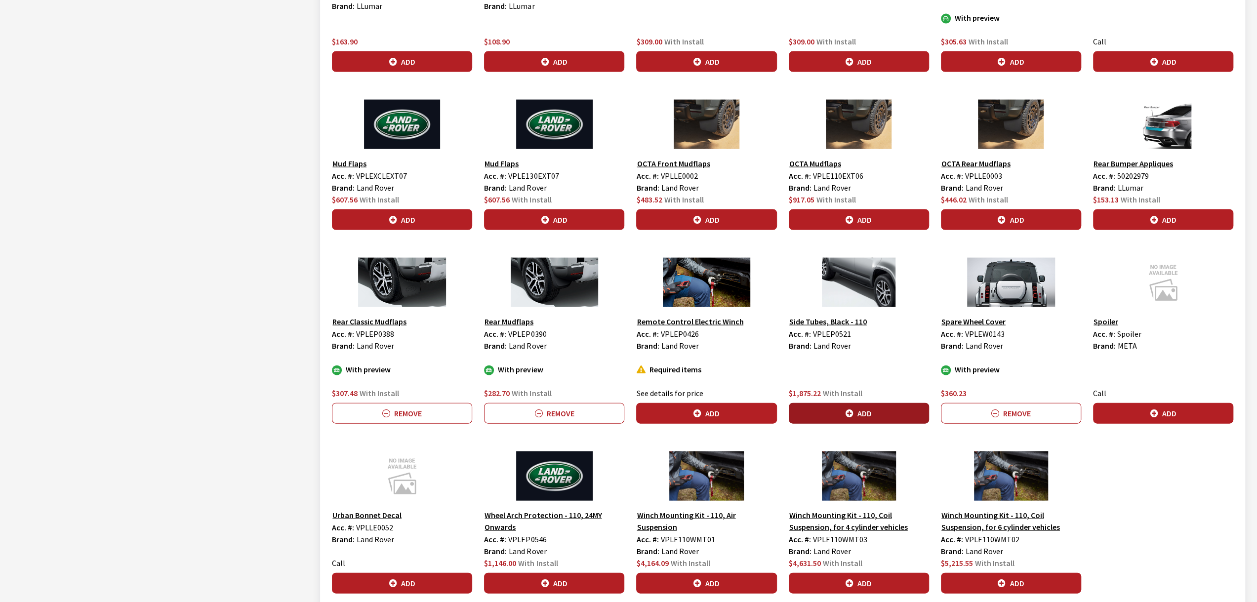
click at [871, 403] on button "Add" at bounding box center [859, 413] width 140 height 21
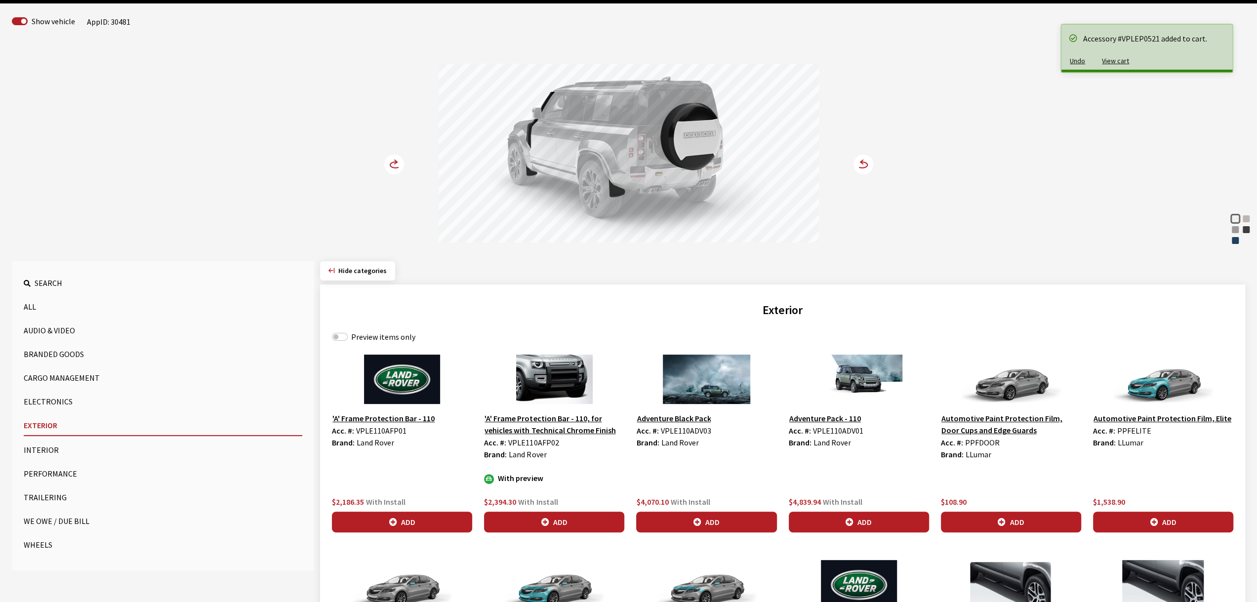
scroll to position [44, 0]
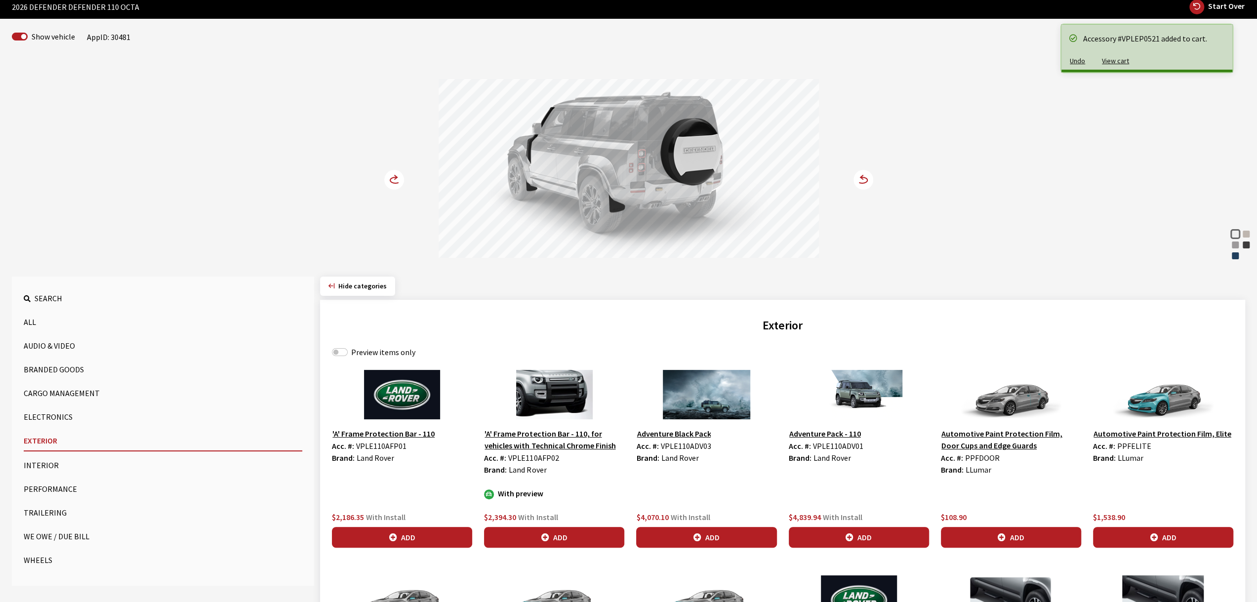
click at [395, 175] on icon at bounding box center [396, 177] width 2 height 4
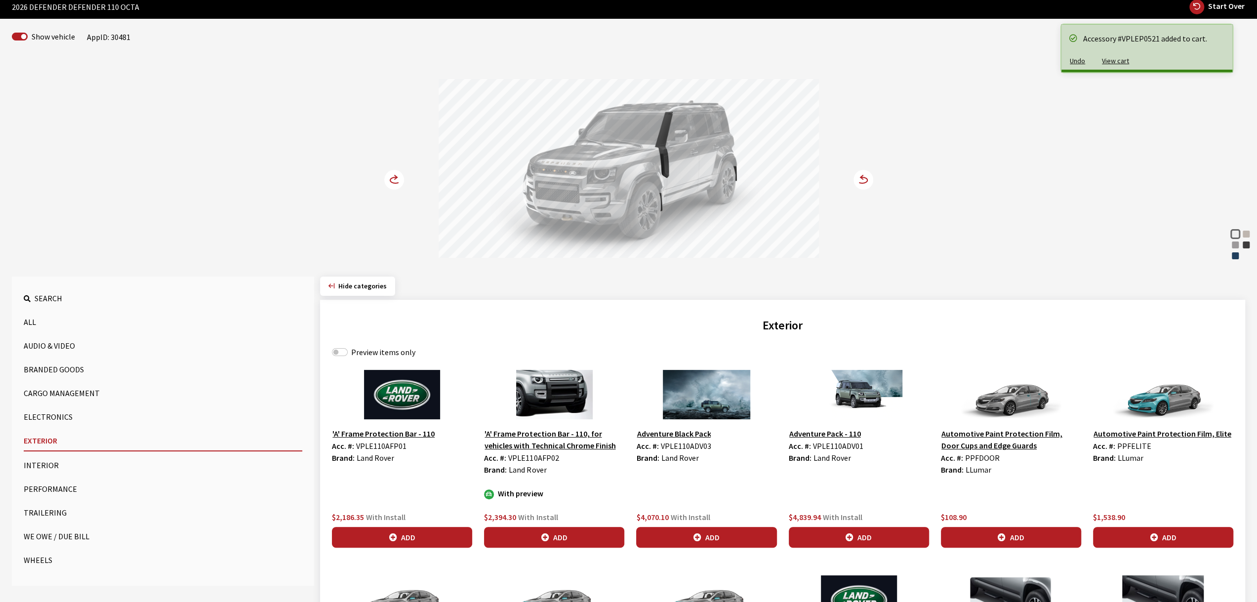
click at [395, 175] on icon at bounding box center [396, 177] width 2 height 4
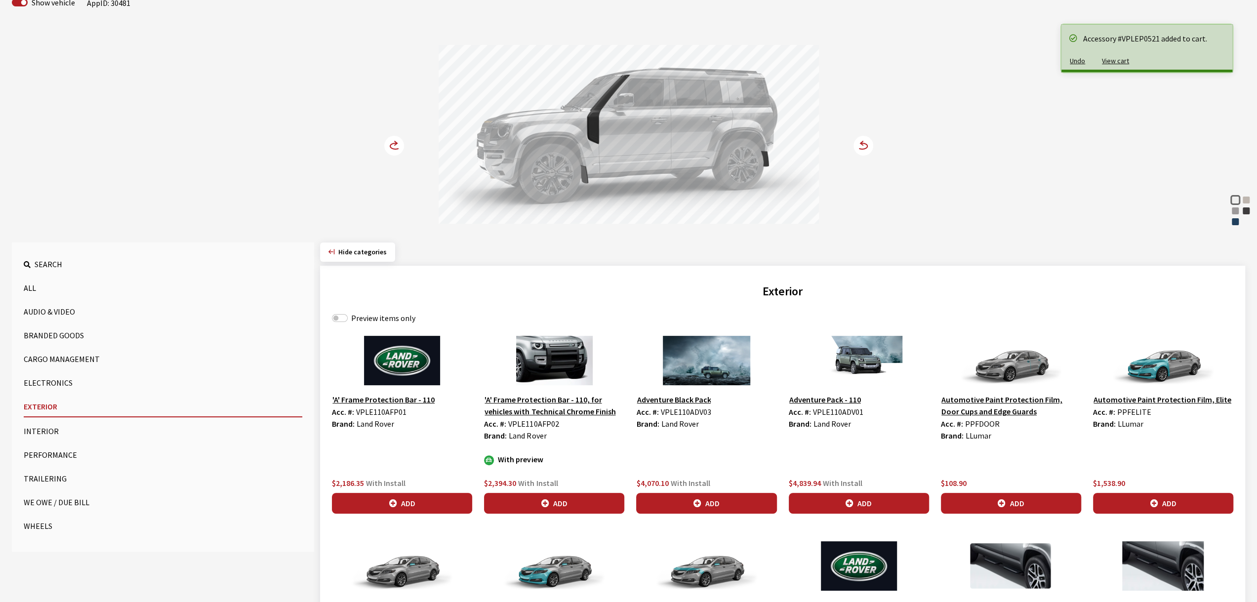
scroll to position [93, 0]
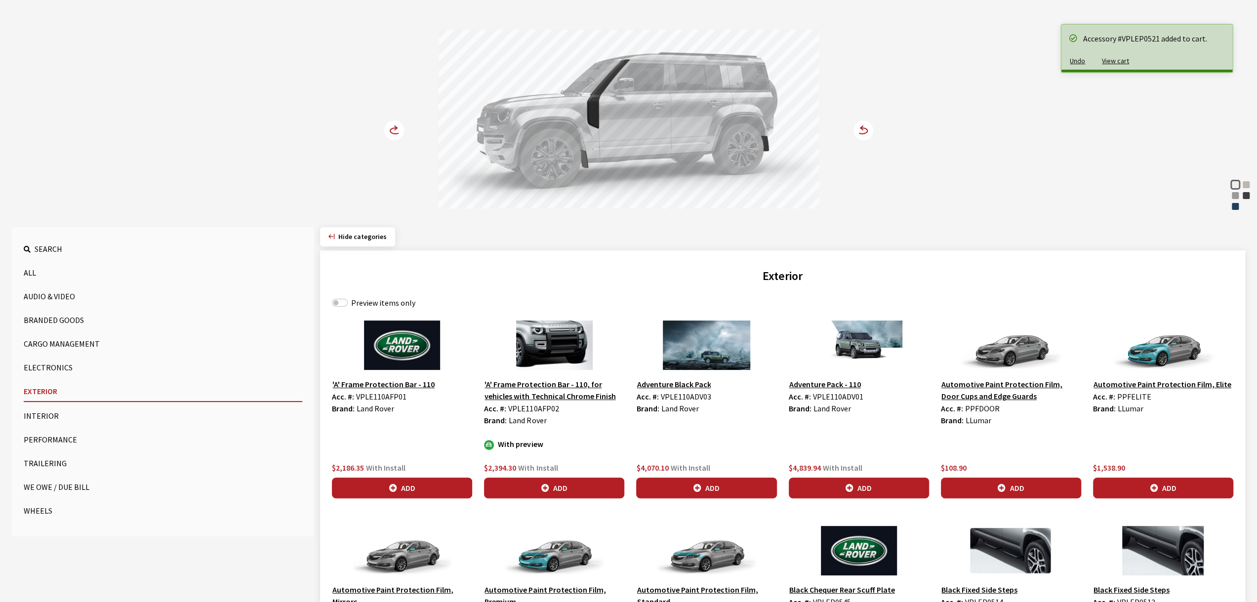
click at [48, 509] on button "Wheels" at bounding box center [163, 511] width 279 height 20
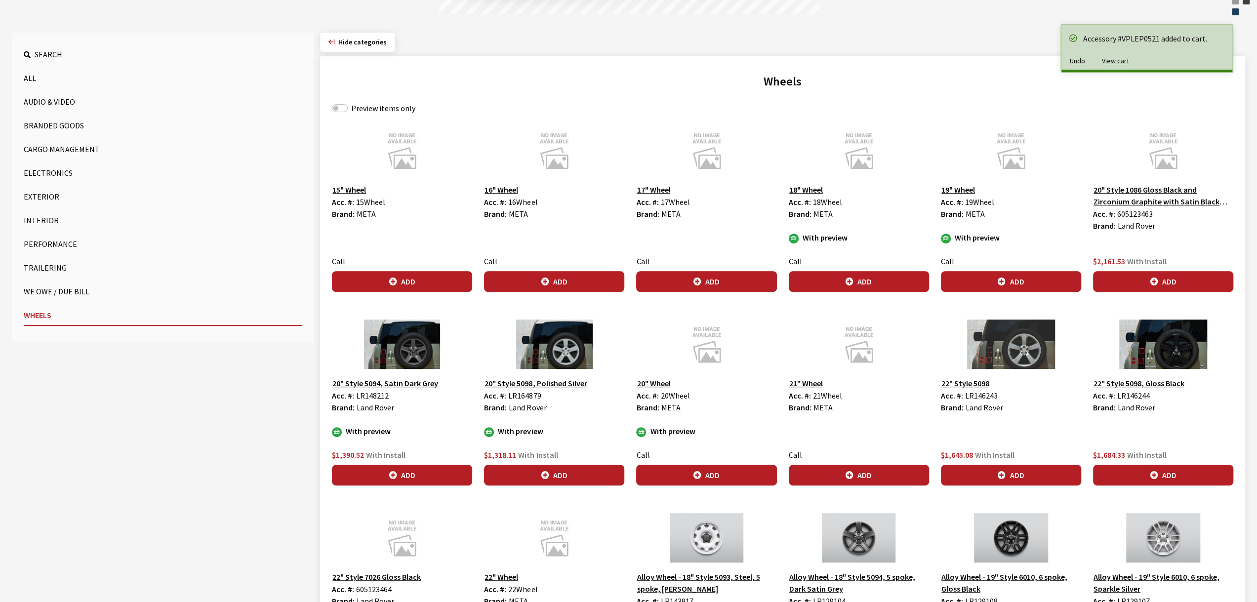
scroll to position [439, 0]
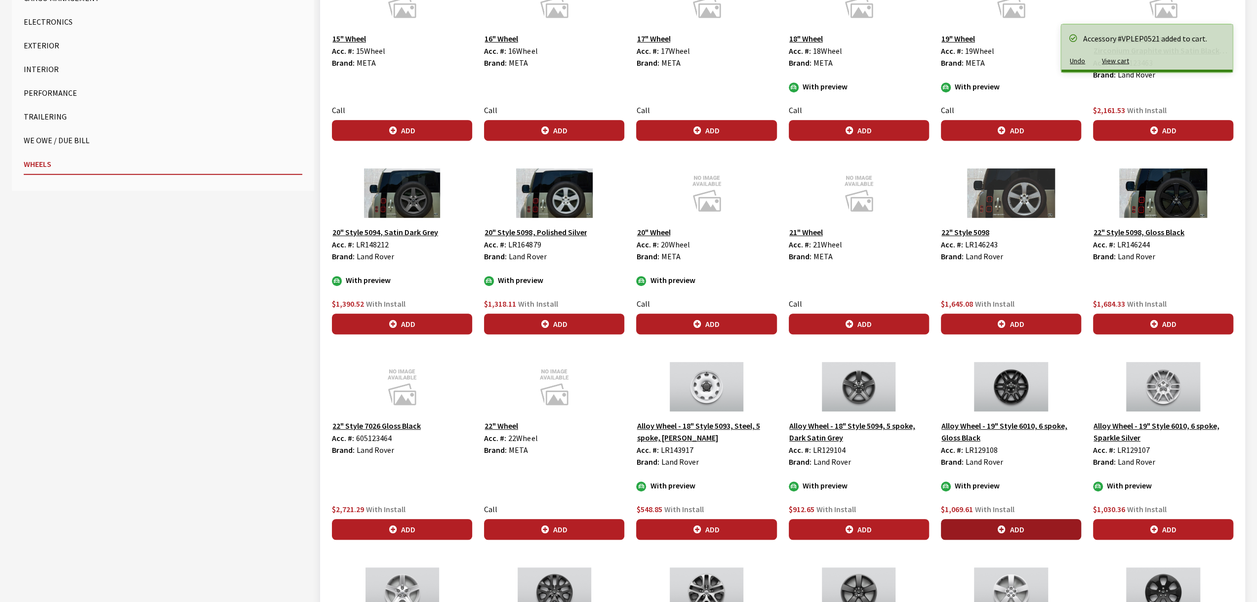
click at [992, 525] on button "Add" at bounding box center [1011, 529] width 140 height 21
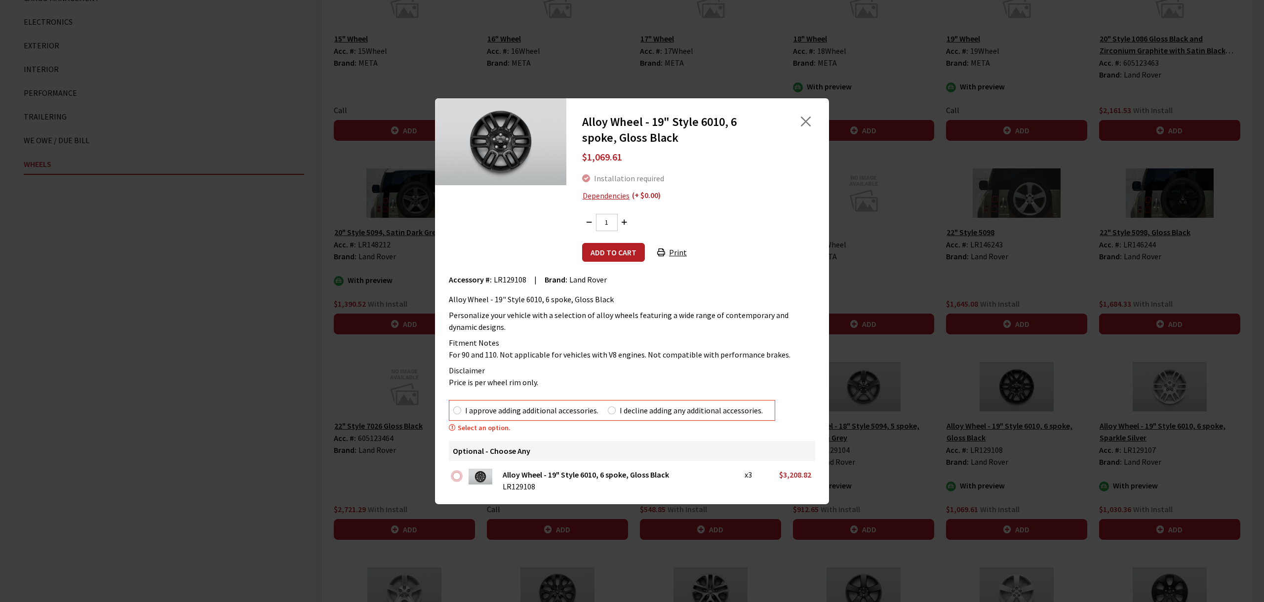
click at [459, 476] on input "checkbox" at bounding box center [457, 476] width 8 height 8
checkbox input "true"
click at [630, 247] on button "Add to cart" at bounding box center [613, 252] width 63 height 19
click at [603, 250] on button "Add to cart" at bounding box center [613, 252] width 63 height 19
click at [811, 121] on button "Close" at bounding box center [806, 121] width 15 height 15
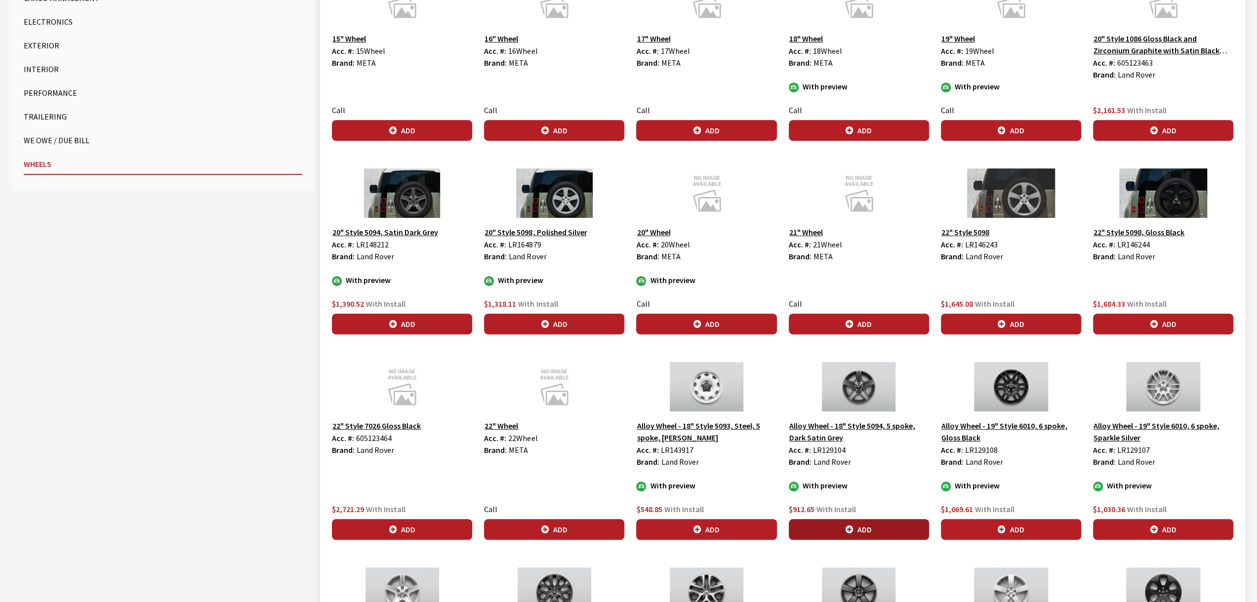
click at [889, 523] on button "Add" at bounding box center [859, 529] width 140 height 21
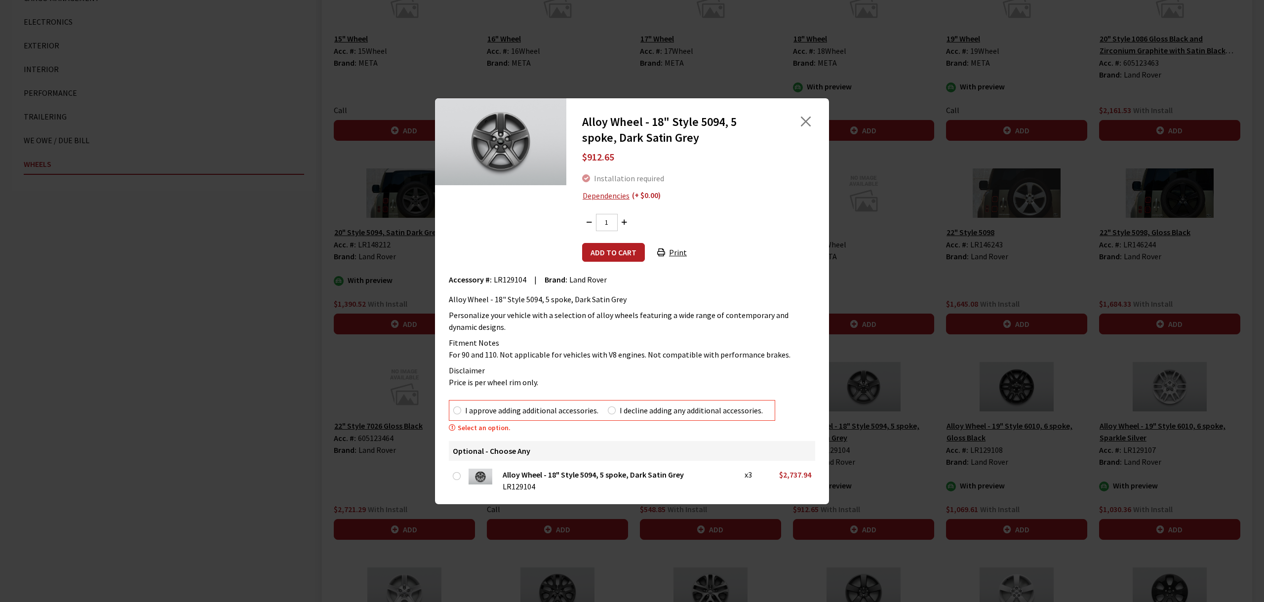
click at [473, 475] on img at bounding box center [481, 477] width 24 height 16
click at [456, 409] on input "I approve adding additional accessories." at bounding box center [457, 410] width 8 height 8
radio input "true"
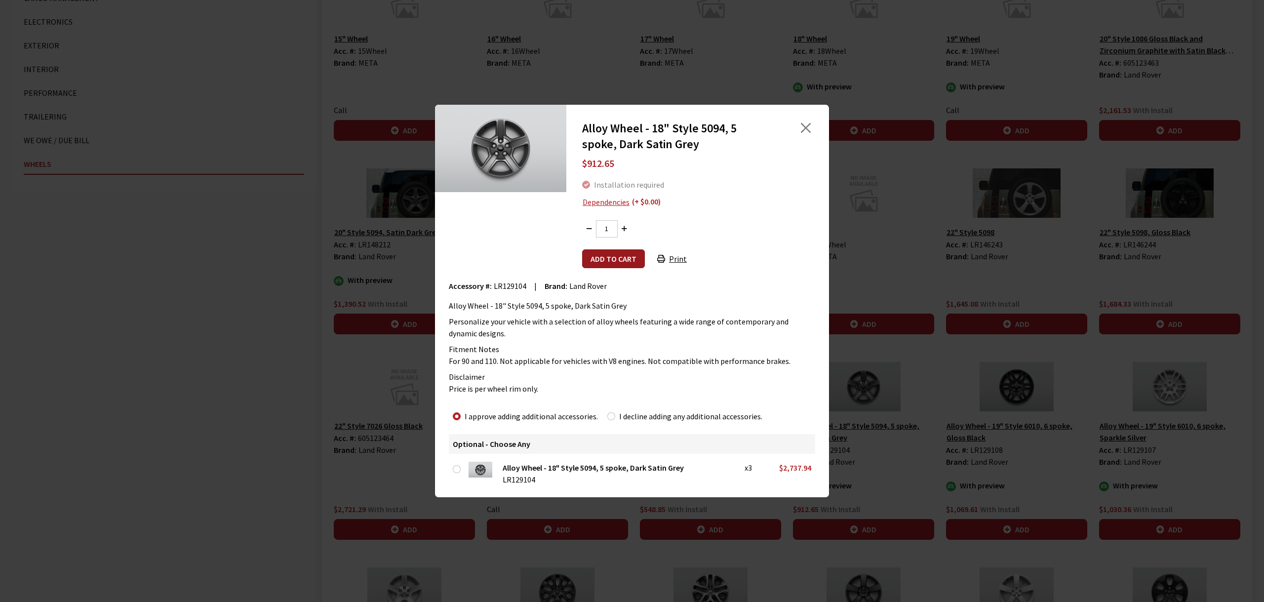
click at [627, 256] on button "Add to cart" at bounding box center [613, 258] width 63 height 19
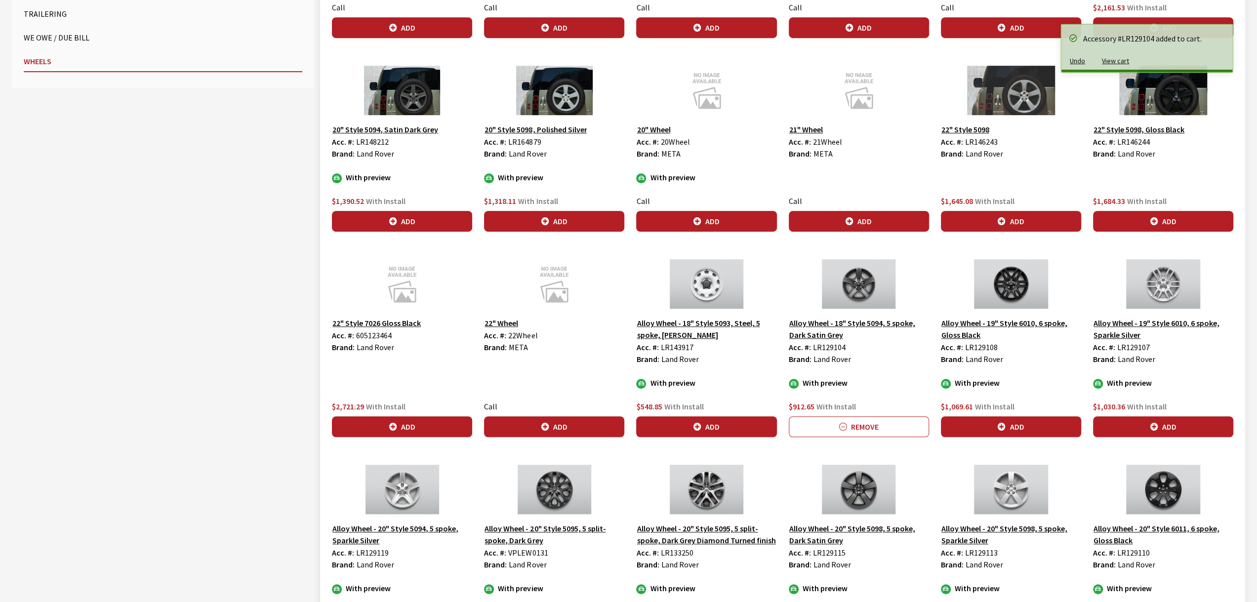
scroll to position [558, 0]
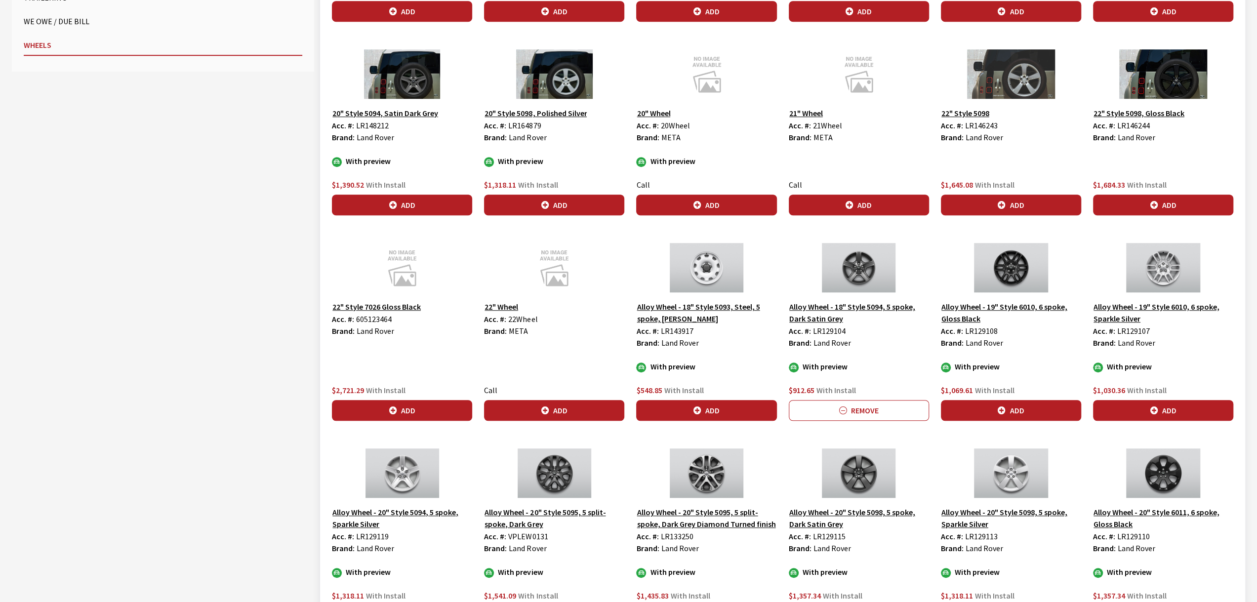
click at [838, 513] on button "Alloy Wheel - 20" Style 5098, 5 spoke, Dark Satin Grey" at bounding box center [859, 518] width 140 height 25
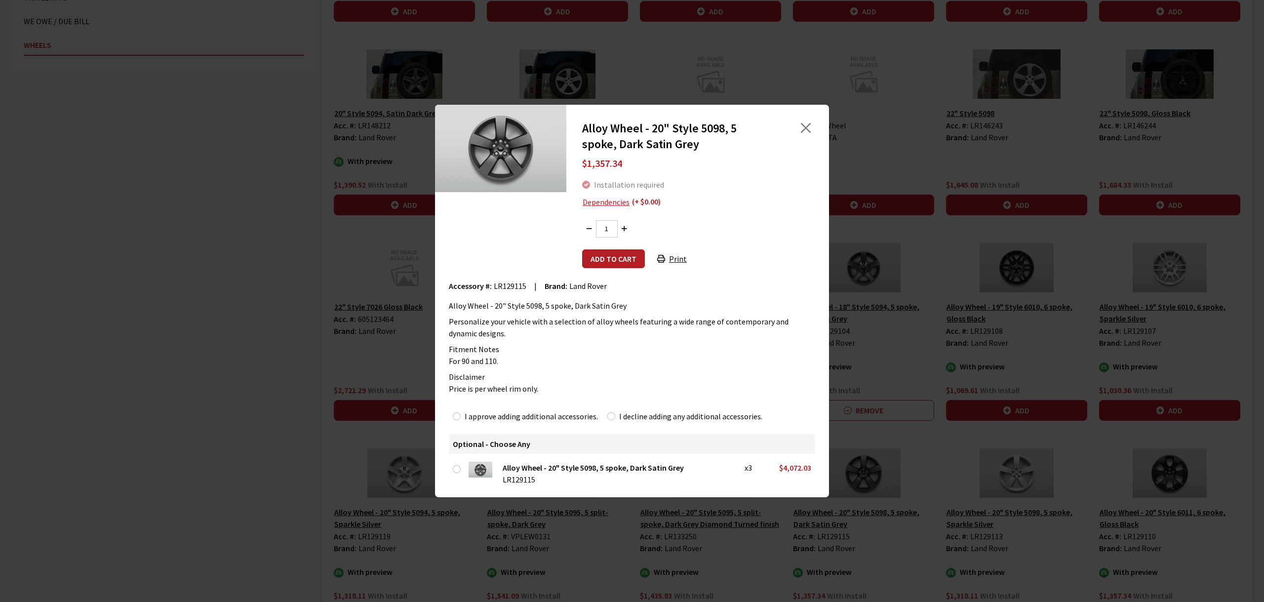
click at [485, 413] on label "I approve adding additional accessories." at bounding box center [531, 416] width 133 height 12
click at [461, 413] on input "I approve adding additional accessories." at bounding box center [457, 416] width 8 height 8
radio input "true"
click at [617, 262] on button "Add to cart" at bounding box center [613, 258] width 63 height 19
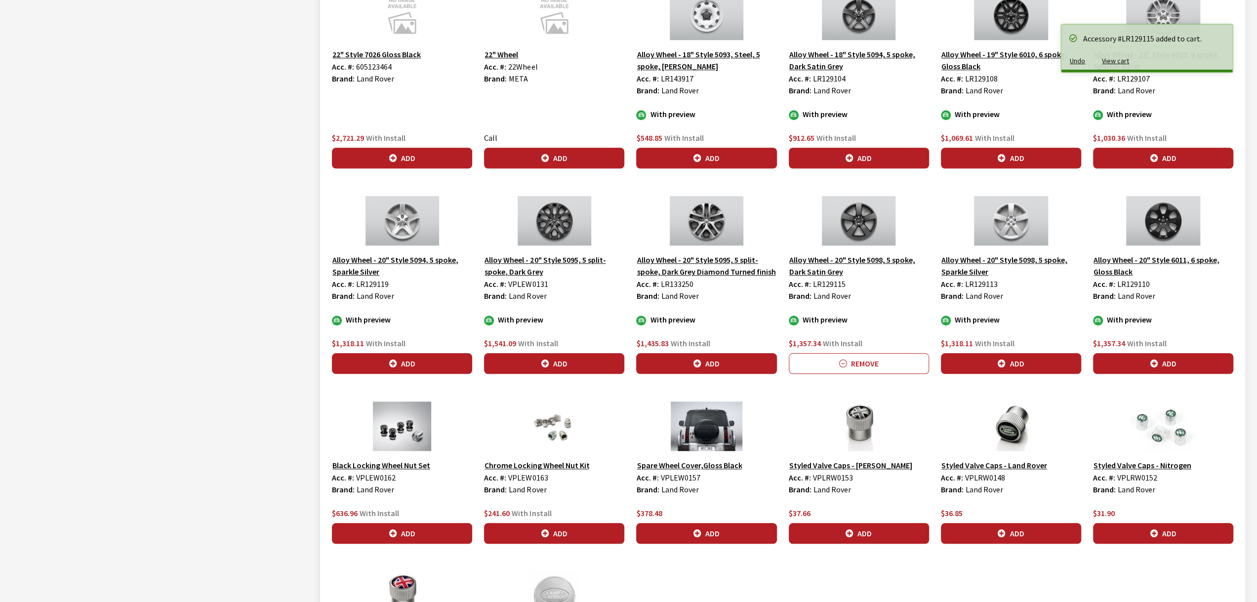
scroll to position [819, 0]
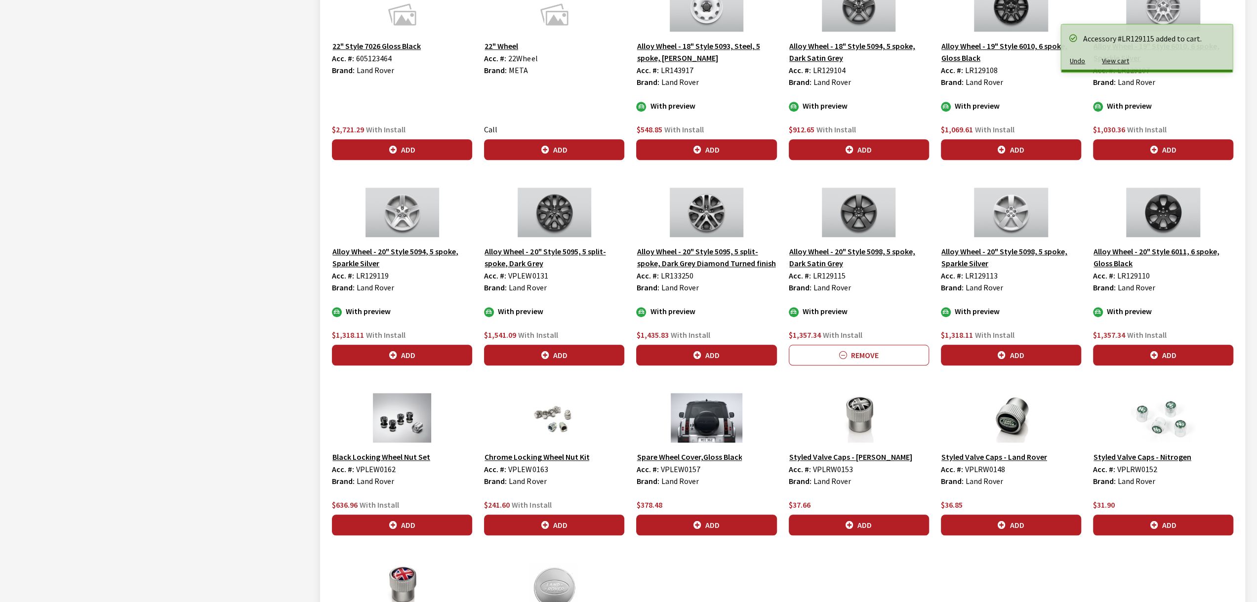
click at [1006, 246] on button "Alloy Wheel - 20" Style 5098, 5 spoke, Sparkle Silver" at bounding box center [1011, 257] width 140 height 25
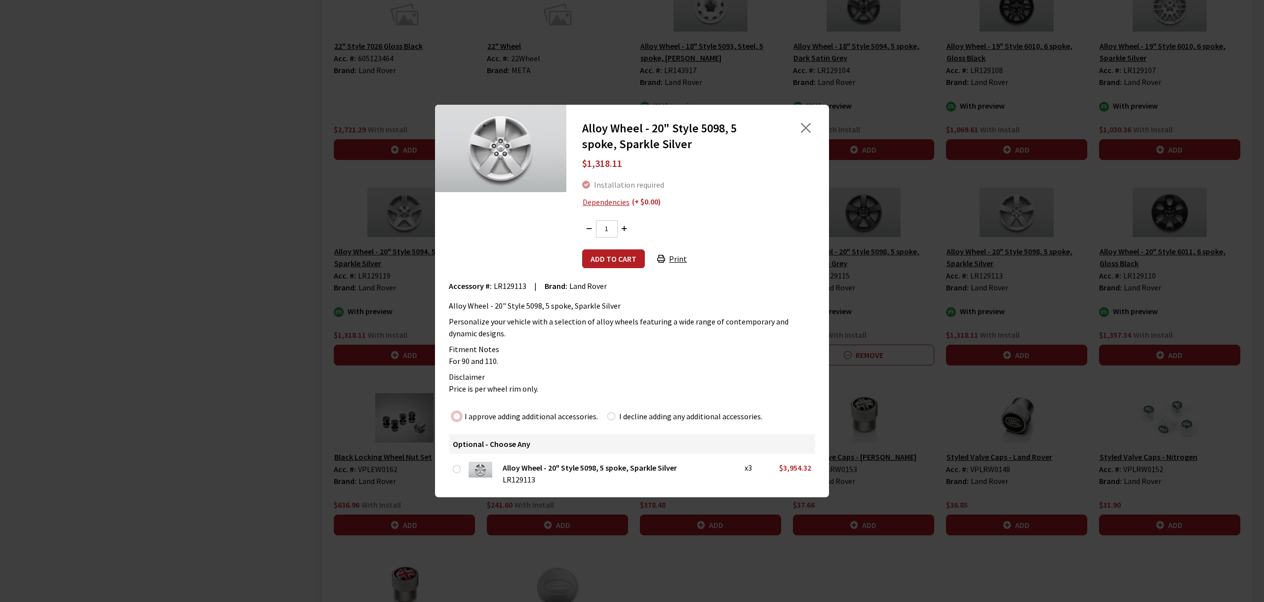
click at [459, 417] on input "I approve adding additional accessories." at bounding box center [457, 416] width 8 height 8
radio input "true"
click at [607, 258] on button "Add to cart" at bounding box center [613, 258] width 63 height 19
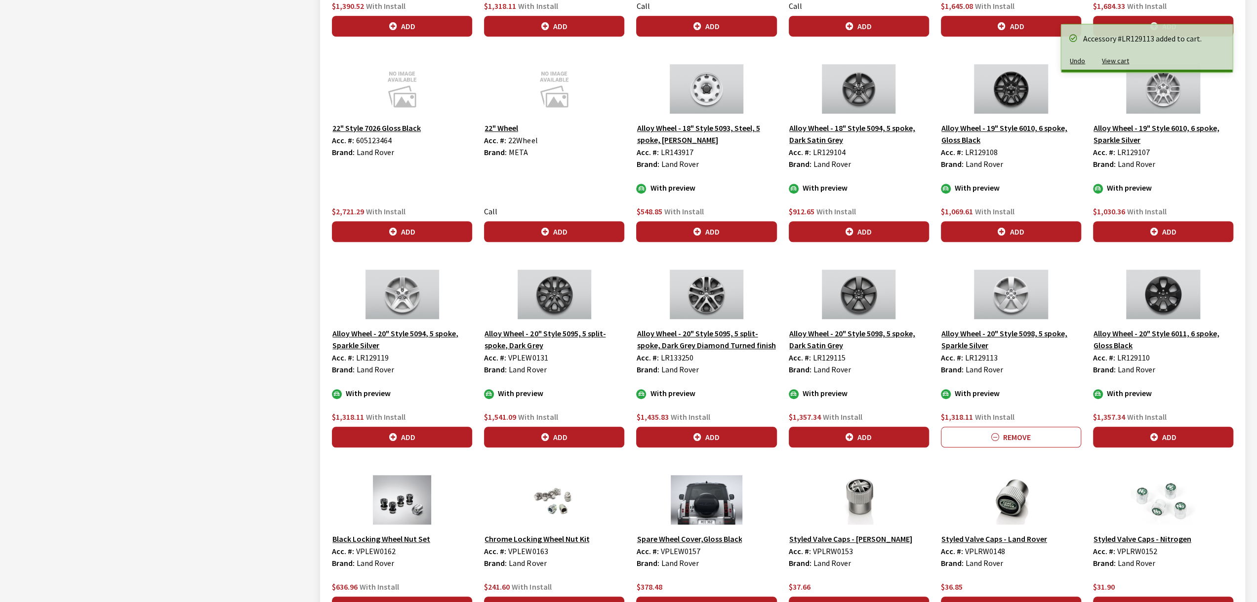
scroll to position [740, 0]
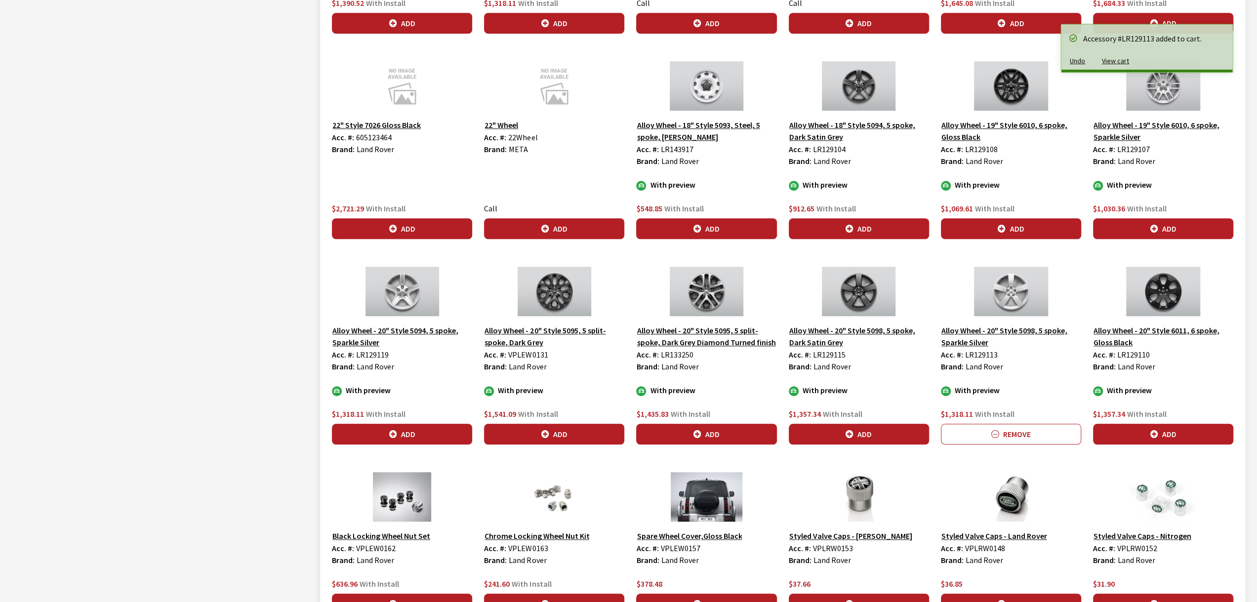
click at [1134, 294] on img at bounding box center [1163, 291] width 140 height 49
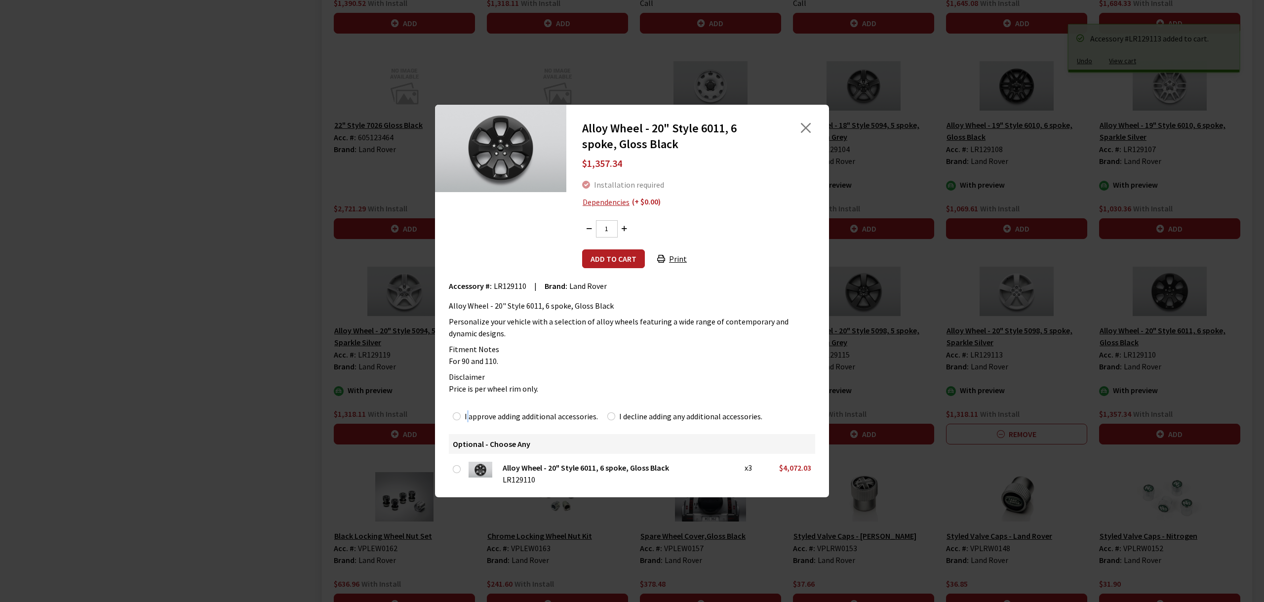
click at [468, 415] on label "I approve adding additional accessories." at bounding box center [531, 416] width 133 height 12
click at [502, 417] on label "I approve adding additional accessories." at bounding box center [531, 416] width 133 height 12
click at [461, 417] on input "I approve adding additional accessories." at bounding box center [457, 416] width 8 height 8
radio input "true"
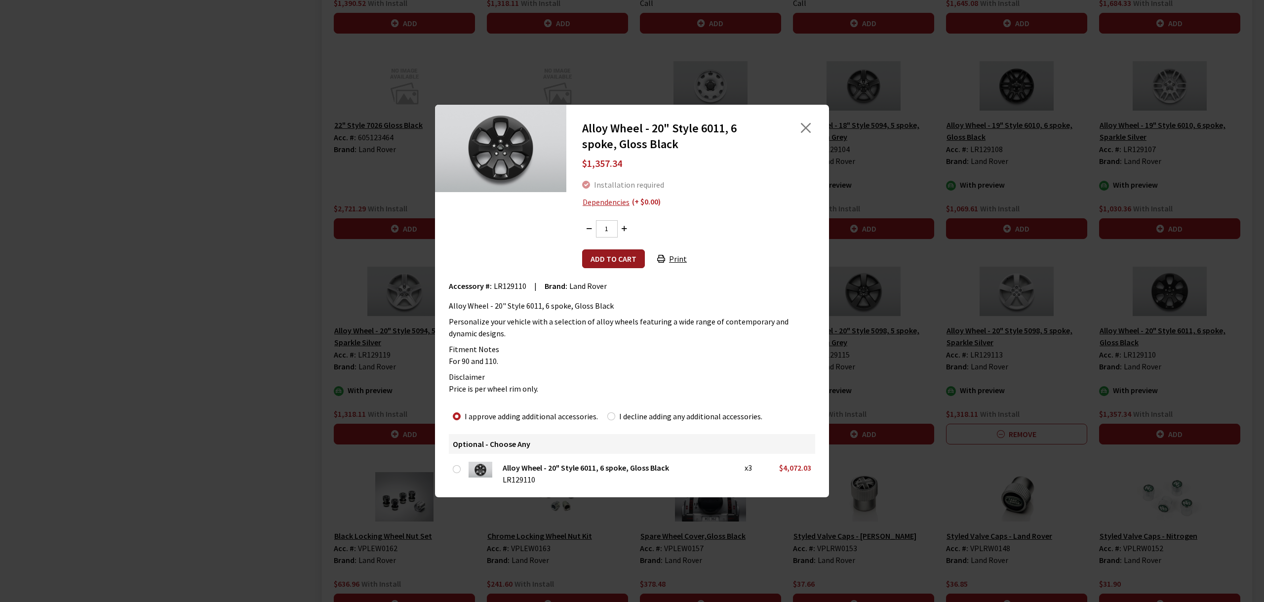
click at [594, 257] on button "Add to cart" at bounding box center [613, 258] width 63 height 19
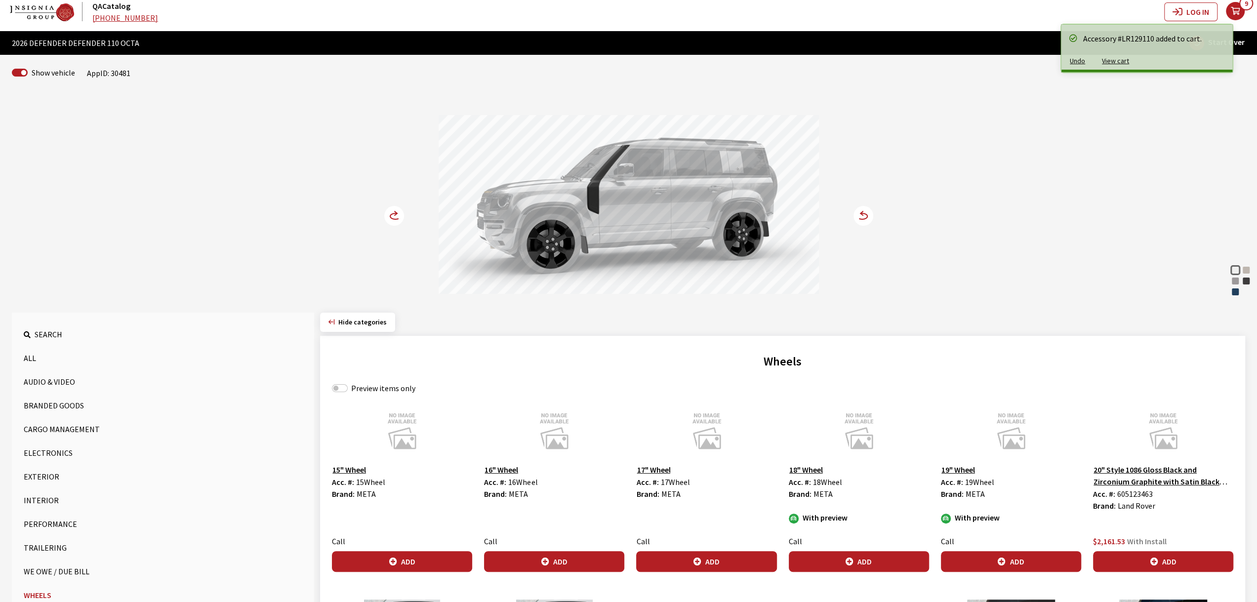
scroll to position [0, 0]
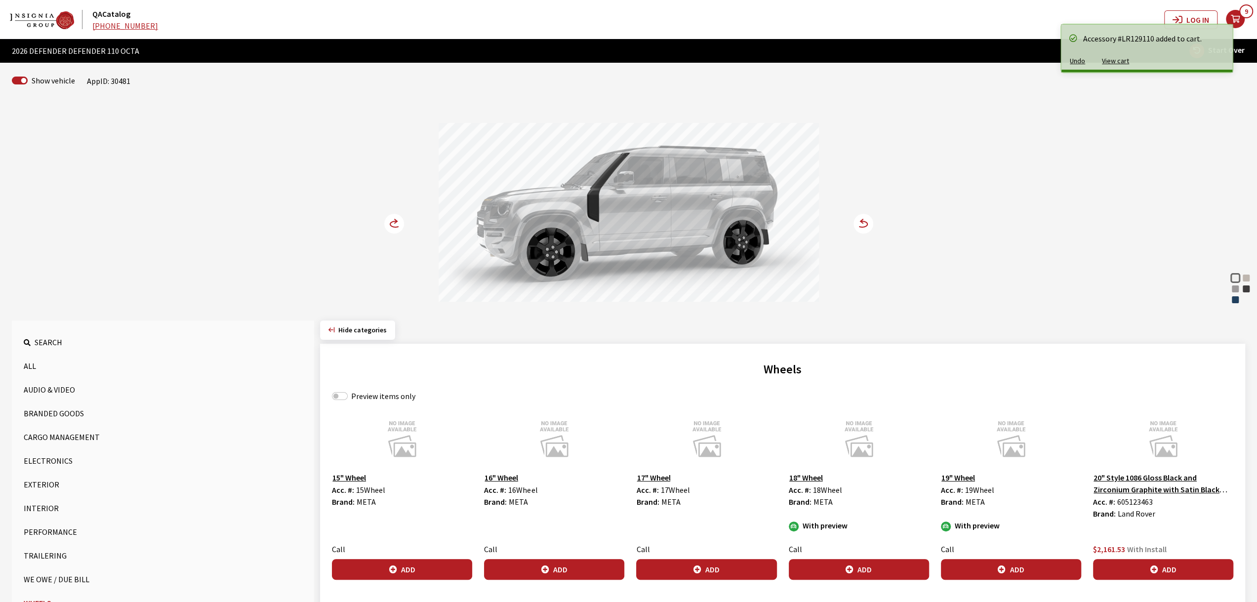
click at [352, 327] on span "Hide categories" at bounding box center [362, 329] width 48 height 9
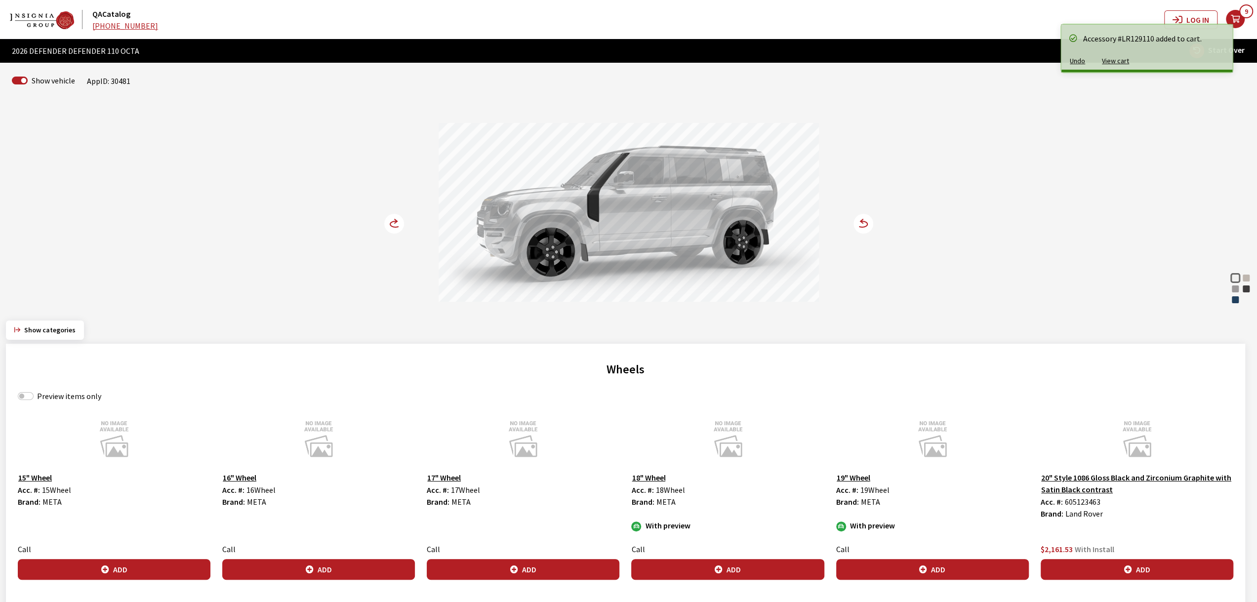
click at [33, 328] on span "Show categories" at bounding box center [49, 329] width 51 height 9
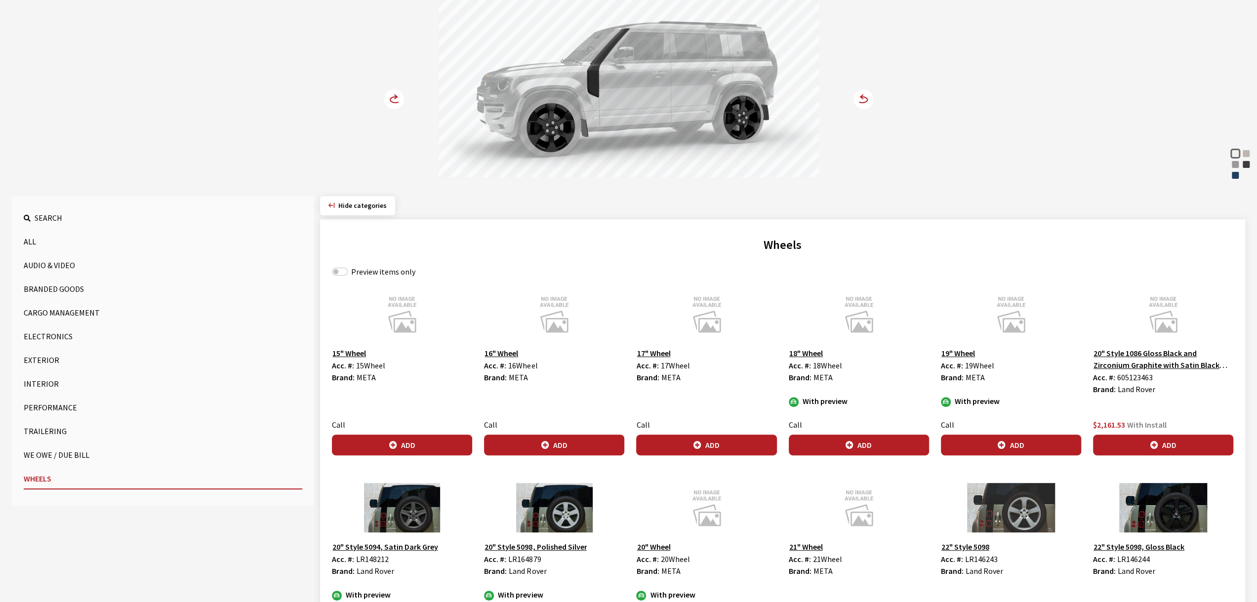
scroll to position [148, 0]
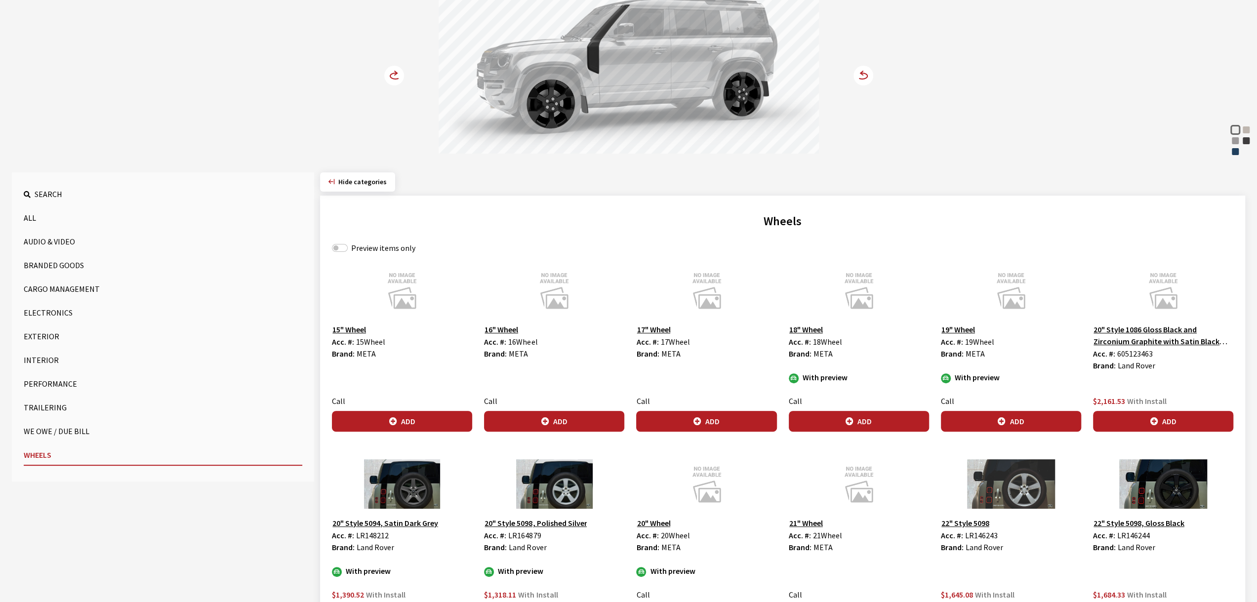
click at [27, 218] on button "All" at bounding box center [163, 218] width 279 height 20
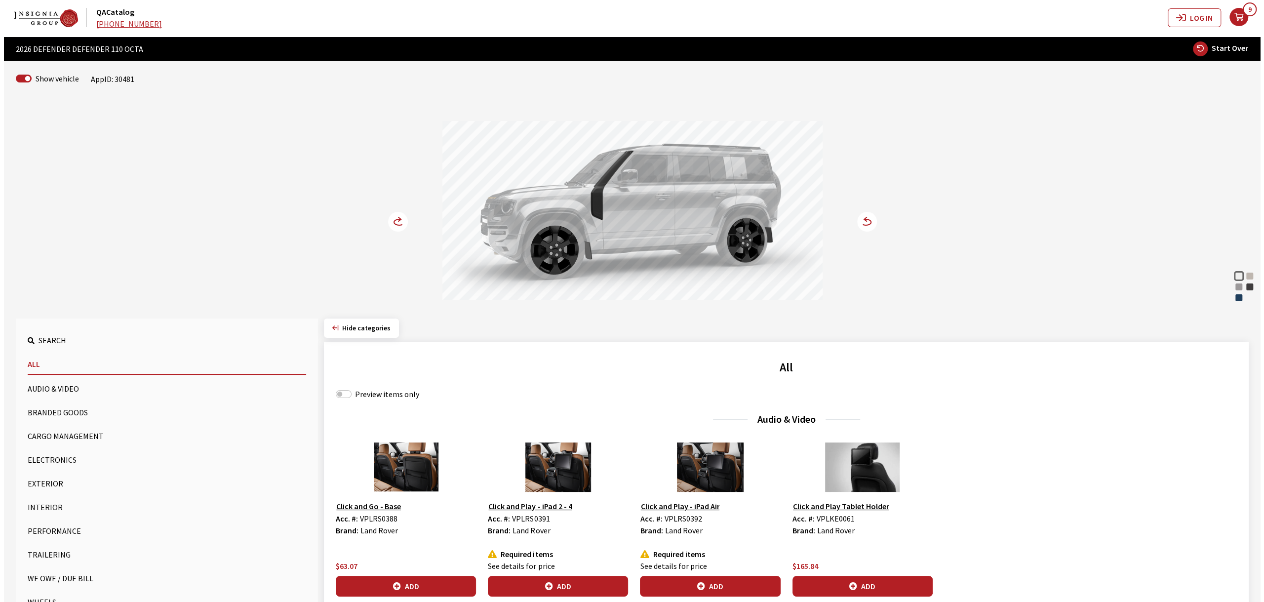
scroll to position [0, 0]
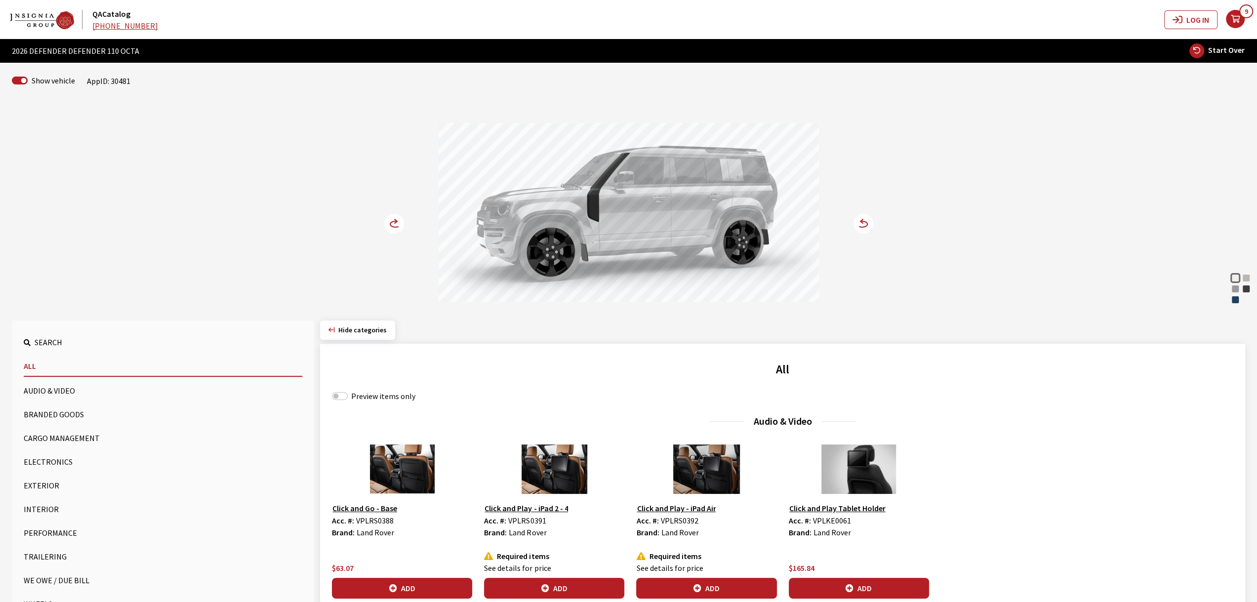
click at [1240, 23] on icon "your cart" at bounding box center [1235, 19] width 19 height 8
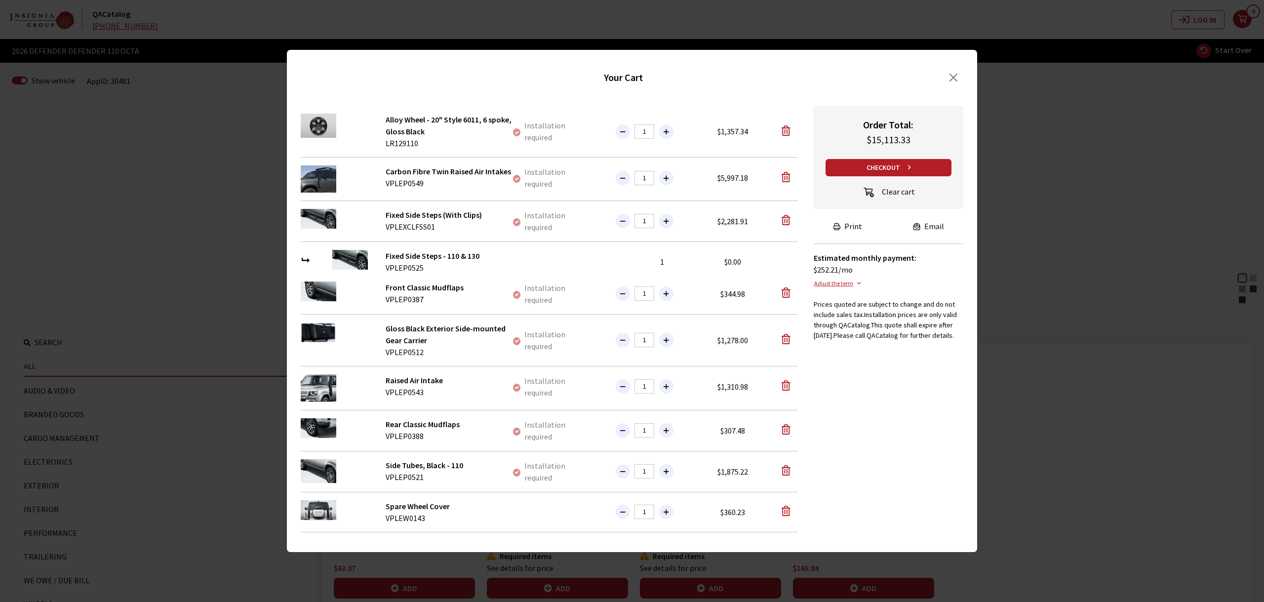
click at [899, 187] on button "Clear cart" at bounding box center [889, 192] width 70 height 17
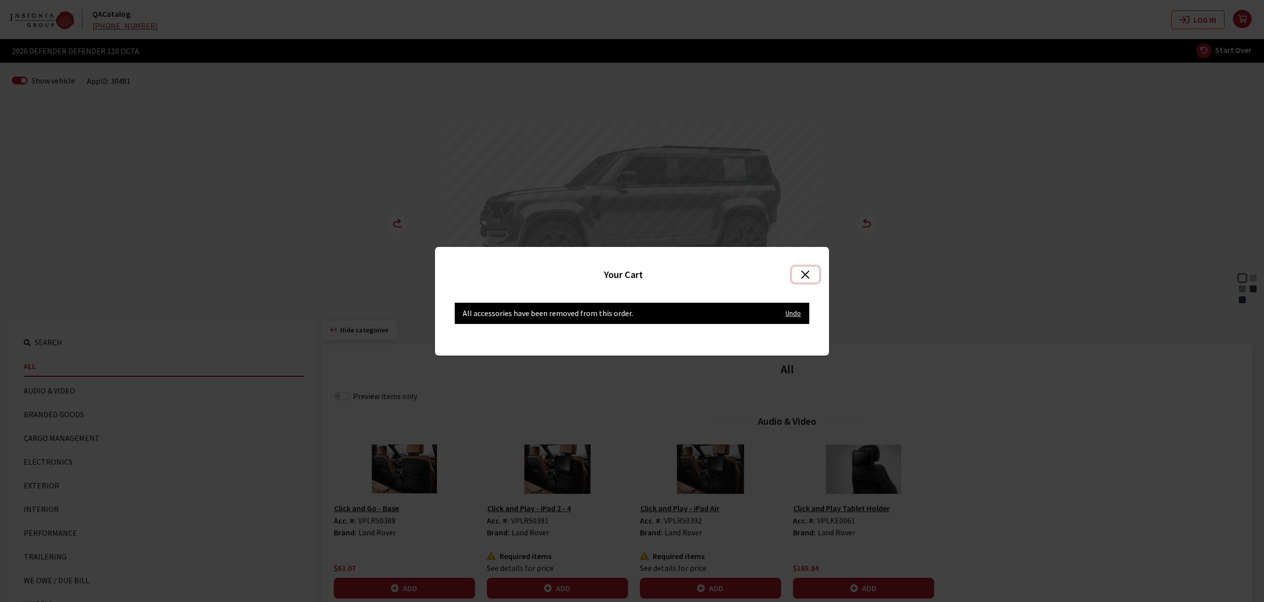
click at [804, 276] on button "Close" at bounding box center [805, 275] width 27 height 16
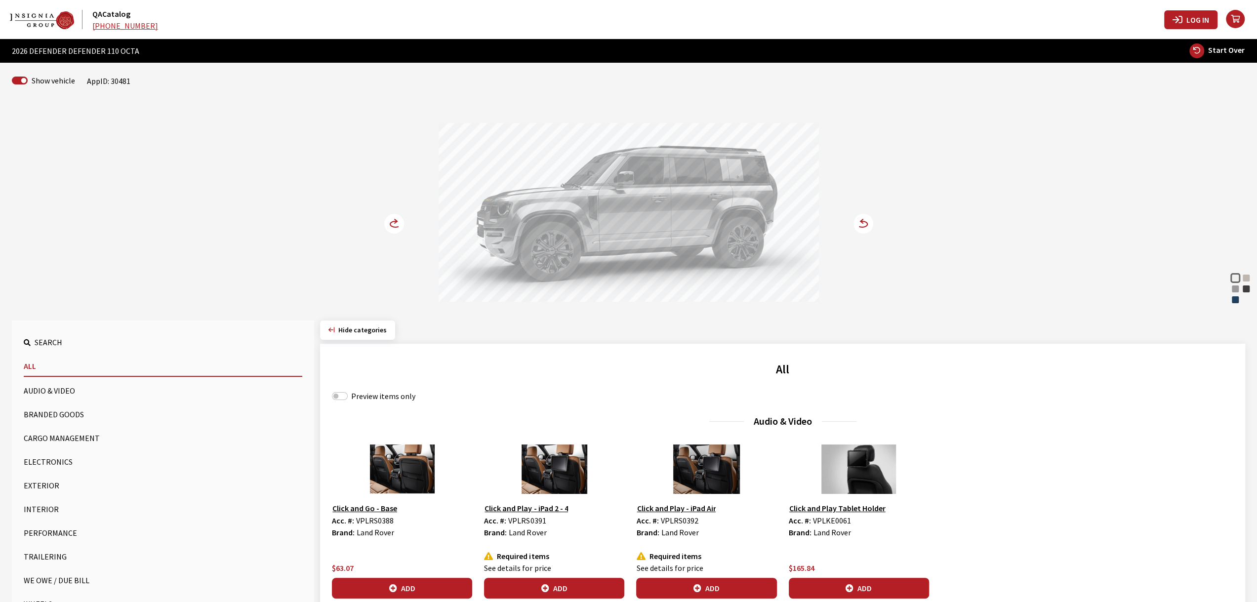
click at [1201, 25] on button "Log In" at bounding box center [1190, 19] width 53 height 19
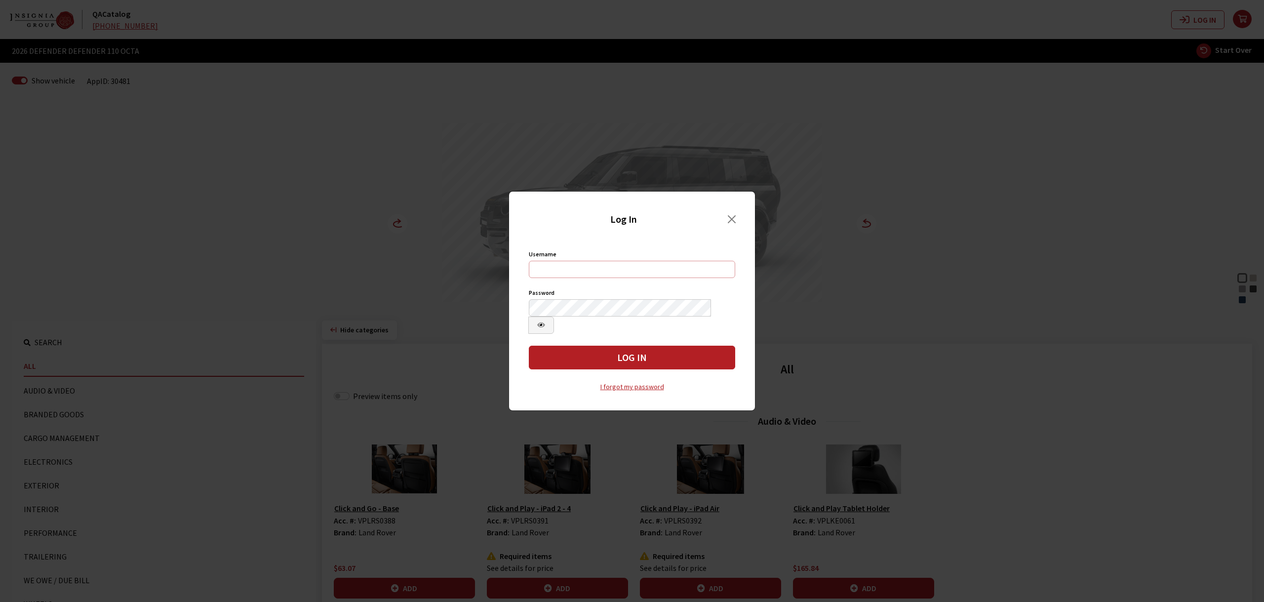
click at [651, 275] on input "Username" at bounding box center [632, 269] width 206 height 17
type input "jswartwout"
click at [629, 346] on button "Log In" at bounding box center [632, 358] width 206 height 24
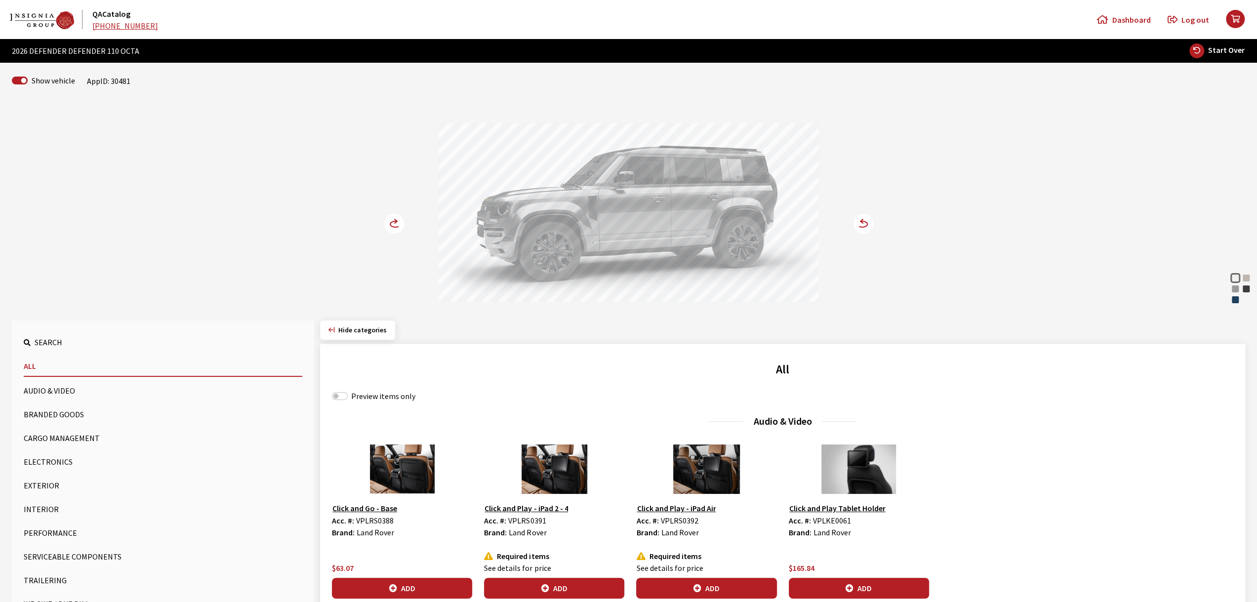
click at [1130, 23] on span "Dashboard" at bounding box center [1131, 20] width 39 height 12
click at [331, 332] on icon "button" at bounding box center [331, 330] width 6 height 7
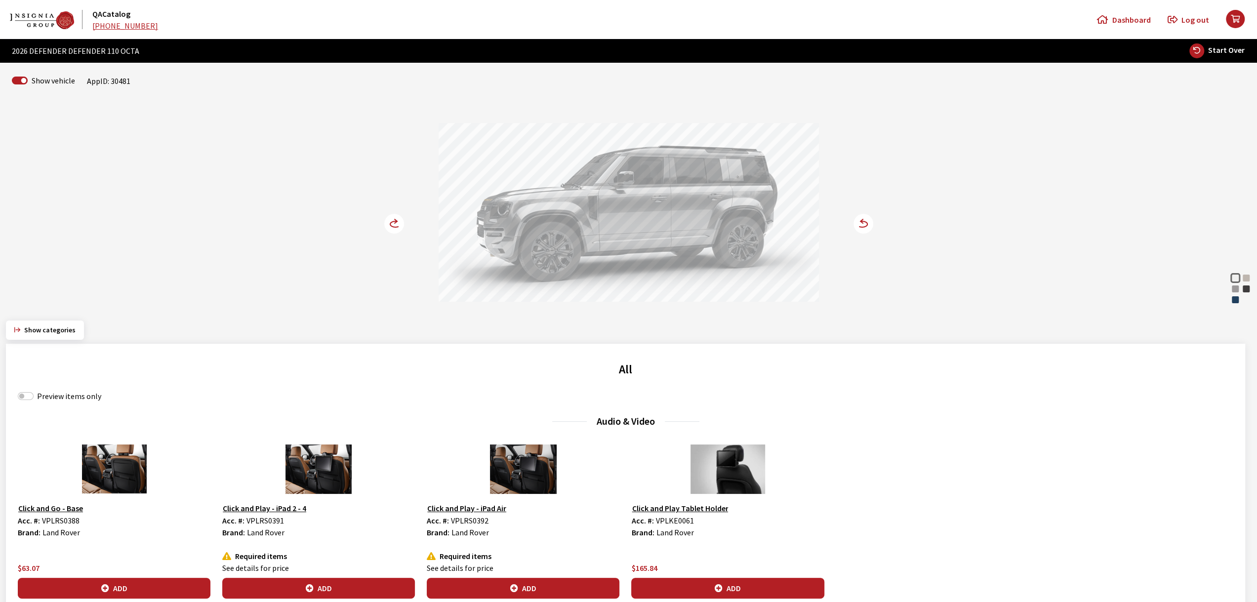
click at [57, 322] on button "Show categories" at bounding box center [45, 330] width 78 height 19
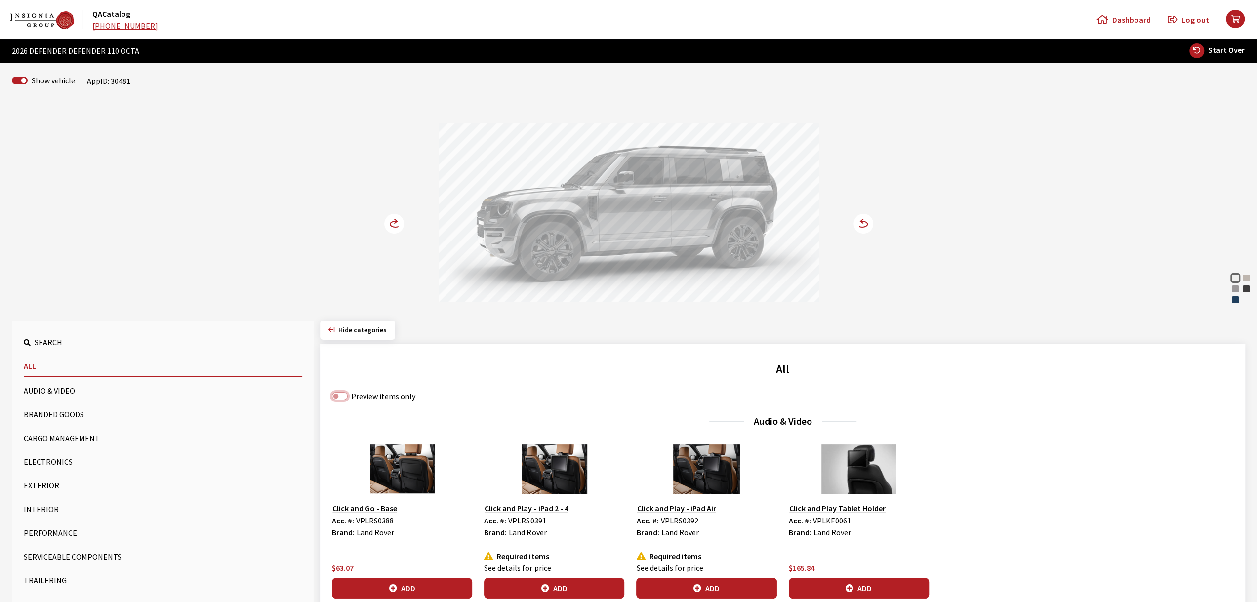
click at [344, 396] on input "Preview items only" at bounding box center [340, 396] width 16 height 8
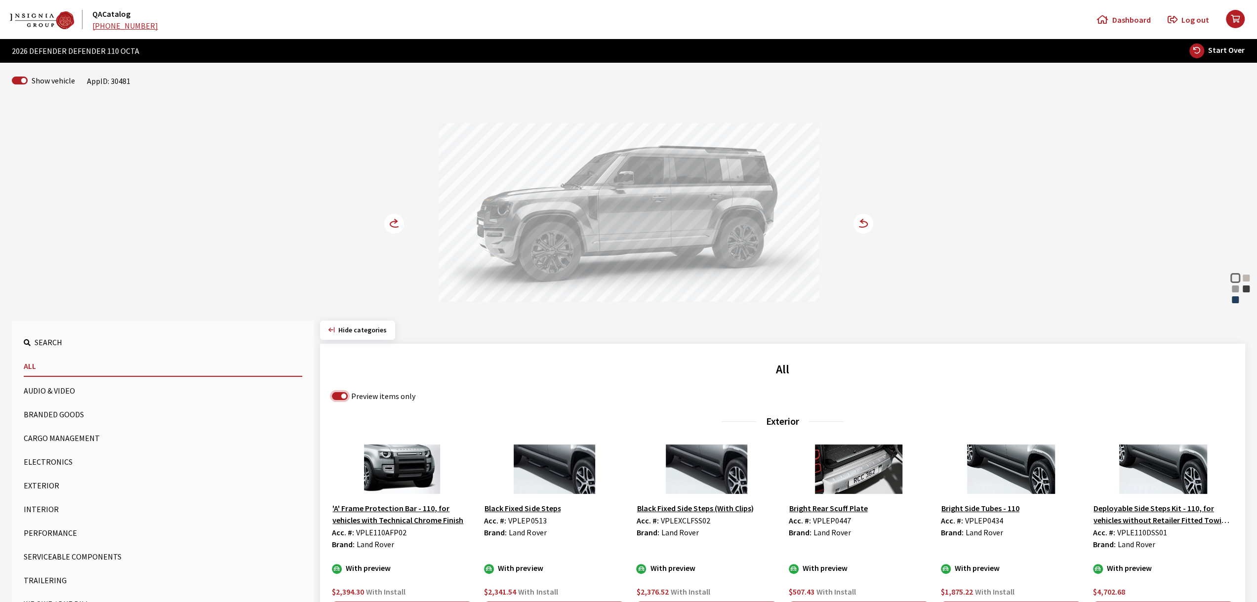
click at [341, 397] on input "Preview items only" at bounding box center [340, 396] width 16 height 8
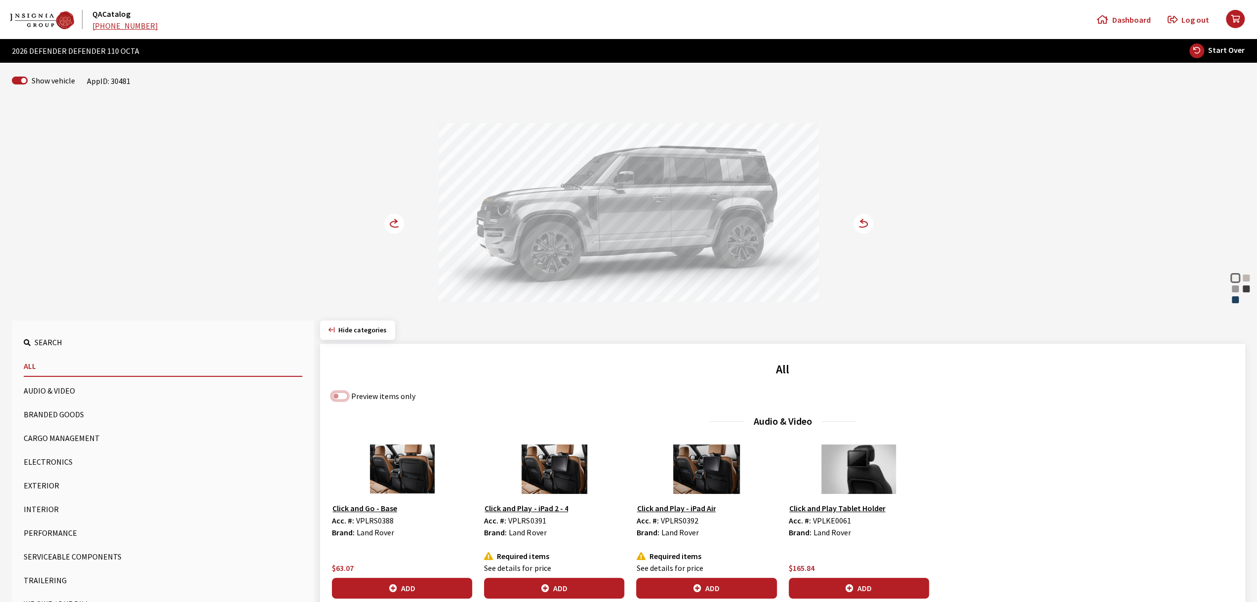
click at [341, 397] on input "Preview items only" at bounding box center [340, 396] width 16 height 8
checkbox input "true"
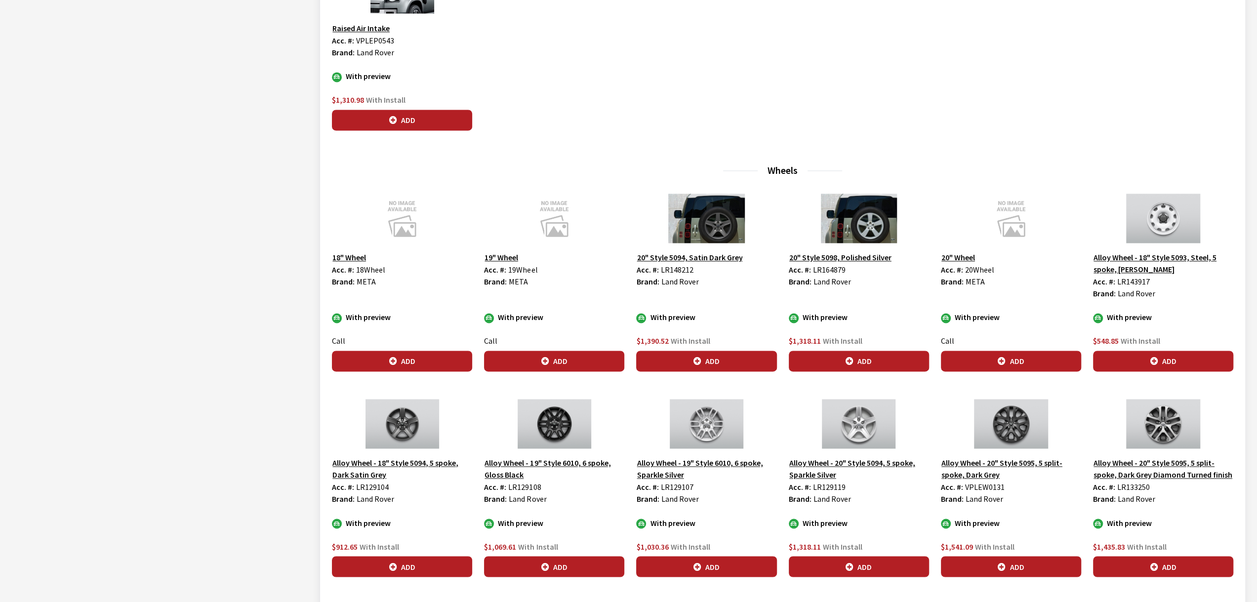
scroll to position [1375, 0]
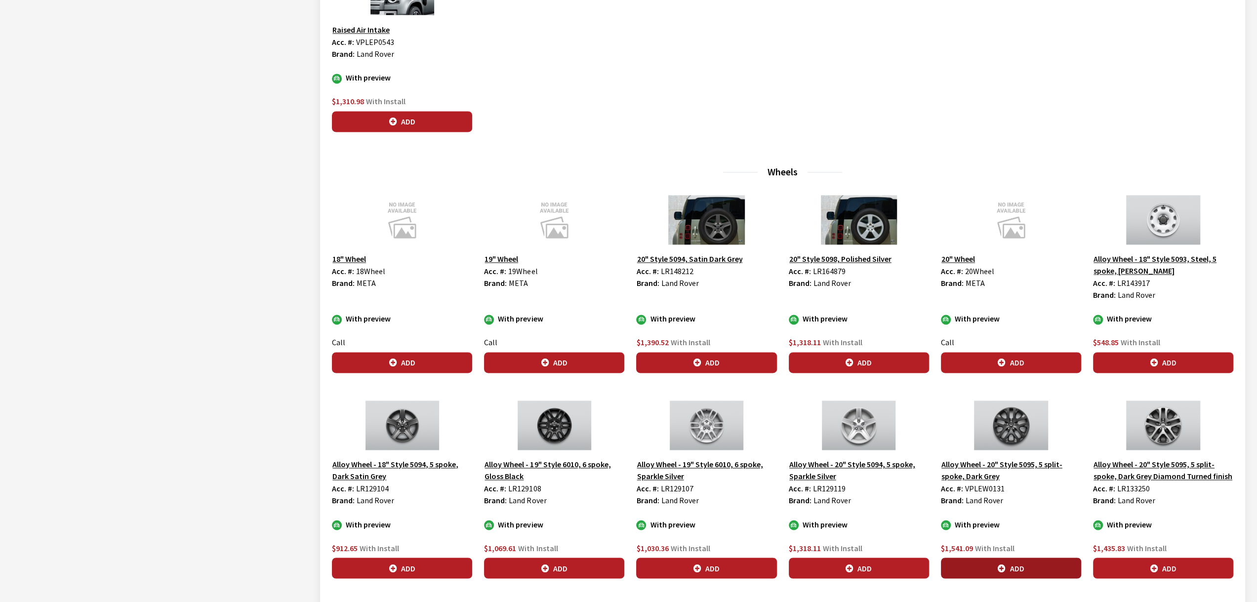
click at [994, 569] on button "Add" at bounding box center [1011, 568] width 140 height 21
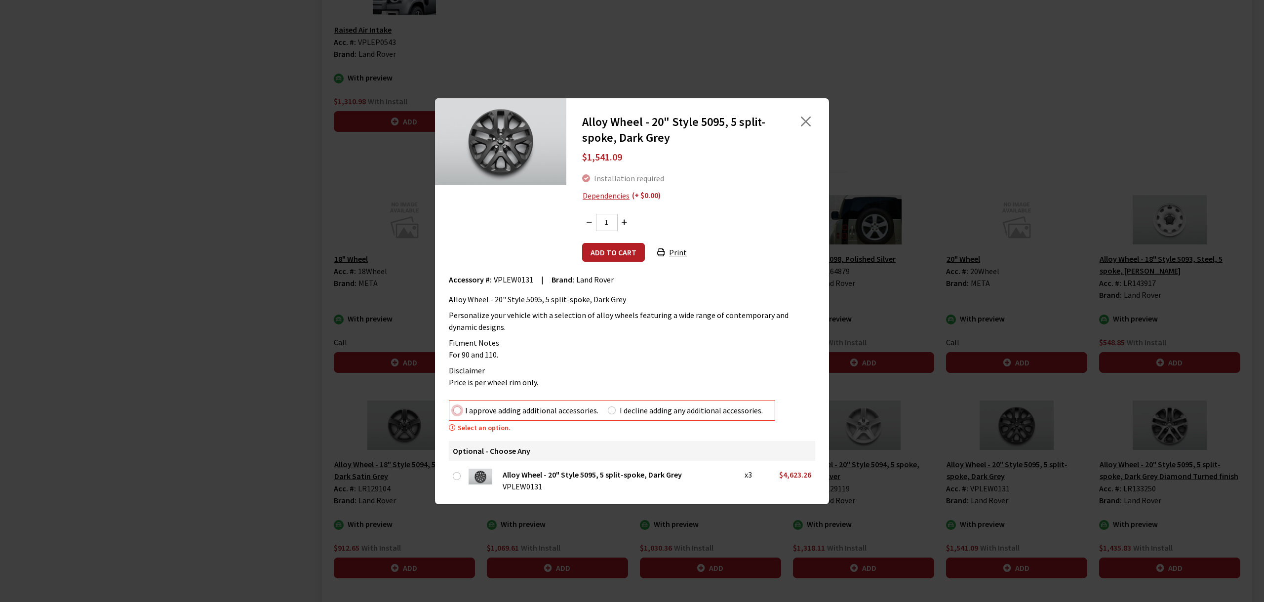
click at [454, 411] on input "I approve adding additional accessories." at bounding box center [457, 410] width 8 height 8
radio input "true"
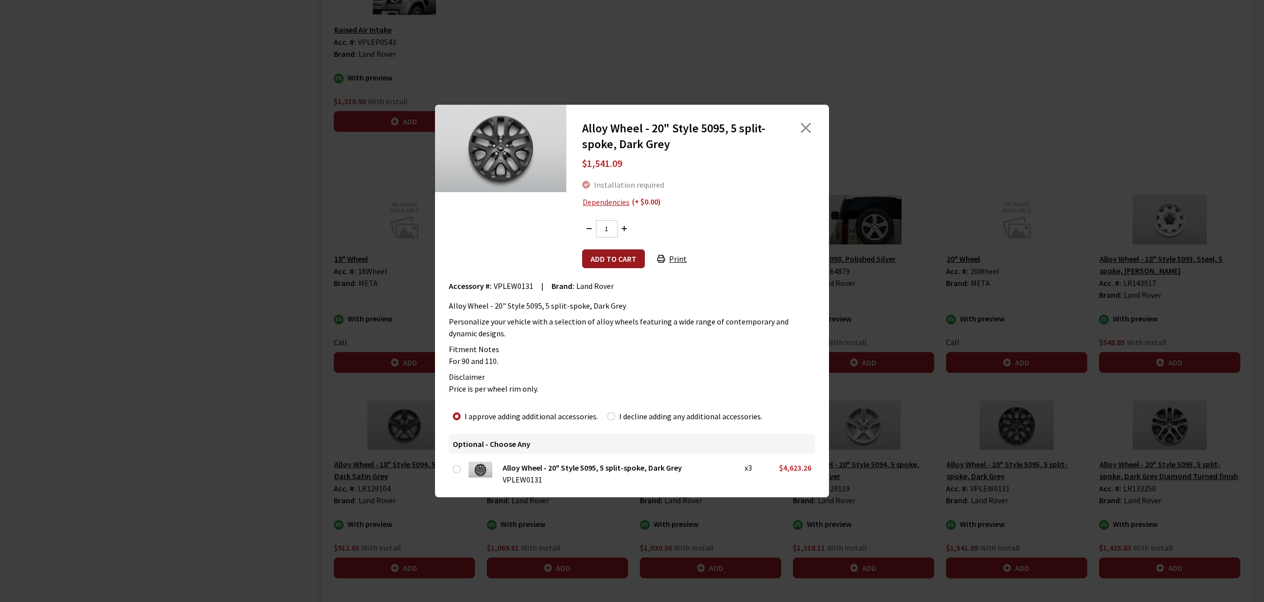
click at [621, 250] on button "Add to cart" at bounding box center [613, 258] width 63 height 19
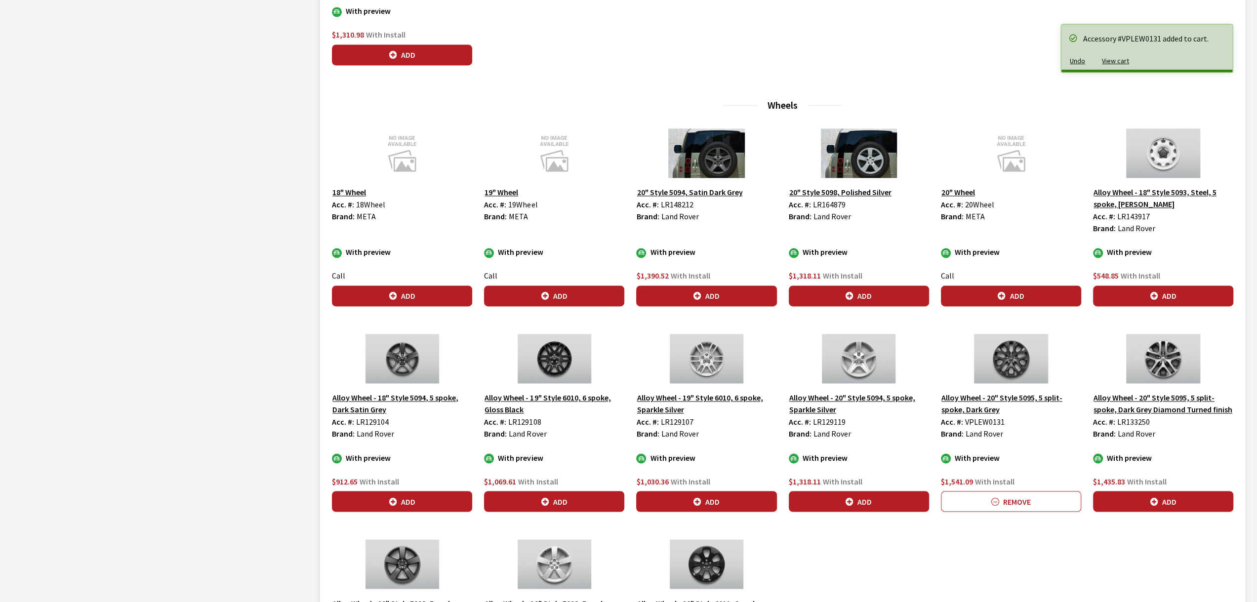
scroll to position [1445, 0]
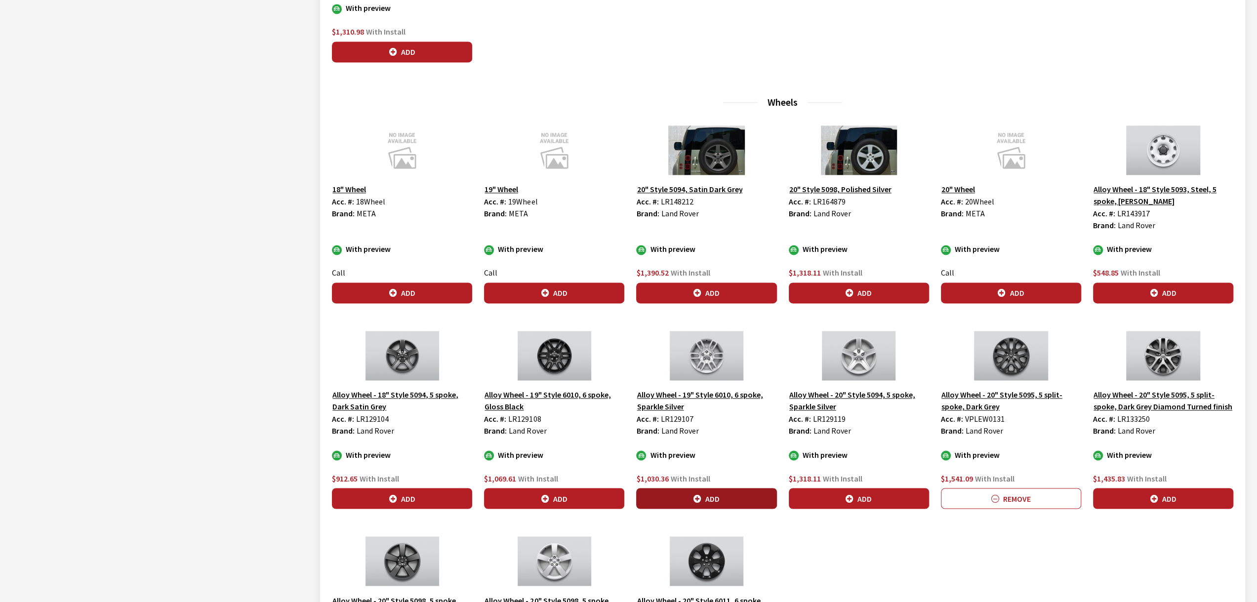
click at [699, 496] on icon "button" at bounding box center [697, 499] width 8 height 8
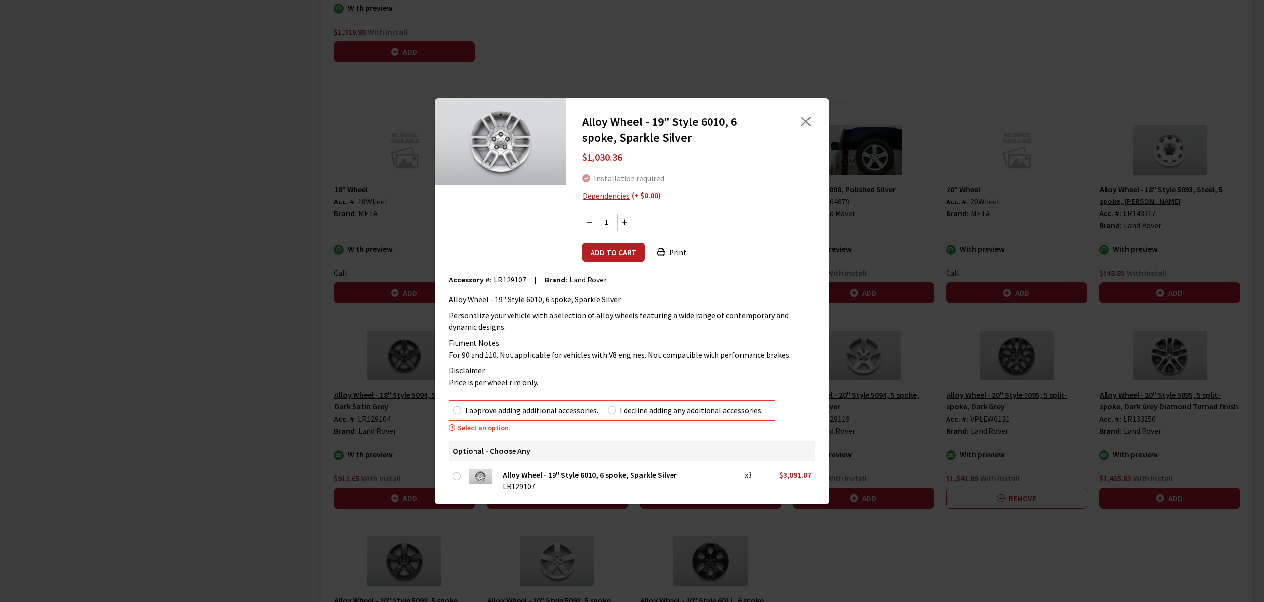
click at [482, 409] on label "I approve adding additional accessories." at bounding box center [531, 410] width 133 height 12
click at [461, 409] on input "I approve adding additional accessories." at bounding box center [457, 410] width 8 height 8
radio input "true"
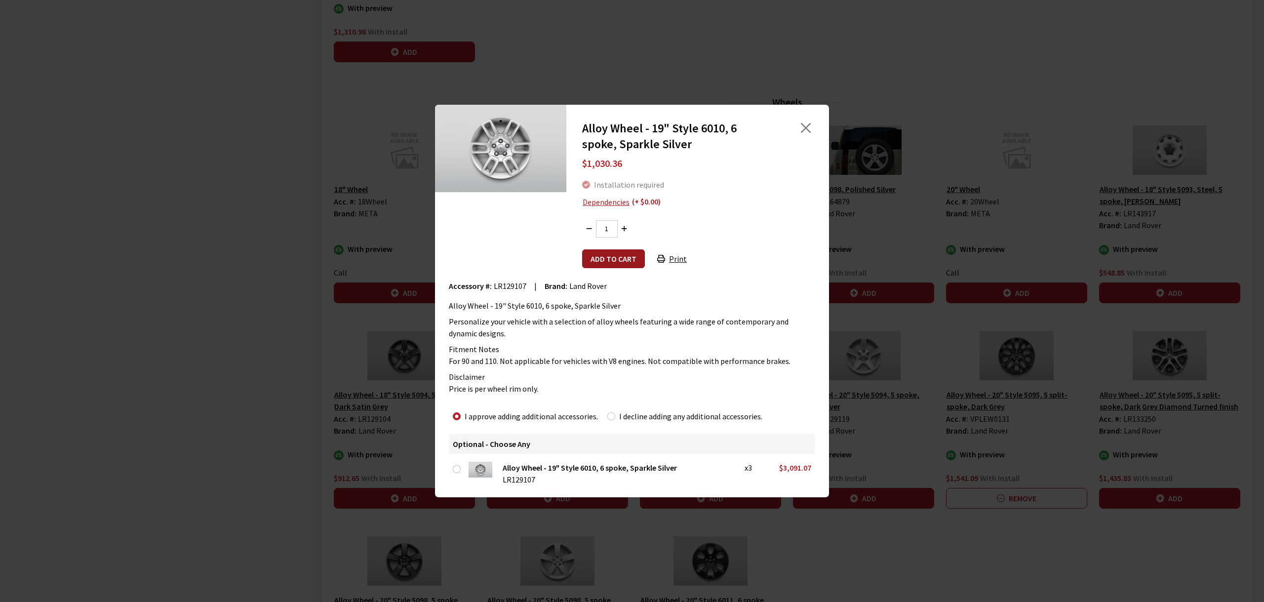
click at [628, 260] on button "Add to cart" at bounding box center [613, 258] width 63 height 19
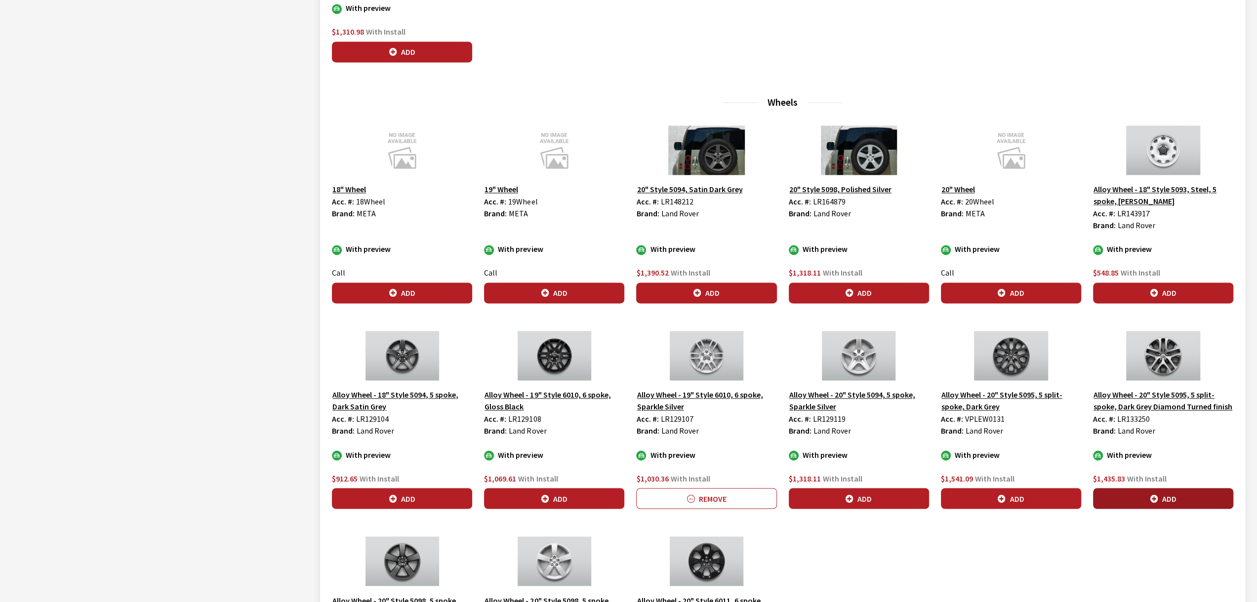
click at [1126, 501] on button "Add" at bounding box center [1163, 498] width 140 height 21
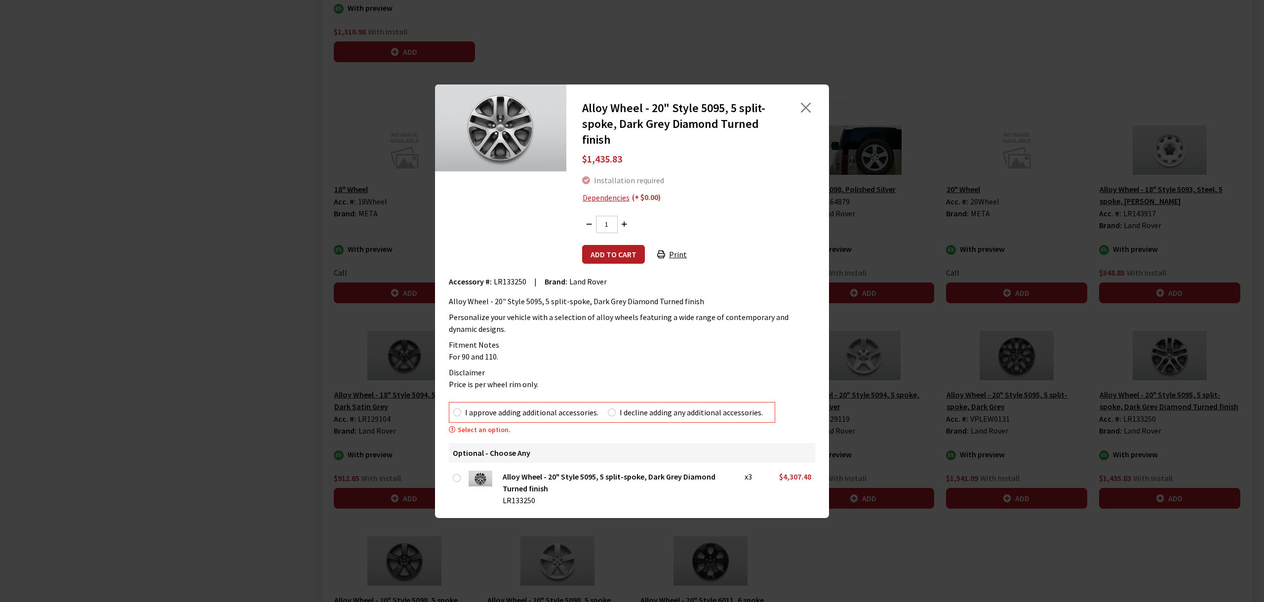
click at [471, 411] on label "I approve adding additional accessories." at bounding box center [531, 412] width 133 height 12
click at [461, 411] on input "I approve adding additional accessories." at bounding box center [457, 412] width 8 height 8
radio input "true"
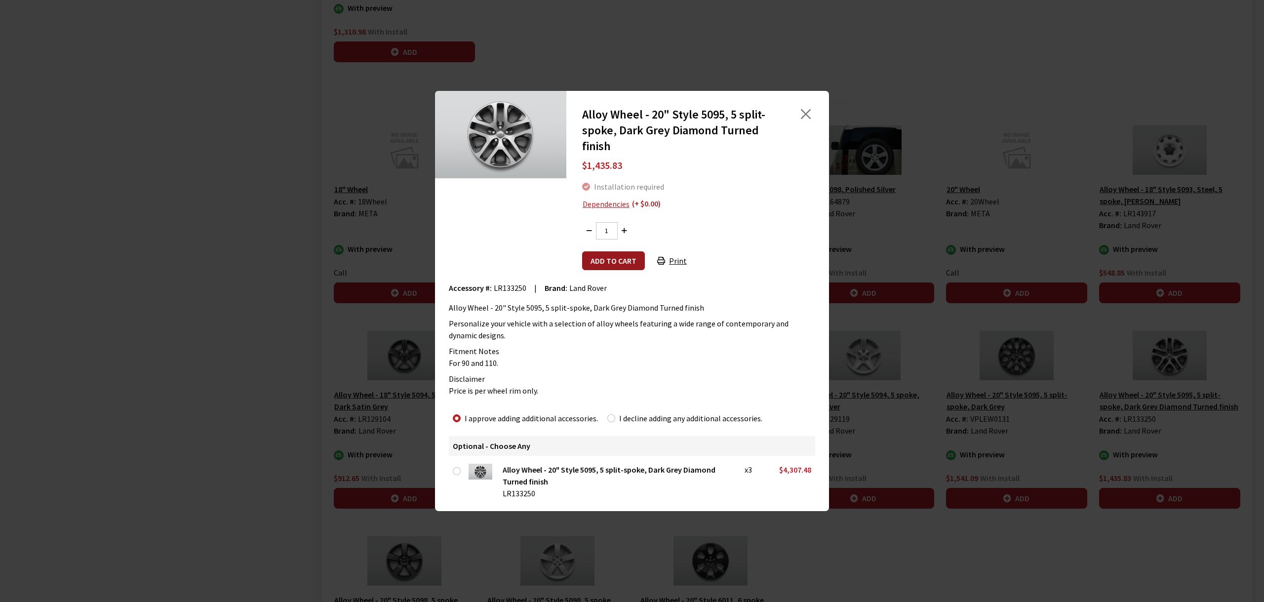
click at [607, 256] on button "Add to cart" at bounding box center [613, 260] width 63 height 19
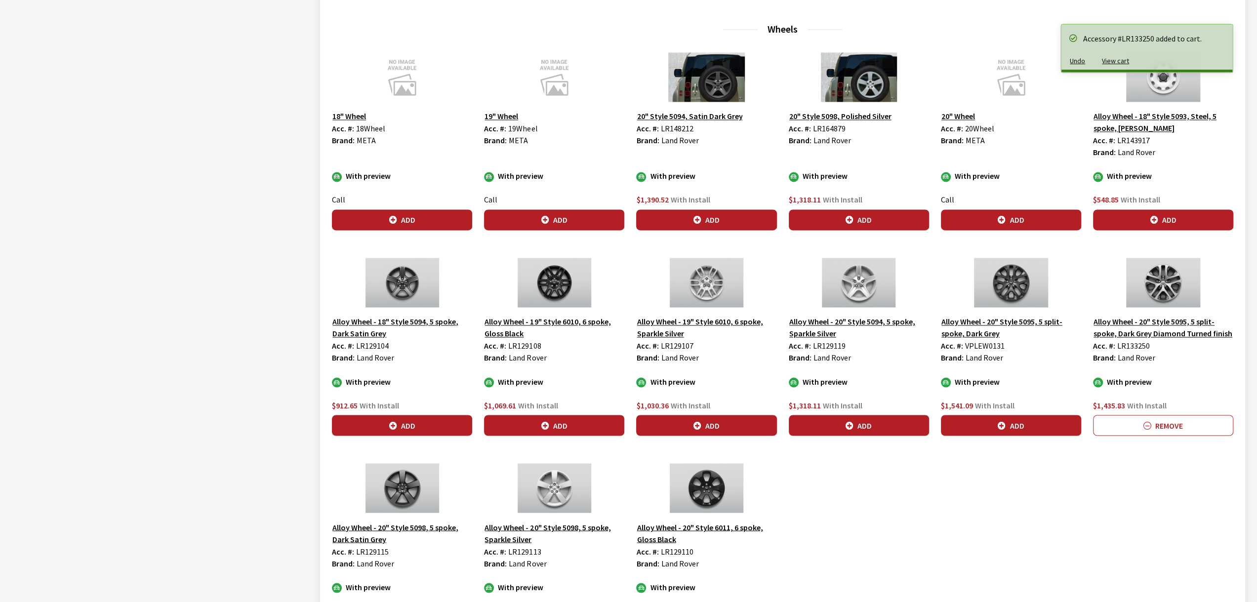
scroll to position [1521, 0]
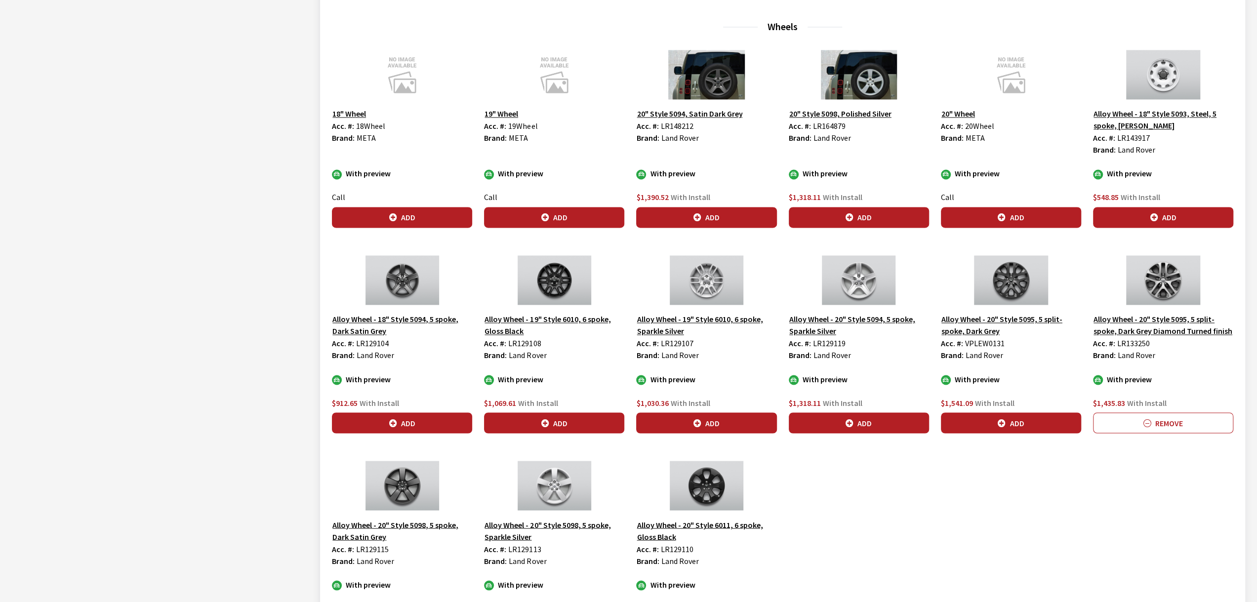
click at [401, 523] on button "Alloy Wheel - 20" Style 5098, 5 spoke, Dark Satin Grey" at bounding box center [402, 530] width 140 height 25
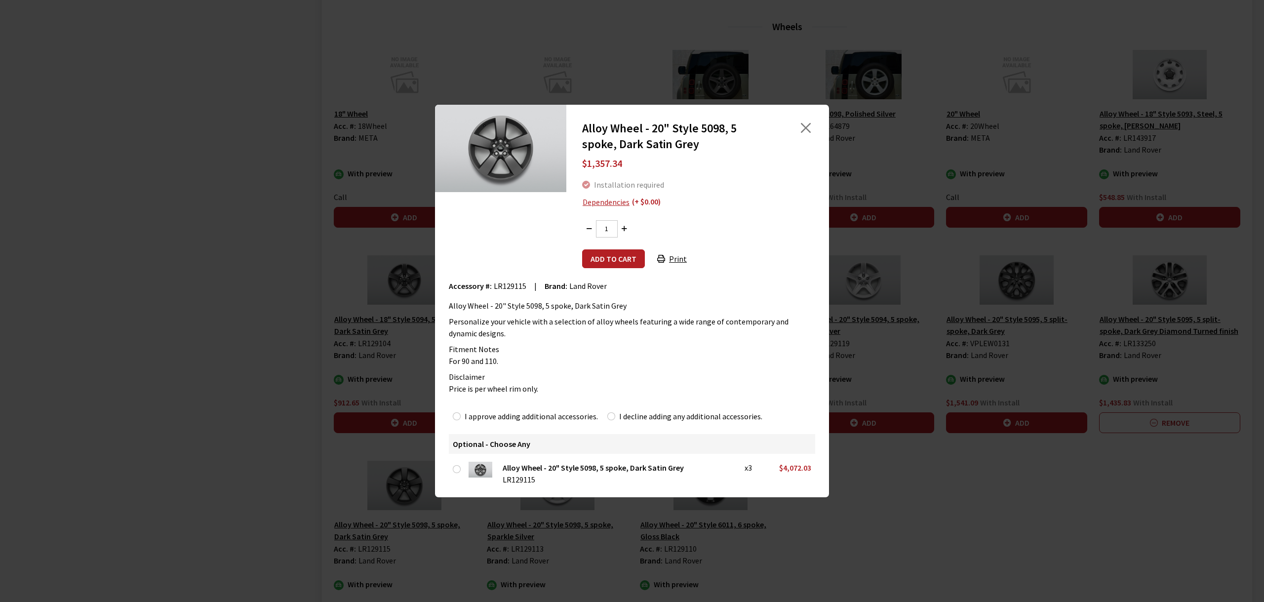
click at [520, 417] on label "I approve adding additional accessories." at bounding box center [531, 416] width 133 height 12
click at [461, 417] on input "I approve adding additional accessories." at bounding box center [457, 416] width 8 height 8
radio input "true"
click at [612, 256] on button "Add to cart" at bounding box center [613, 258] width 63 height 19
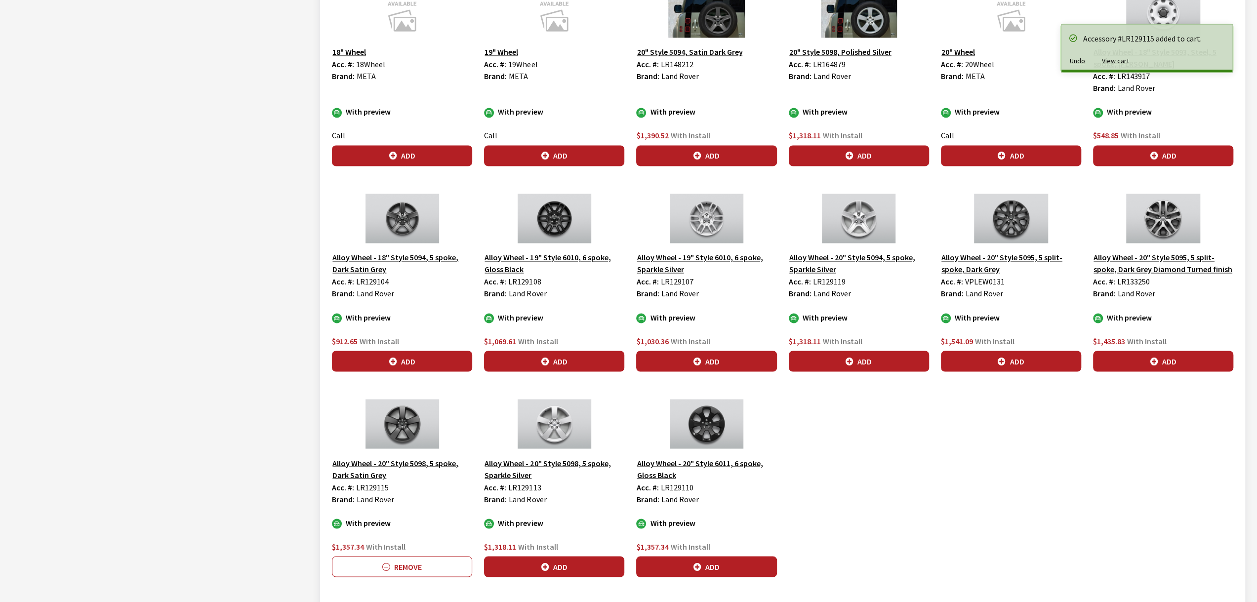
scroll to position [1618, 0]
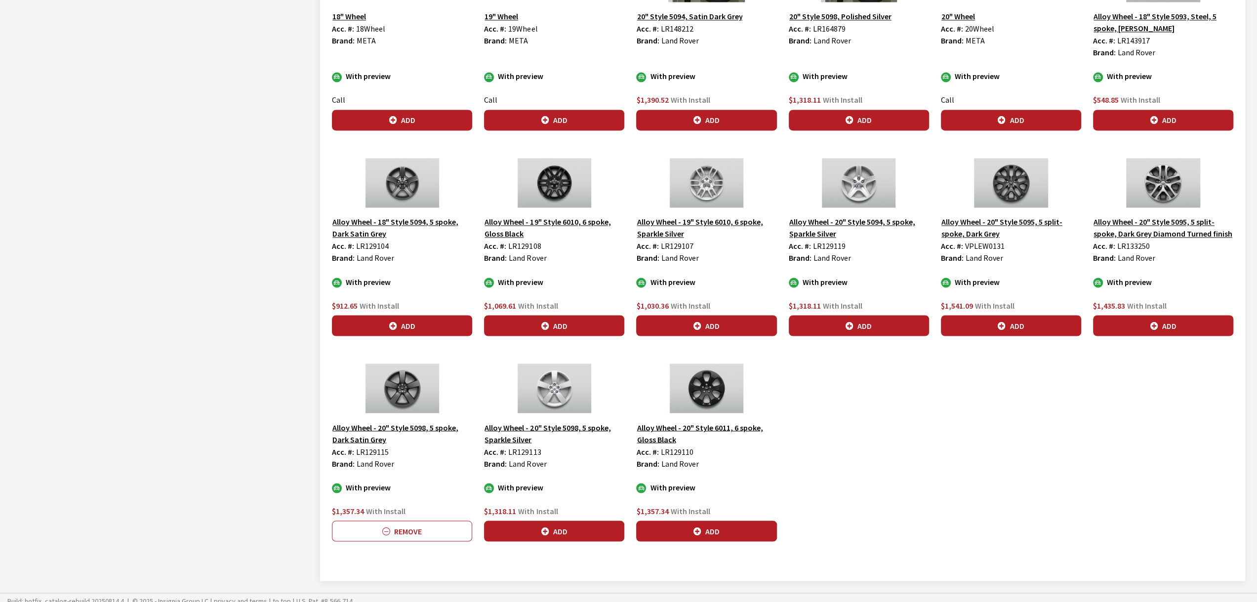
click at [565, 399] on img at bounding box center [554, 387] width 140 height 49
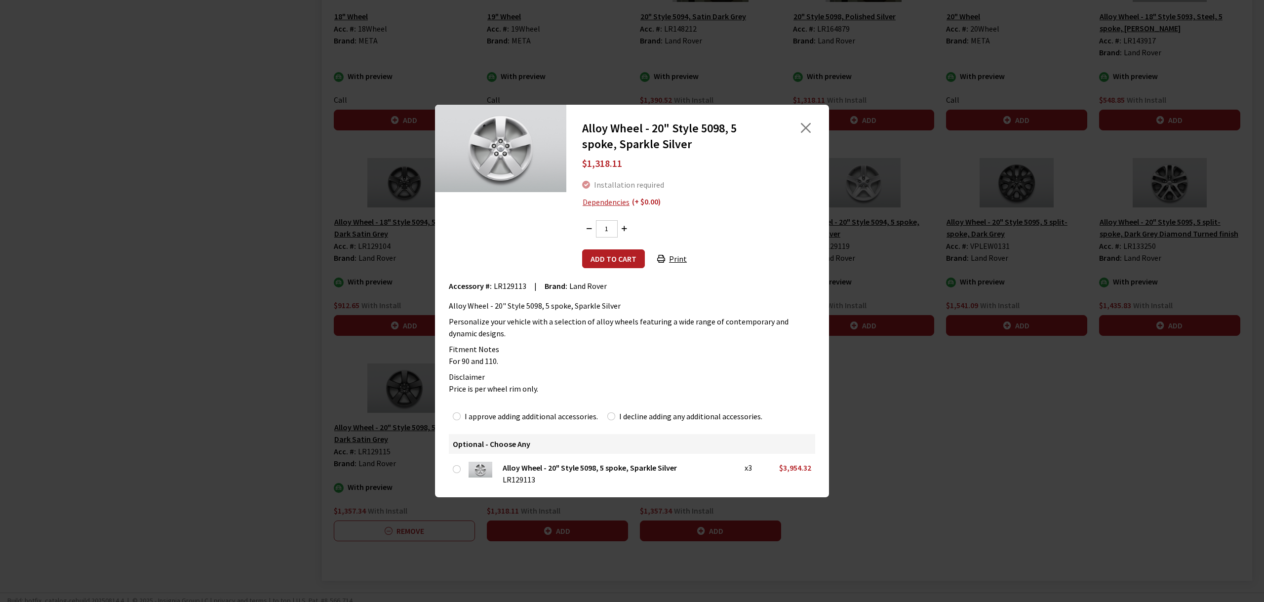
click at [481, 419] on label "I approve adding additional accessories." at bounding box center [531, 416] width 133 height 12
click at [461, 419] on input "I approve adding additional accessories." at bounding box center [457, 416] width 8 height 8
radio input "true"
click at [601, 260] on button "Add to cart" at bounding box center [613, 258] width 63 height 19
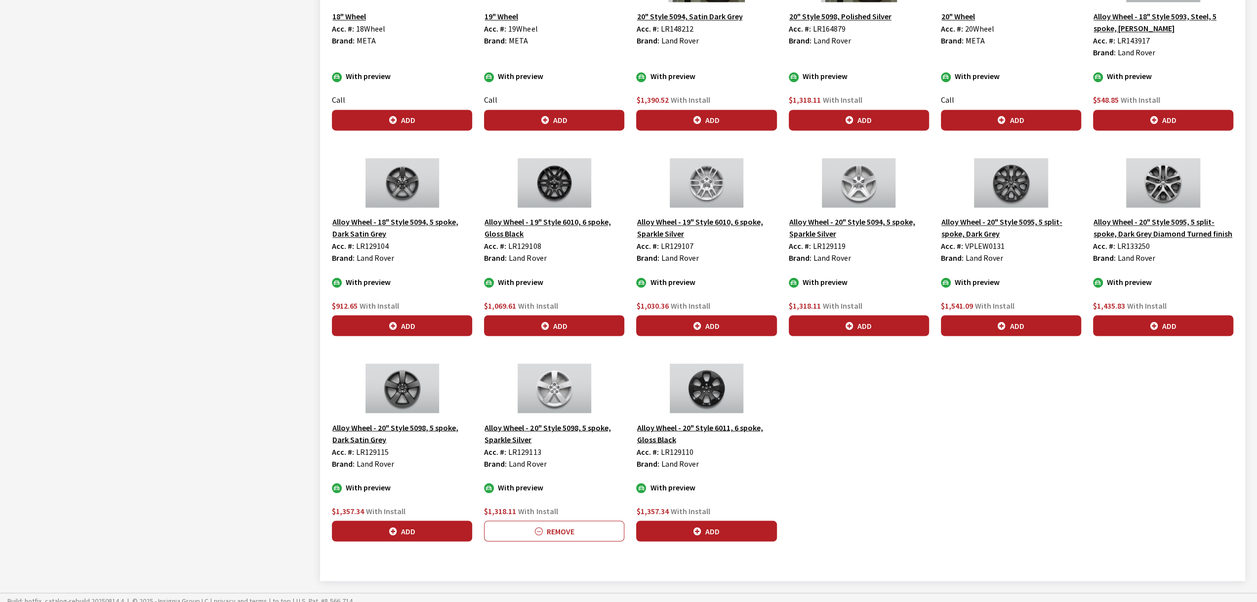
click at [692, 421] on button "Alloy Wheel - 20" Style 6011, 6 spoke, Gloss Black" at bounding box center [706, 433] width 140 height 25
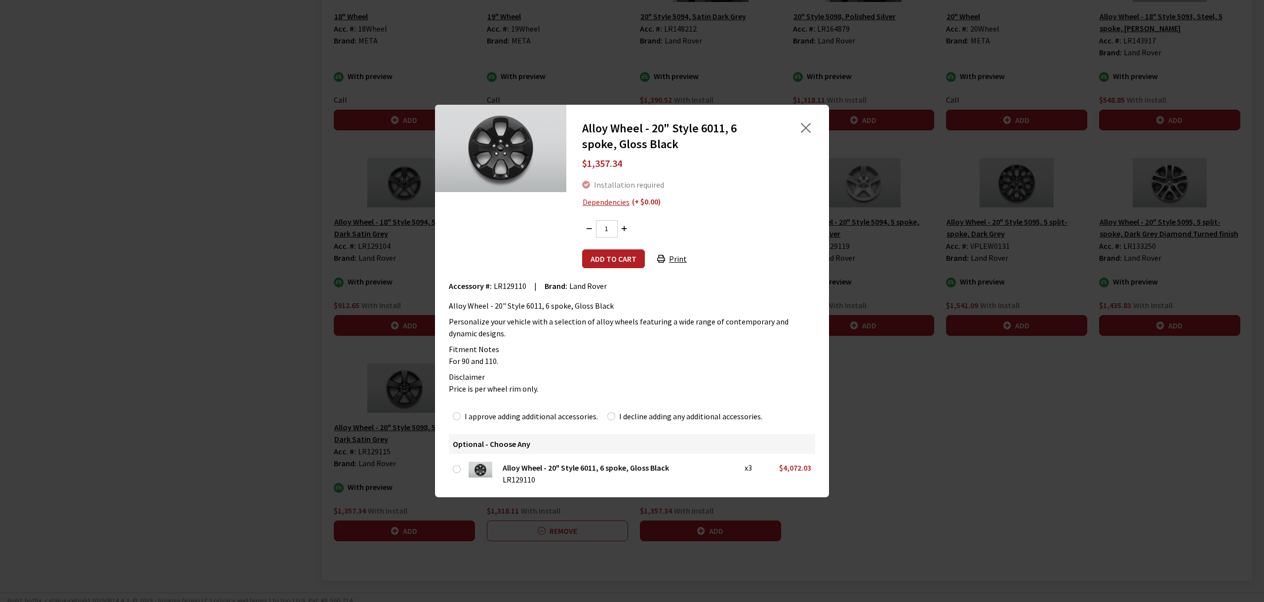
click at [498, 412] on label "I approve adding additional accessories." at bounding box center [531, 416] width 133 height 12
click at [461, 412] on input "I approve adding additional accessories." at bounding box center [457, 416] width 8 height 8
radio input "true"
click at [614, 264] on button "Add to cart" at bounding box center [613, 258] width 63 height 19
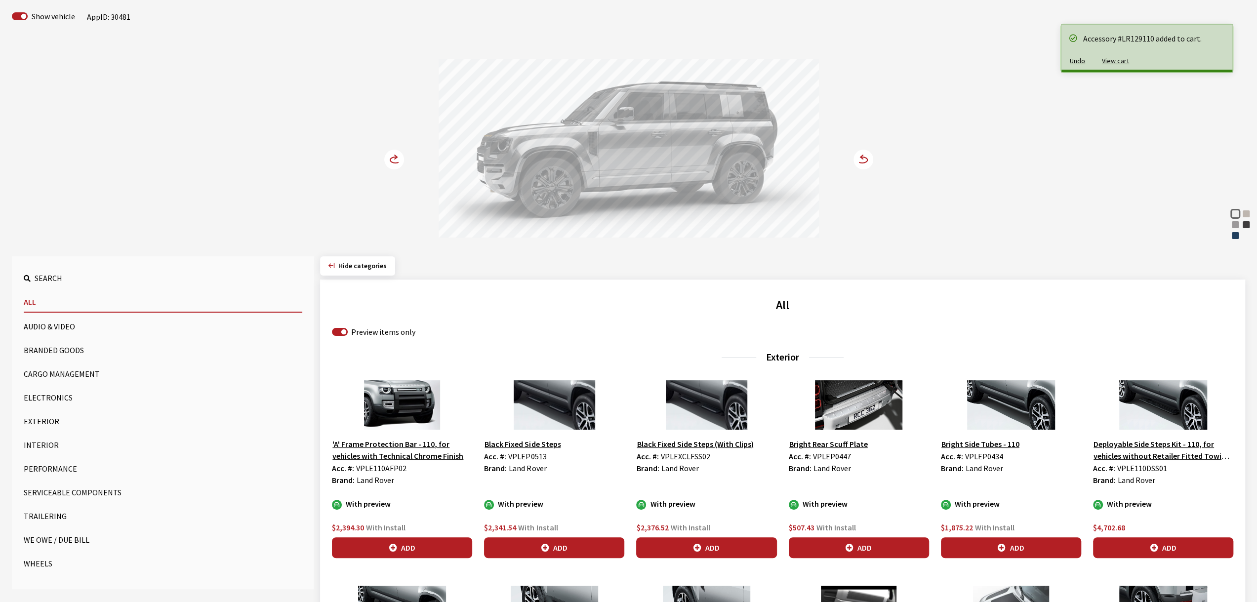
scroll to position [0, 0]
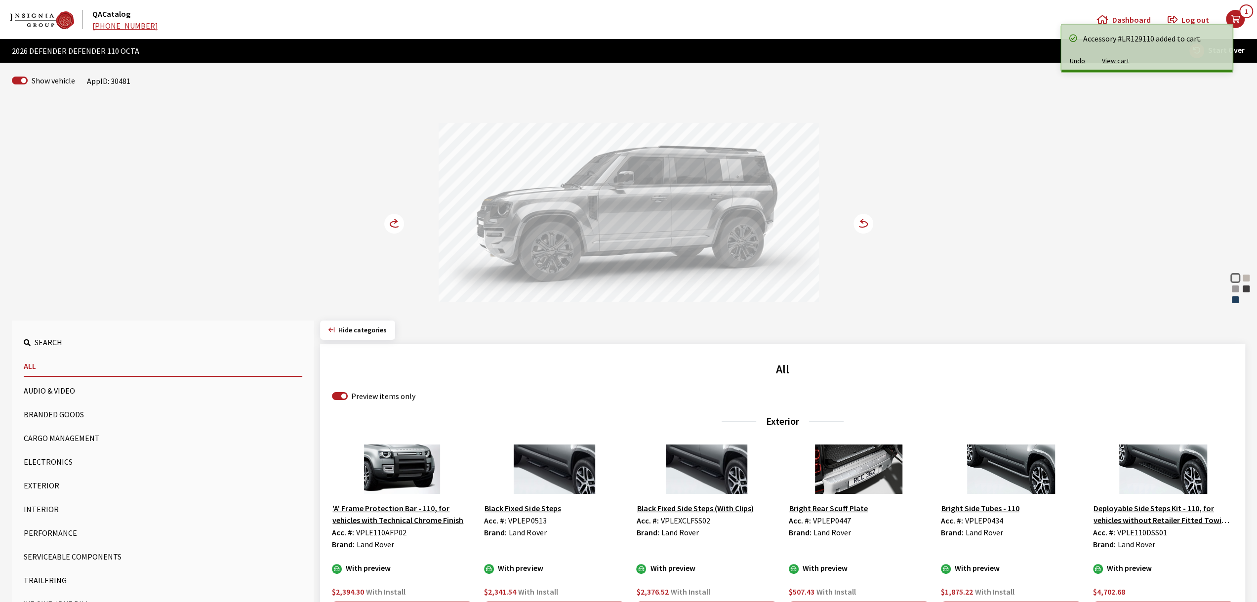
click at [392, 230] on circle at bounding box center [394, 224] width 20 height 20
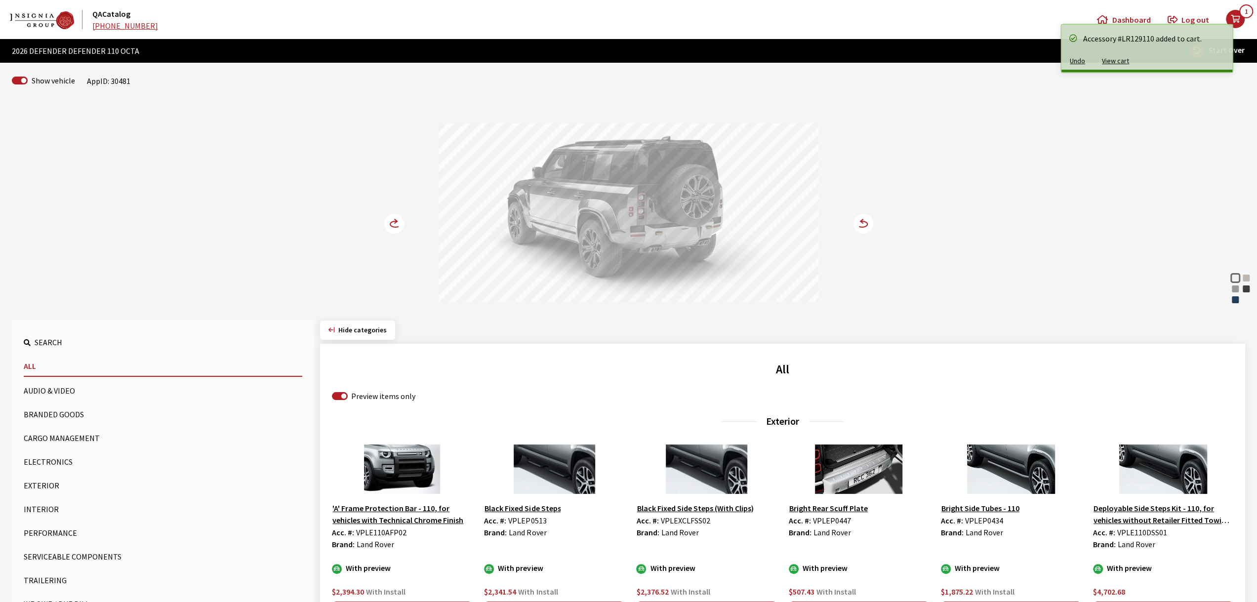
click at [392, 230] on circle at bounding box center [394, 224] width 20 height 20
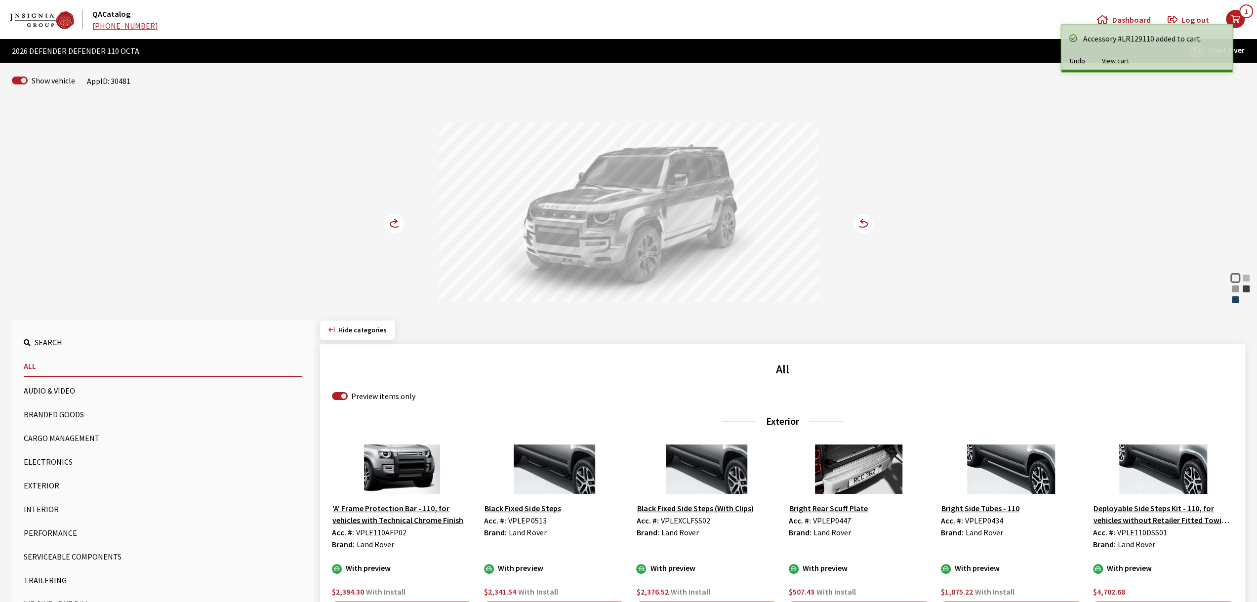
click at [393, 229] on circle at bounding box center [394, 224] width 20 height 20
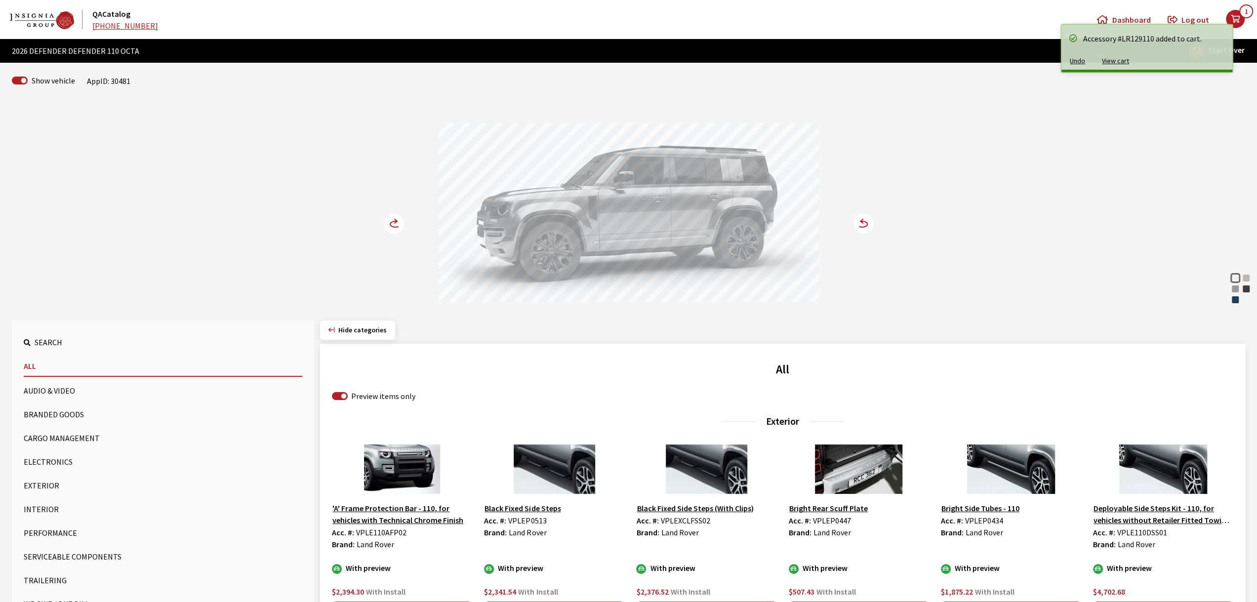
click at [393, 229] on circle at bounding box center [394, 224] width 20 height 20
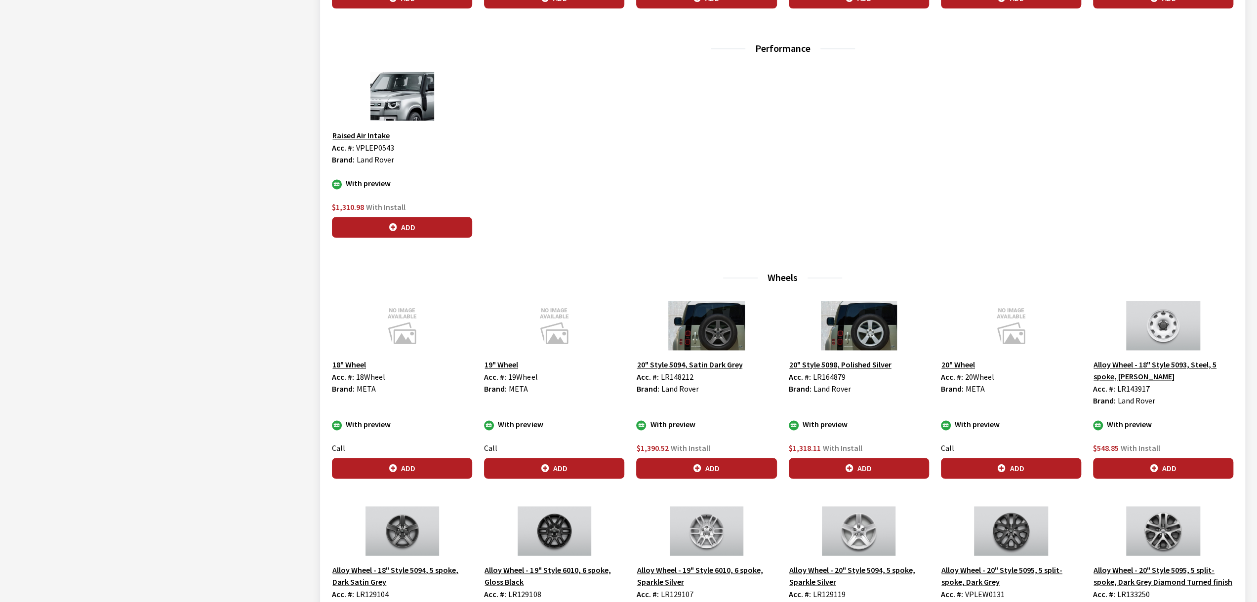
scroll to position [1243, 0]
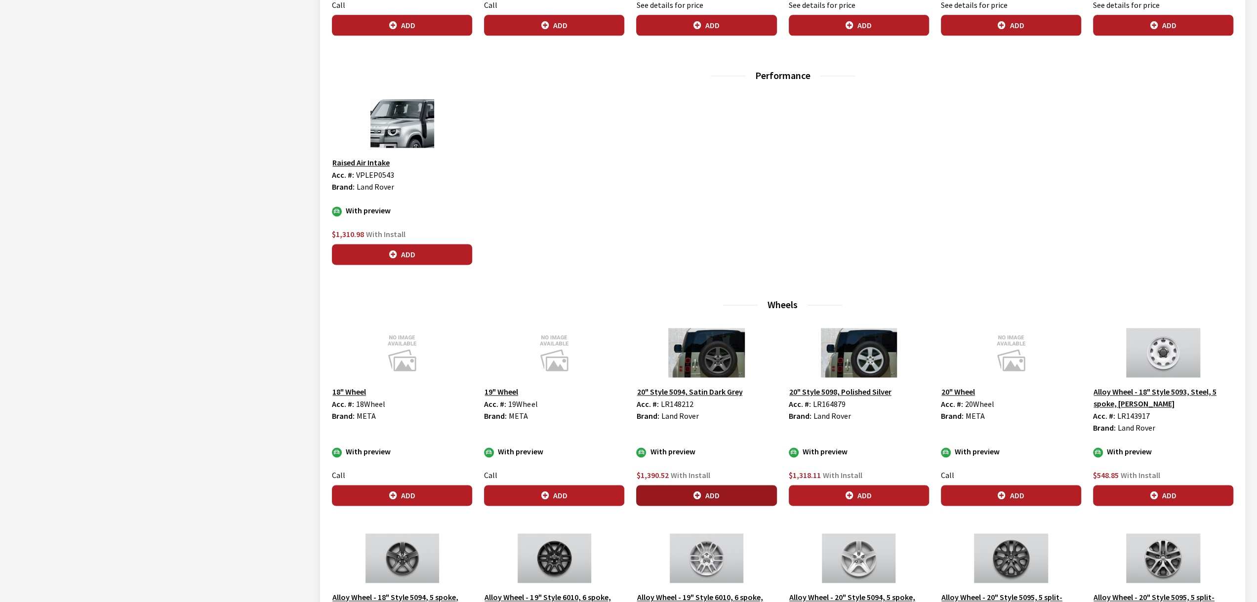
click at [747, 493] on button "Add" at bounding box center [706, 495] width 140 height 21
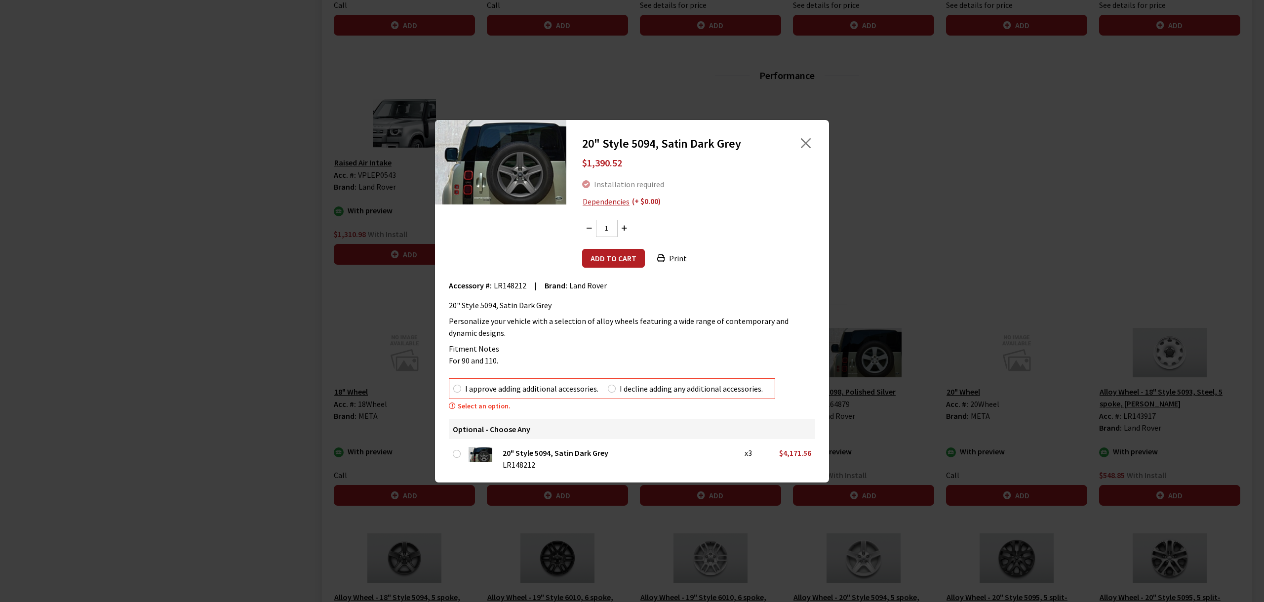
click at [496, 384] on label "I approve adding additional accessories." at bounding box center [531, 389] width 133 height 12
click at [461, 385] on input "I approve adding additional accessories." at bounding box center [457, 389] width 8 height 8
radio input "true"
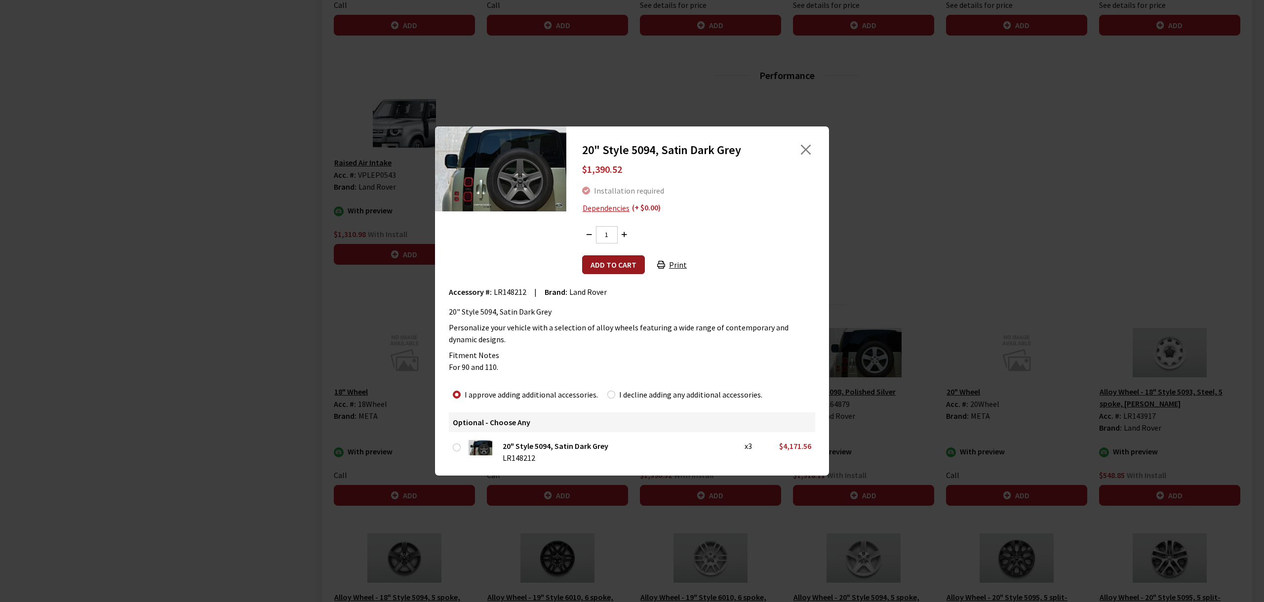
click at [621, 256] on button "Add to cart" at bounding box center [613, 264] width 63 height 19
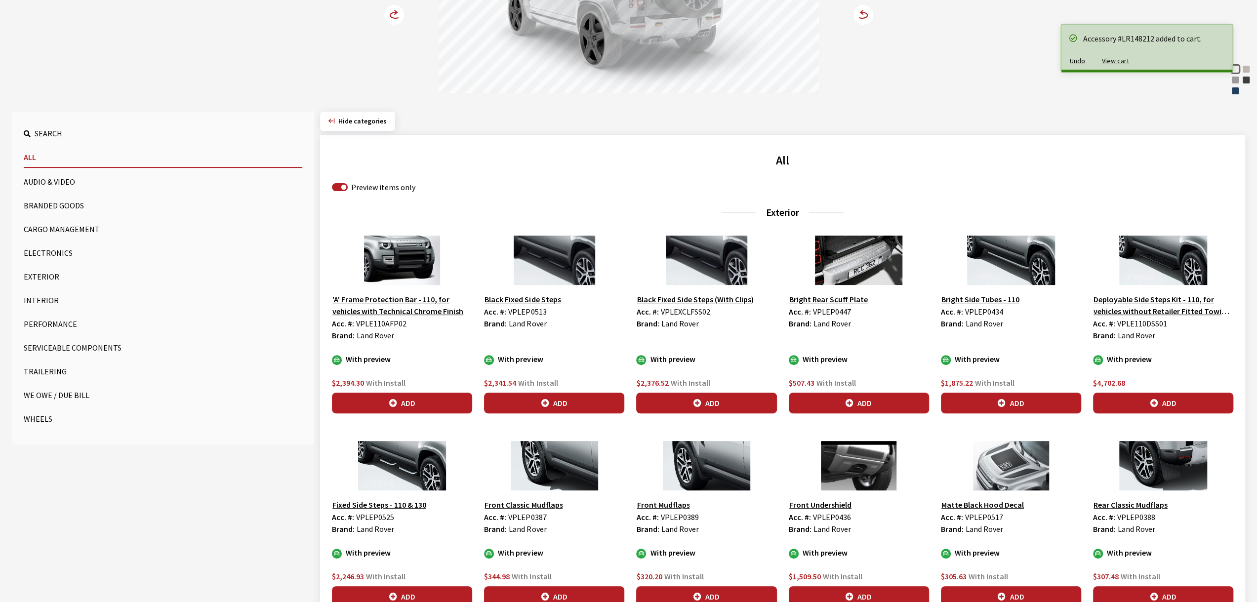
scroll to position [317, 0]
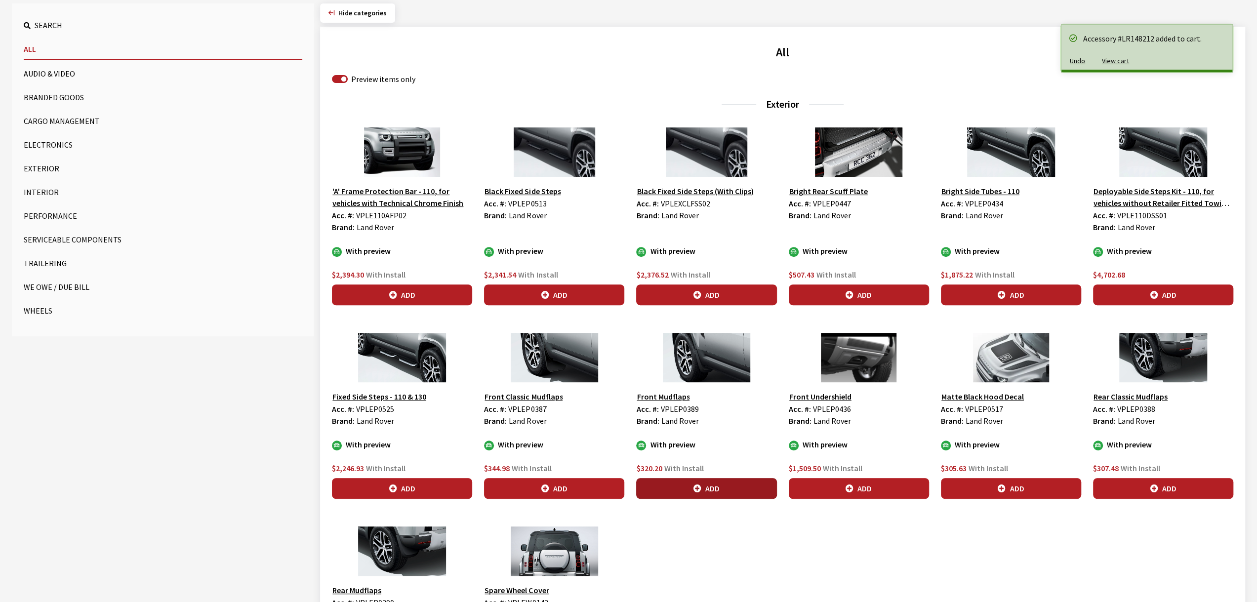
click at [715, 485] on button "Add" at bounding box center [706, 488] width 140 height 21
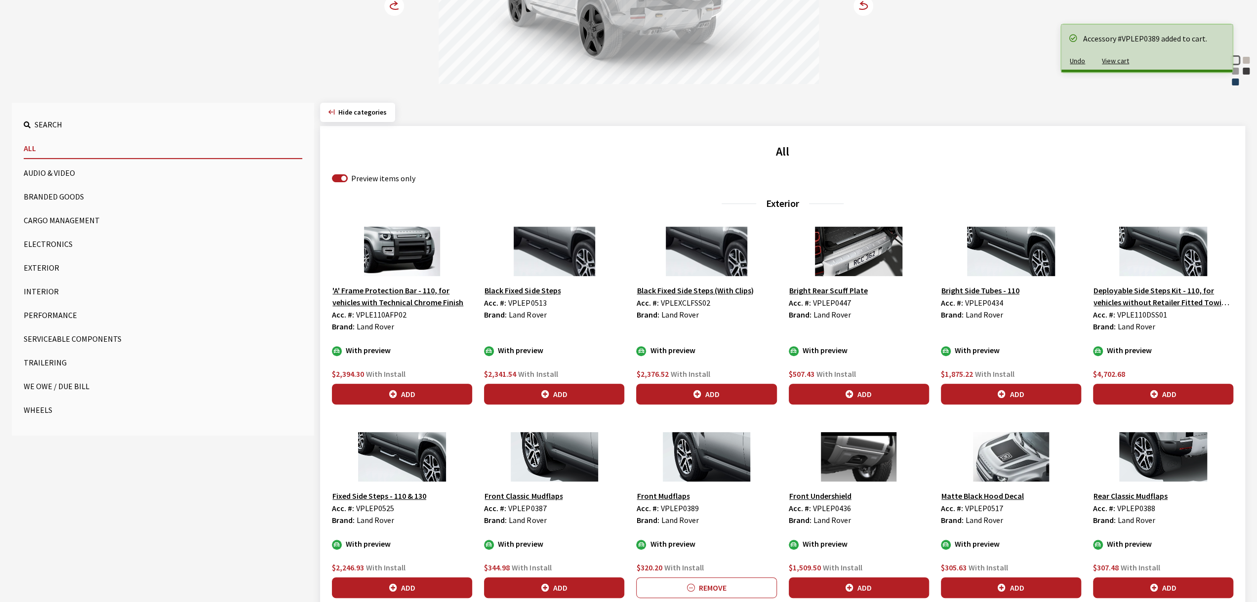
scroll to position [218, 0]
click at [861, 586] on button "Add" at bounding box center [859, 587] width 140 height 21
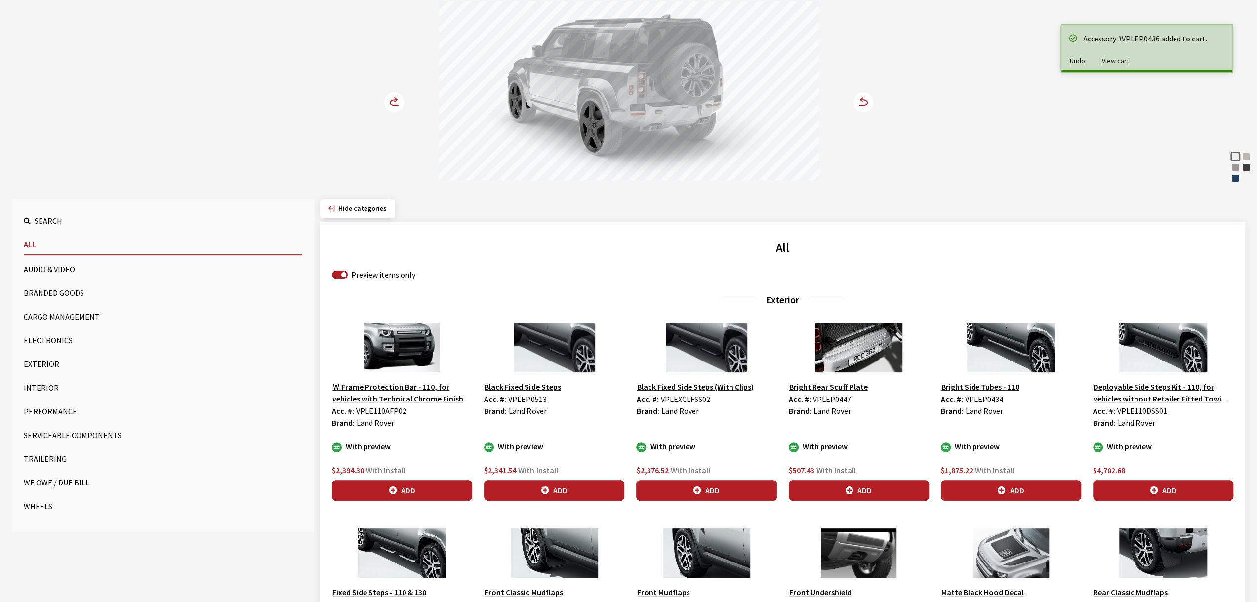
scroll to position [120, 0]
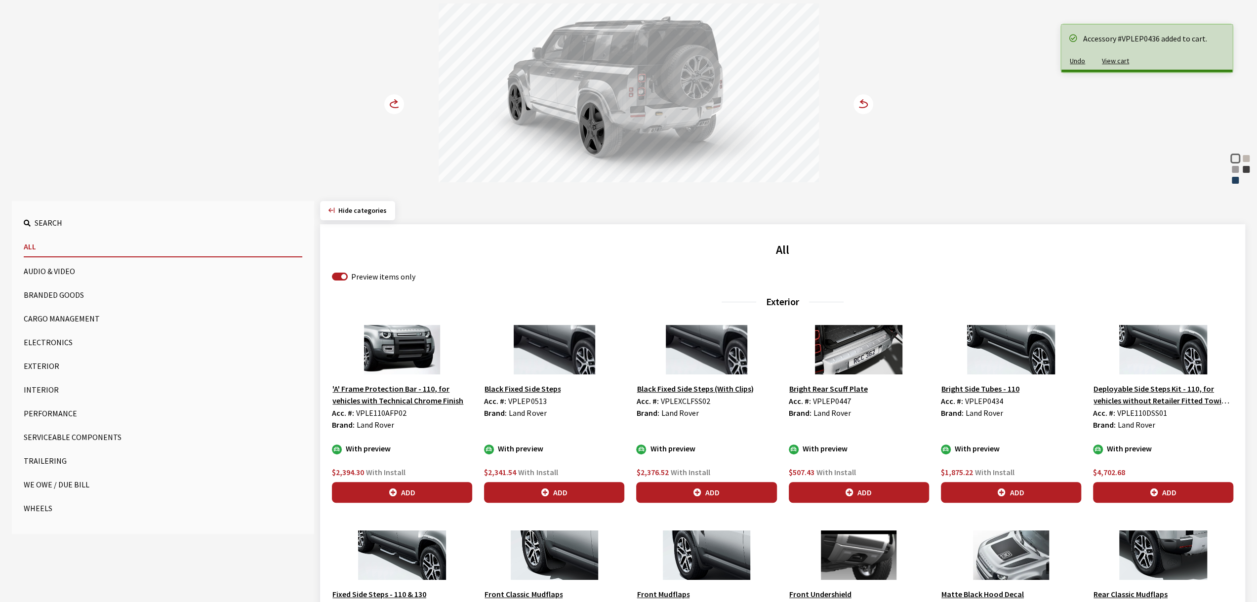
click at [395, 103] on icon at bounding box center [396, 102] width 2 height 4
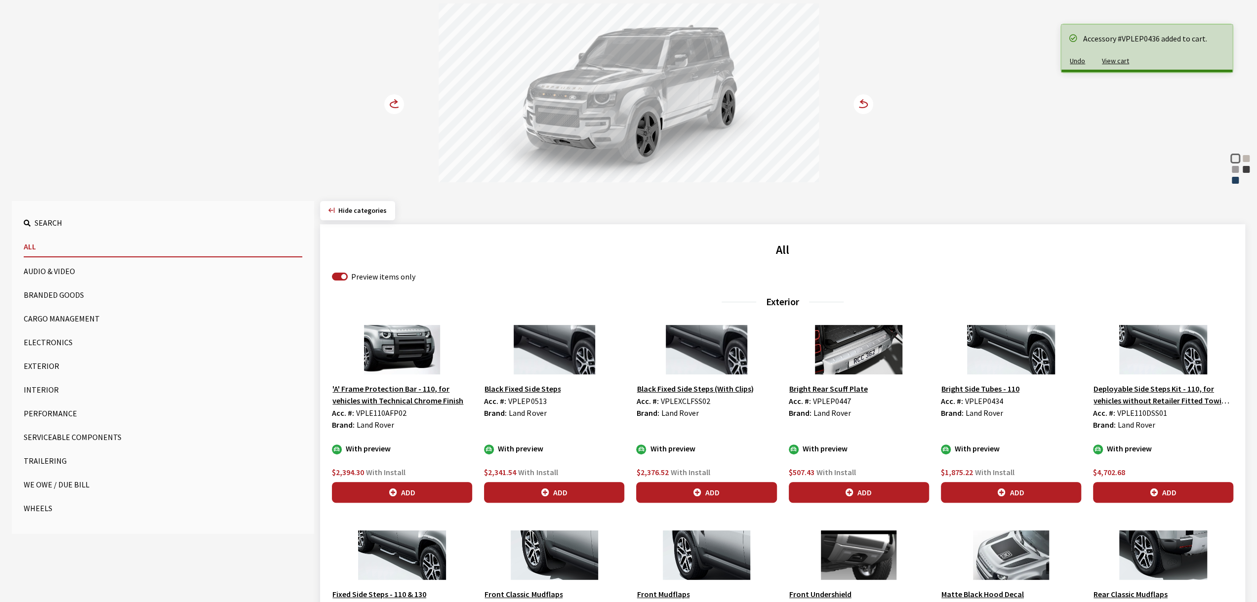
click at [395, 103] on icon at bounding box center [396, 102] width 2 height 4
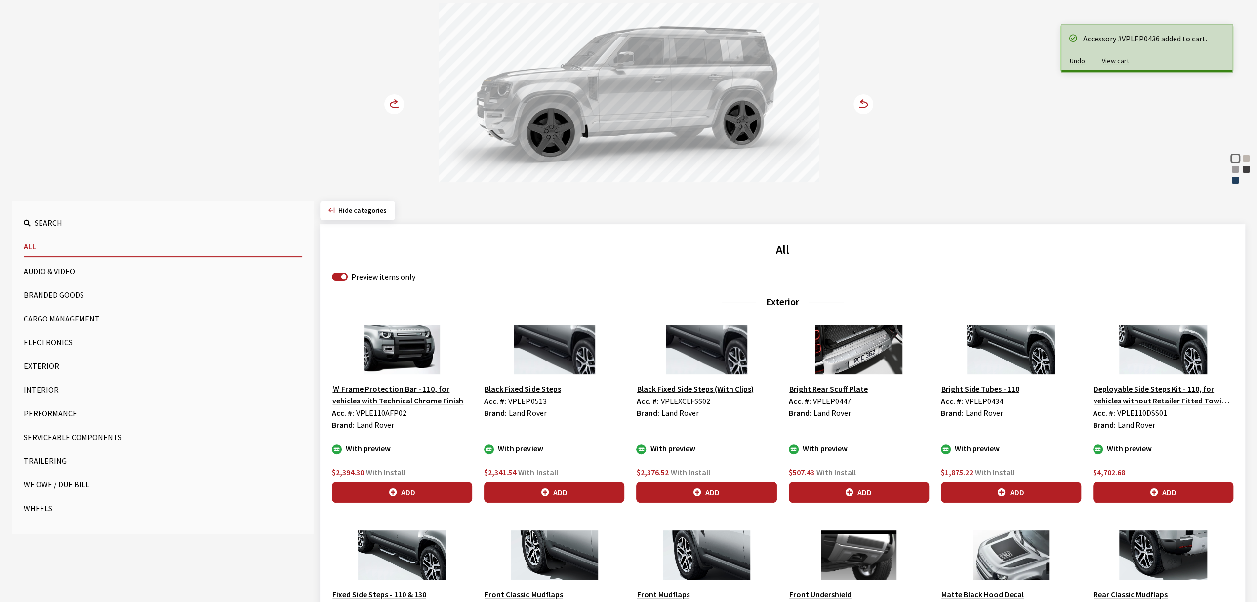
click at [395, 103] on icon at bounding box center [396, 102] width 2 height 4
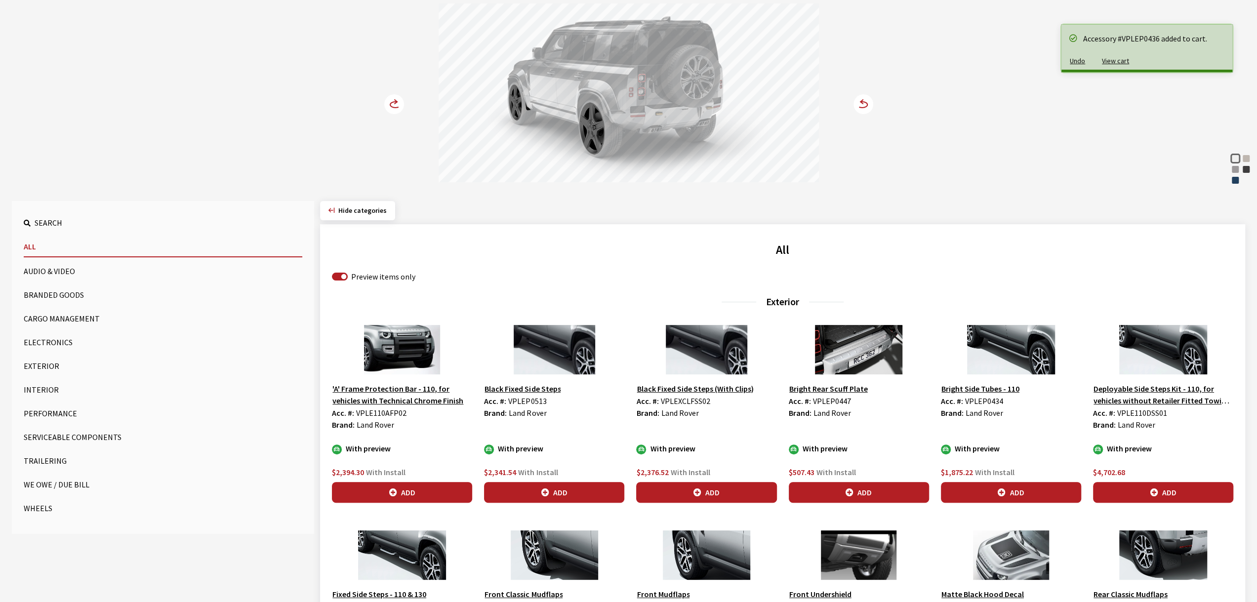
click at [393, 103] on circle at bounding box center [394, 104] width 20 height 20
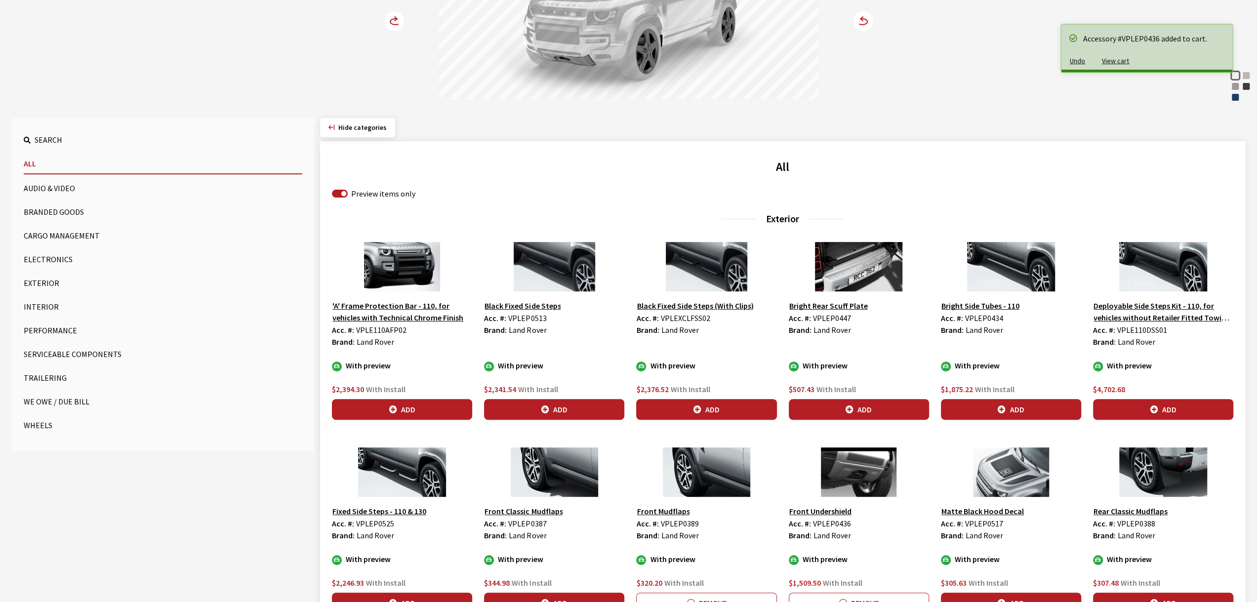
scroll to position [218, 0]
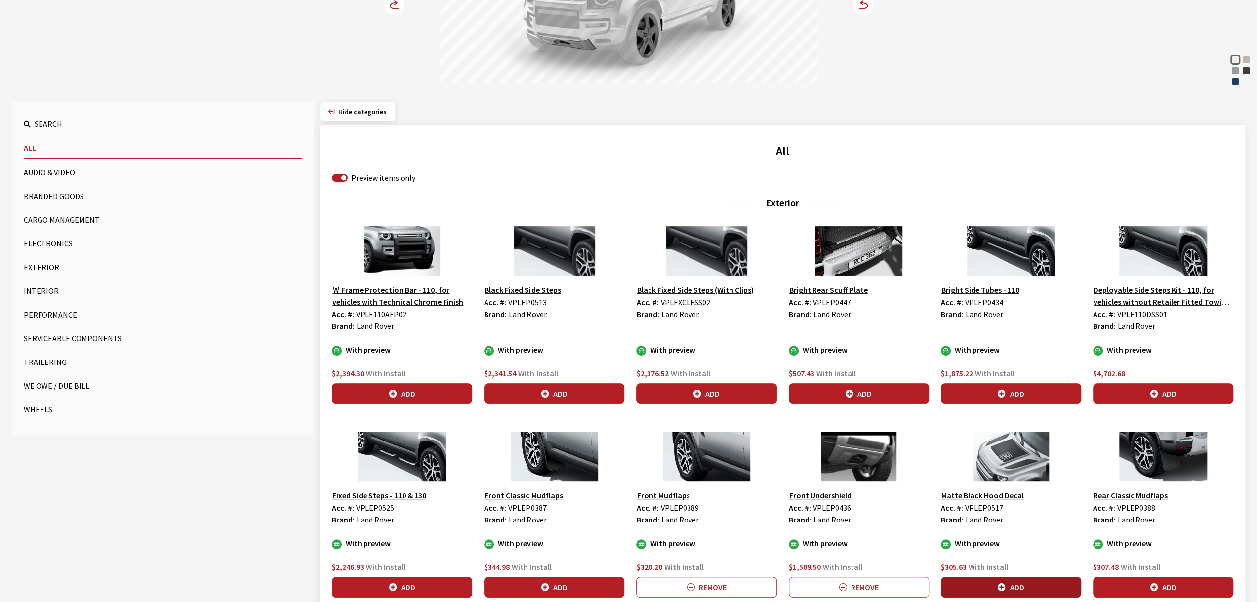
click at [1015, 577] on button "Add" at bounding box center [1011, 587] width 140 height 21
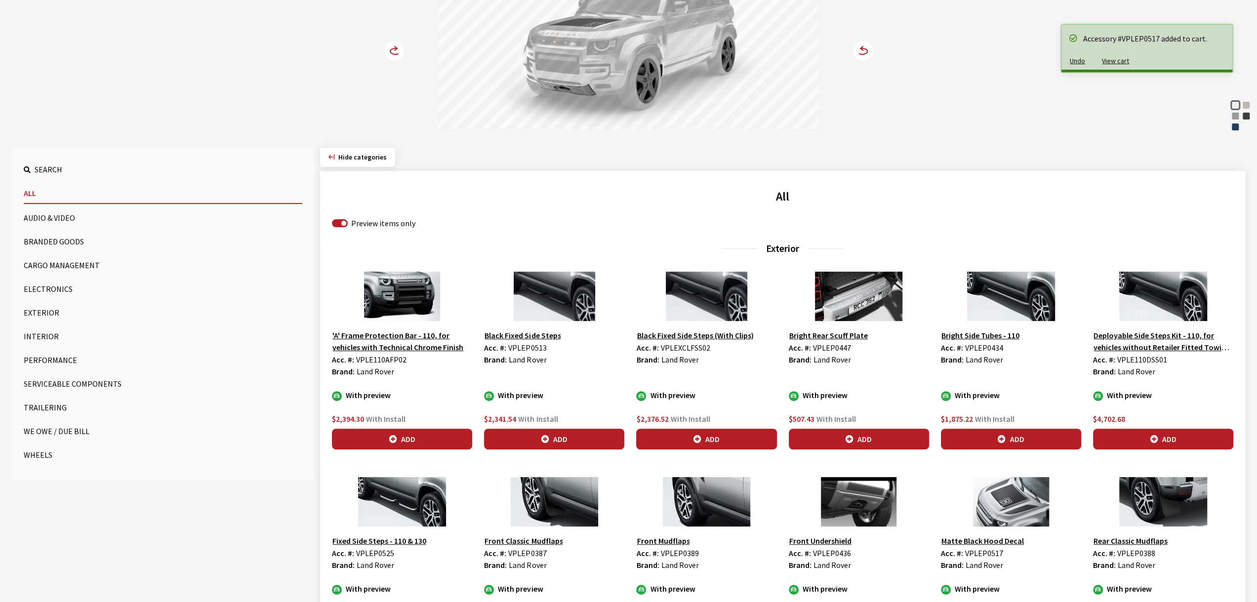
scroll to position [21, 0]
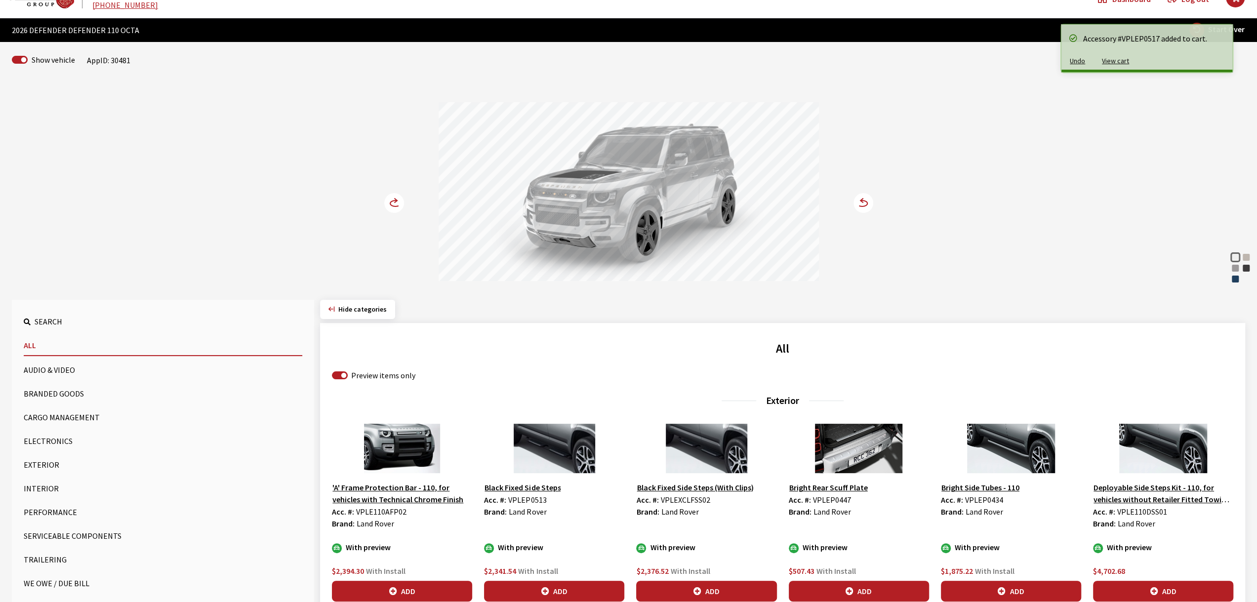
click at [403, 209] on icon at bounding box center [394, 203] width 20 height 20
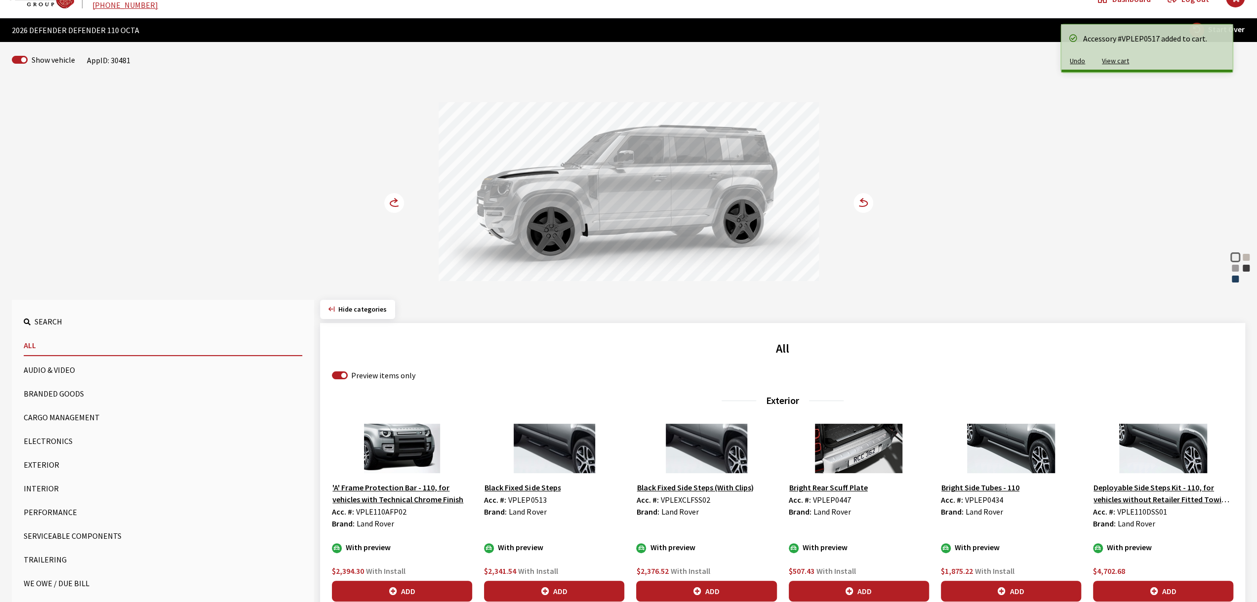
click at [402, 209] on icon at bounding box center [394, 203] width 20 height 20
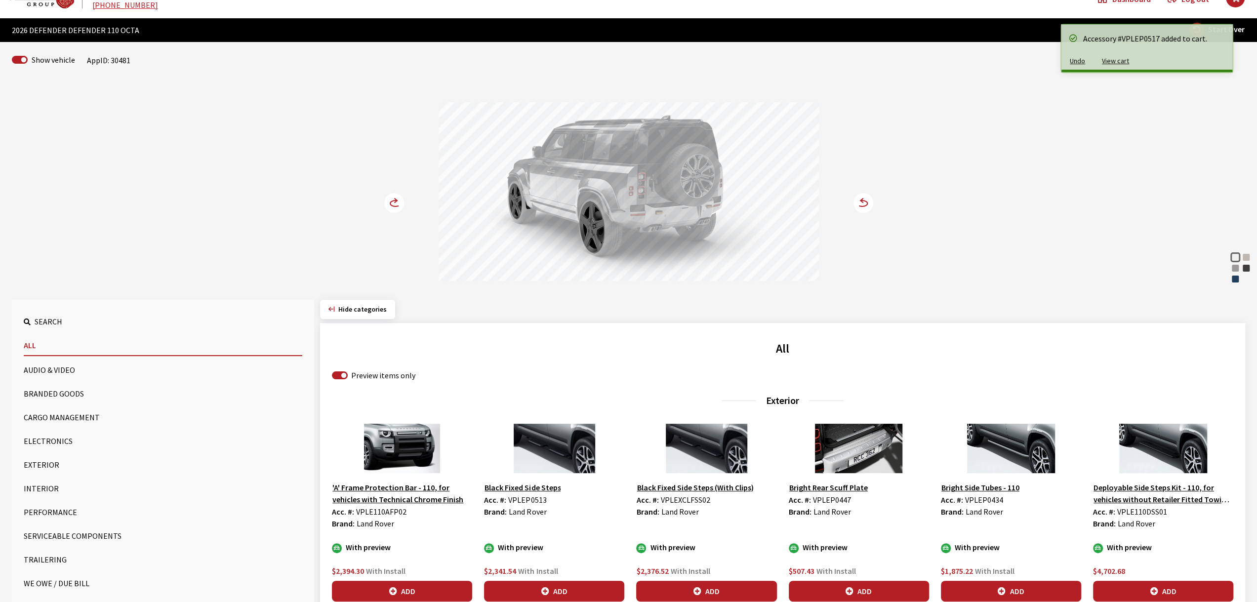
click at [402, 209] on icon at bounding box center [394, 203] width 20 height 20
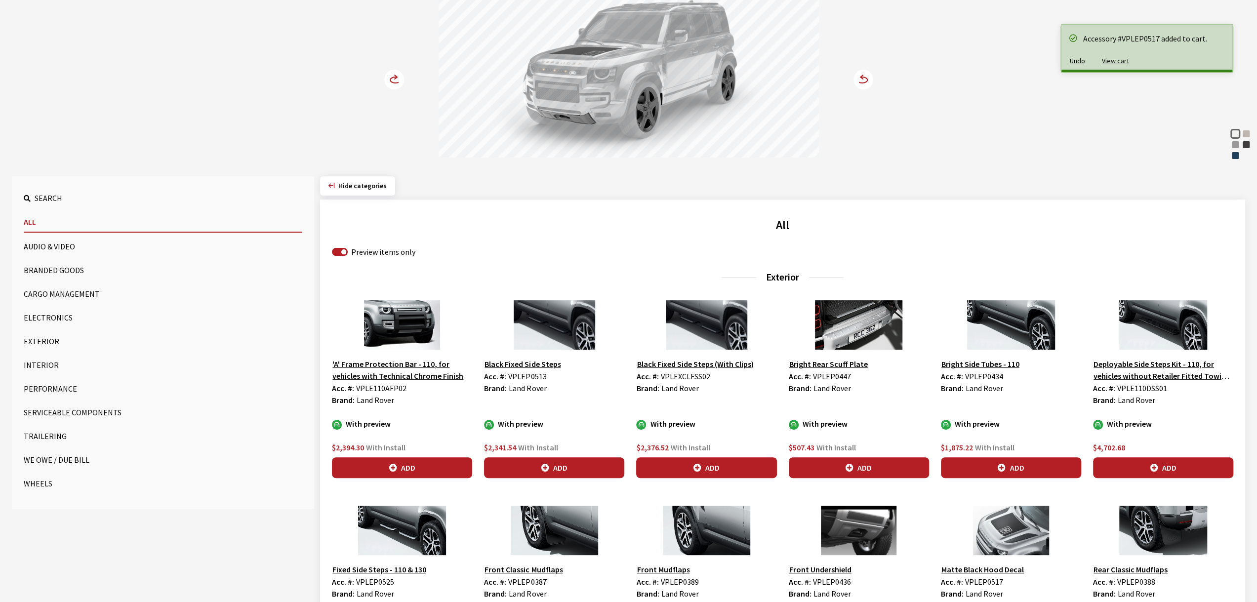
scroll to position [218, 0]
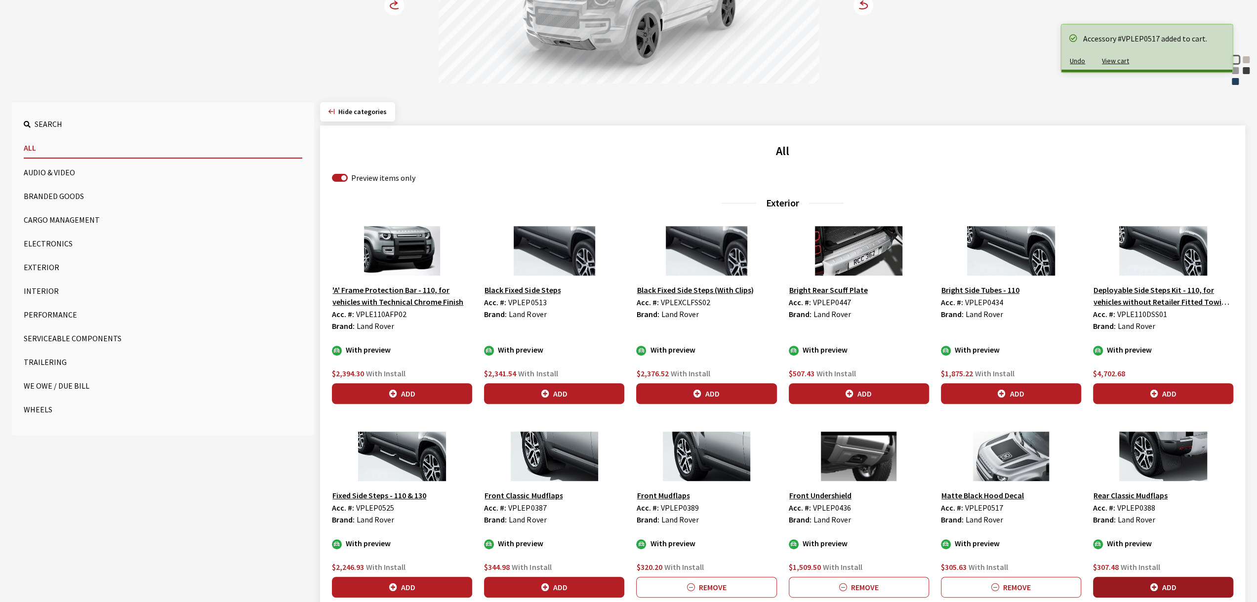
click at [1155, 580] on button "Add" at bounding box center [1163, 587] width 140 height 21
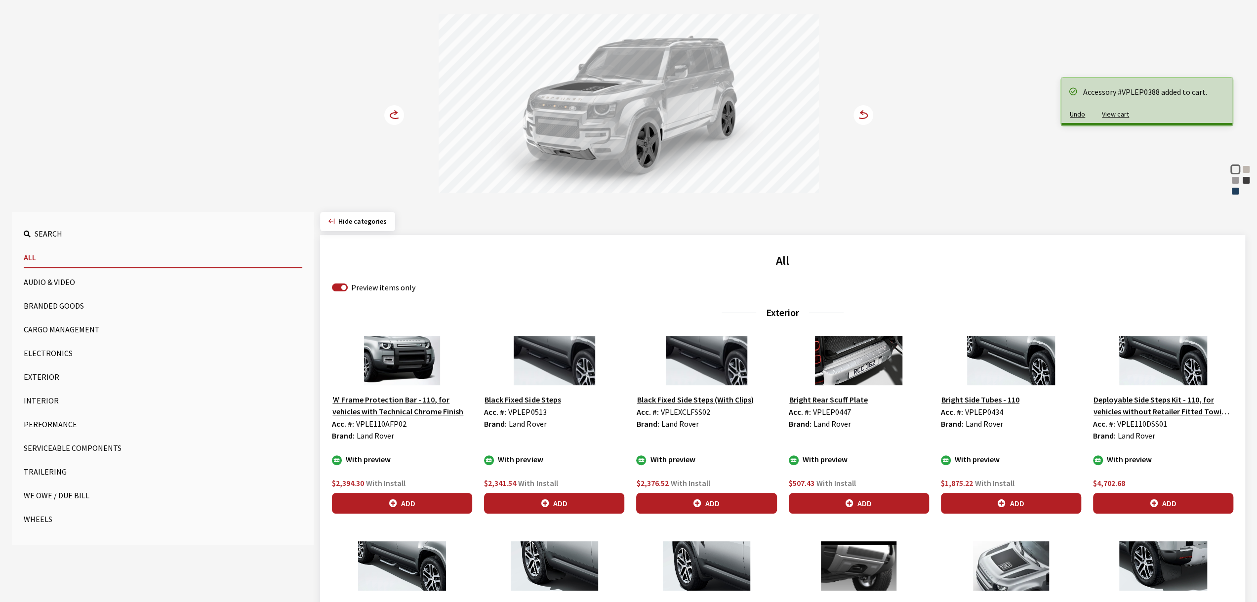
scroll to position [70, 0]
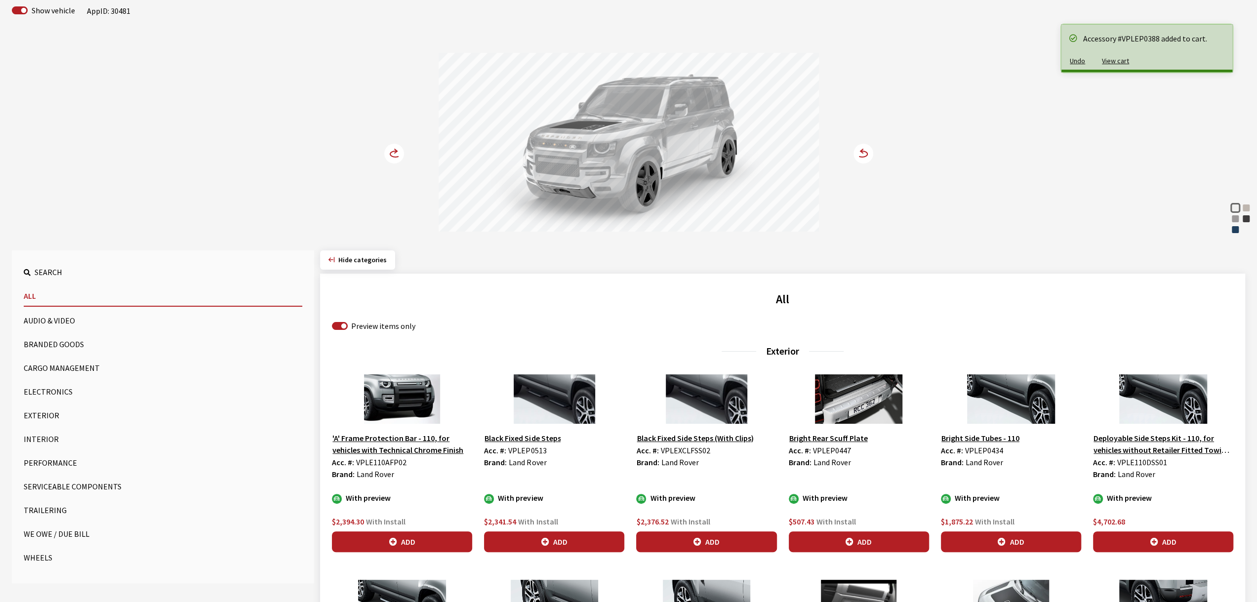
click at [395, 154] on circle at bounding box center [394, 154] width 20 height 20
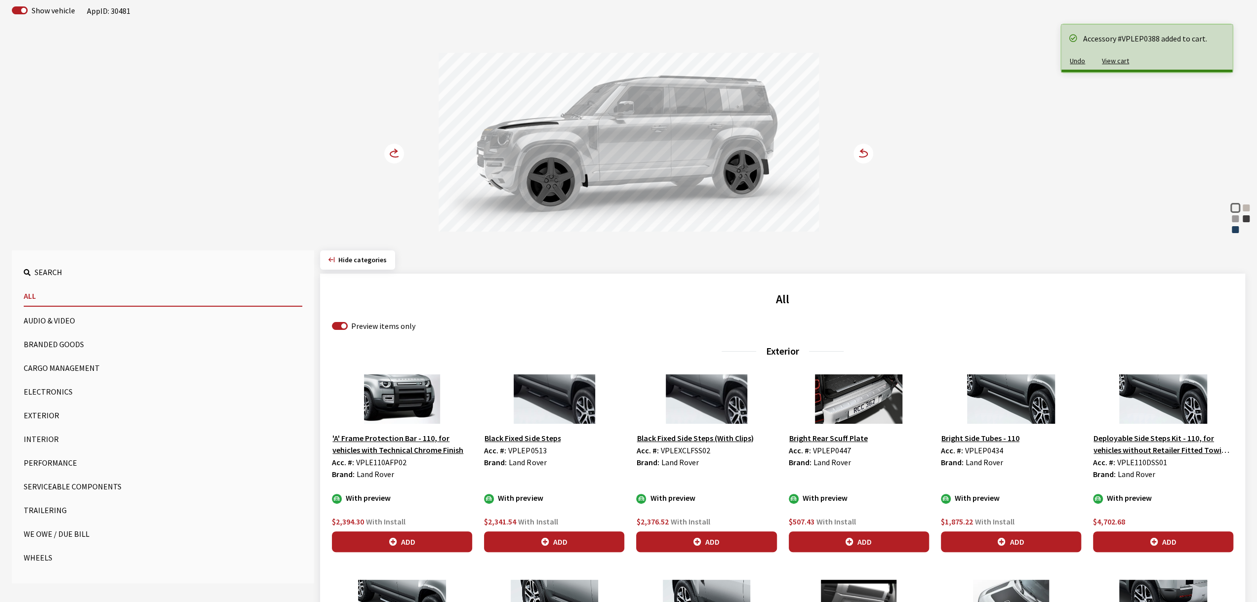
click at [395, 154] on circle at bounding box center [394, 154] width 20 height 20
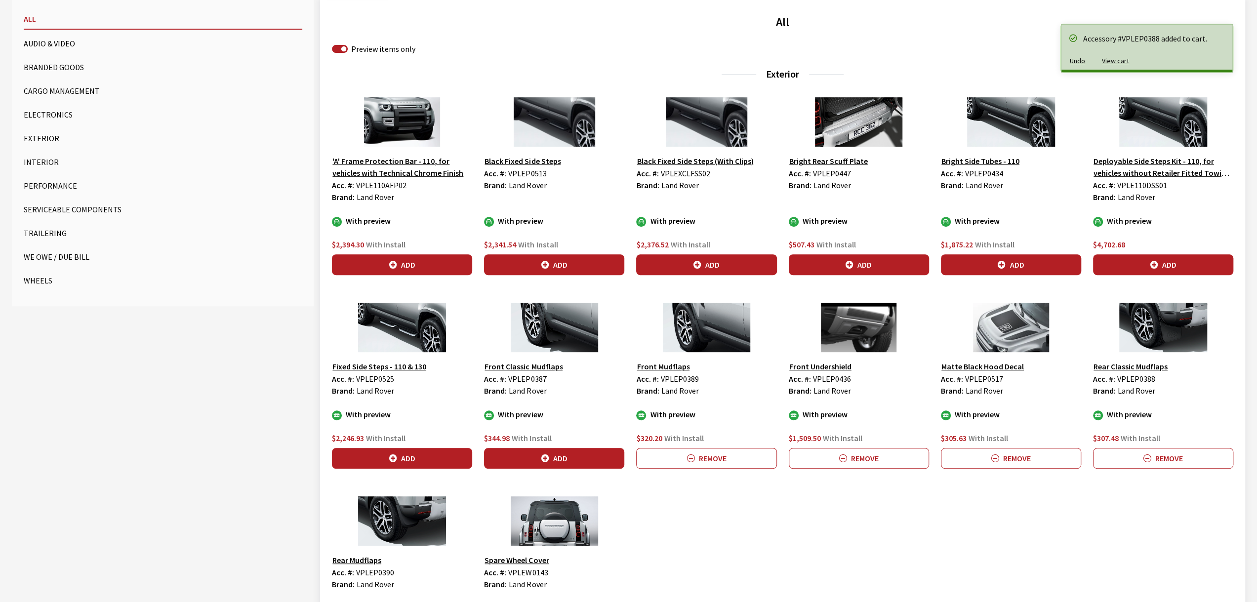
scroll to position [366, 0]
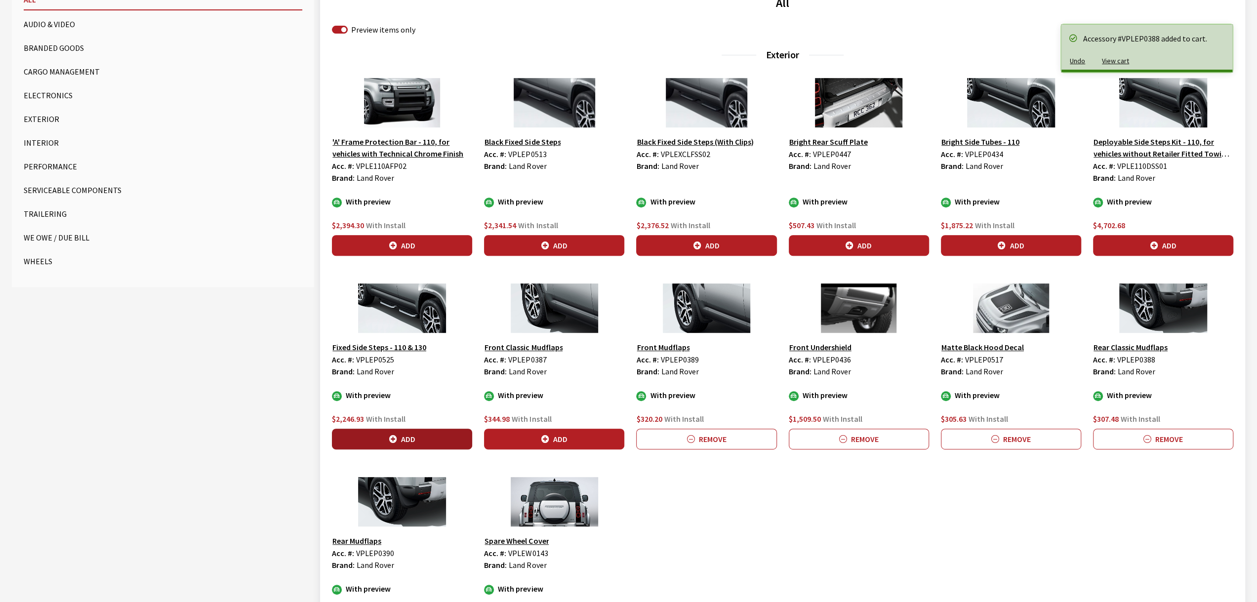
click at [418, 431] on button "Add" at bounding box center [402, 439] width 140 height 21
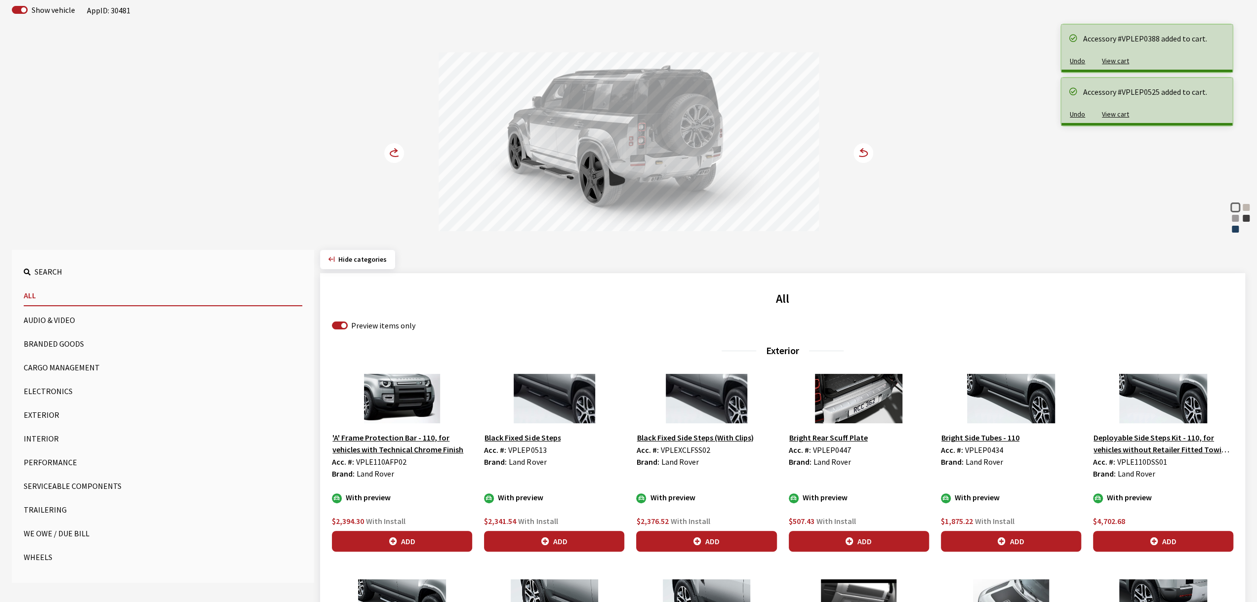
scroll to position [70, 0]
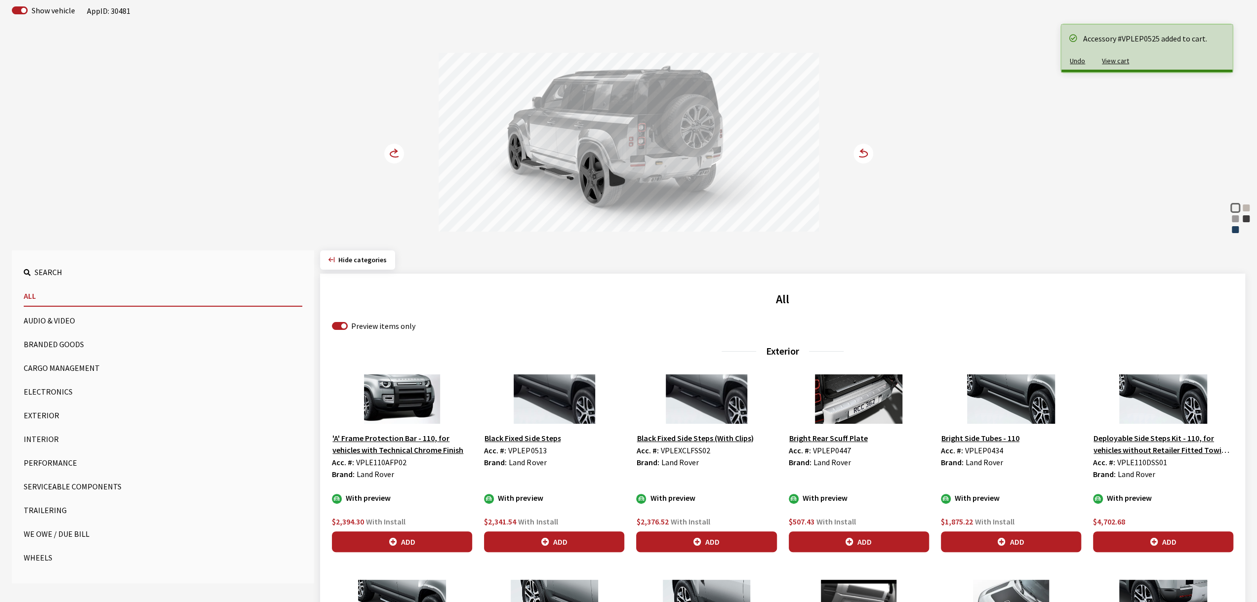
click at [393, 154] on circle at bounding box center [394, 154] width 20 height 20
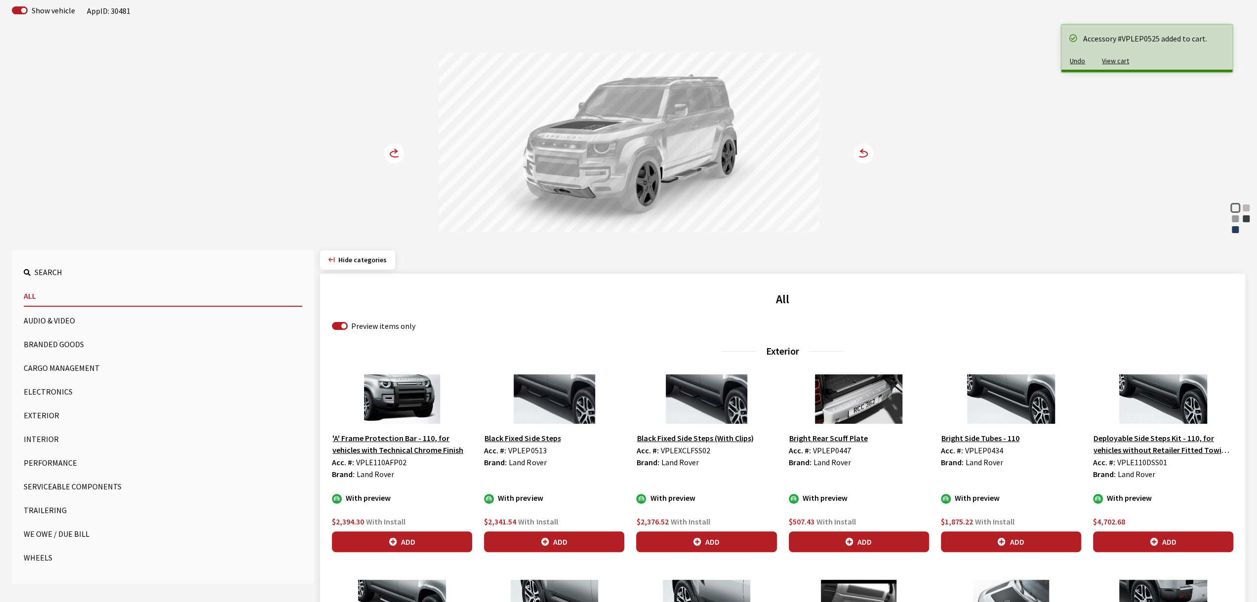
click at [393, 154] on circle at bounding box center [394, 154] width 20 height 20
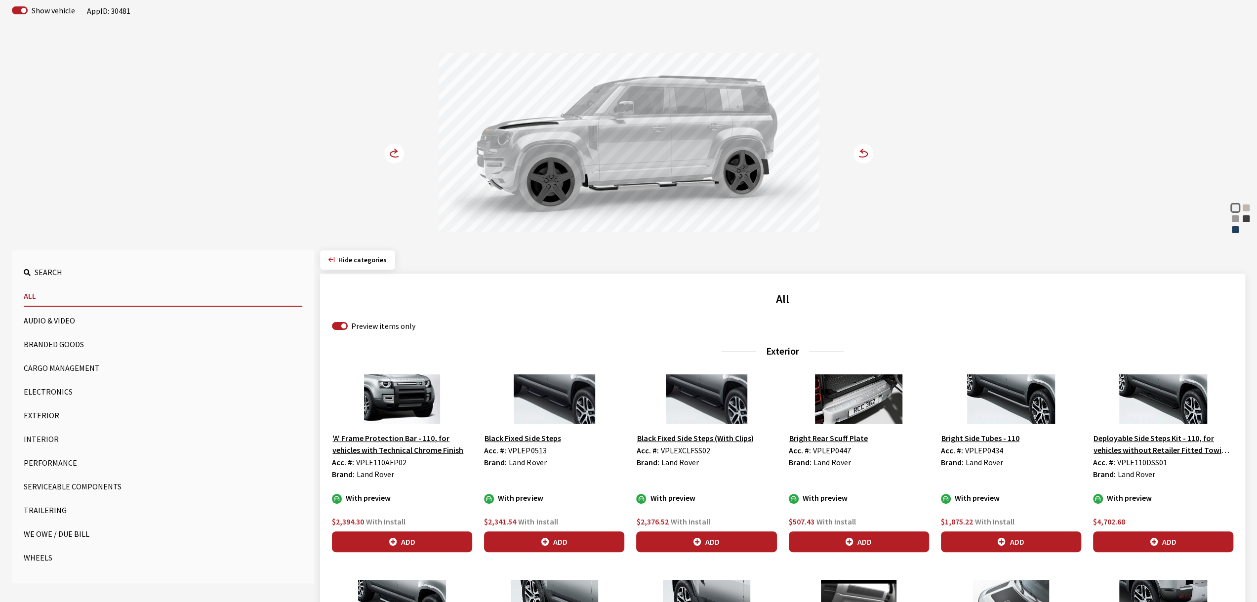
click at [386, 156] on circle at bounding box center [394, 154] width 20 height 20
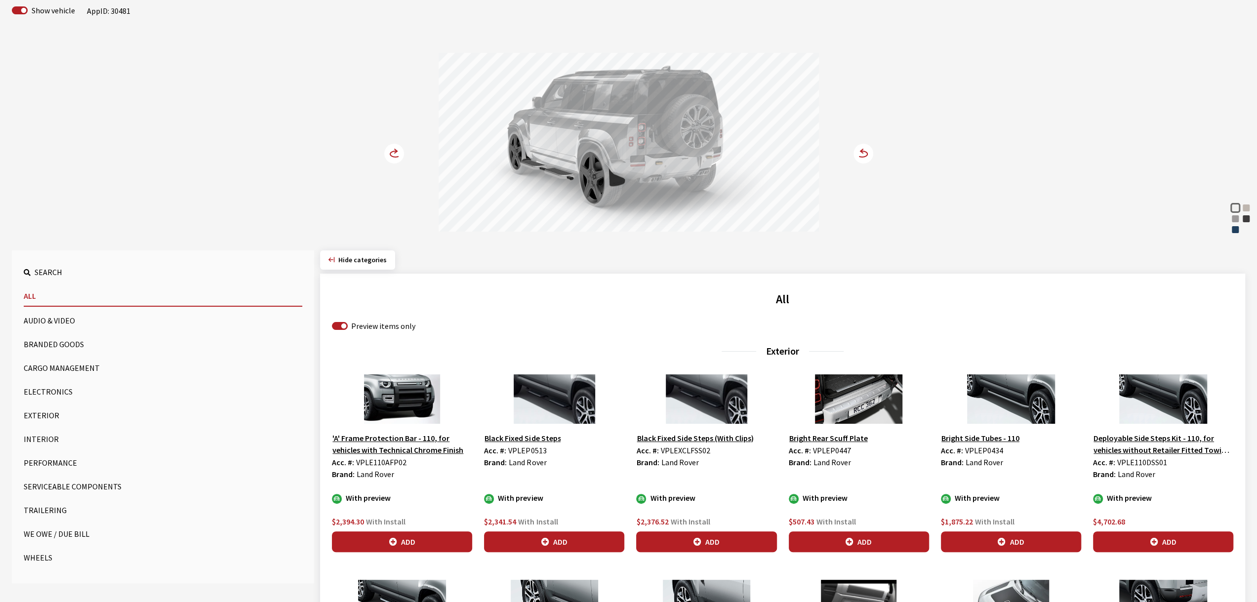
click at [386, 156] on circle at bounding box center [394, 154] width 20 height 20
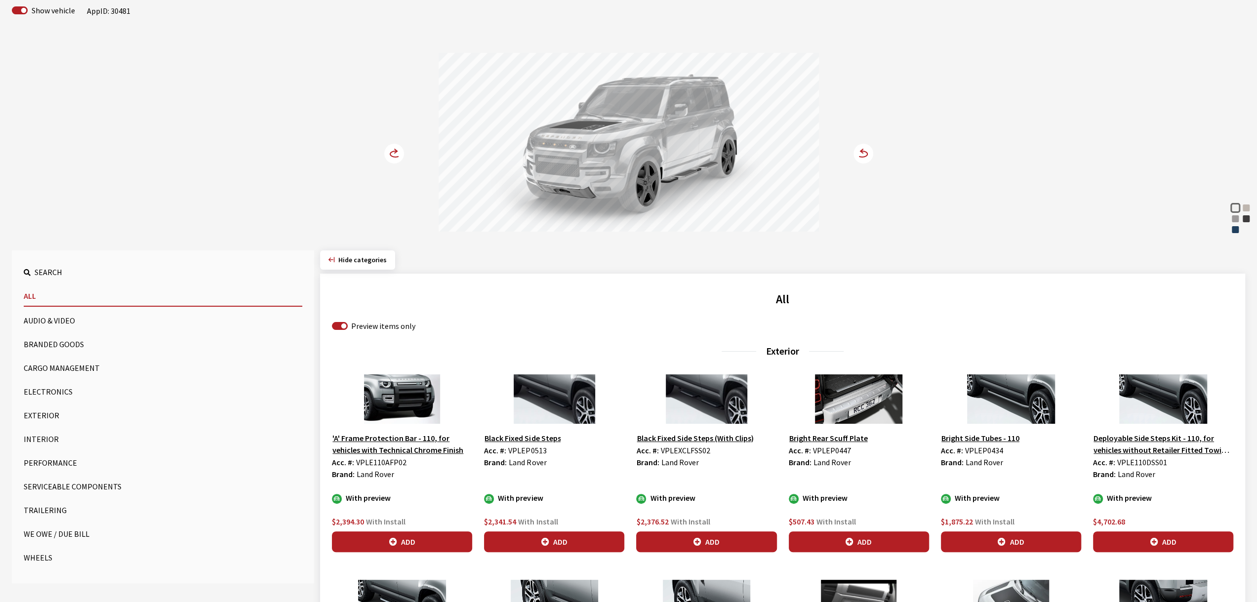
click at [386, 156] on circle at bounding box center [394, 154] width 20 height 20
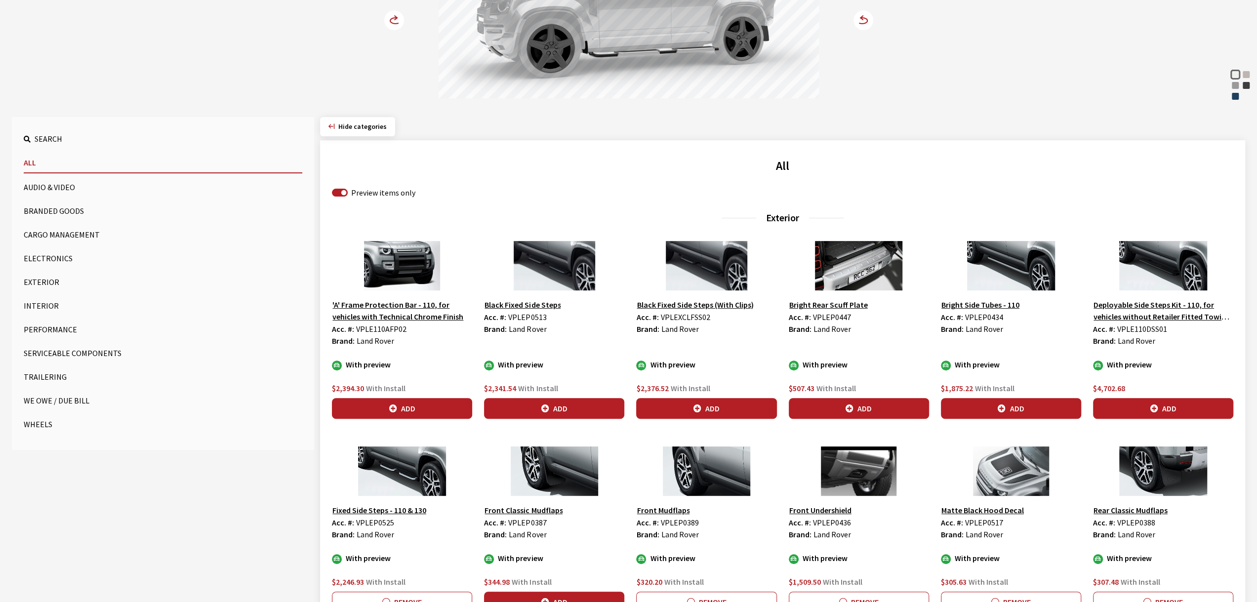
scroll to position [218, 0]
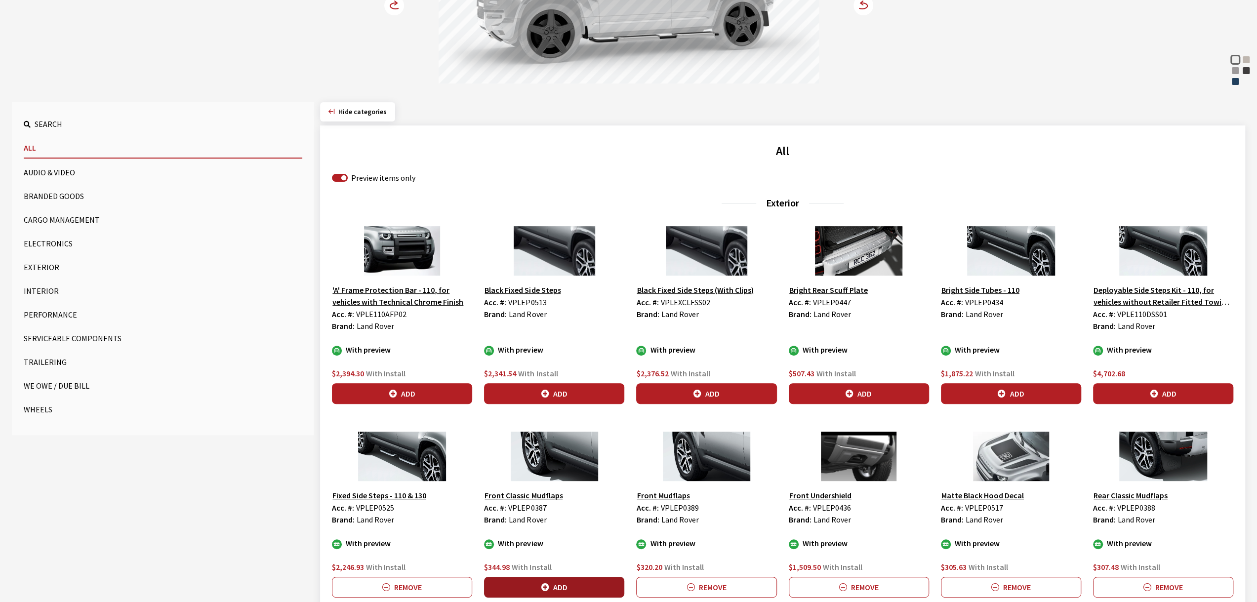
click at [549, 580] on button "Add" at bounding box center [554, 587] width 140 height 21
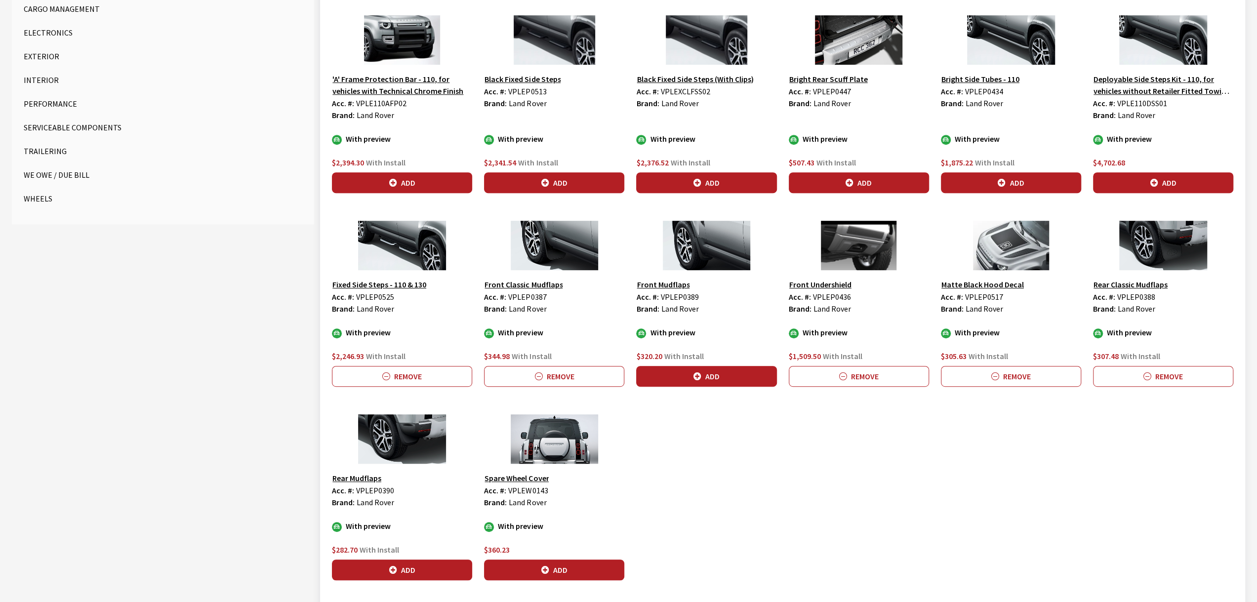
scroll to position [515, 0]
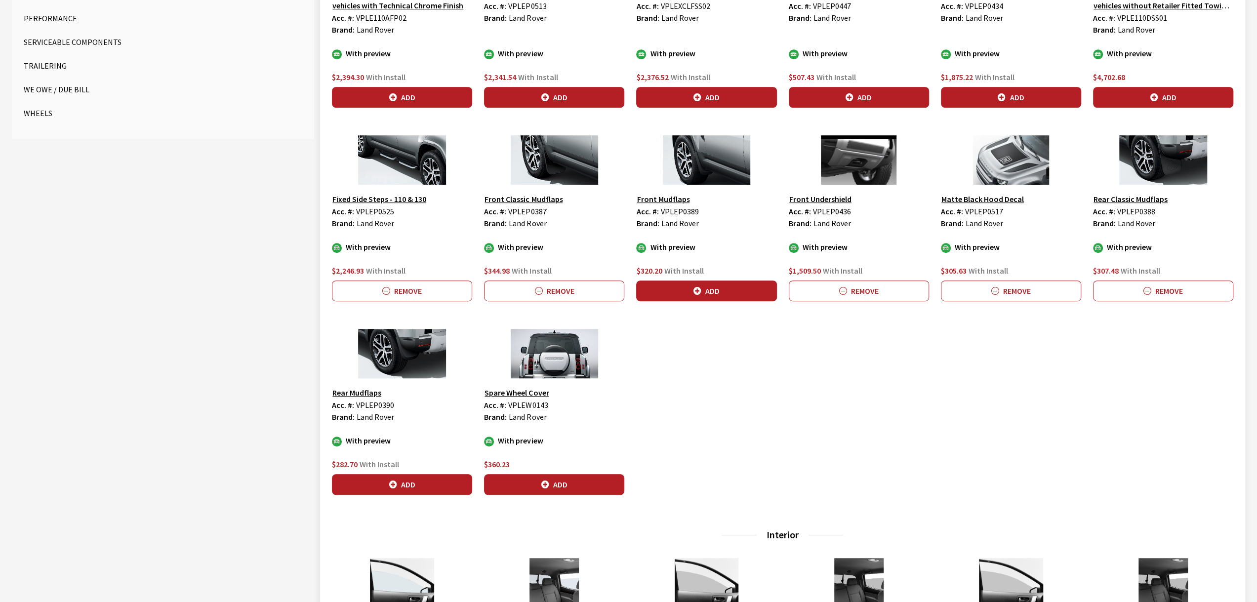
click at [586, 474] on button "Add" at bounding box center [554, 484] width 140 height 21
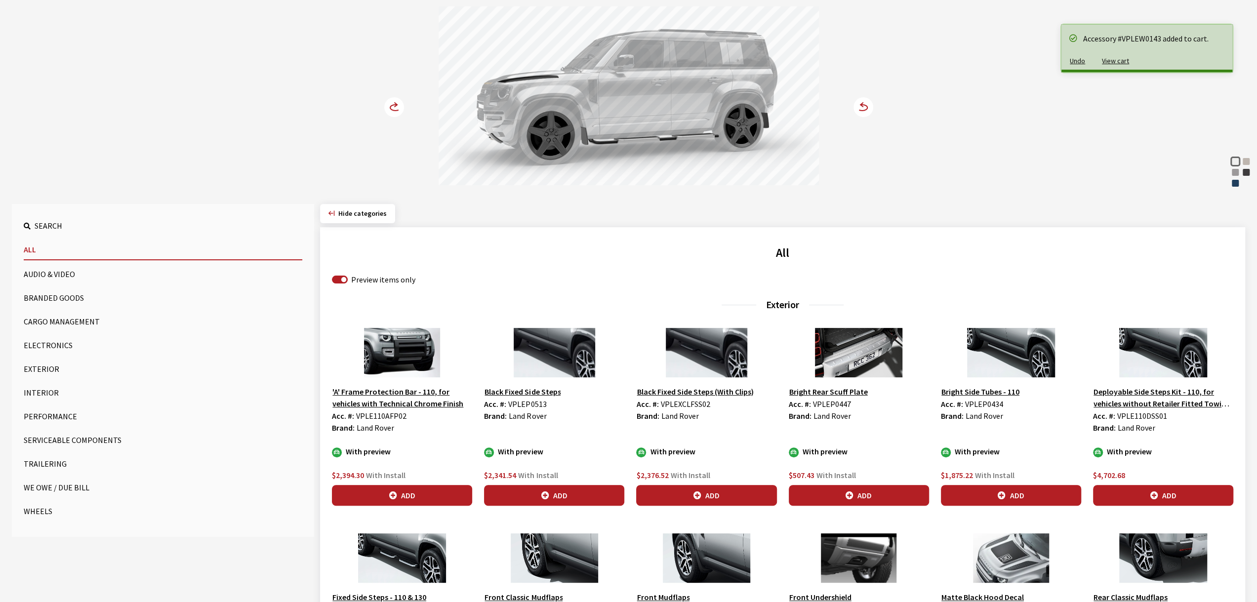
scroll to position [21, 0]
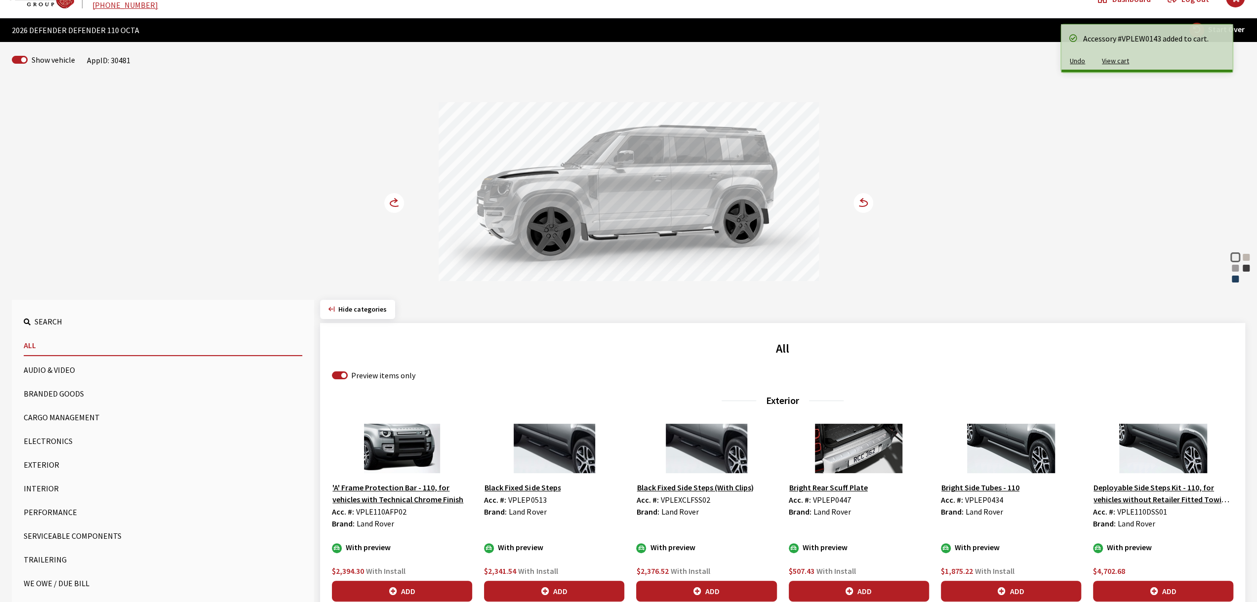
click at [387, 201] on circle at bounding box center [394, 203] width 20 height 20
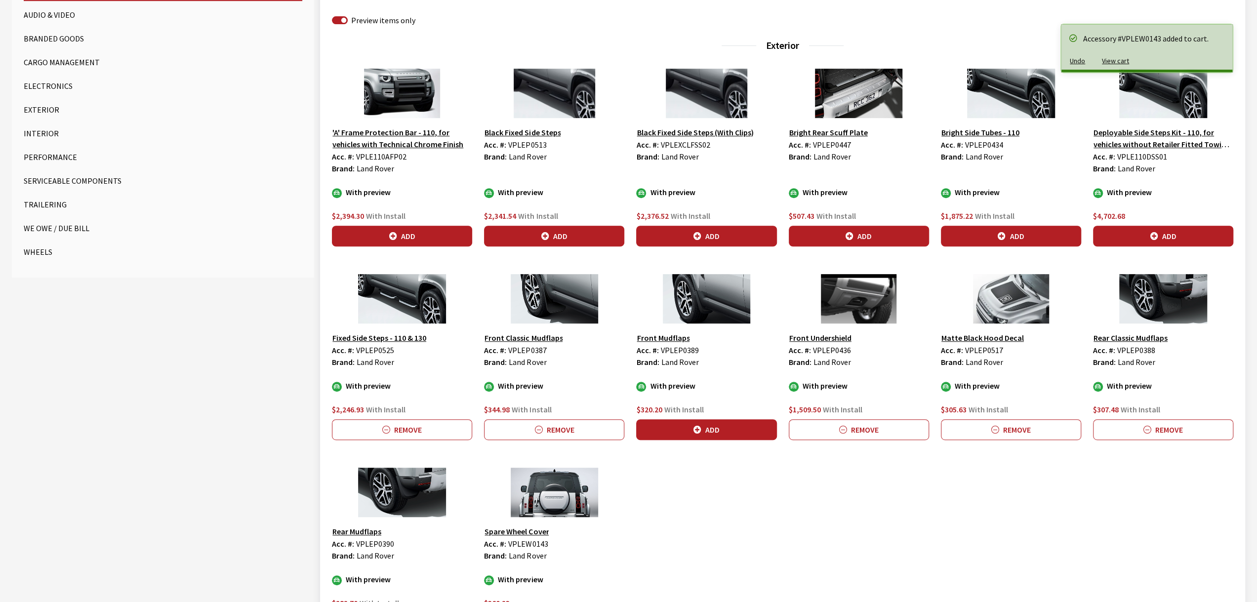
scroll to position [416, 0]
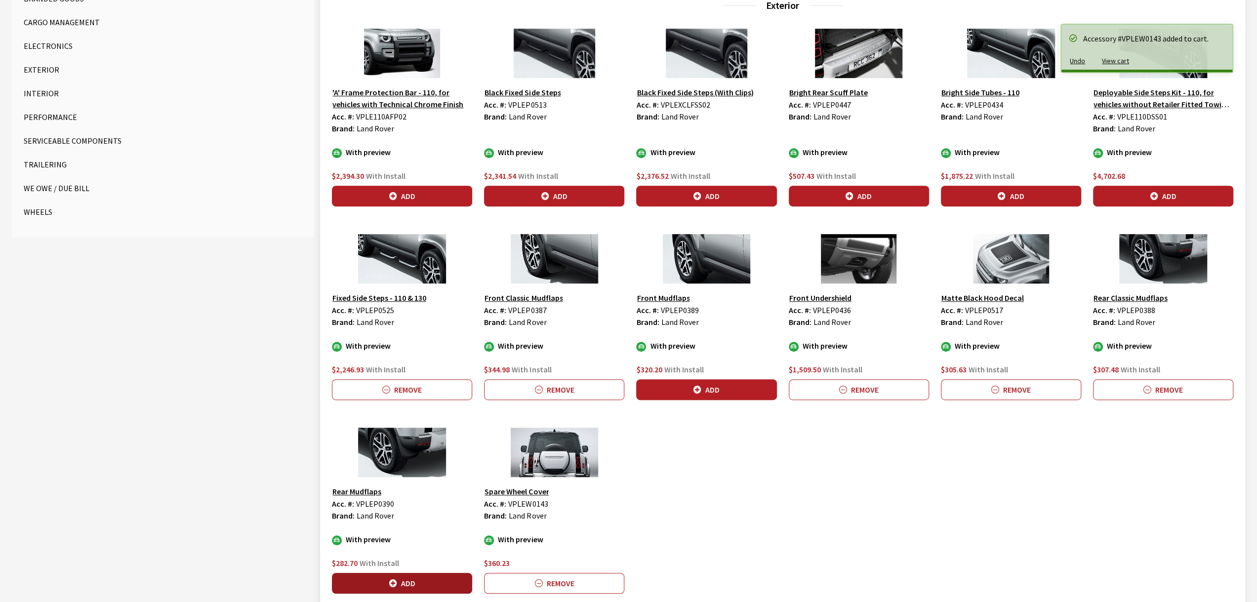
click at [387, 582] on button "Add" at bounding box center [402, 583] width 140 height 21
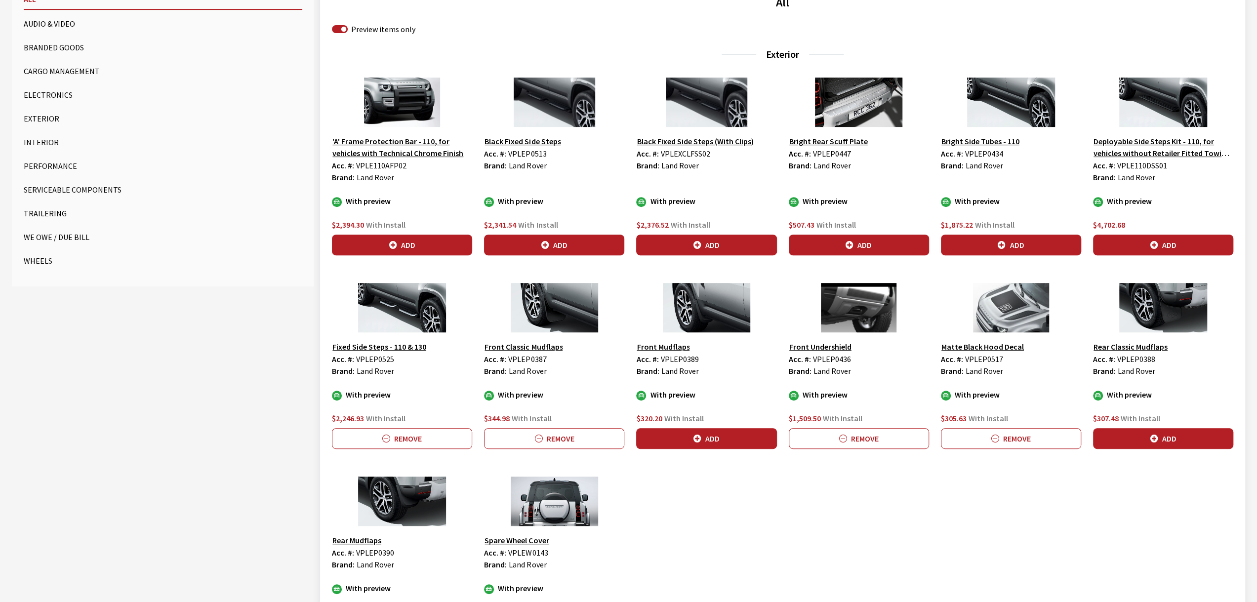
scroll to position [366, 0]
click at [1171, 244] on button "Add" at bounding box center [1163, 245] width 140 height 21
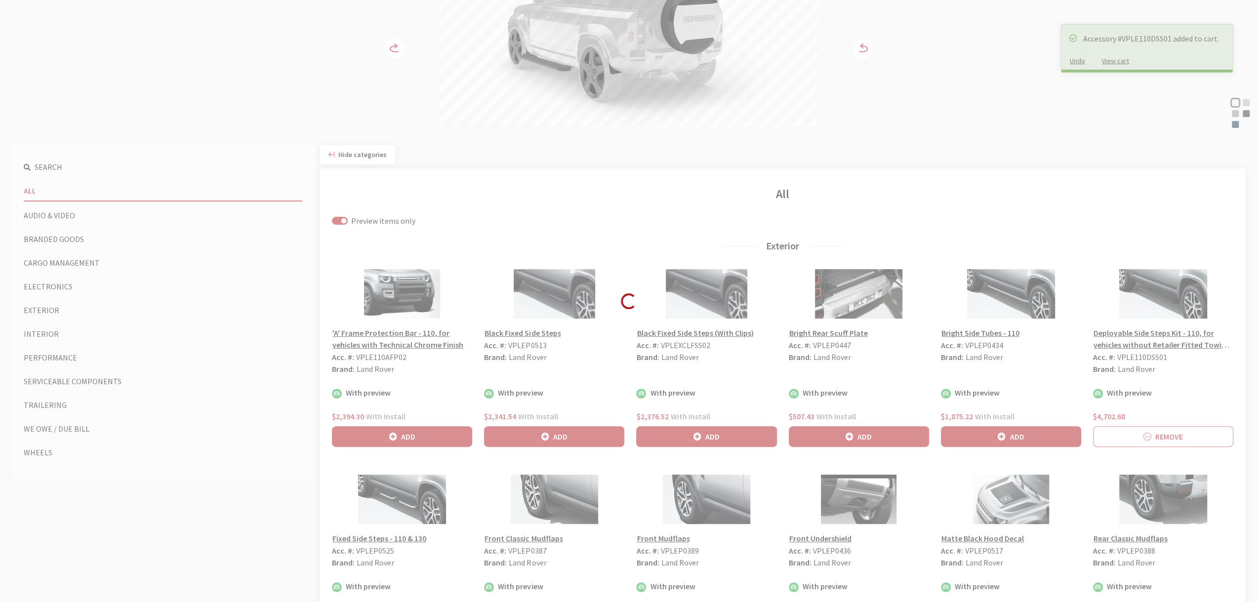
scroll to position [169, 0]
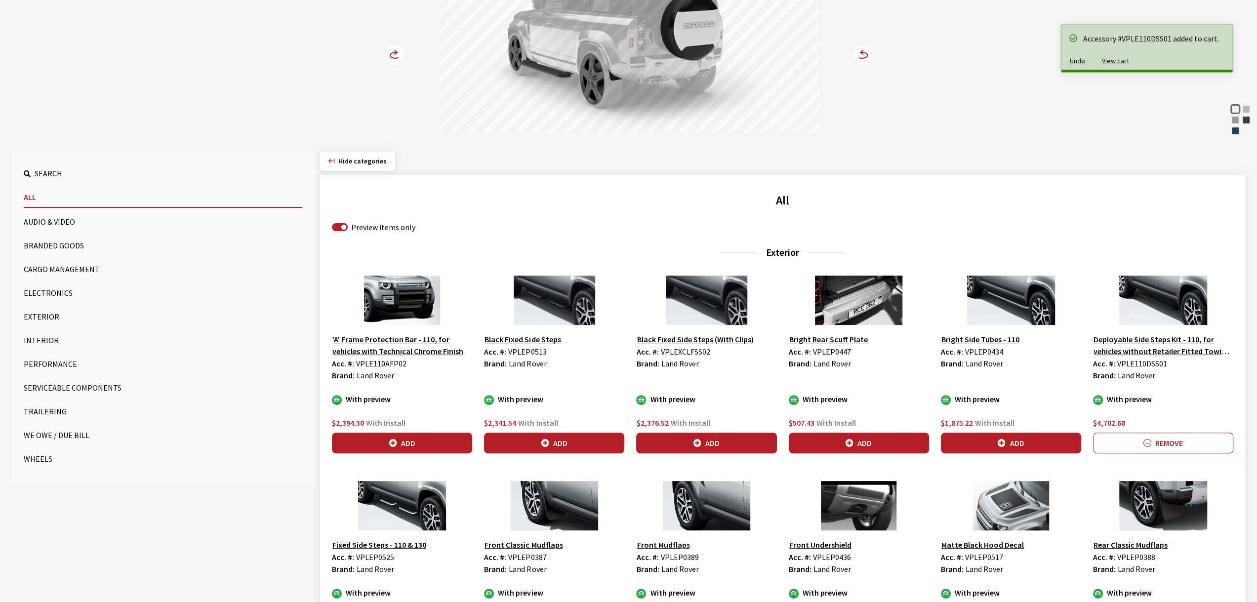
click at [388, 56] on circle at bounding box center [394, 55] width 20 height 20
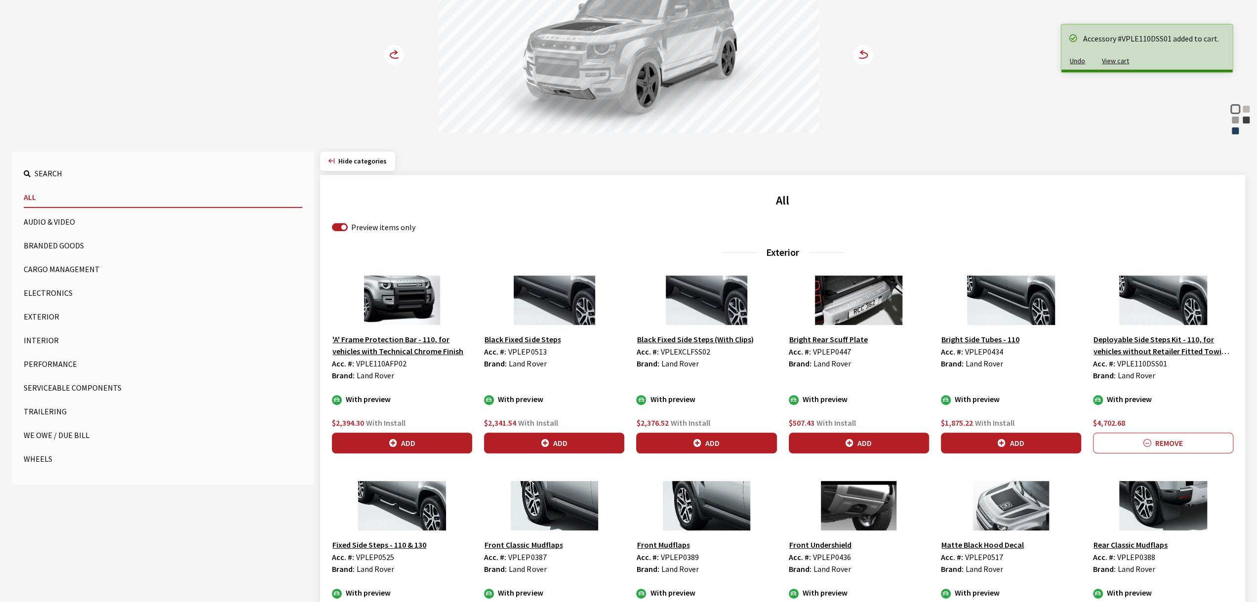
click at [388, 56] on circle at bounding box center [394, 55] width 20 height 20
